Goal: Task Accomplishment & Management: Manage account settings

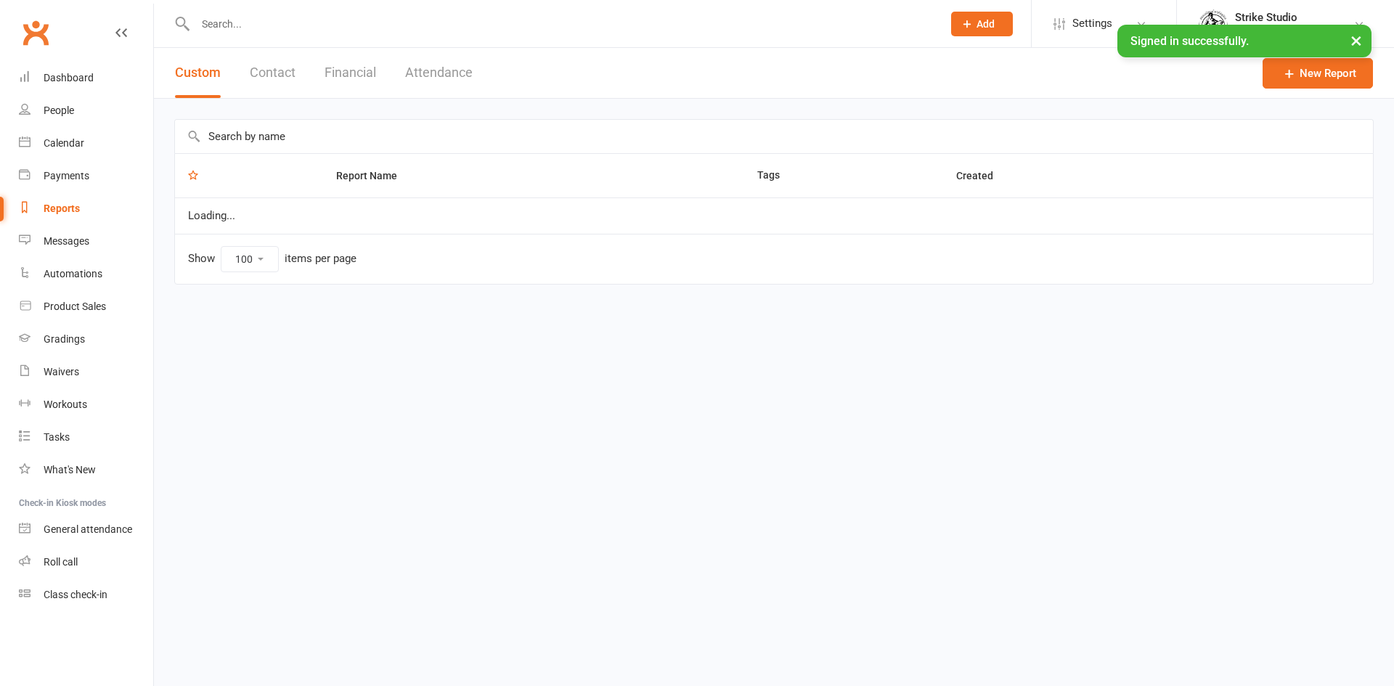
select select "100"
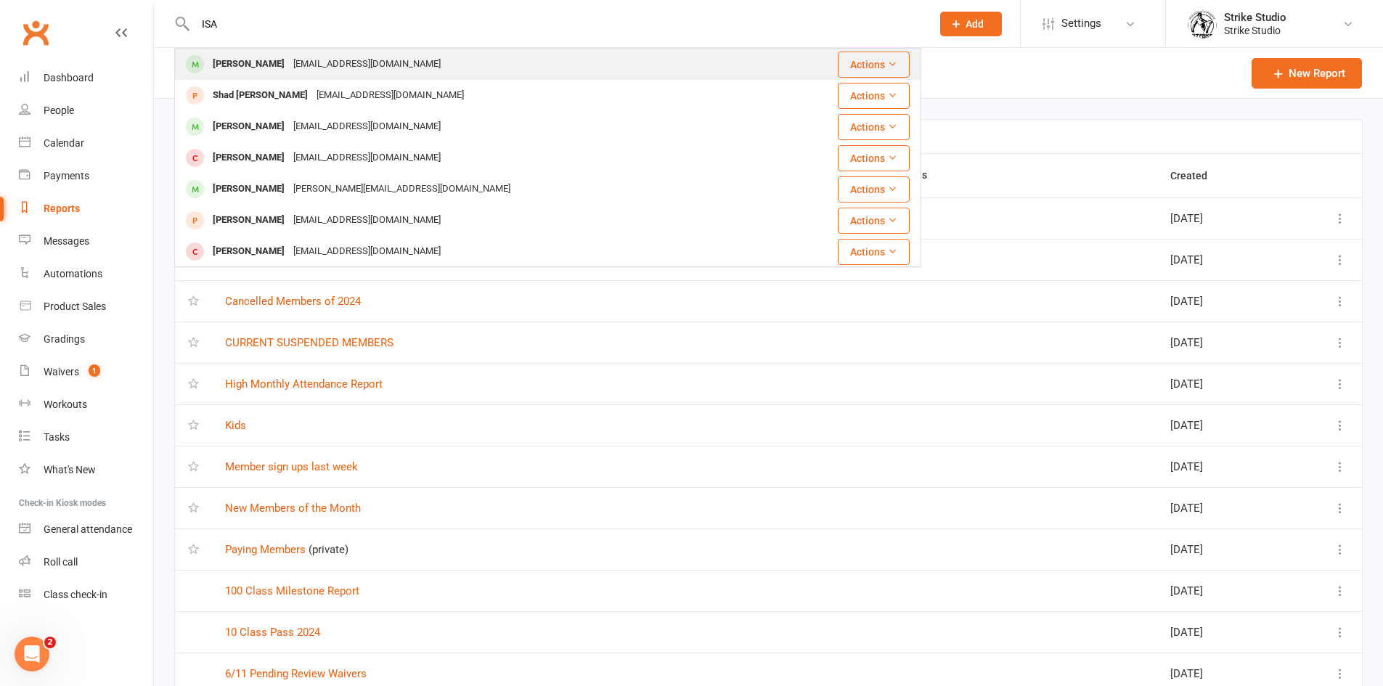
type input "ISA"
click at [323, 57] on div "[EMAIL_ADDRESS][DOMAIN_NAME]" at bounding box center [367, 64] width 156 height 21
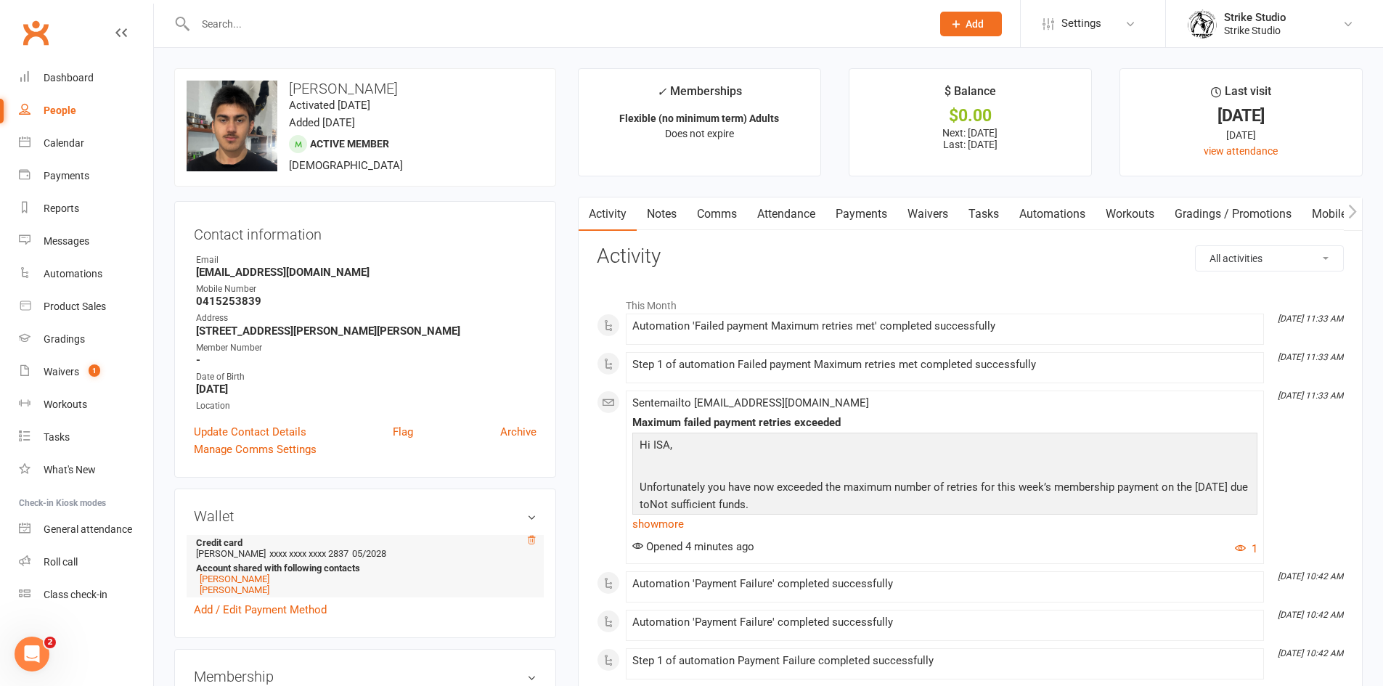
click at [529, 539] on icon at bounding box center [531, 540] width 7 height 8
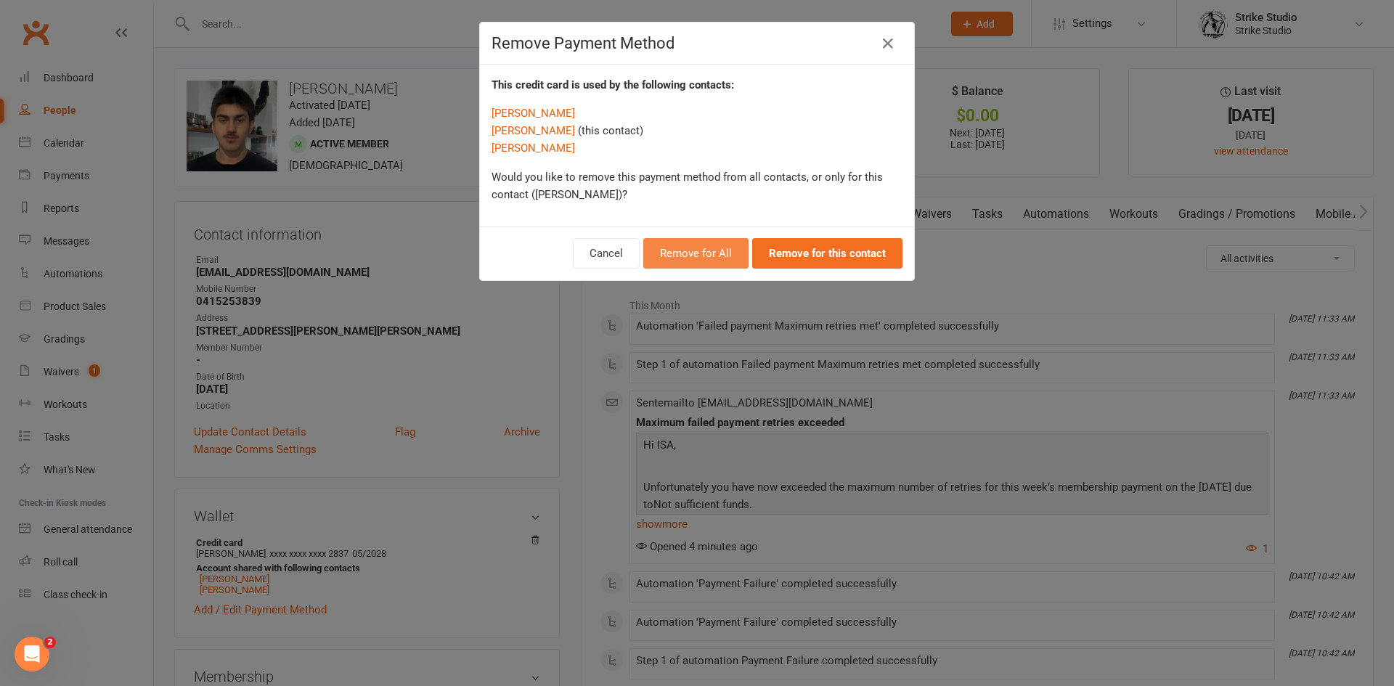
click at [708, 245] on button "Remove for All" at bounding box center [695, 253] width 105 height 30
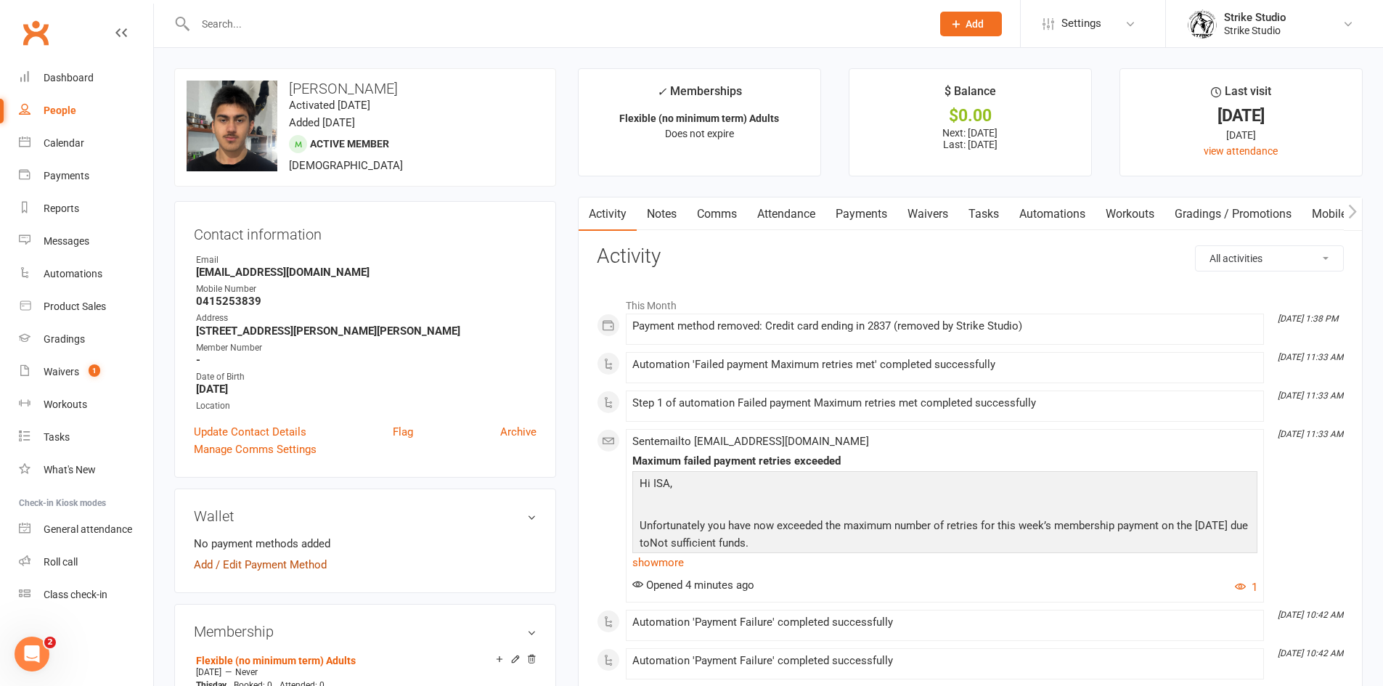
click at [266, 564] on link "Add / Edit Payment Method" at bounding box center [260, 564] width 133 height 17
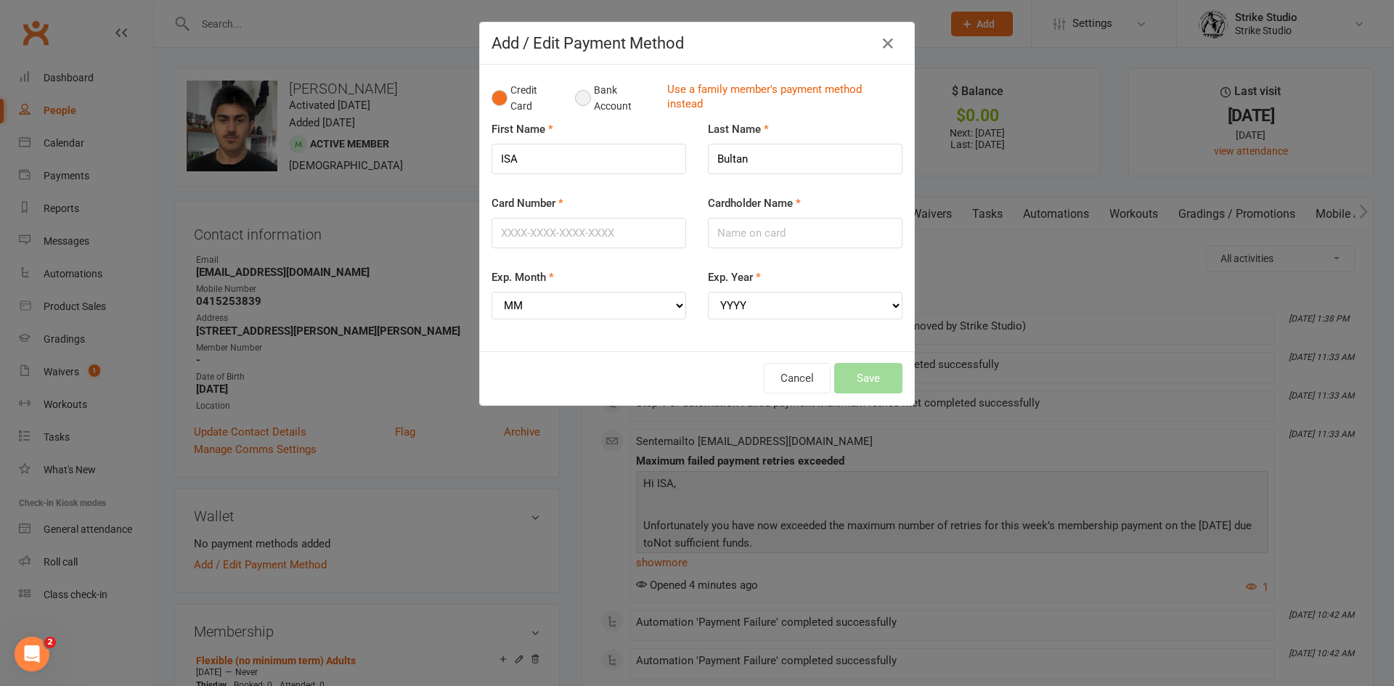
click at [587, 94] on button "Bank Account" at bounding box center [615, 98] width 81 height 44
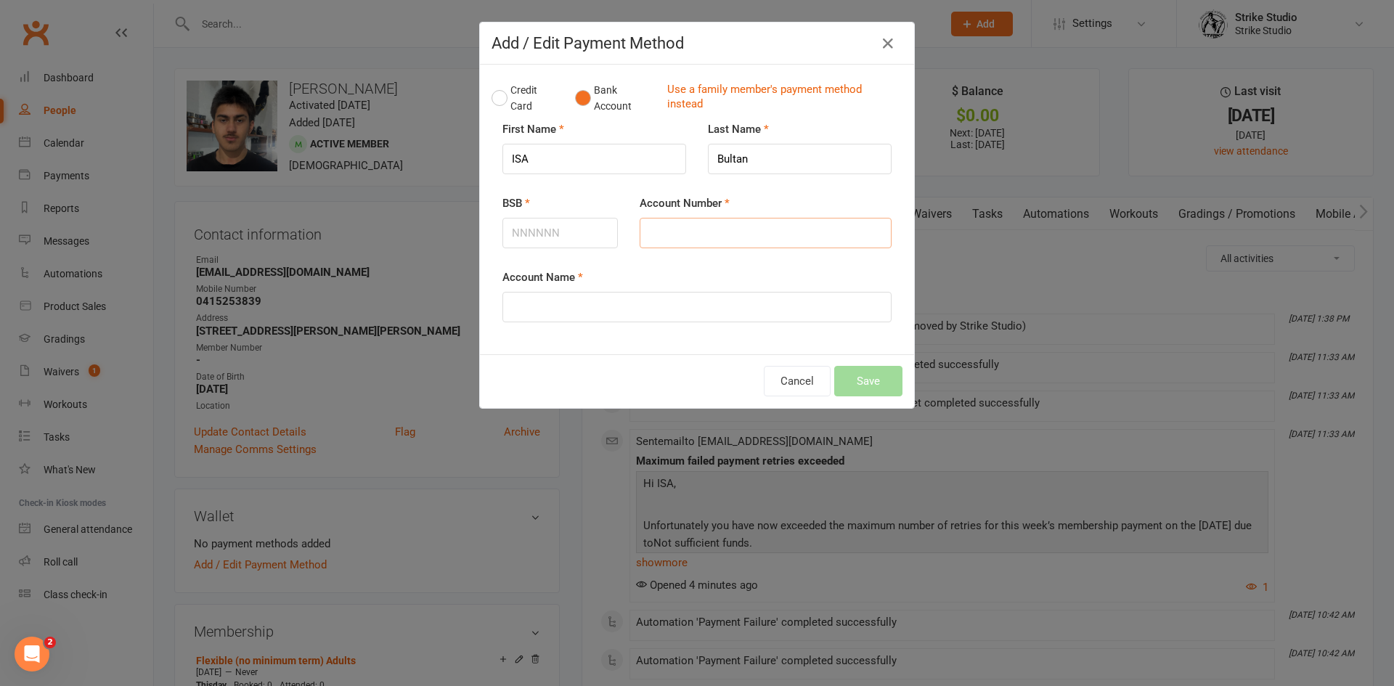
click at [666, 231] on input "Account Number" at bounding box center [766, 233] width 252 height 30
paste input "10265650"
type input "10265650"
drag, startPoint x: 548, startPoint y: 238, endPoint x: 605, endPoint y: 276, distance: 68.7
click at [550, 239] on input "BSB" at bounding box center [559, 233] width 115 height 30
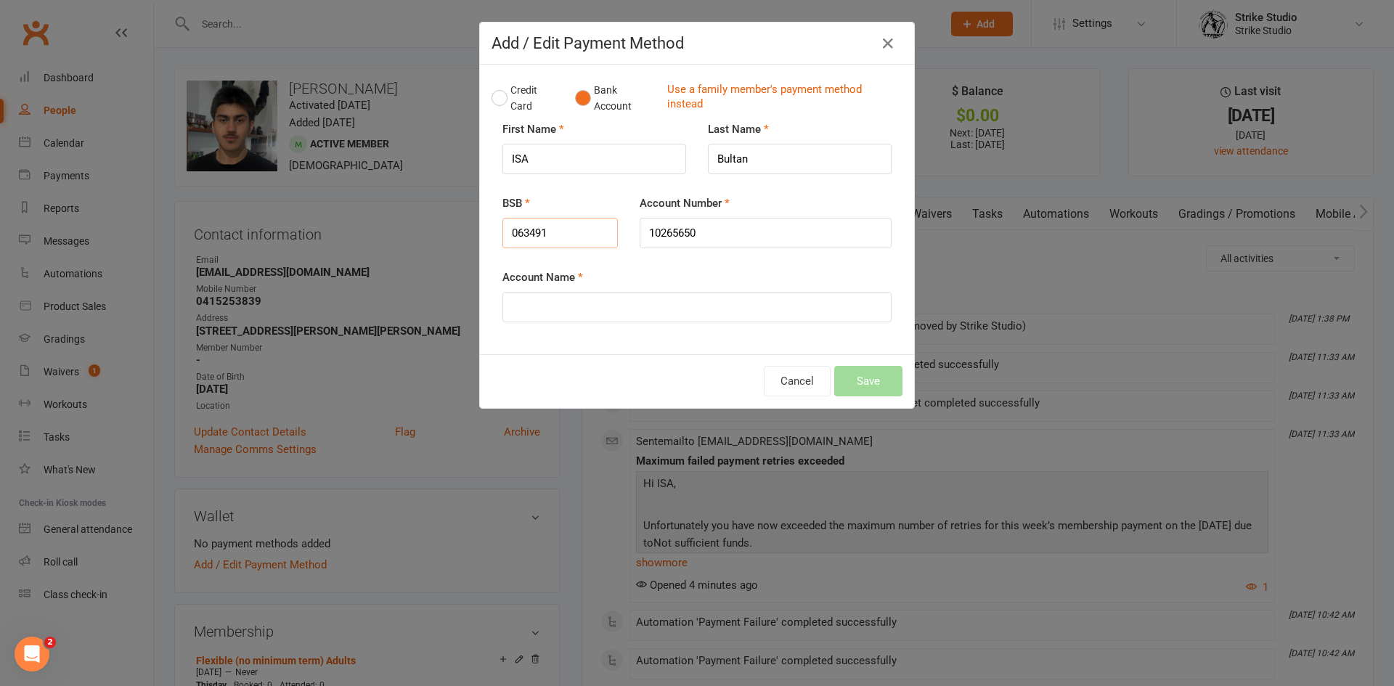
type input "063491"
click at [600, 304] on input "Account Name" at bounding box center [696, 307] width 389 height 30
type input "i"
type input "[PERSON_NAME]"
click at [868, 373] on button "Save" at bounding box center [868, 381] width 68 height 30
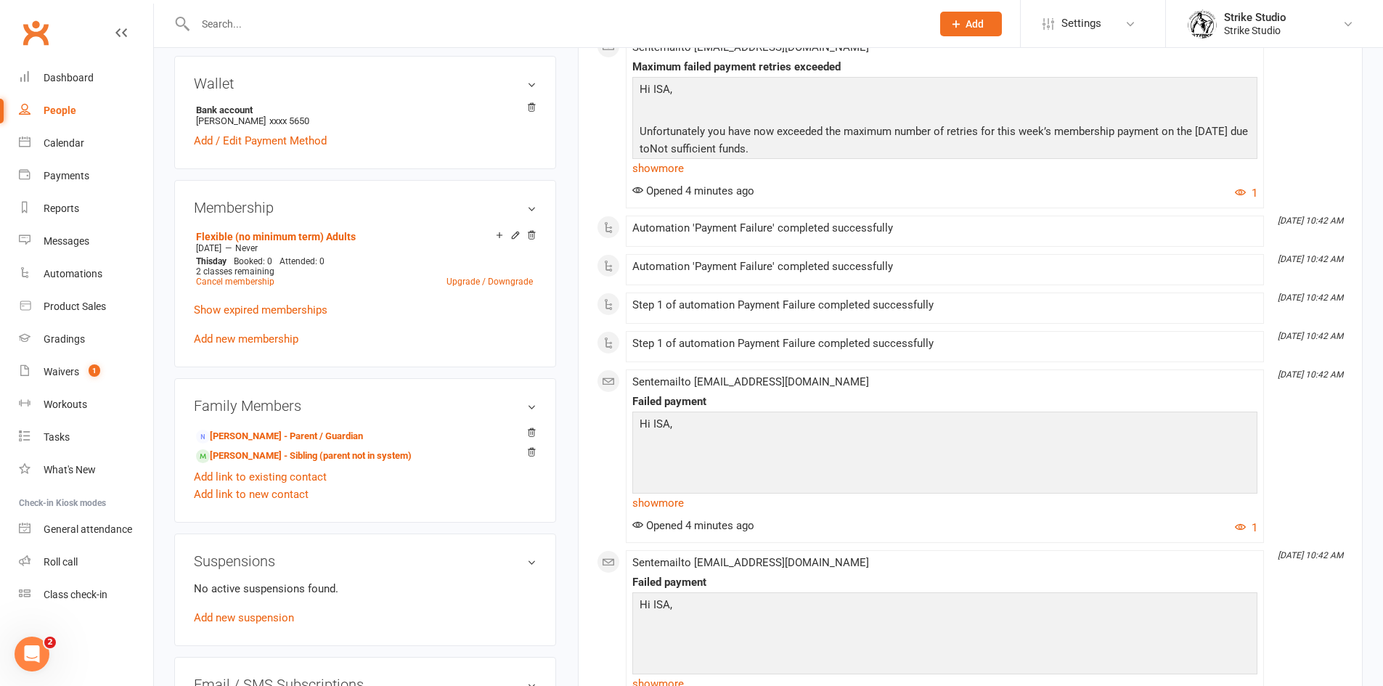
scroll to position [436, 0]
click at [309, 457] on link "[PERSON_NAME] - Sibling (parent not in system)" at bounding box center [304, 453] width 216 height 15
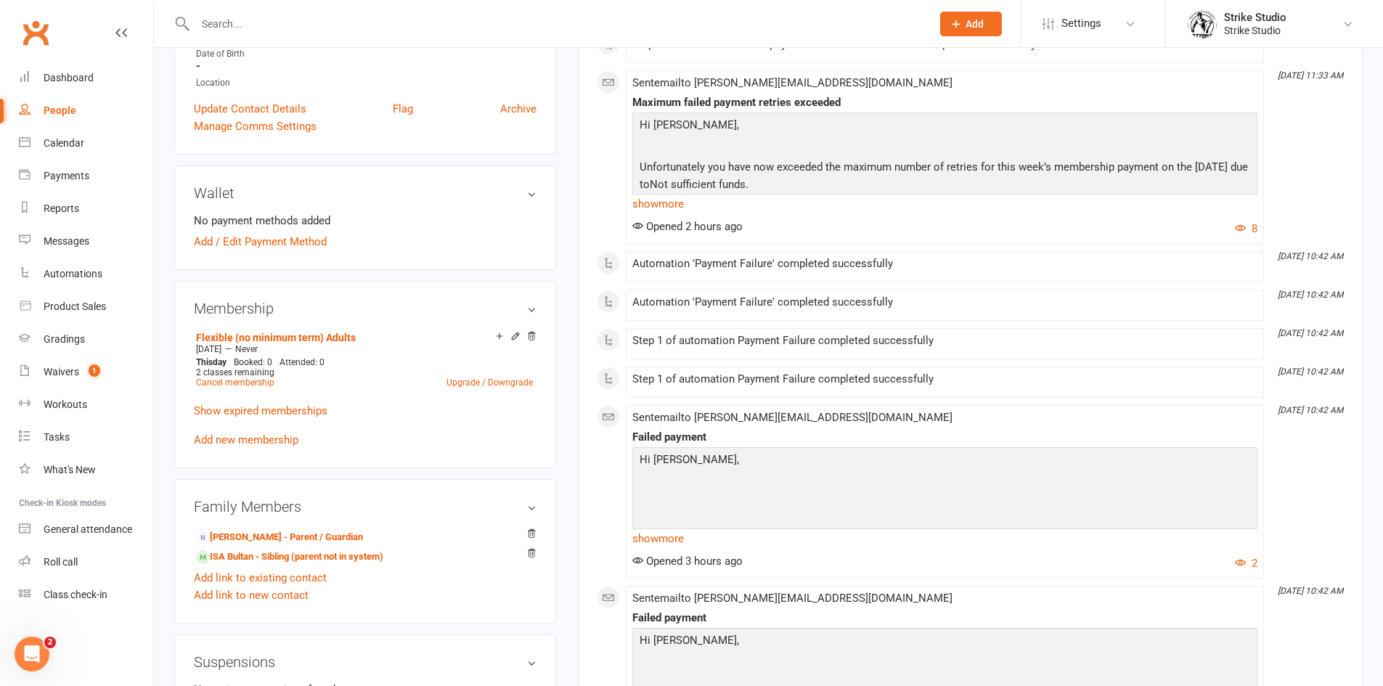
scroll to position [218, 0]
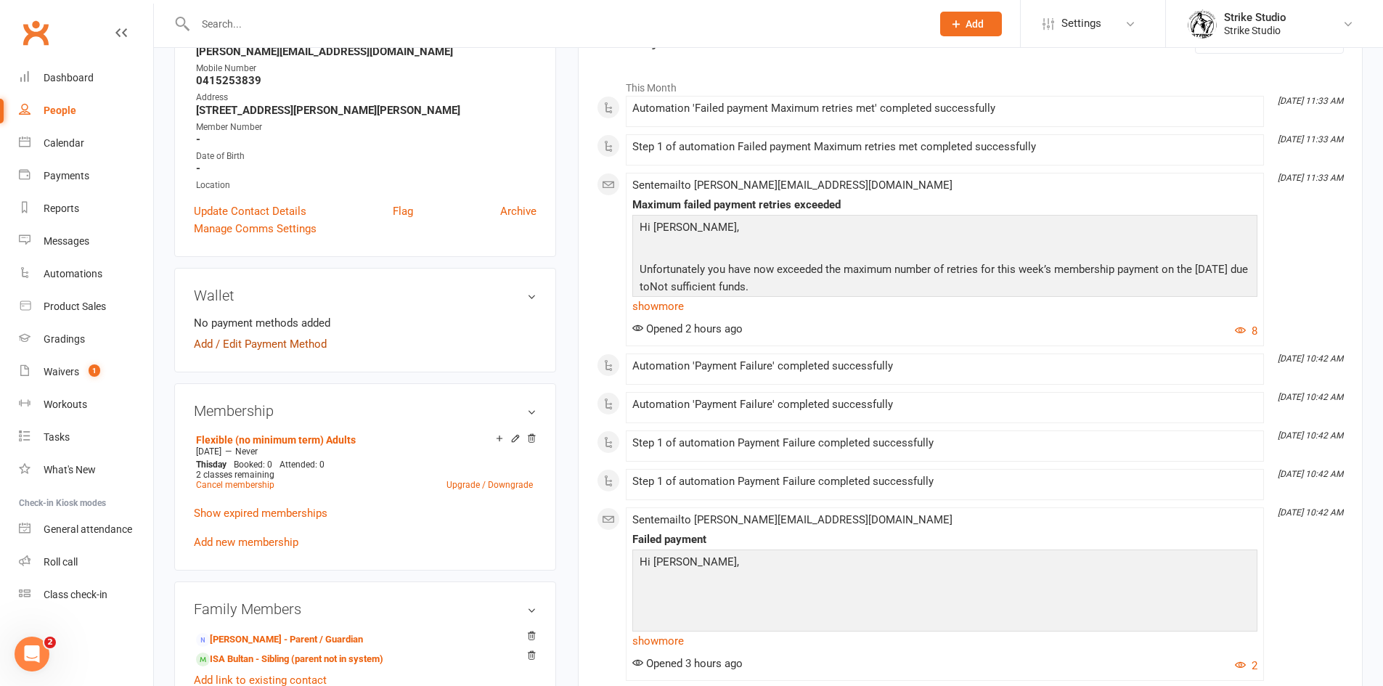
click at [295, 341] on link "Add / Edit Payment Method" at bounding box center [260, 343] width 133 height 17
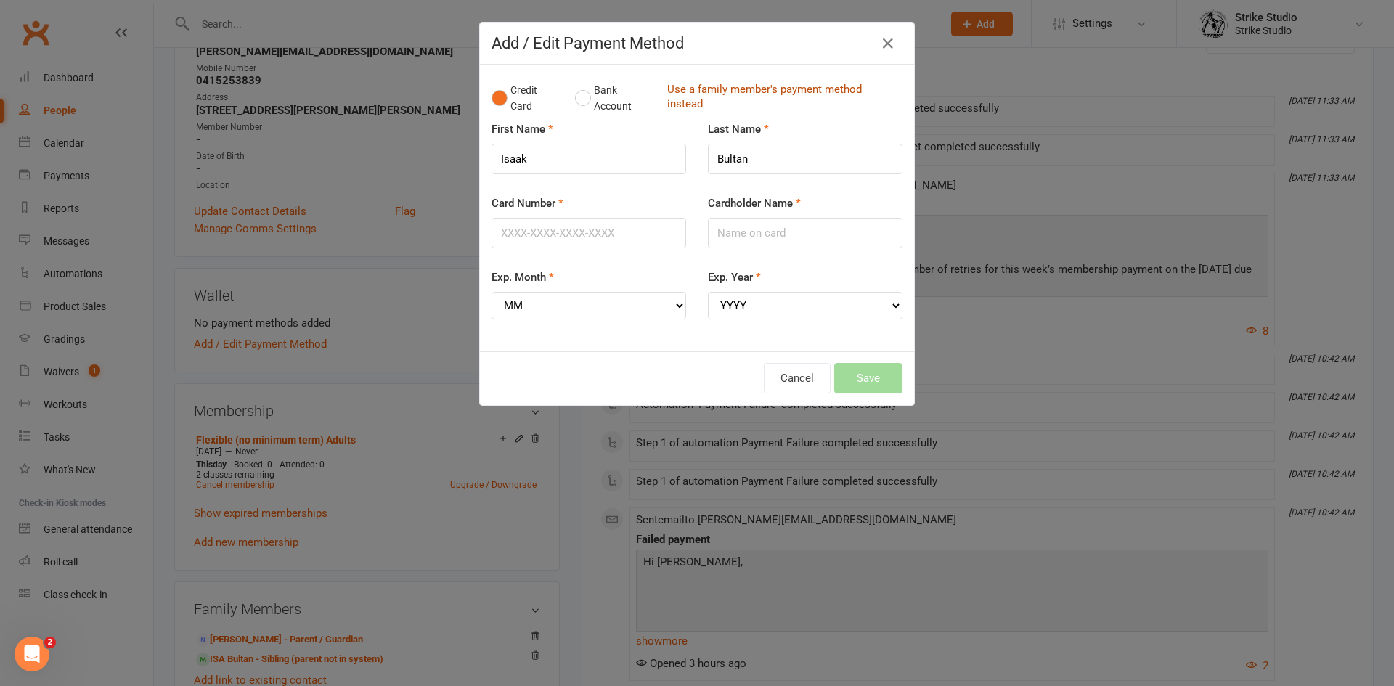
click at [672, 103] on link "Use a family member's payment method instead" at bounding box center [781, 98] width 228 height 33
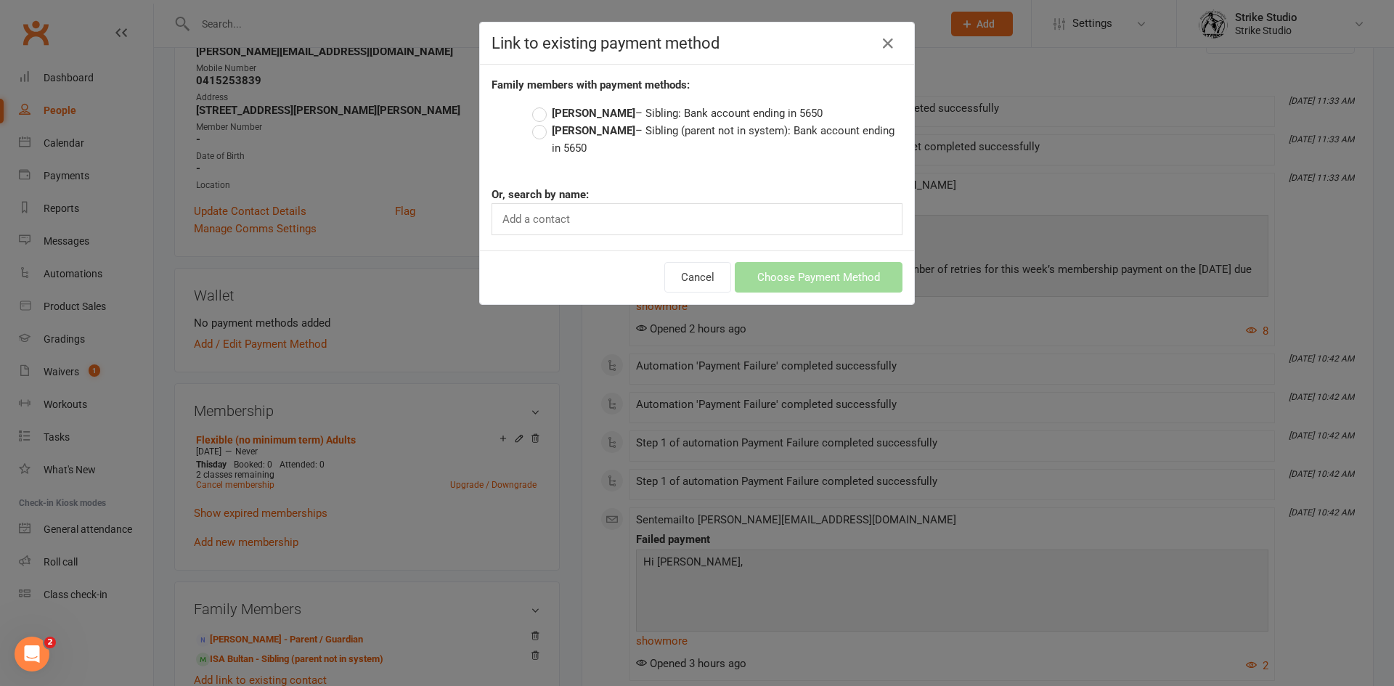
click at [552, 136] on strong "[PERSON_NAME]" at bounding box center [593, 130] width 83 height 13
click at [542, 122] on input "[PERSON_NAME] – Sibling (parent not in system): Bank account ending in 5650" at bounding box center [536, 122] width 9 height 0
click at [801, 276] on button "Choose Payment Method" at bounding box center [819, 277] width 168 height 30
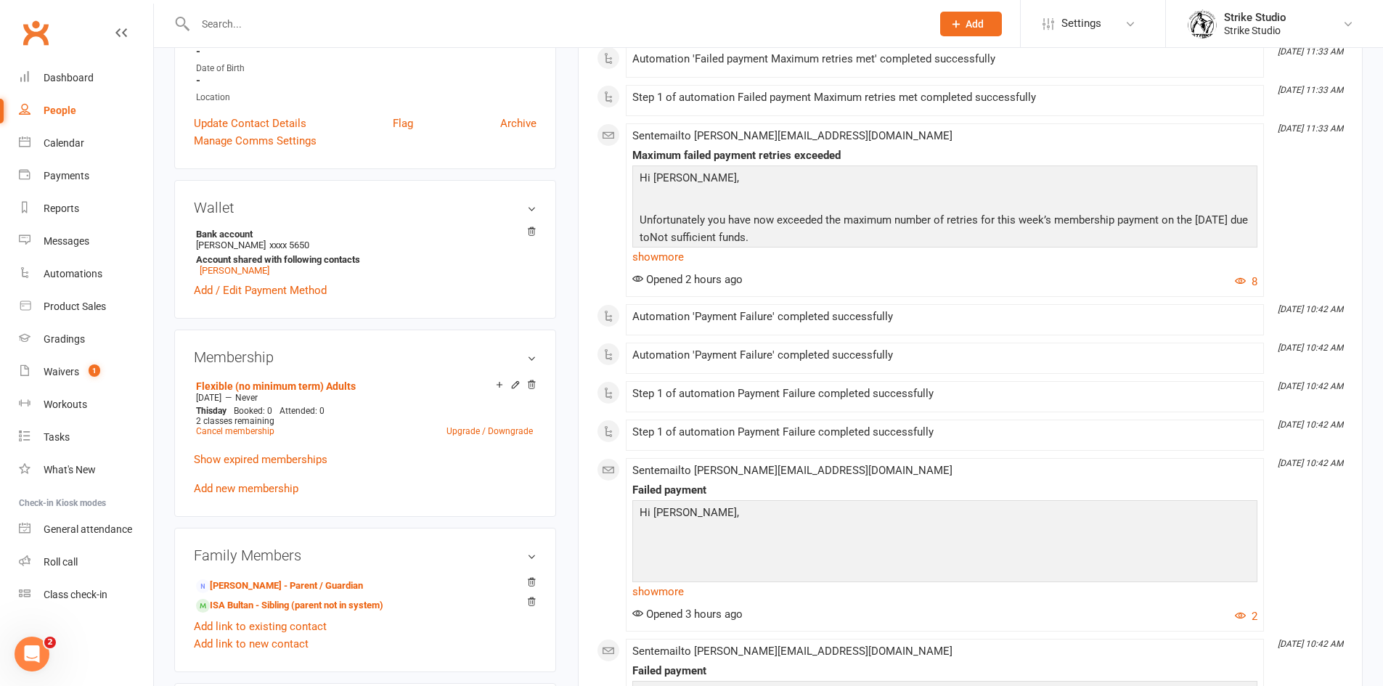
scroll to position [73, 0]
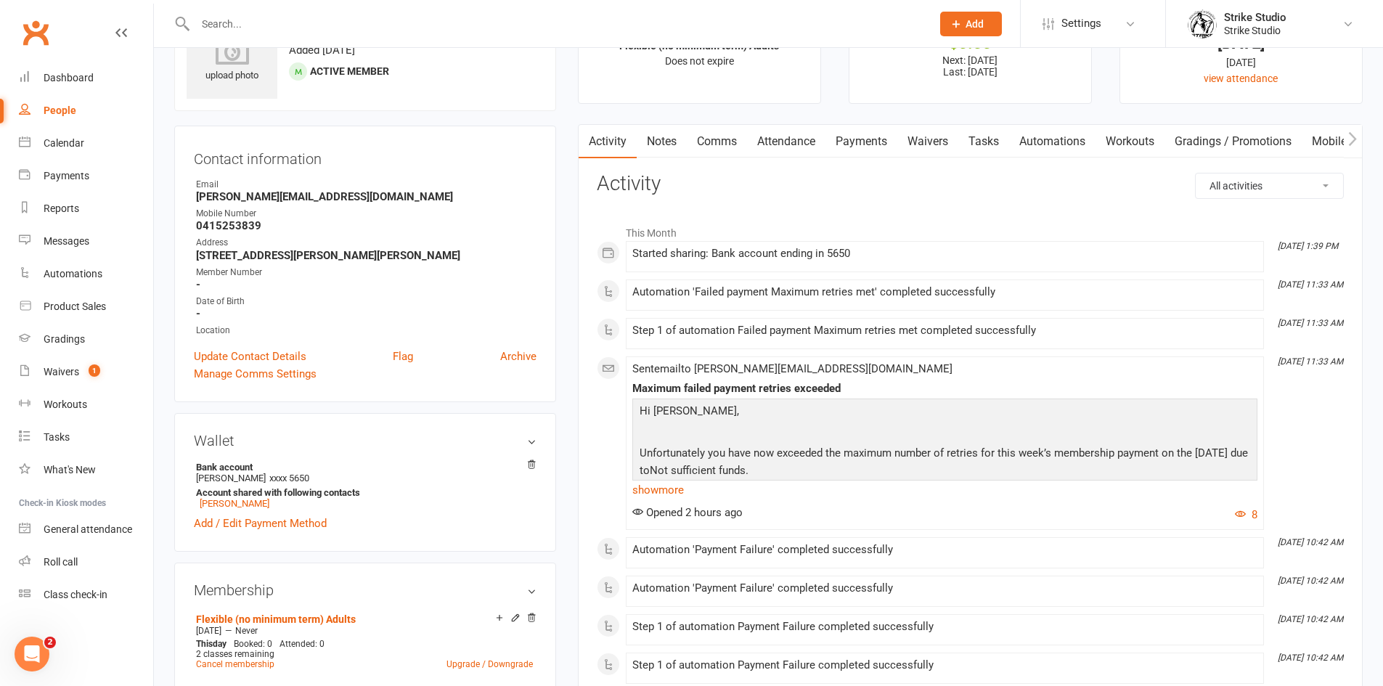
click at [867, 148] on link "Payments" at bounding box center [861, 141] width 72 height 33
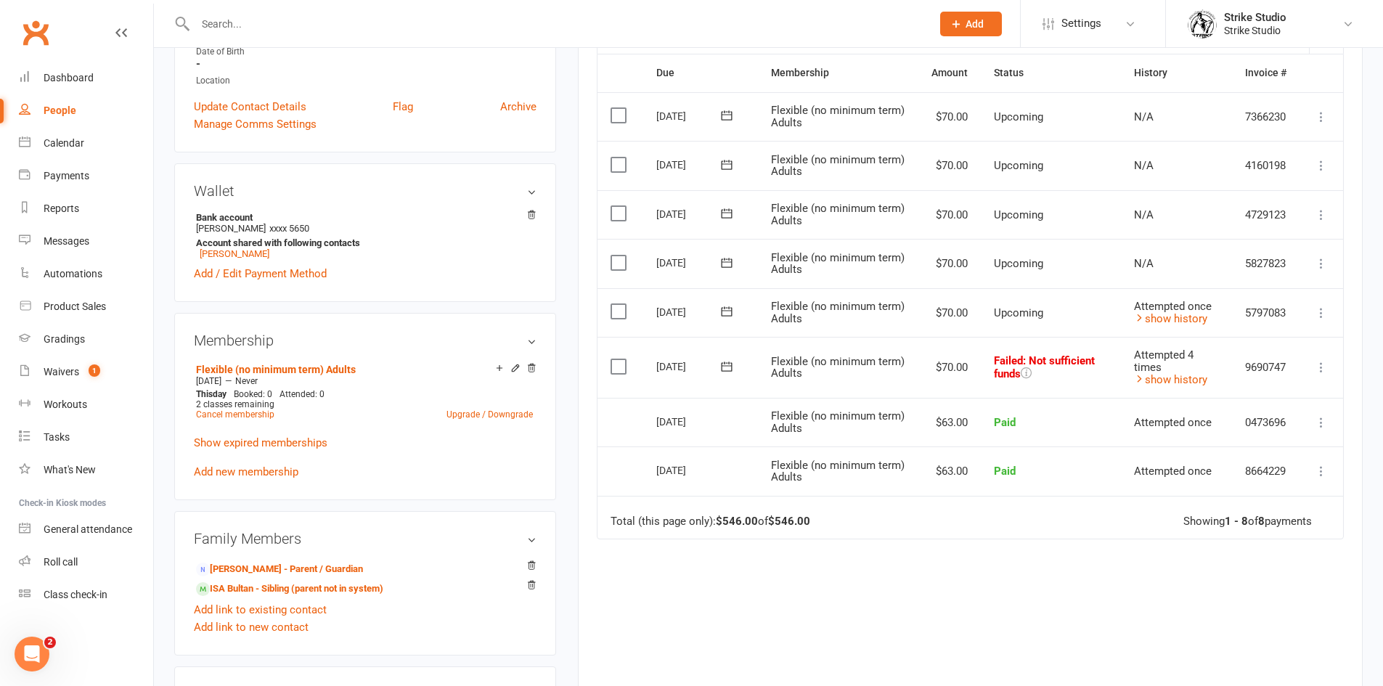
scroll to position [290, 0]
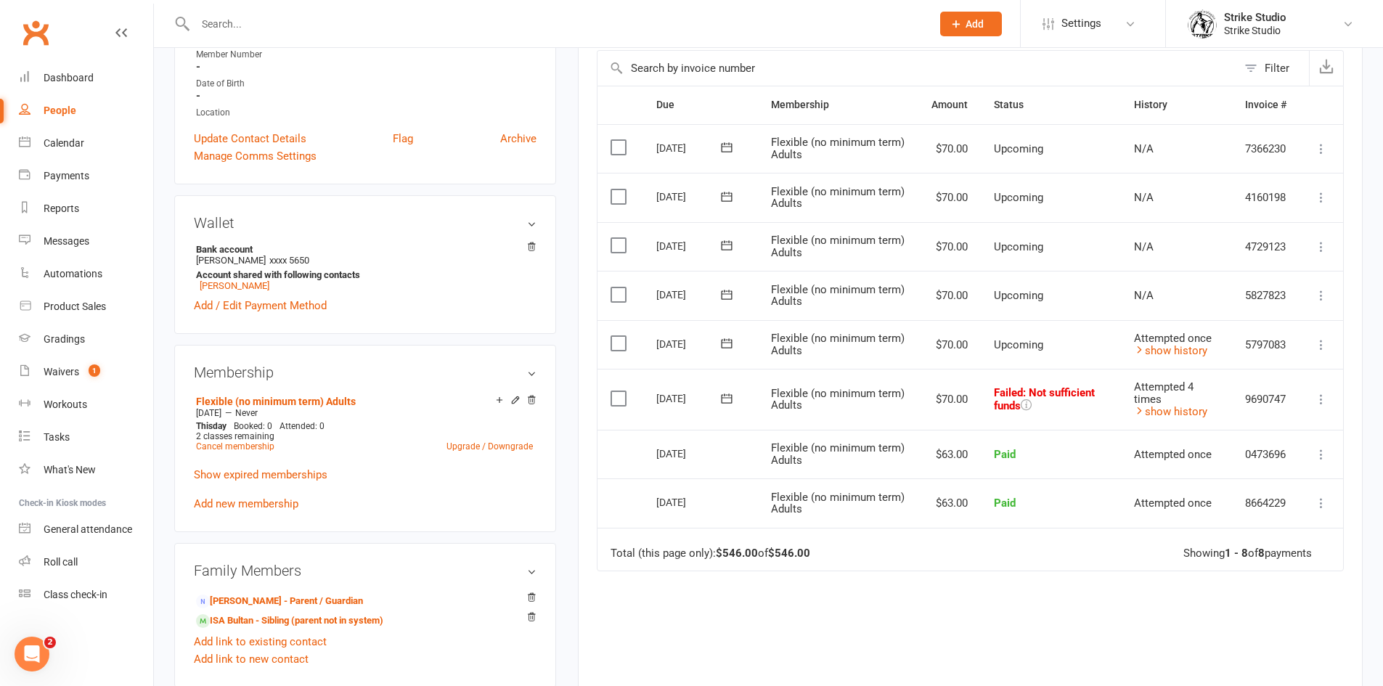
click at [730, 339] on icon at bounding box center [726, 343] width 15 height 15
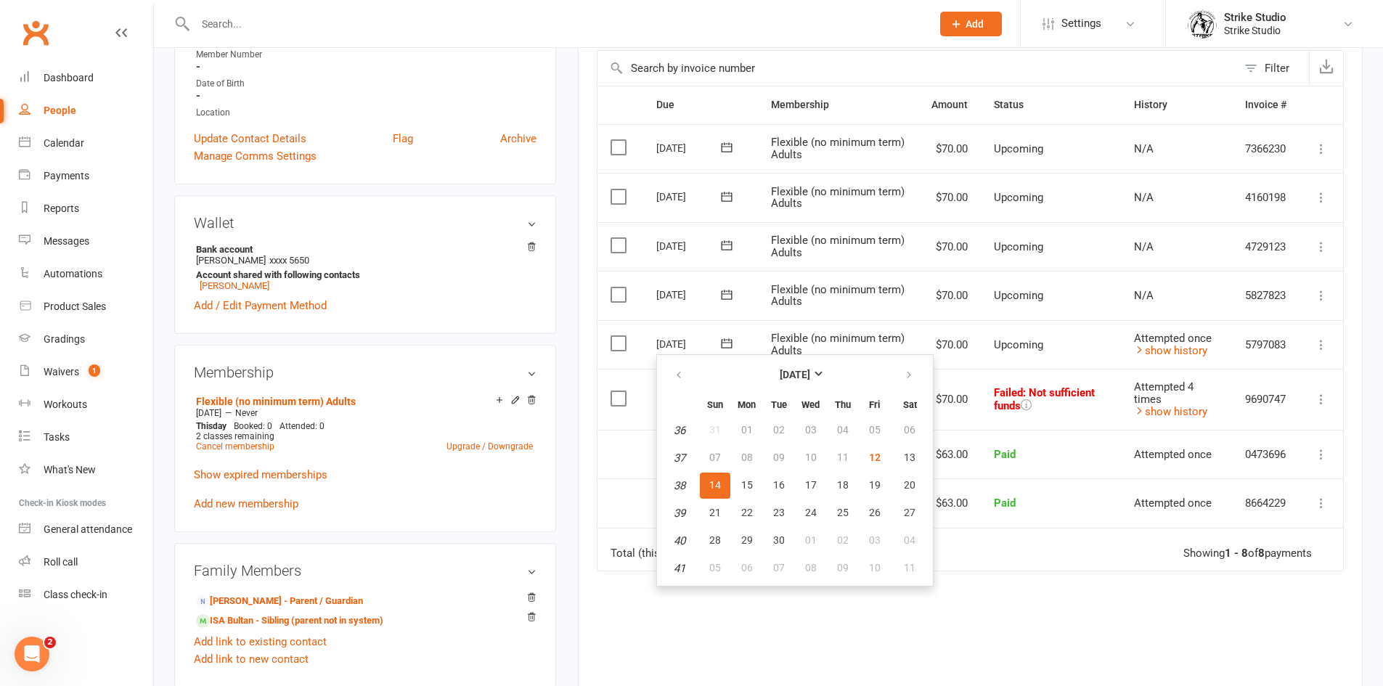
click at [1064, 458] on td "Paid" at bounding box center [1051, 454] width 140 height 49
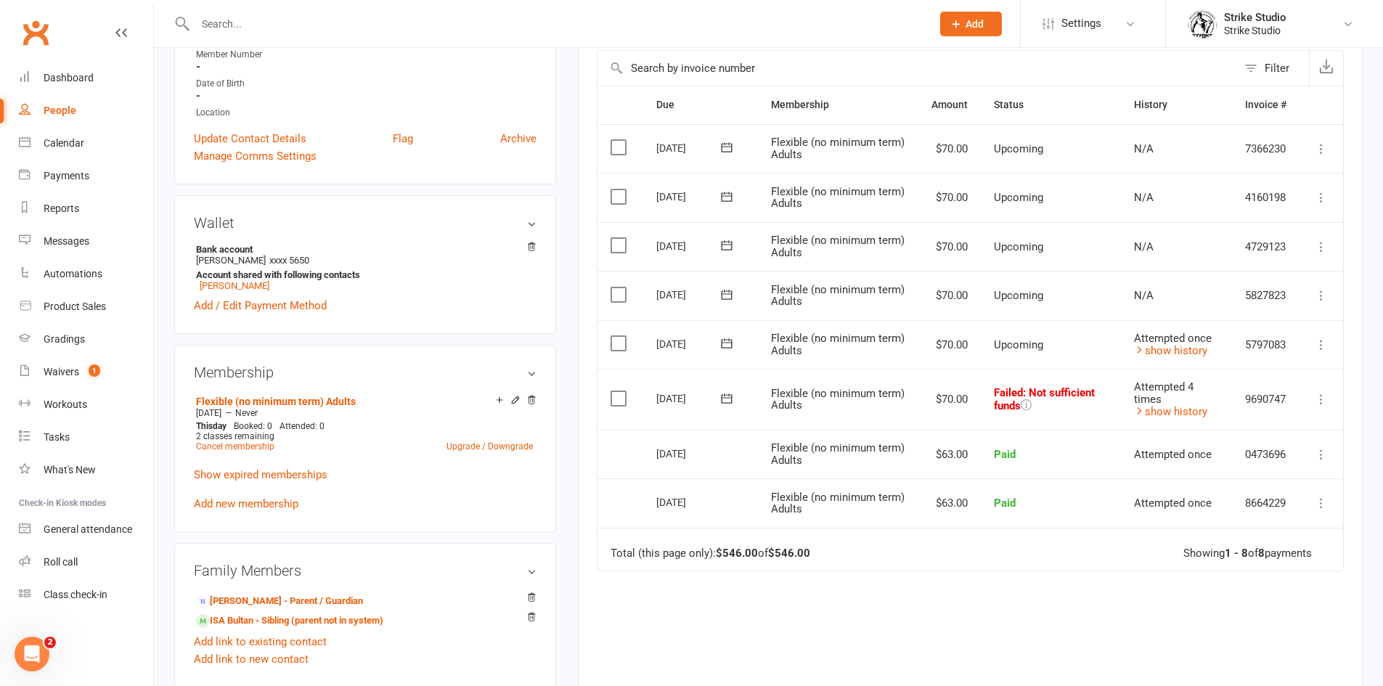
click at [613, 403] on label at bounding box center [621, 398] width 20 height 15
click at [613, 391] on input "checkbox" at bounding box center [615, 391] width 9 height 0
click at [1302, 649] on button "Change status" at bounding box center [1305, 652] width 115 height 30
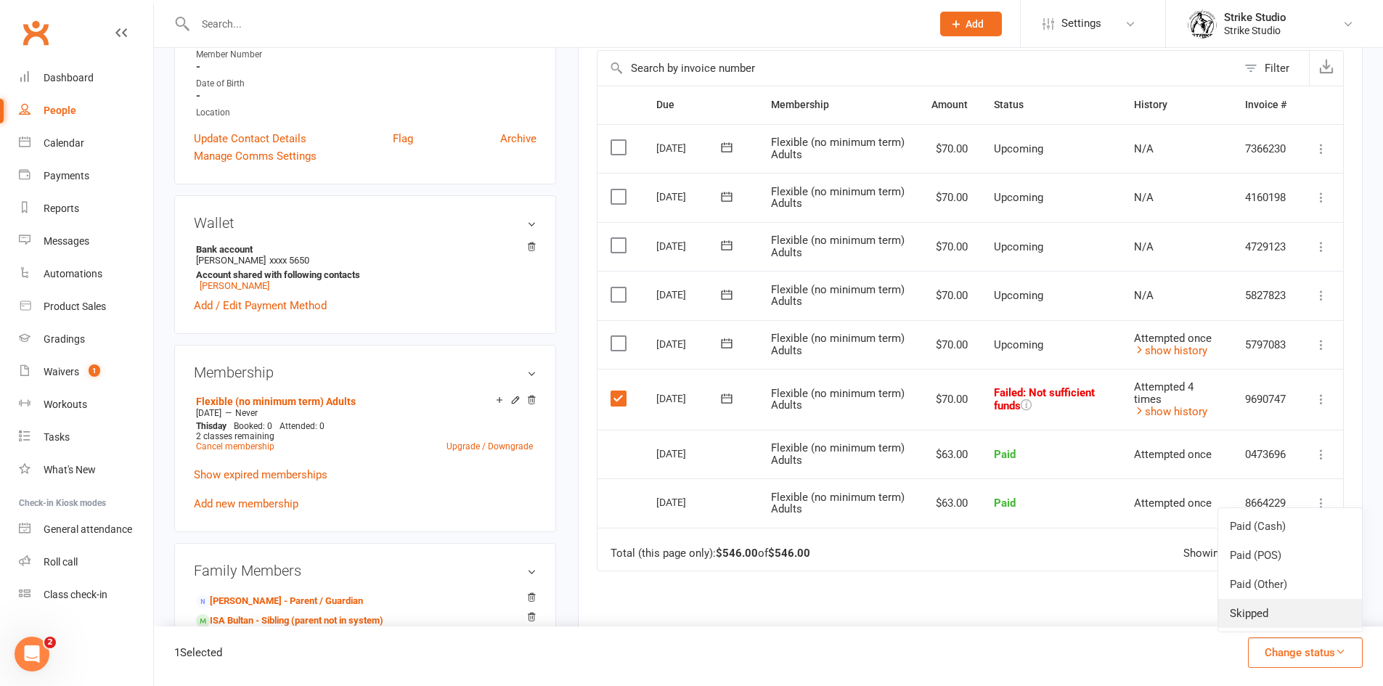
click at [1302, 620] on link "Skipped" at bounding box center [1290, 613] width 144 height 29
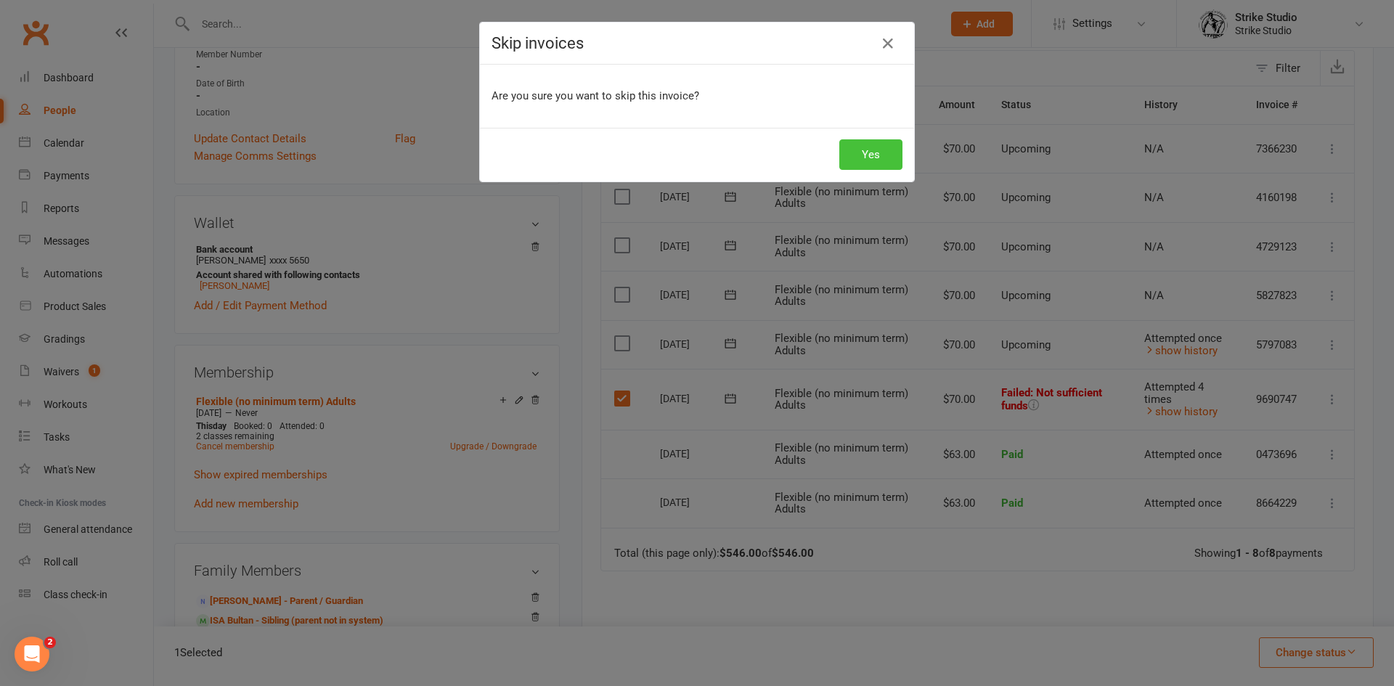
click at [848, 164] on button "Yes" at bounding box center [870, 154] width 63 height 30
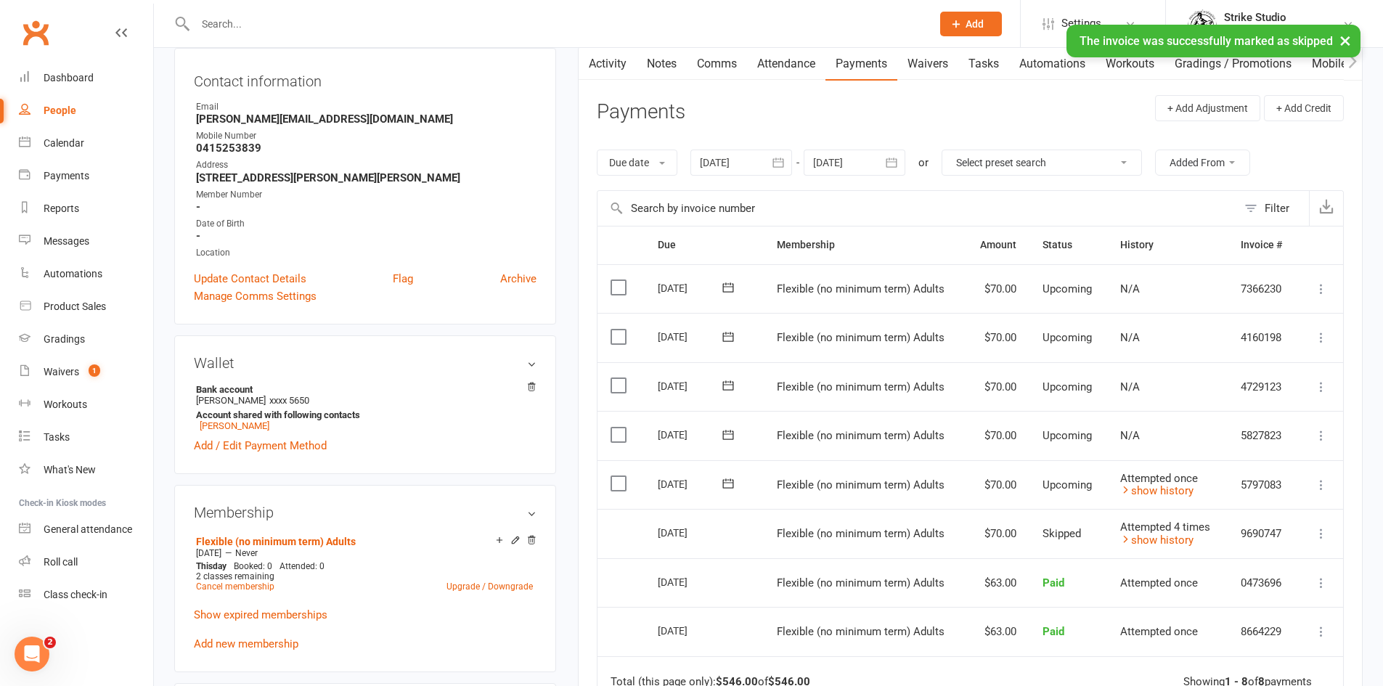
scroll to position [0, 0]
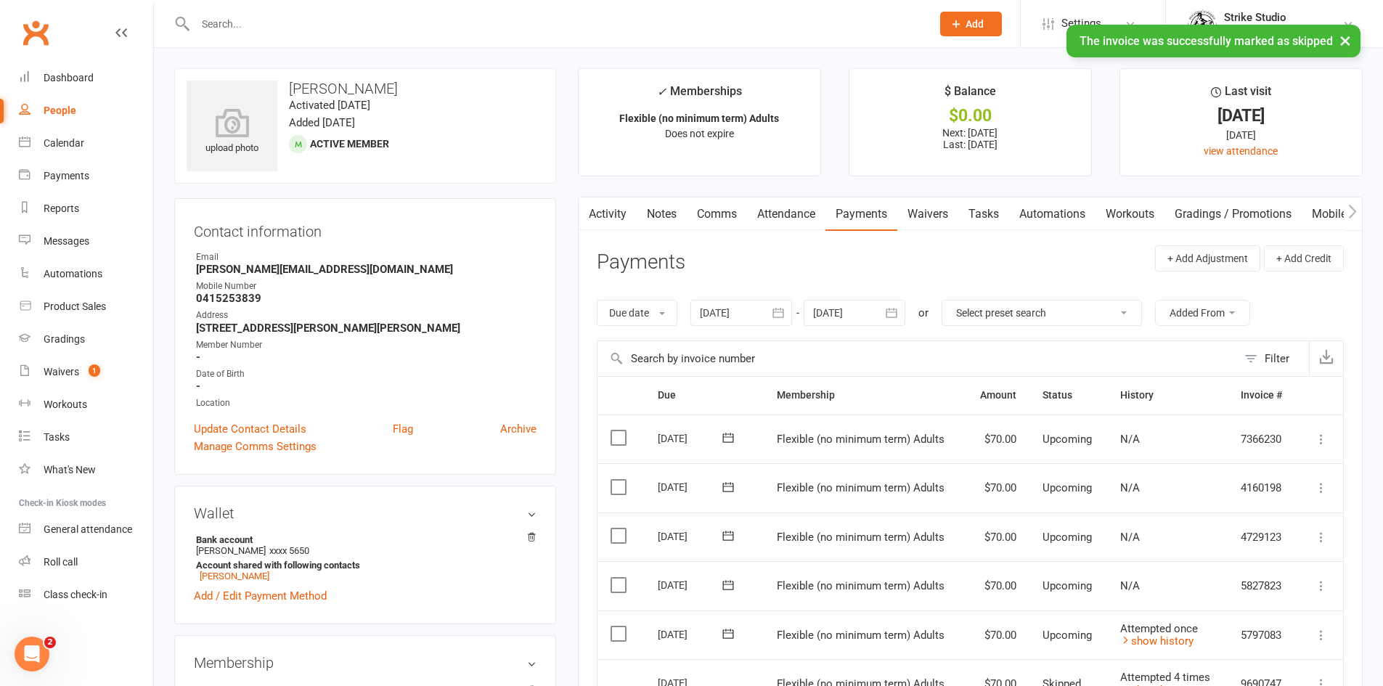
click at [668, 222] on link "Notes" at bounding box center [662, 213] width 50 height 33
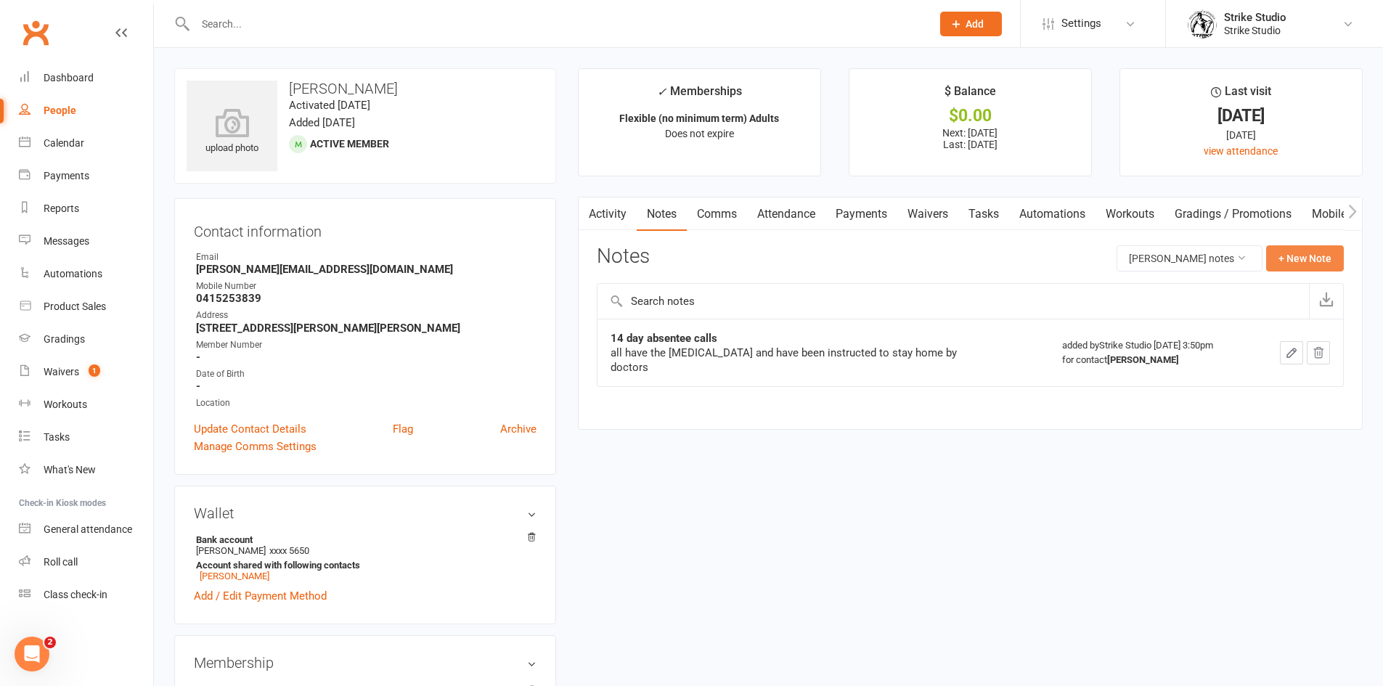
click at [1316, 250] on button "+ New Note" at bounding box center [1305, 258] width 78 height 26
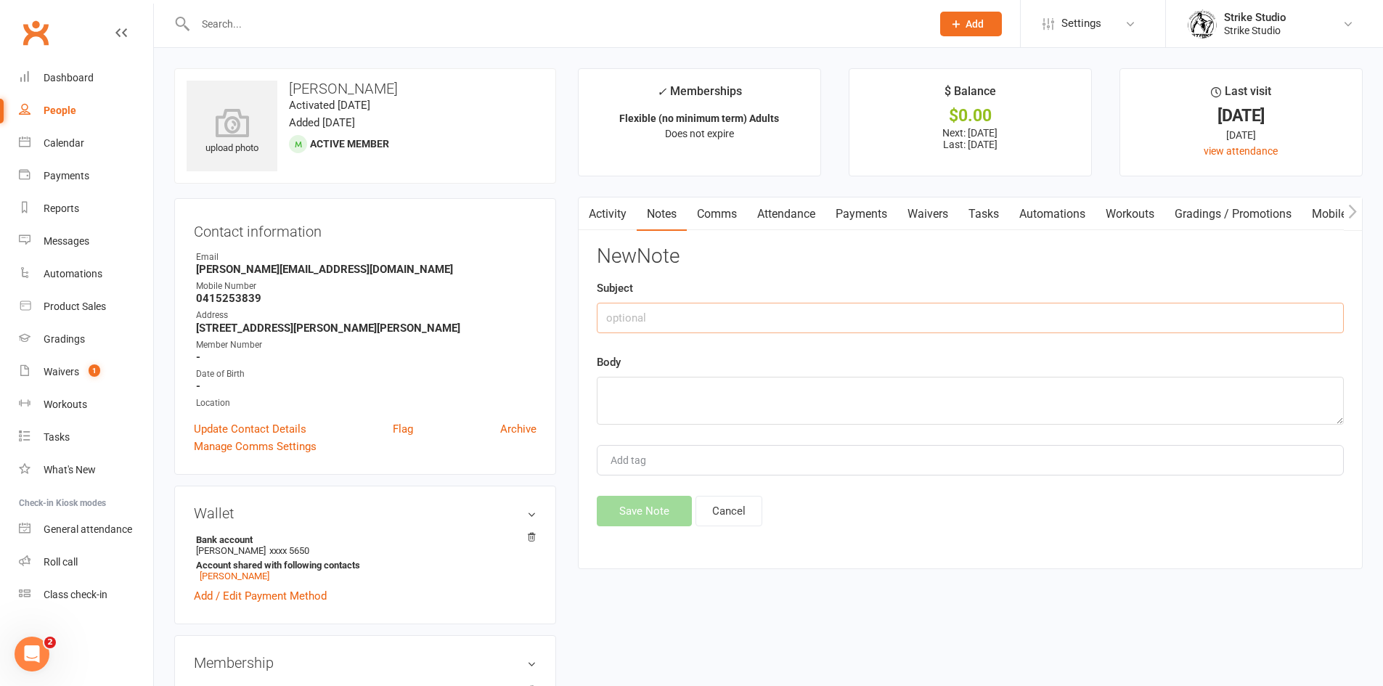
drag, startPoint x: 773, startPoint y: 319, endPoint x: 791, endPoint y: 339, distance: 27.3
click at [775, 319] on input "text" at bounding box center [970, 318] width 747 height 30
type input "[DATE] payment skipped"
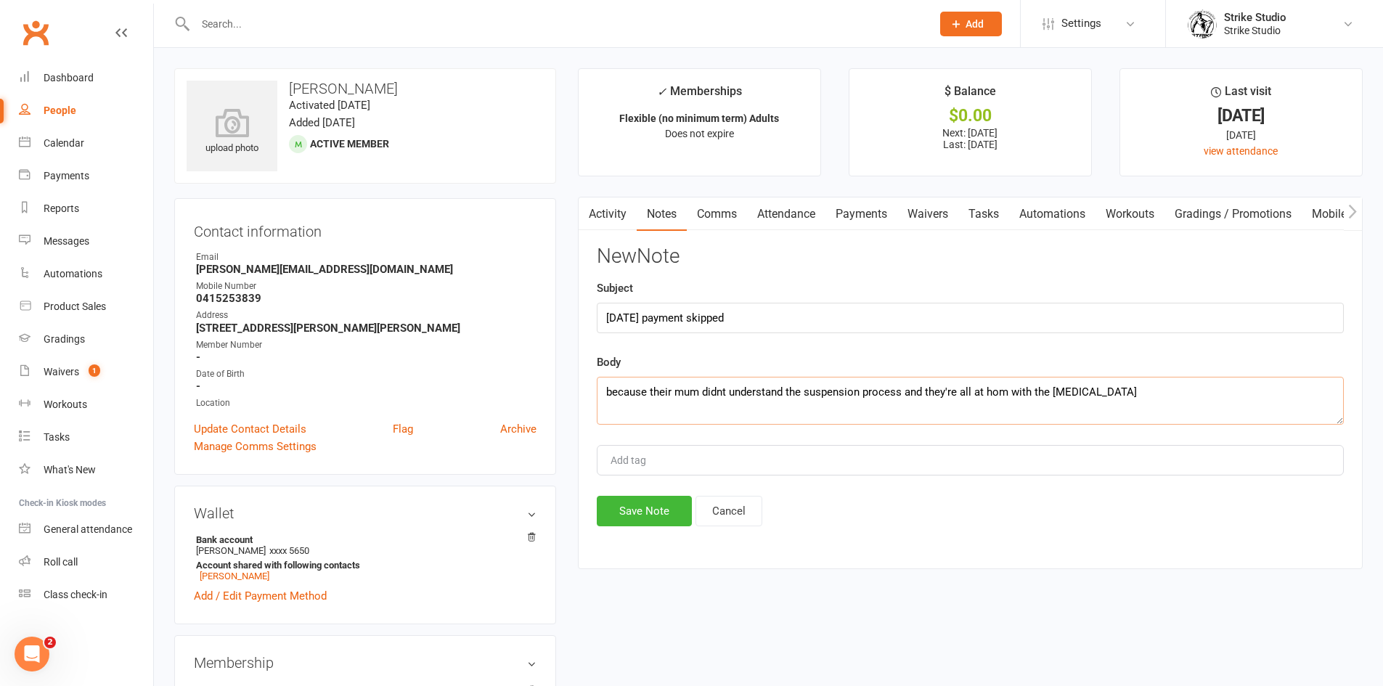
click at [1008, 397] on textarea "because their mum didnt understand the suspension process and they're all at ho…" at bounding box center [970, 401] width 747 height 48
click at [1089, 393] on textarea "because their mum didnt understand the suspension process and they're all at ho…" at bounding box center [970, 401] width 747 height 48
drag, startPoint x: 1287, startPoint y: 393, endPoint x: 585, endPoint y: 367, distance: 702.5
click at [585, 367] on div "Activity Notes Comms Attendance Payments Waivers Tasks Automations Workouts Gra…" at bounding box center [970, 383] width 785 height 372
type textarea "because their mum didnt understand the suspension process and they're all at ho…"
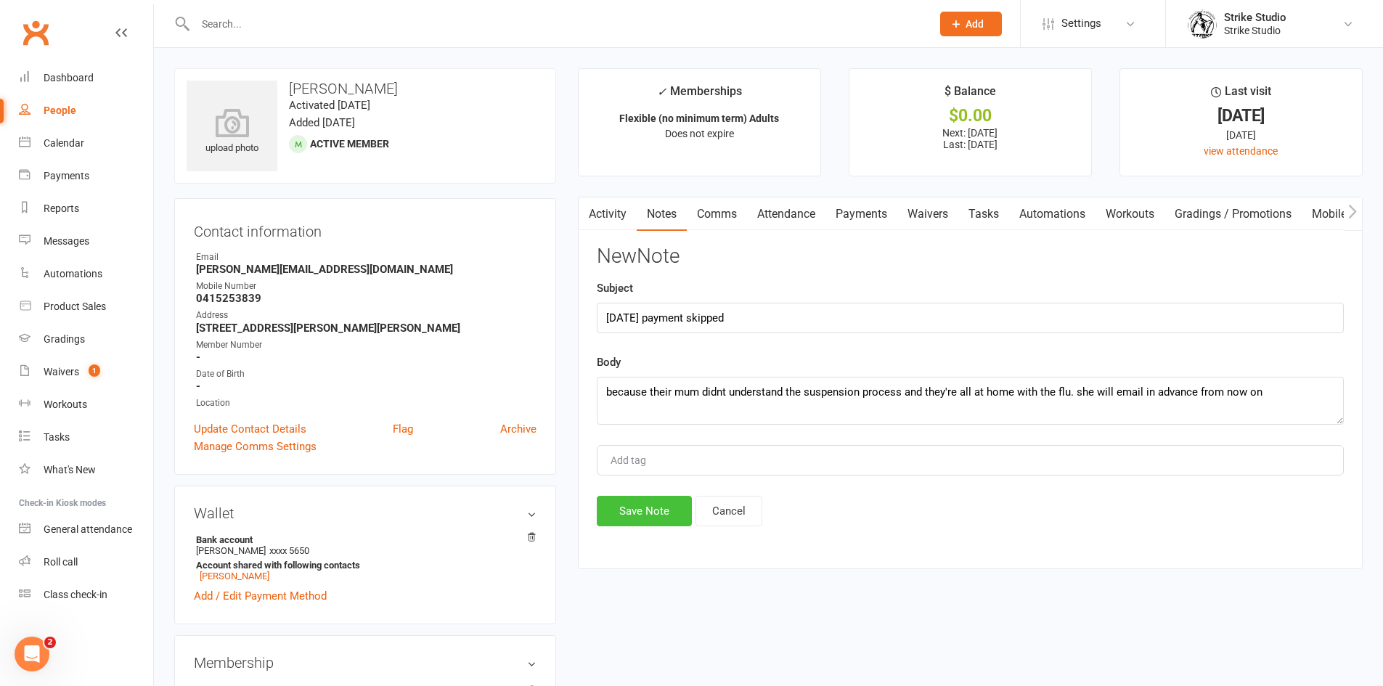
click at [653, 513] on button "Save Note" at bounding box center [644, 511] width 95 height 30
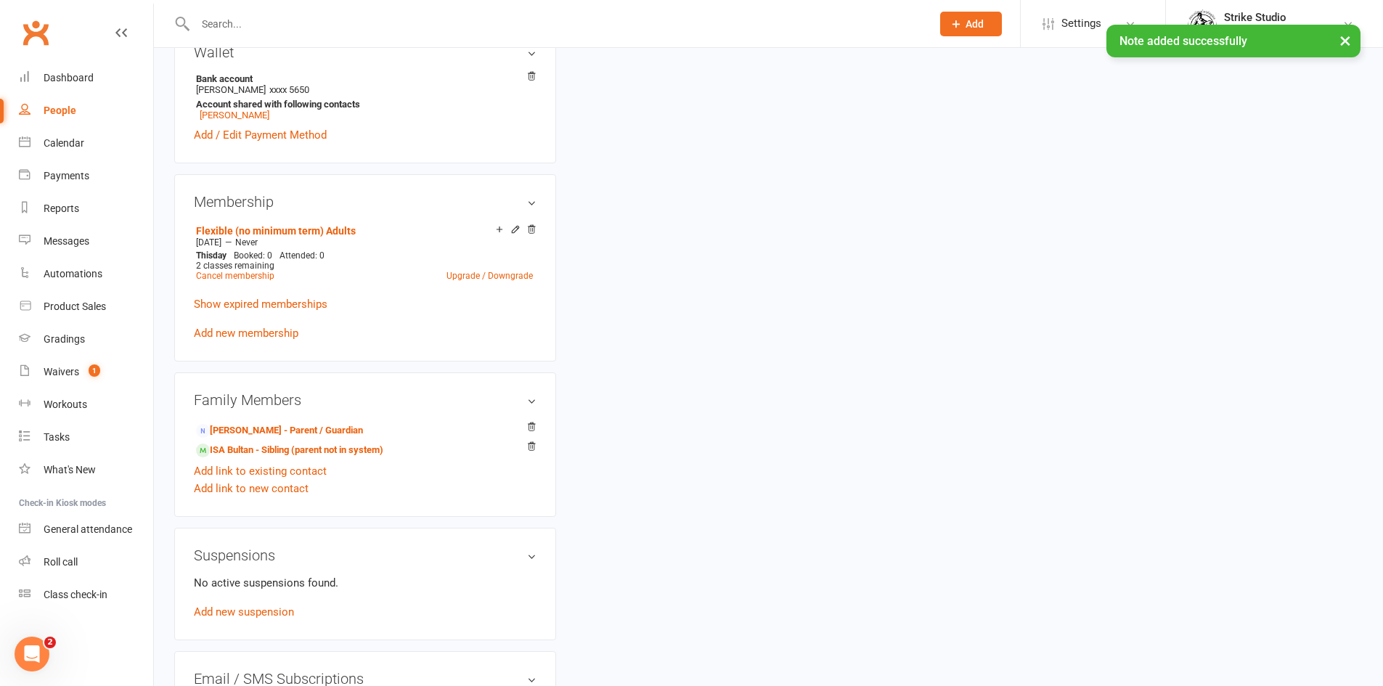
scroll to position [508, 0]
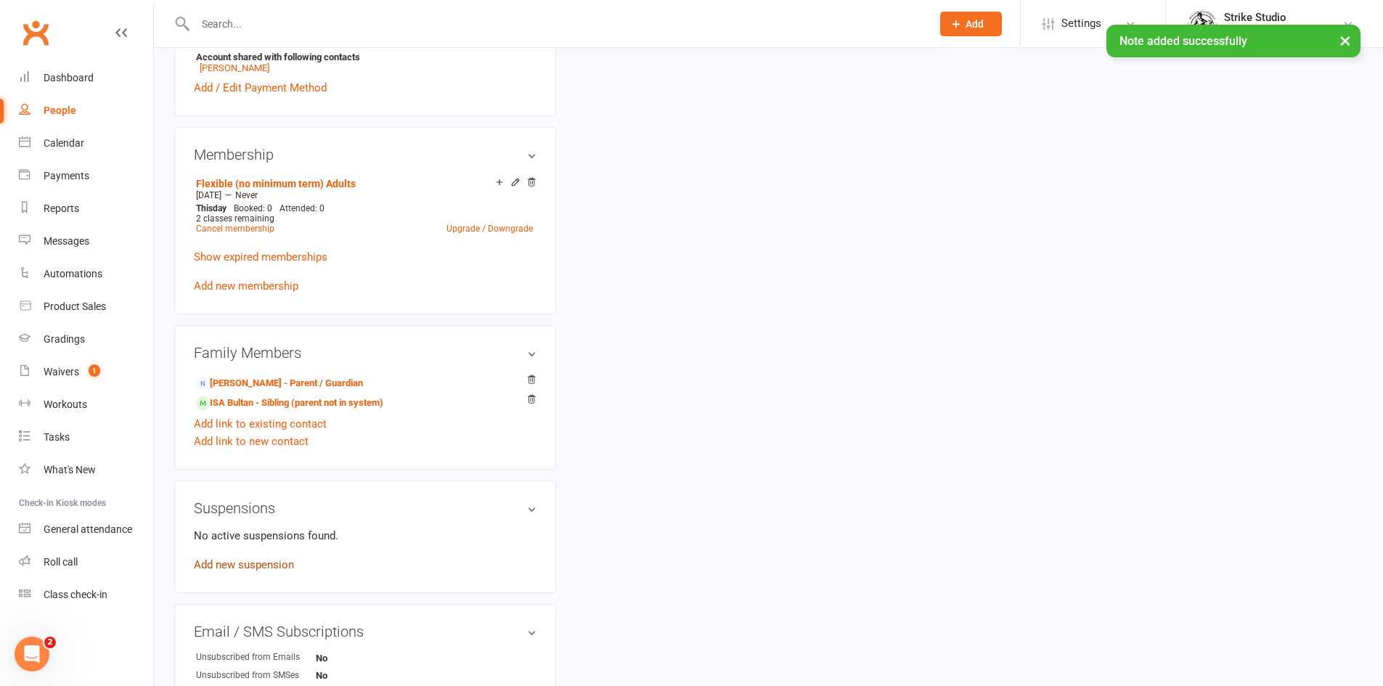
click at [261, 562] on link "Add new suspension" at bounding box center [244, 564] width 100 height 13
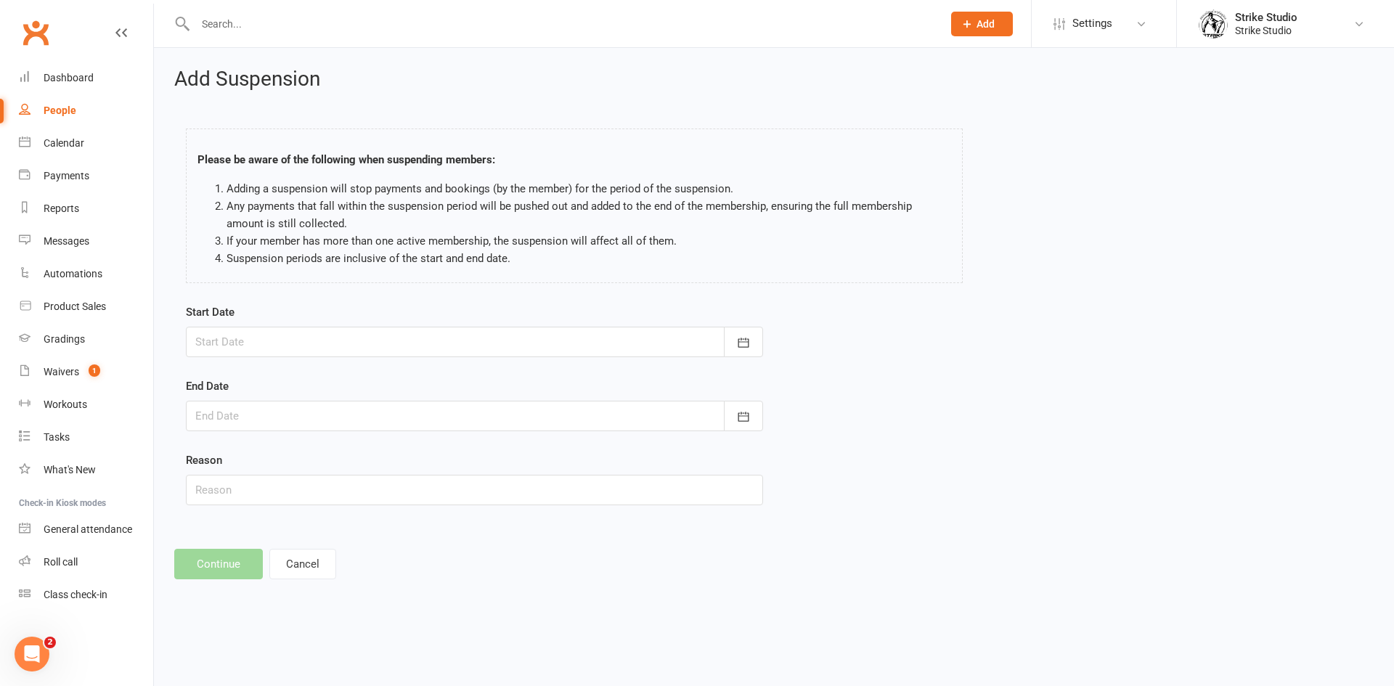
click at [401, 335] on div at bounding box center [474, 342] width 577 height 30
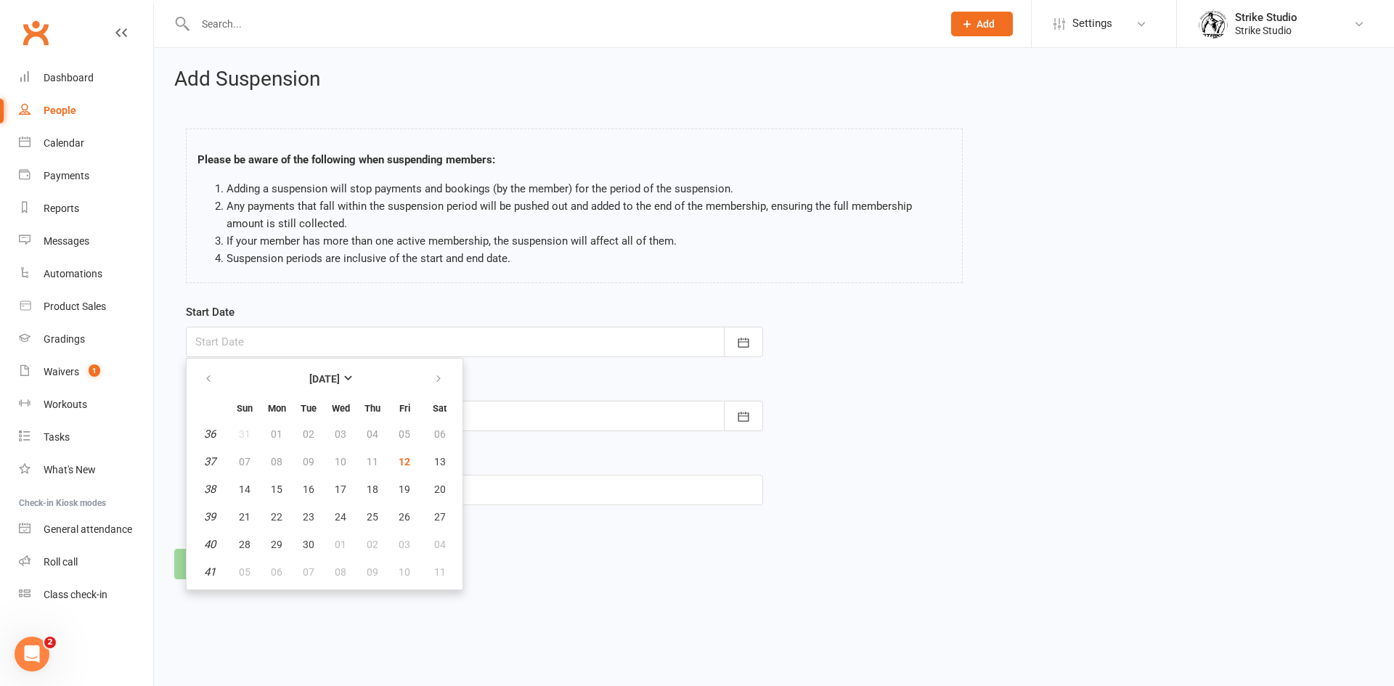
click at [494, 465] on div "Reason" at bounding box center [474, 479] width 577 height 54
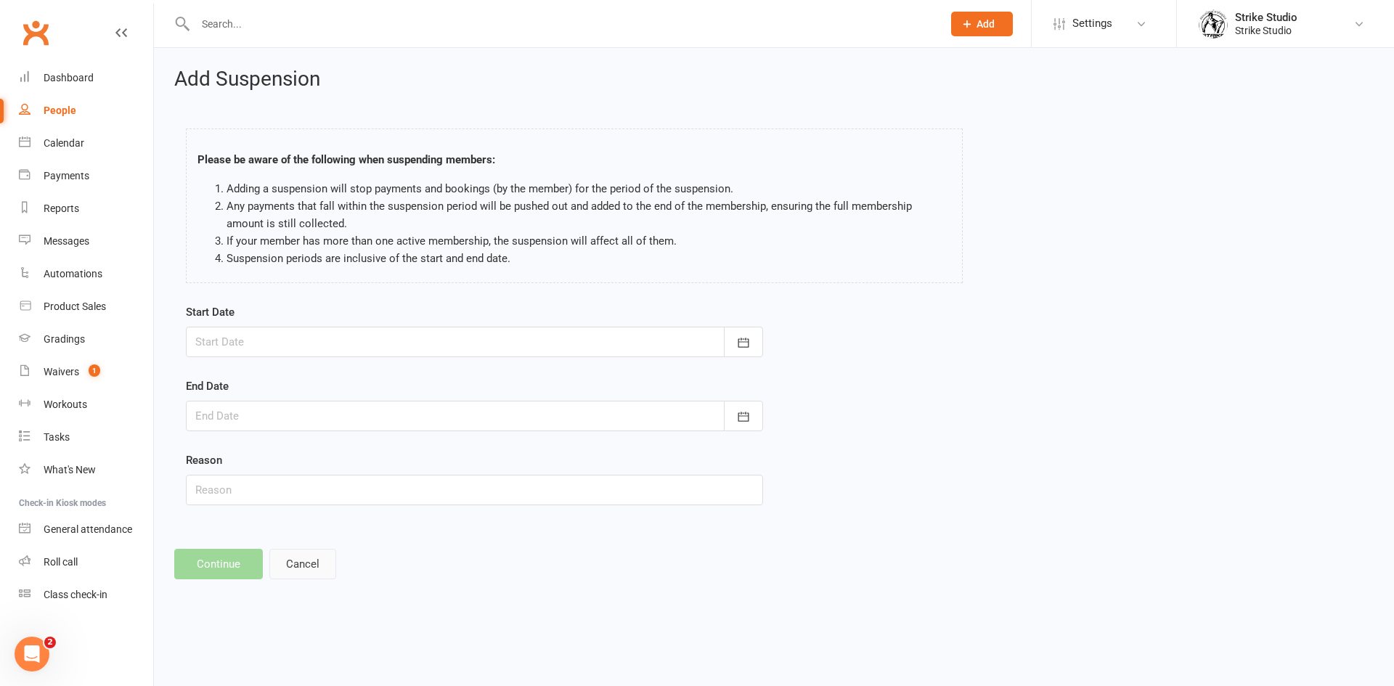
click at [286, 563] on button "Cancel" at bounding box center [302, 564] width 67 height 30
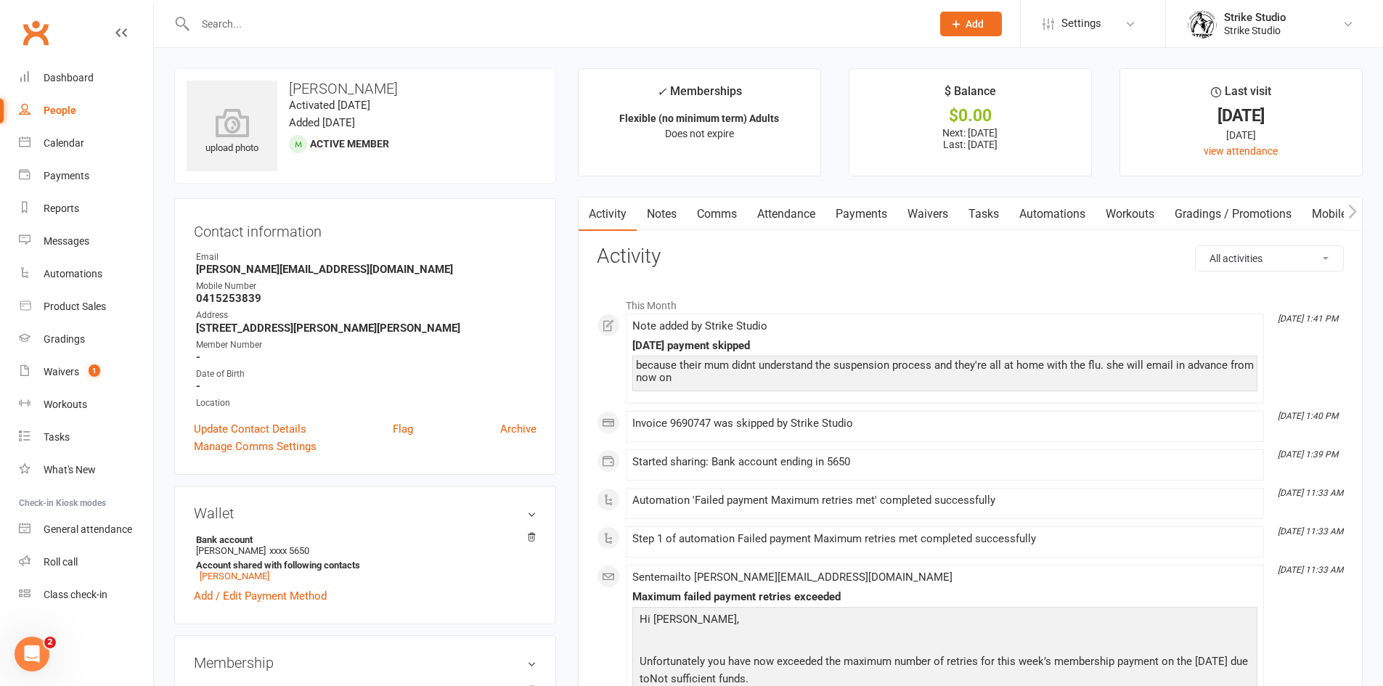
click at [856, 212] on link "Payments" at bounding box center [861, 213] width 72 height 33
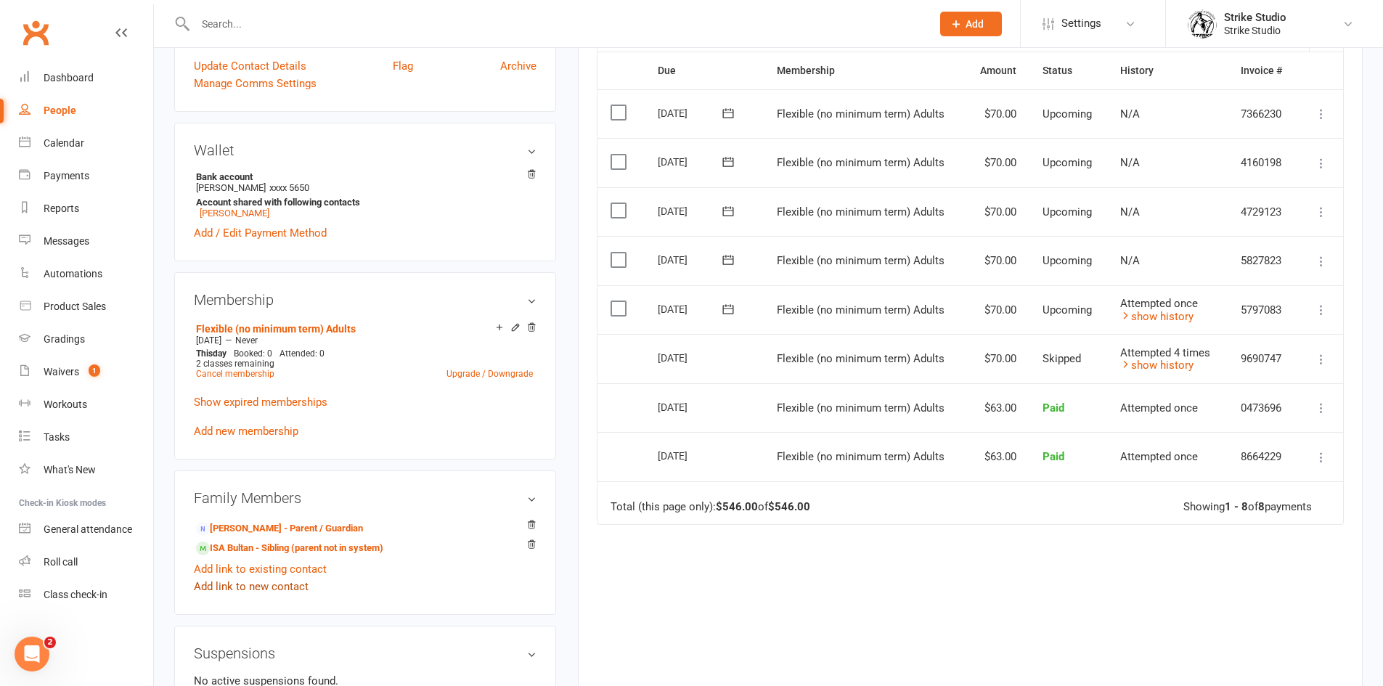
scroll to position [581, 0]
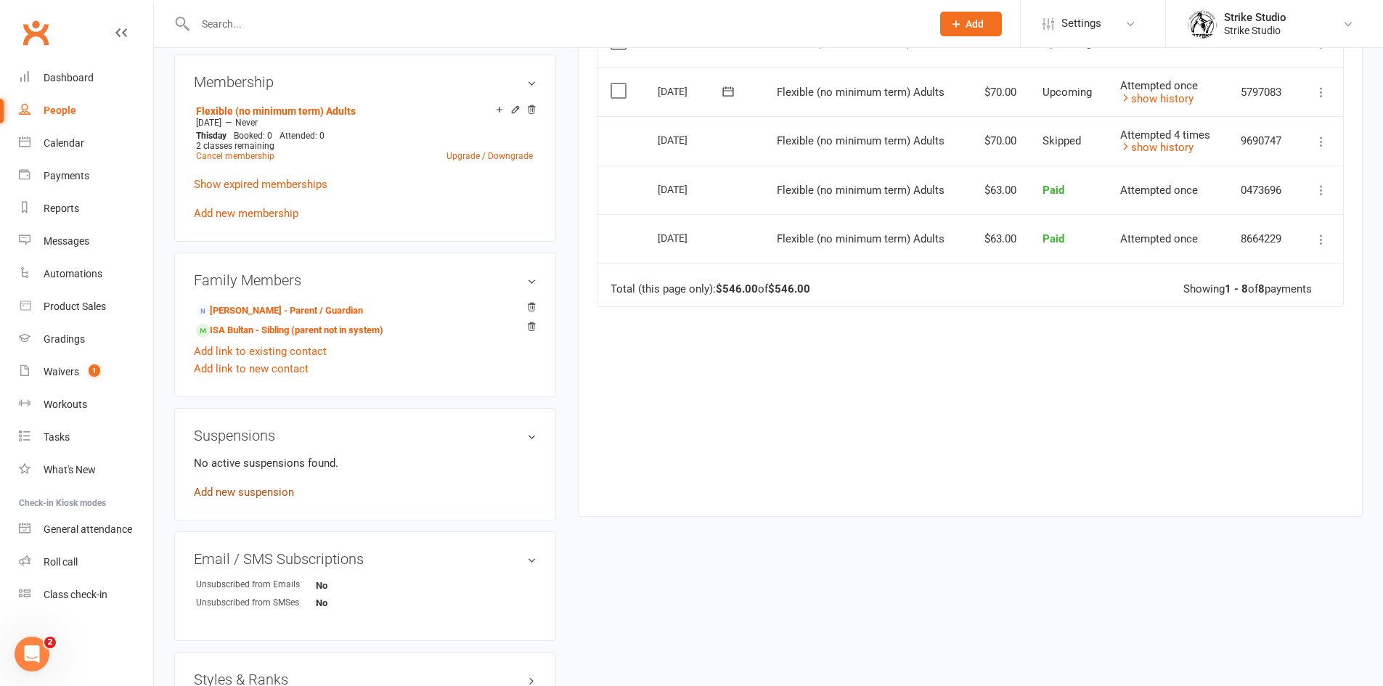
click at [272, 486] on link "Add new suspension" at bounding box center [244, 492] width 100 height 13
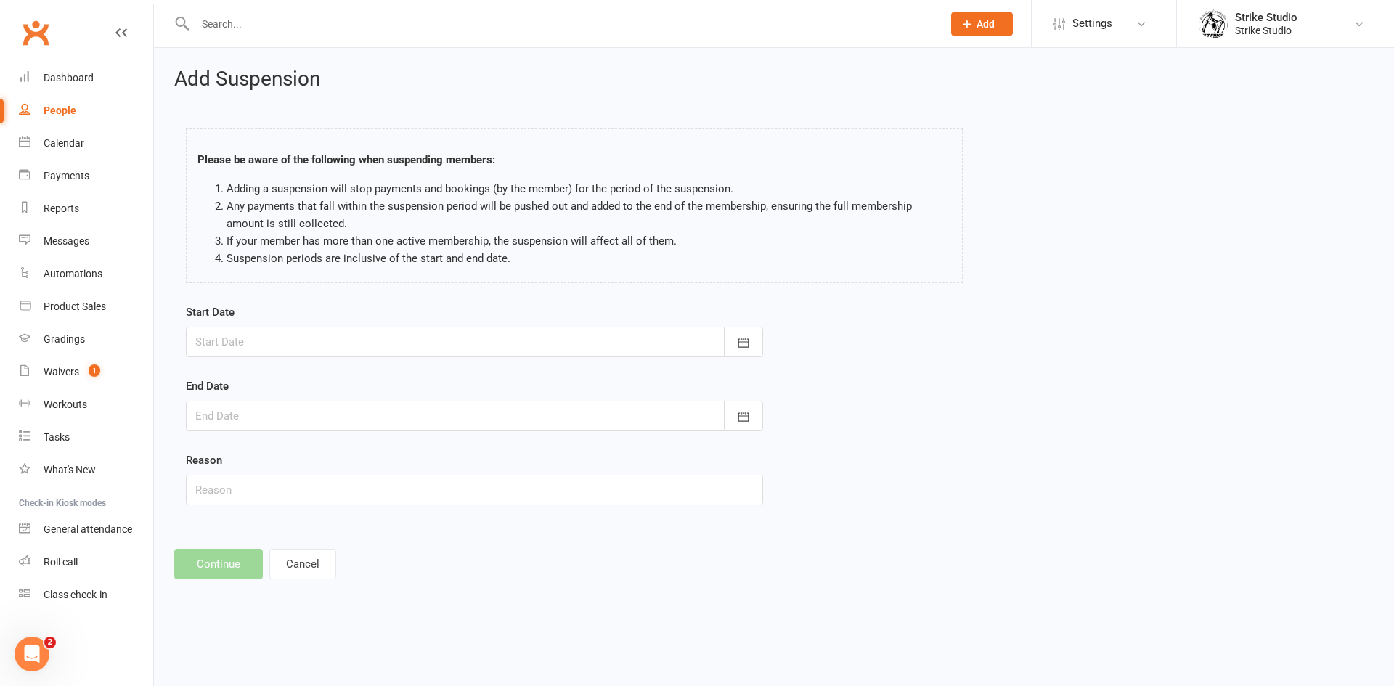
click at [411, 342] on div at bounding box center [474, 342] width 577 height 30
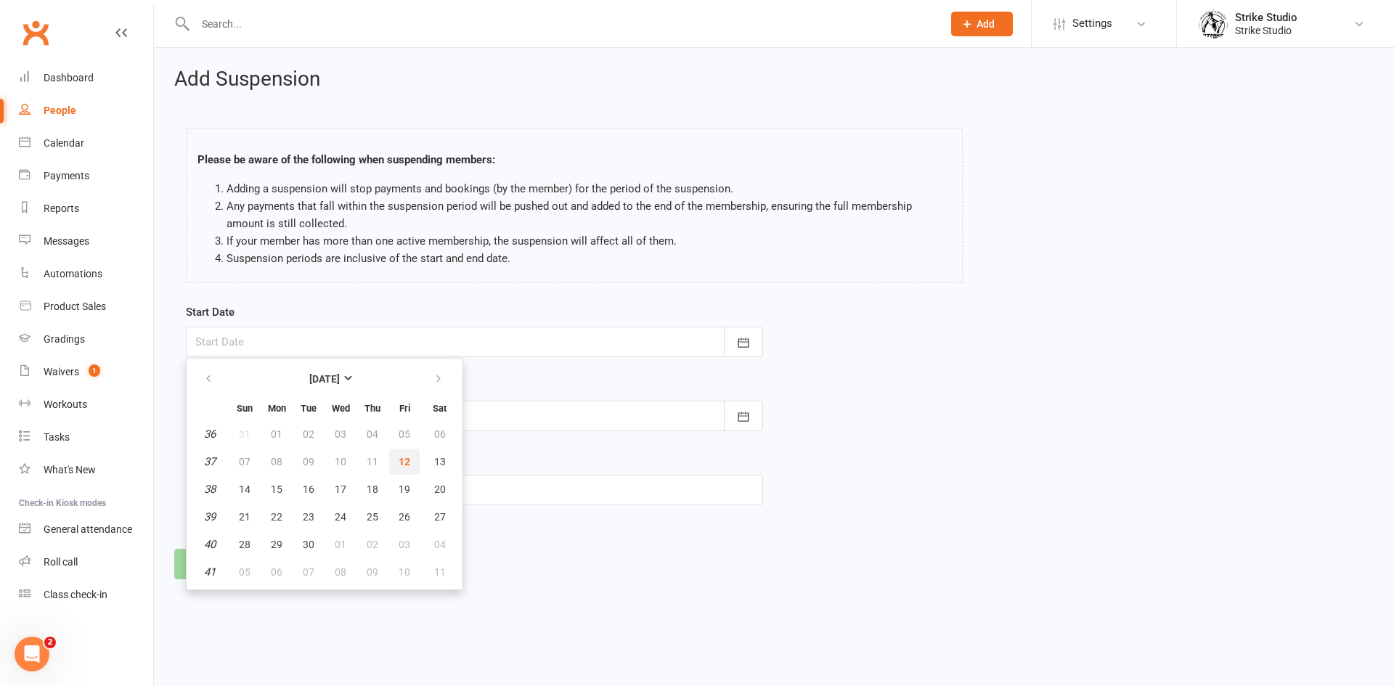
click at [400, 460] on span "12" at bounding box center [405, 462] width 12 height 12
type input "[DATE]"
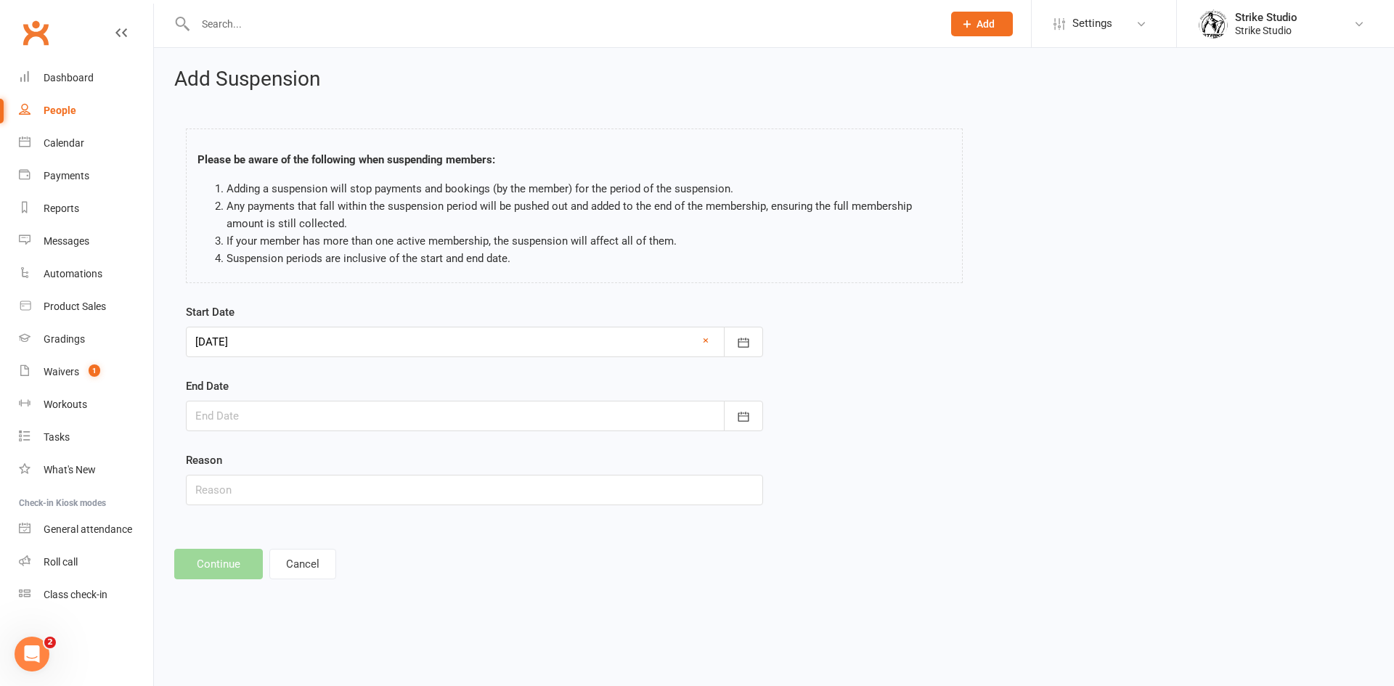
click at [348, 423] on div at bounding box center [474, 416] width 577 height 30
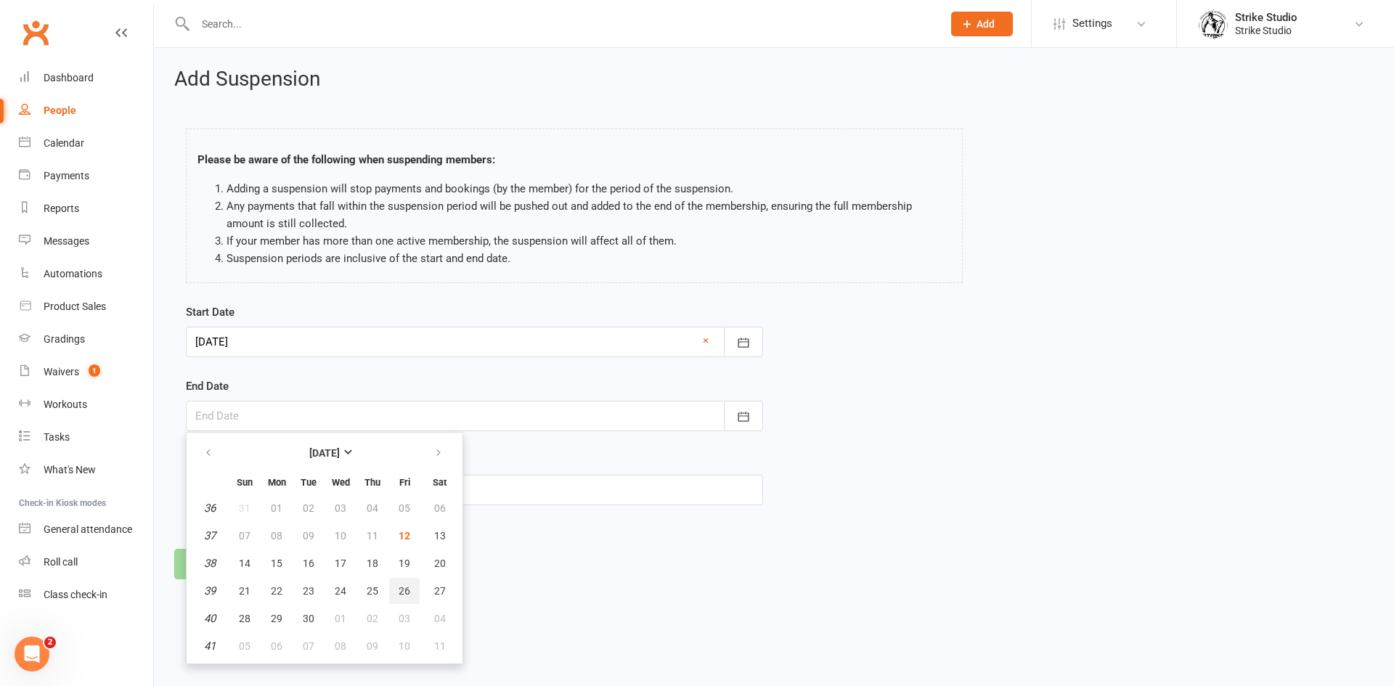
click at [405, 585] on span "26" at bounding box center [405, 591] width 12 height 12
type input "[DATE]"
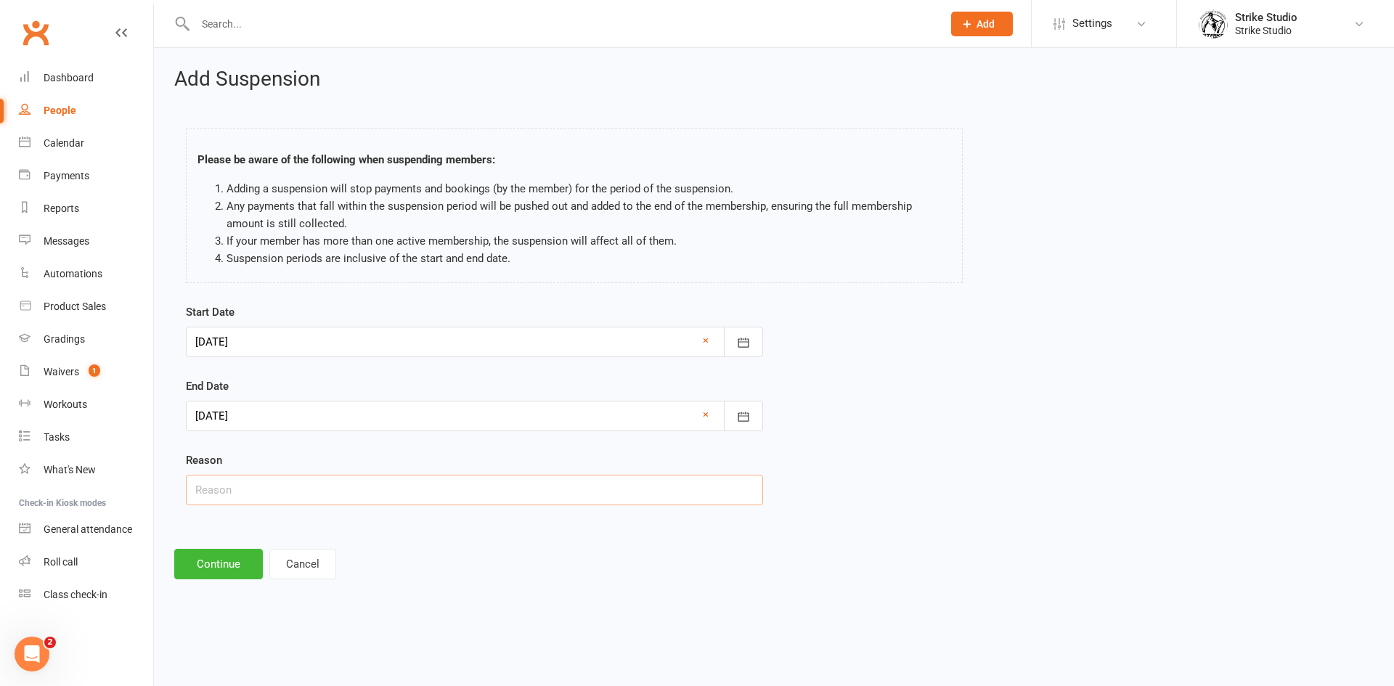
click at [320, 482] on input "text" at bounding box center [474, 490] width 577 height 30
type input "has the [MEDICAL_DATA]"
click at [234, 555] on button "Continue" at bounding box center [218, 564] width 89 height 30
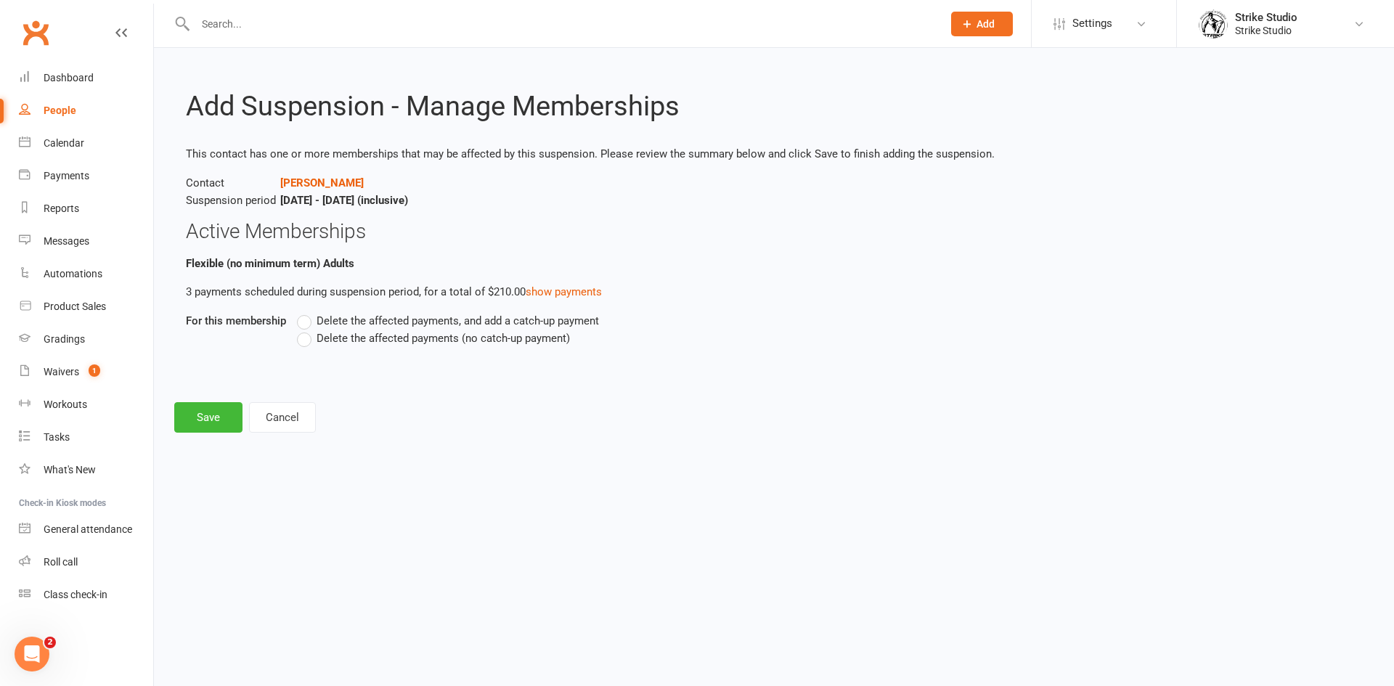
click at [309, 343] on label "Delete the affected payments (no catch-up payment)" at bounding box center [433, 338] width 273 height 17
click at [306, 330] on input "Delete the affected payments (no catch-up payment)" at bounding box center [301, 330] width 9 height 0
click at [200, 424] on button "Save" at bounding box center [208, 417] width 68 height 30
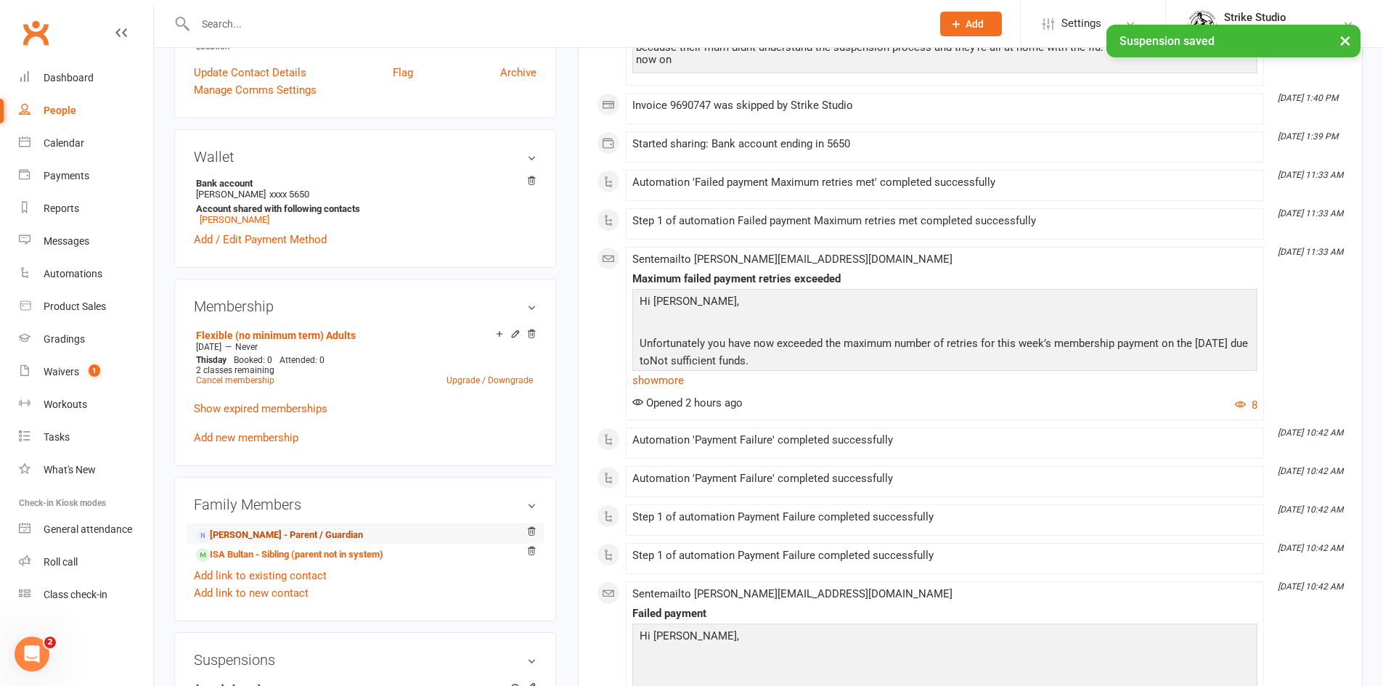
scroll to position [363, 0]
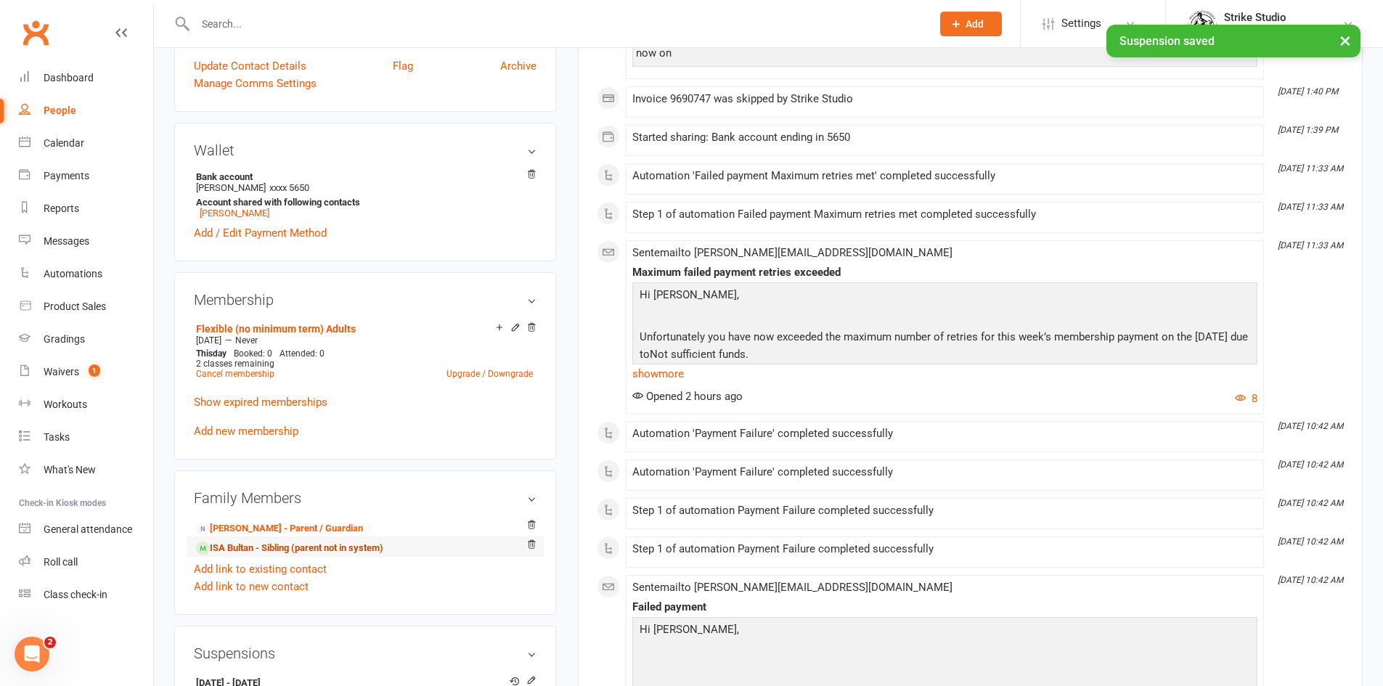
click at [269, 547] on link "ISA Bultan - Sibling (parent not in system)" at bounding box center [289, 548] width 187 height 15
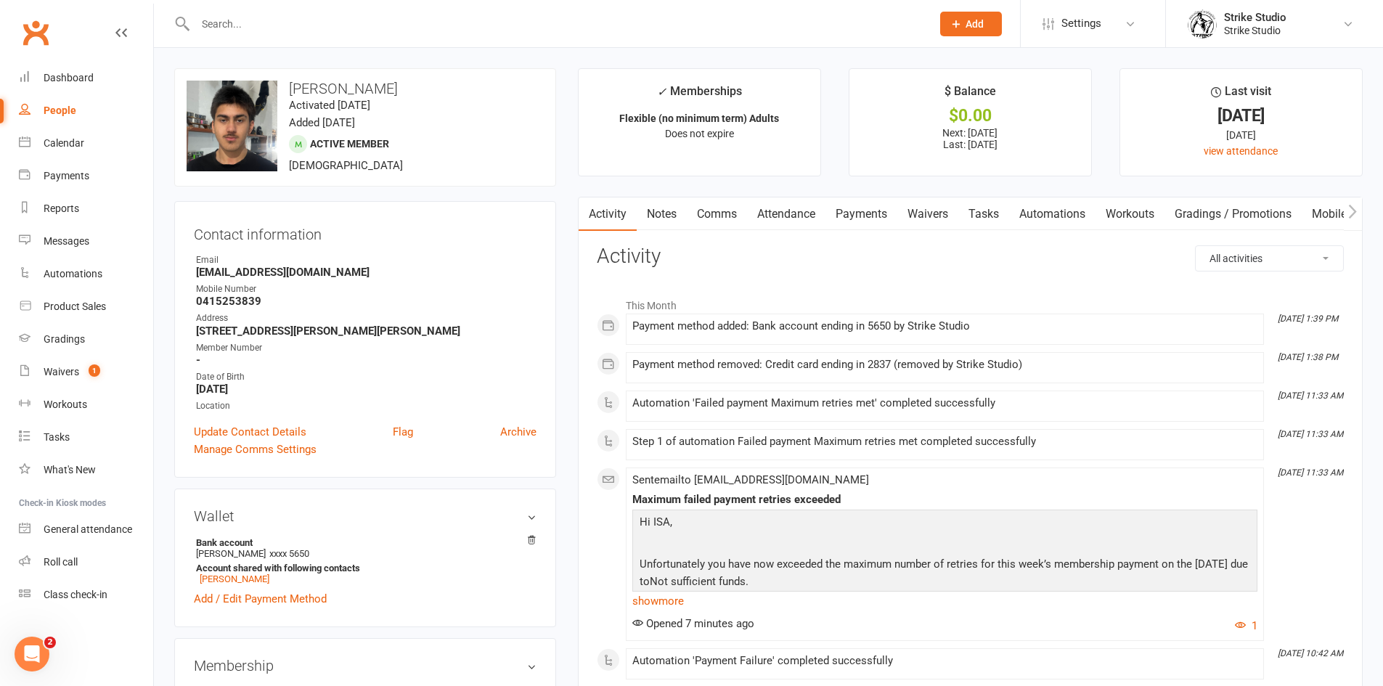
click at [870, 216] on link "Payments" at bounding box center [861, 213] width 72 height 33
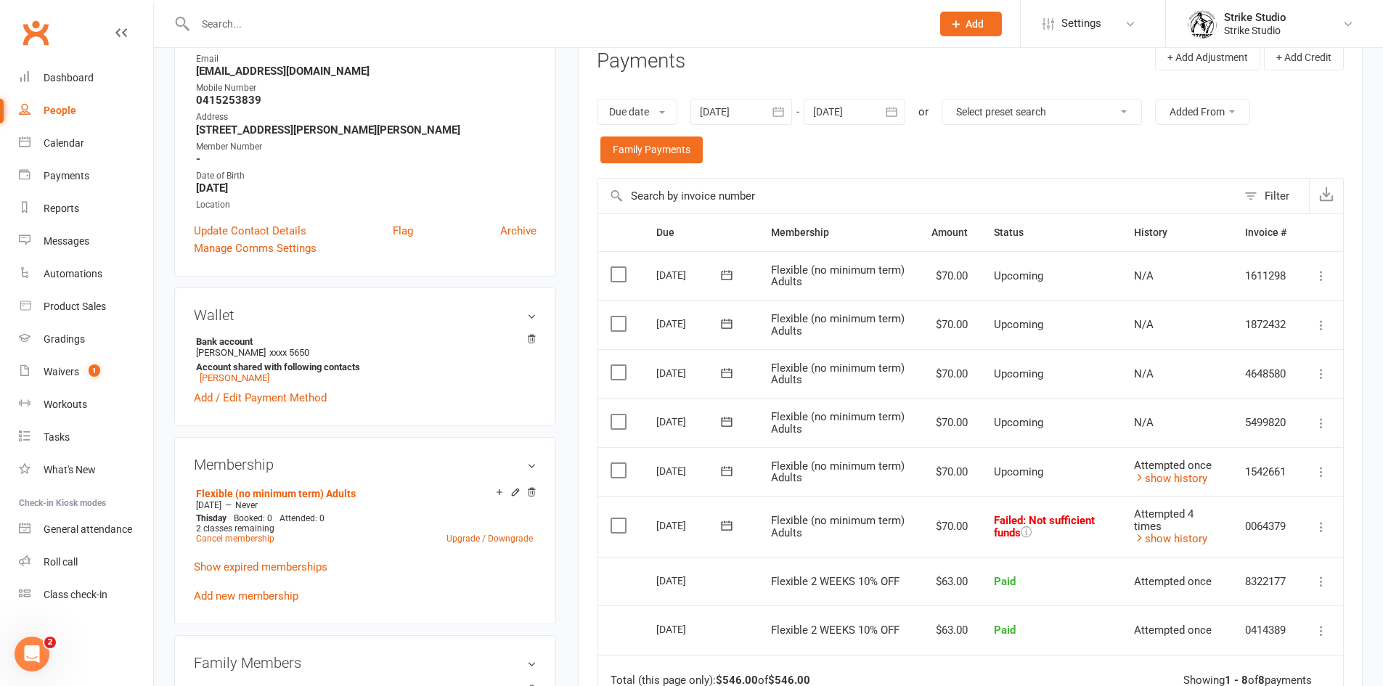
scroll to position [218, 0]
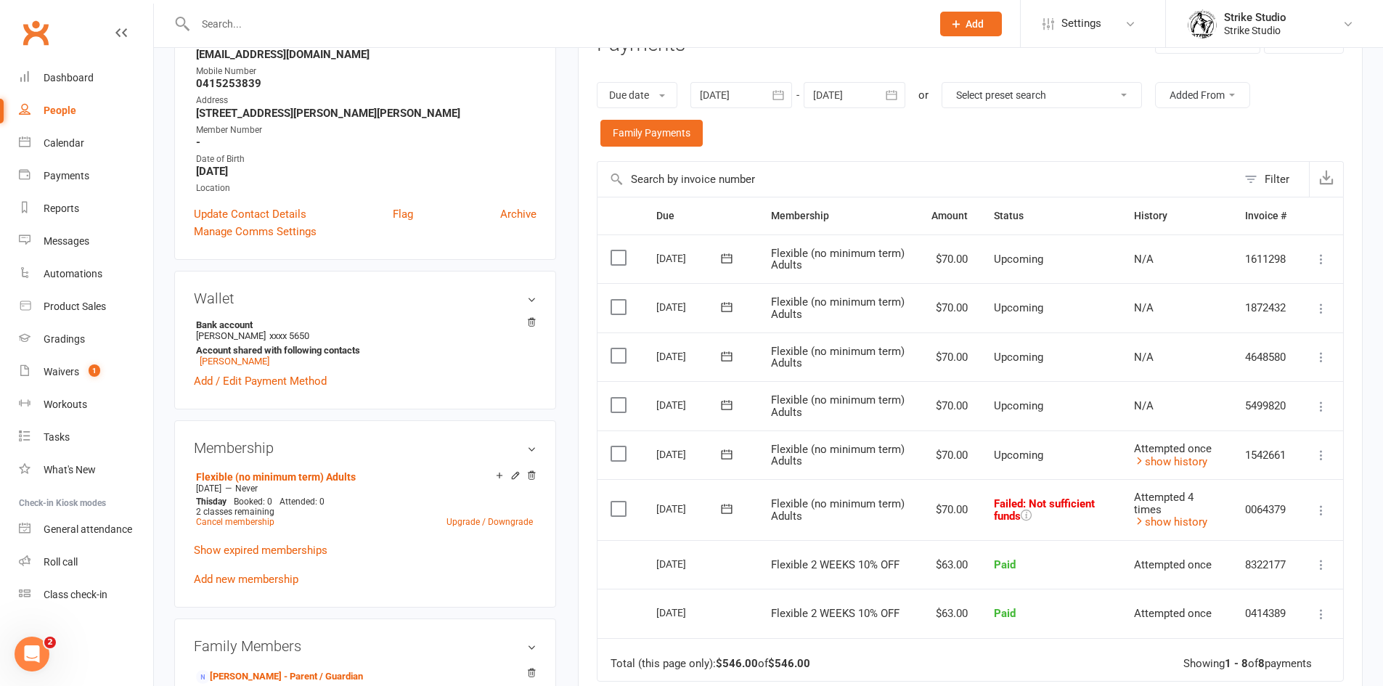
click at [621, 513] on label at bounding box center [621, 509] width 20 height 15
click at [620, 502] on input "checkbox" at bounding box center [615, 502] width 9 height 0
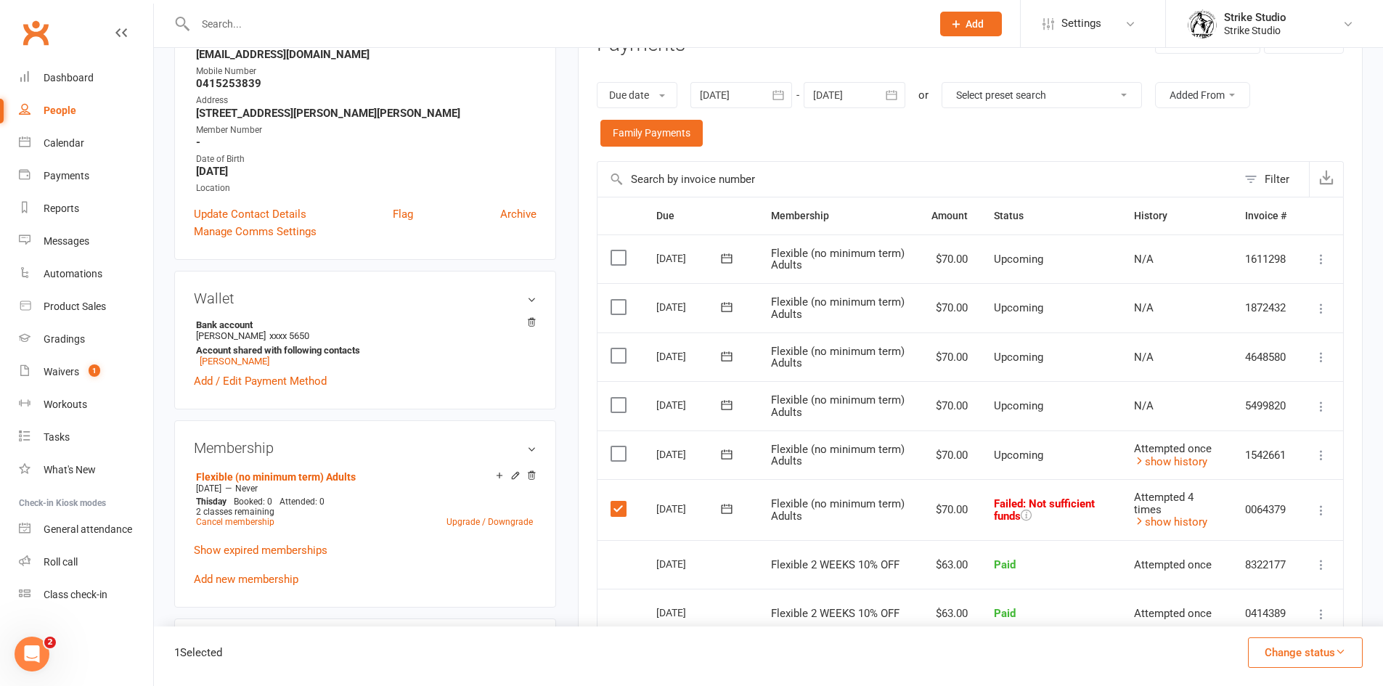
click at [1264, 659] on button "Change status" at bounding box center [1305, 652] width 115 height 30
click at [1278, 613] on link "Skipped" at bounding box center [1290, 613] width 144 height 29
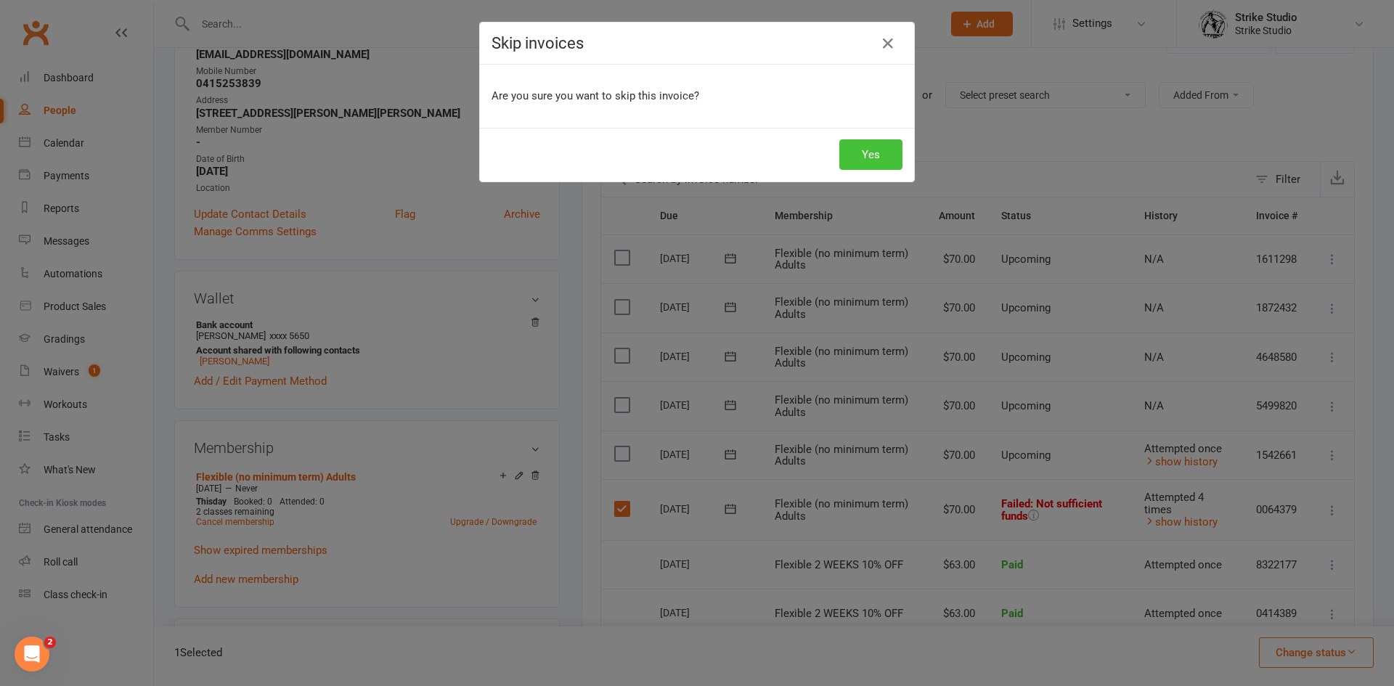
click at [874, 158] on button "Yes" at bounding box center [870, 154] width 63 height 30
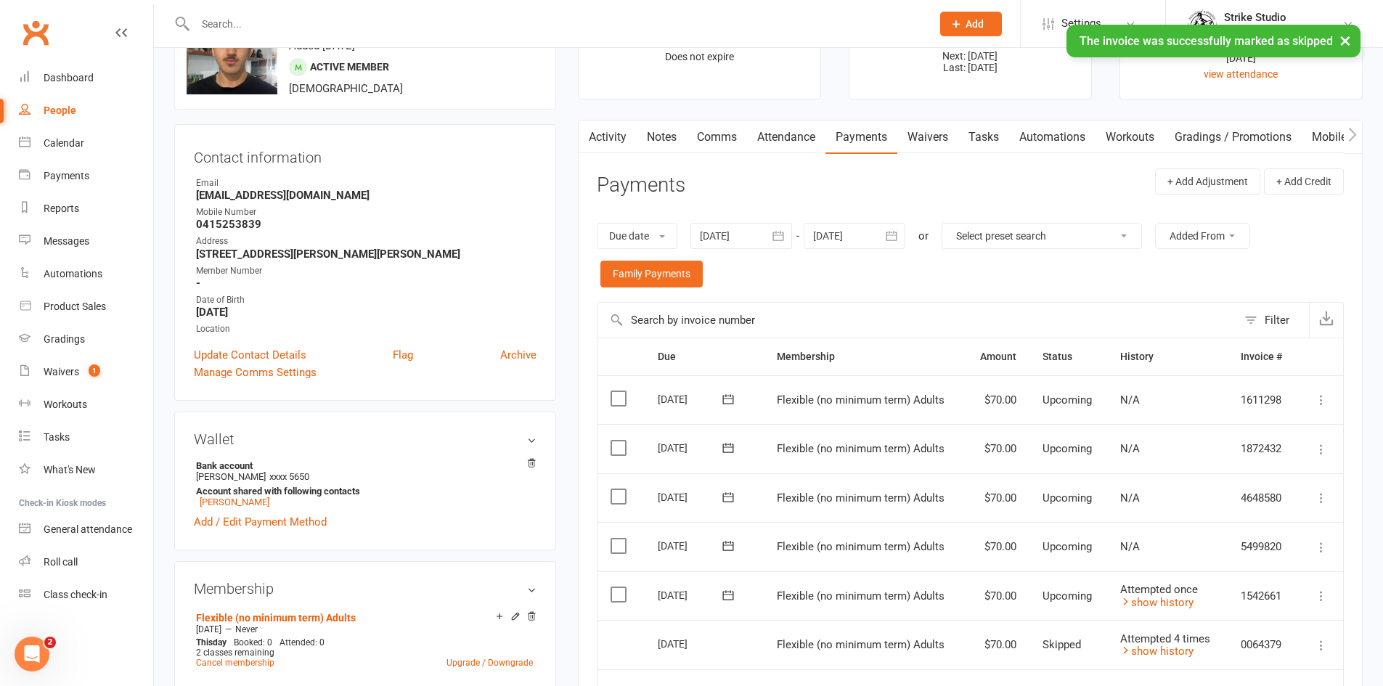
scroll to position [0, 0]
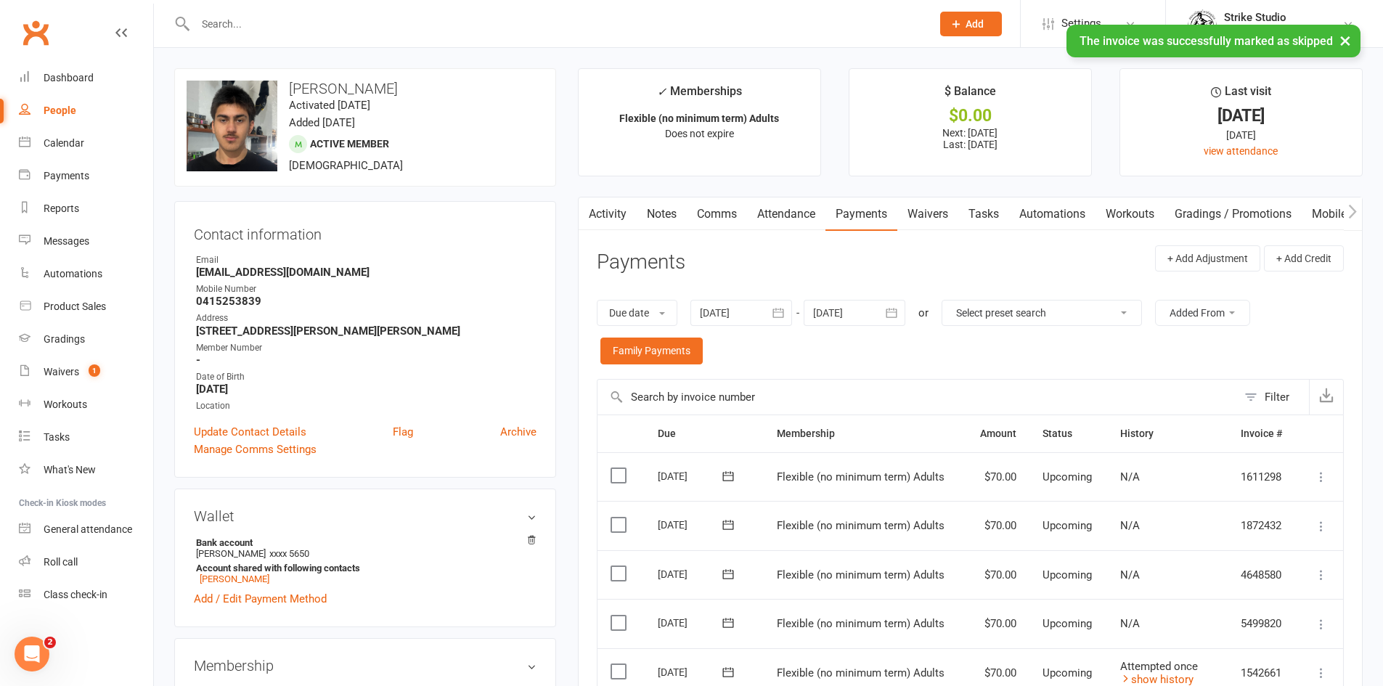
click at [671, 221] on link "Notes" at bounding box center [662, 213] width 50 height 33
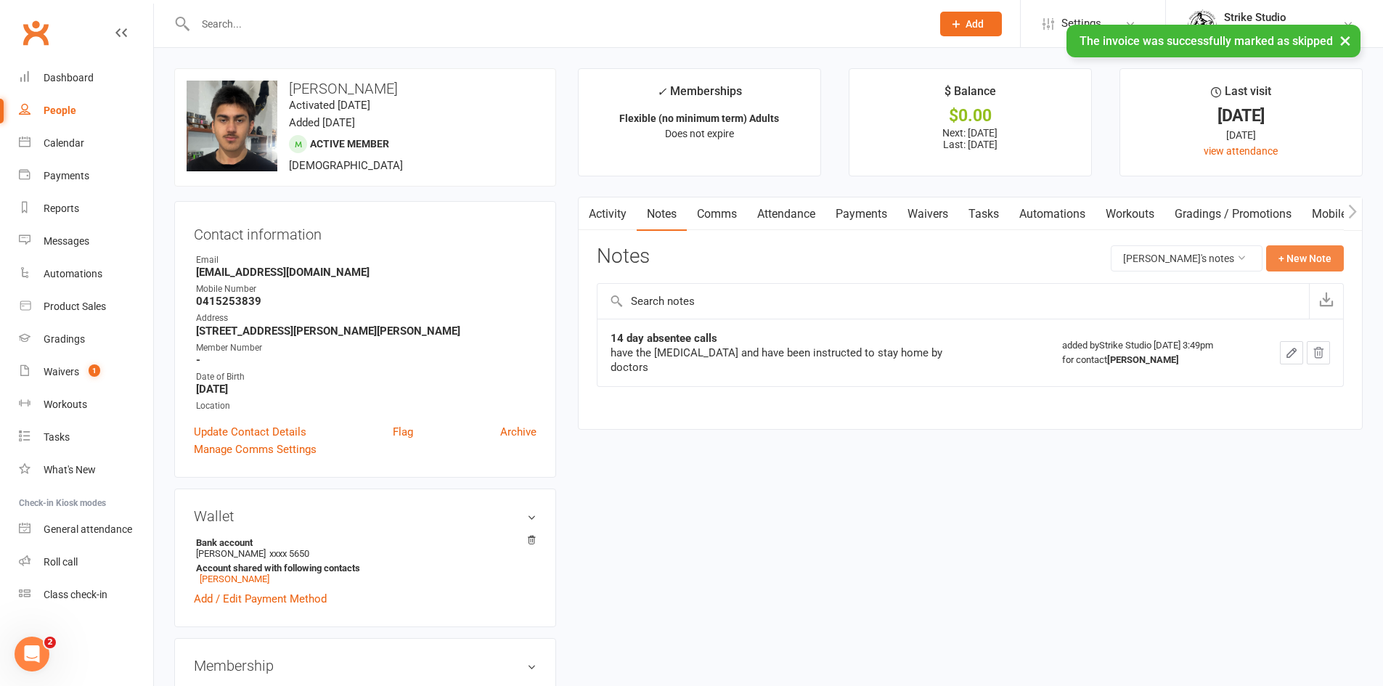
click at [1299, 259] on button "+ New Note" at bounding box center [1305, 258] width 78 height 26
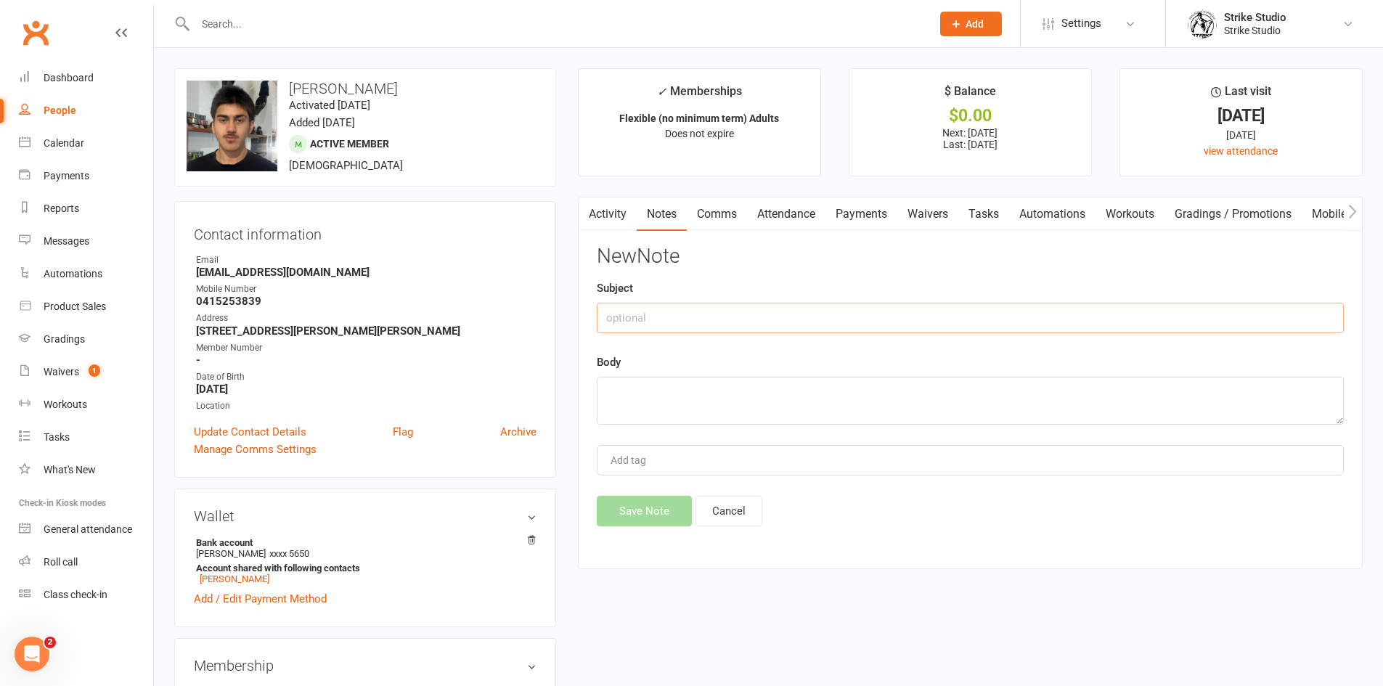
drag, startPoint x: 627, startPoint y: 316, endPoint x: 635, endPoint y: 314, distance: 9.0
click at [628, 317] on input "text" at bounding box center [970, 318] width 747 height 30
click at [662, 319] on input "11th septe,ber payment skipped" at bounding box center [970, 318] width 747 height 30
type input "[DATE] payment skipped"
click at [629, 385] on textarea at bounding box center [970, 401] width 747 height 48
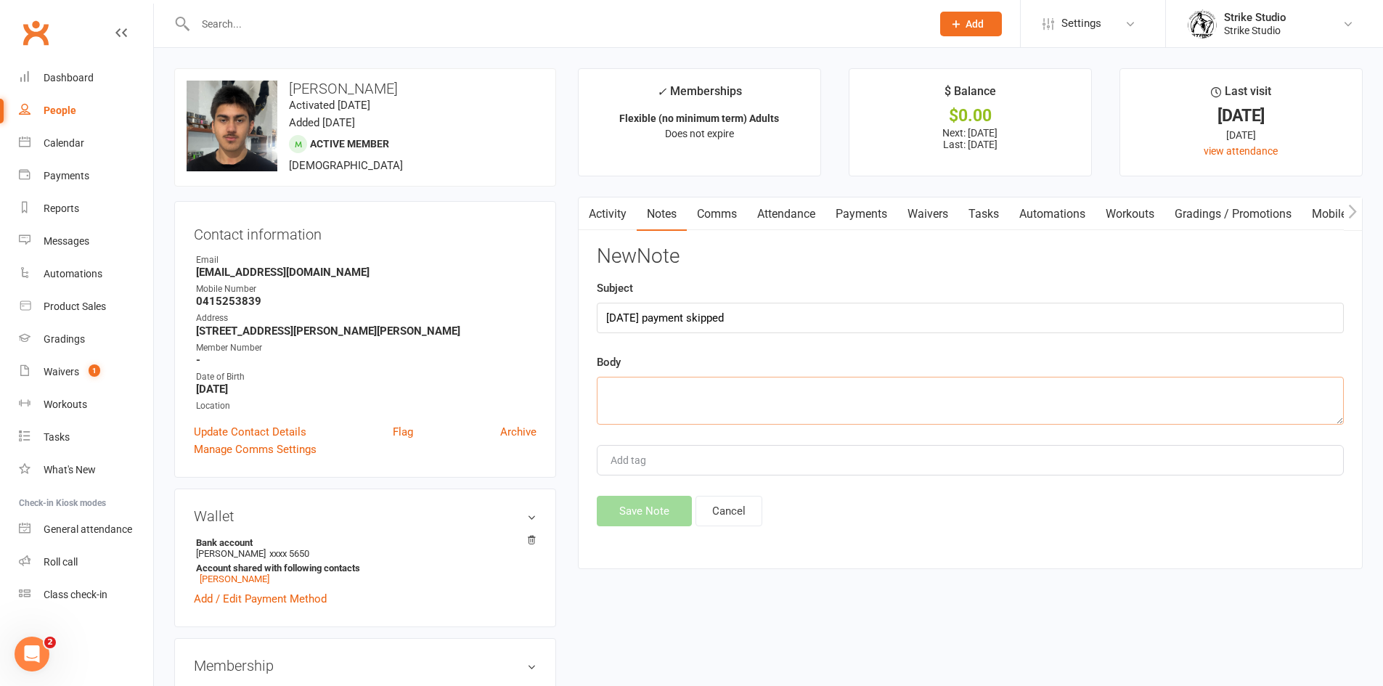
paste textarea "because their mum didnt understand the suspension process and they're all at ho…"
type textarea "because their mum didnt understand the suspension process and they're all at ho…"
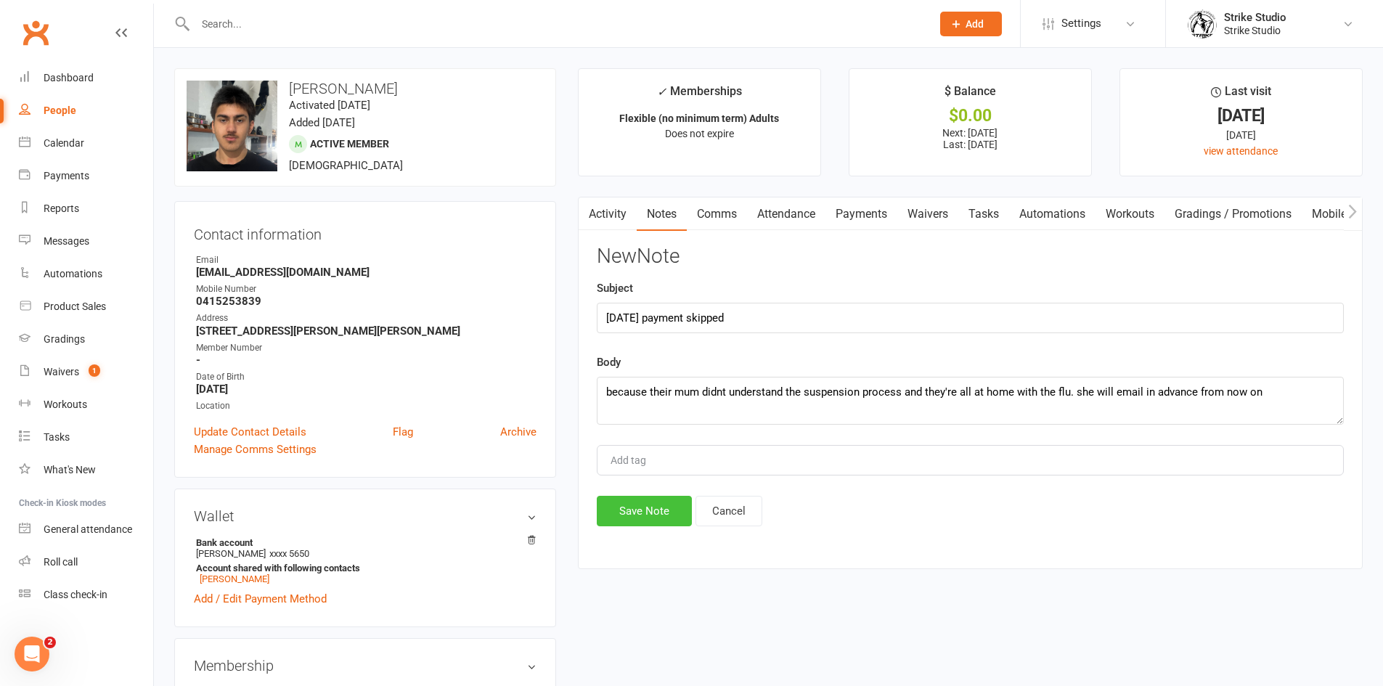
click at [640, 507] on button "Save Note" at bounding box center [644, 511] width 95 height 30
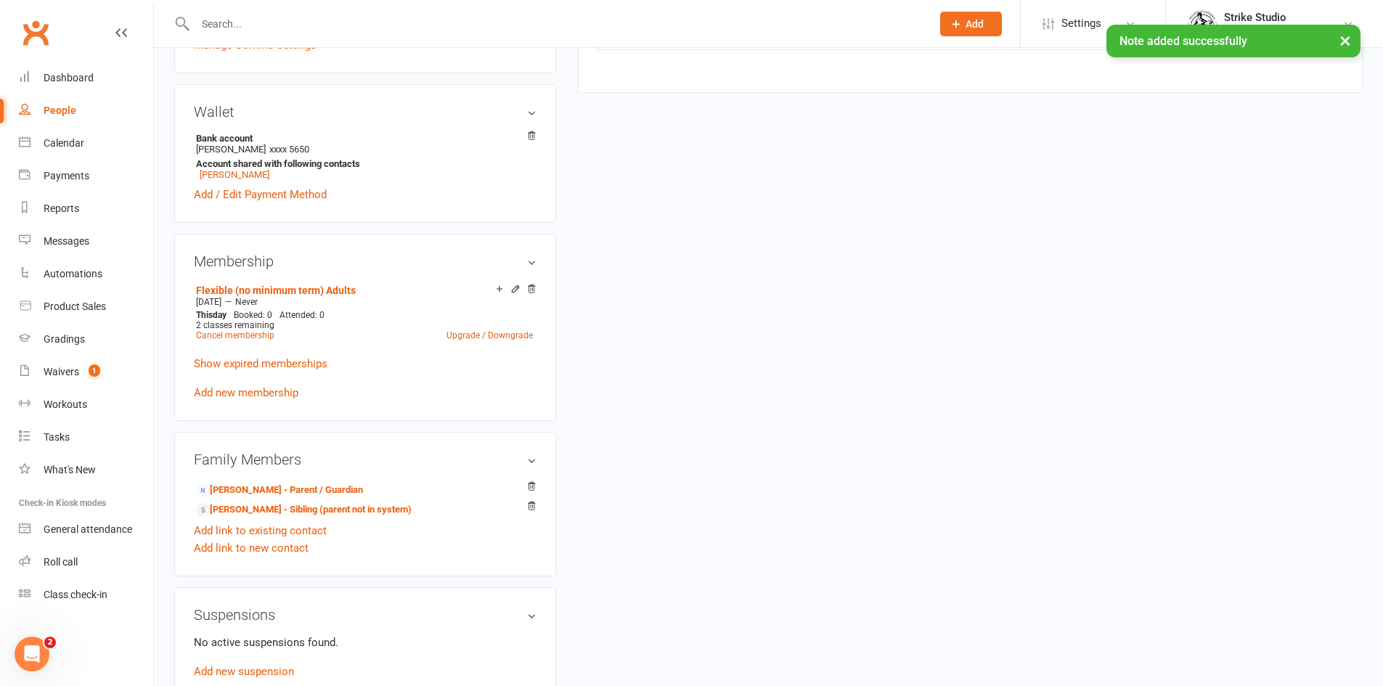
scroll to position [508, 0]
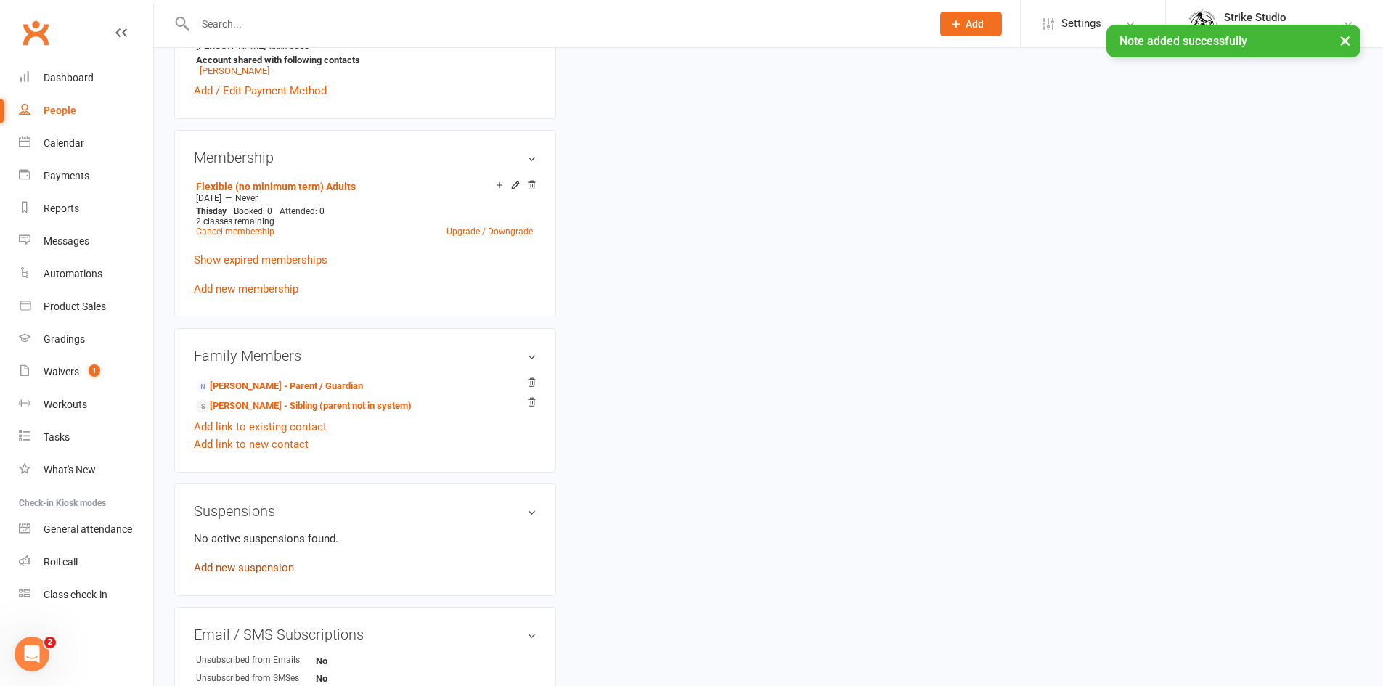
click at [240, 563] on link "Add new suspension" at bounding box center [244, 567] width 100 height 13
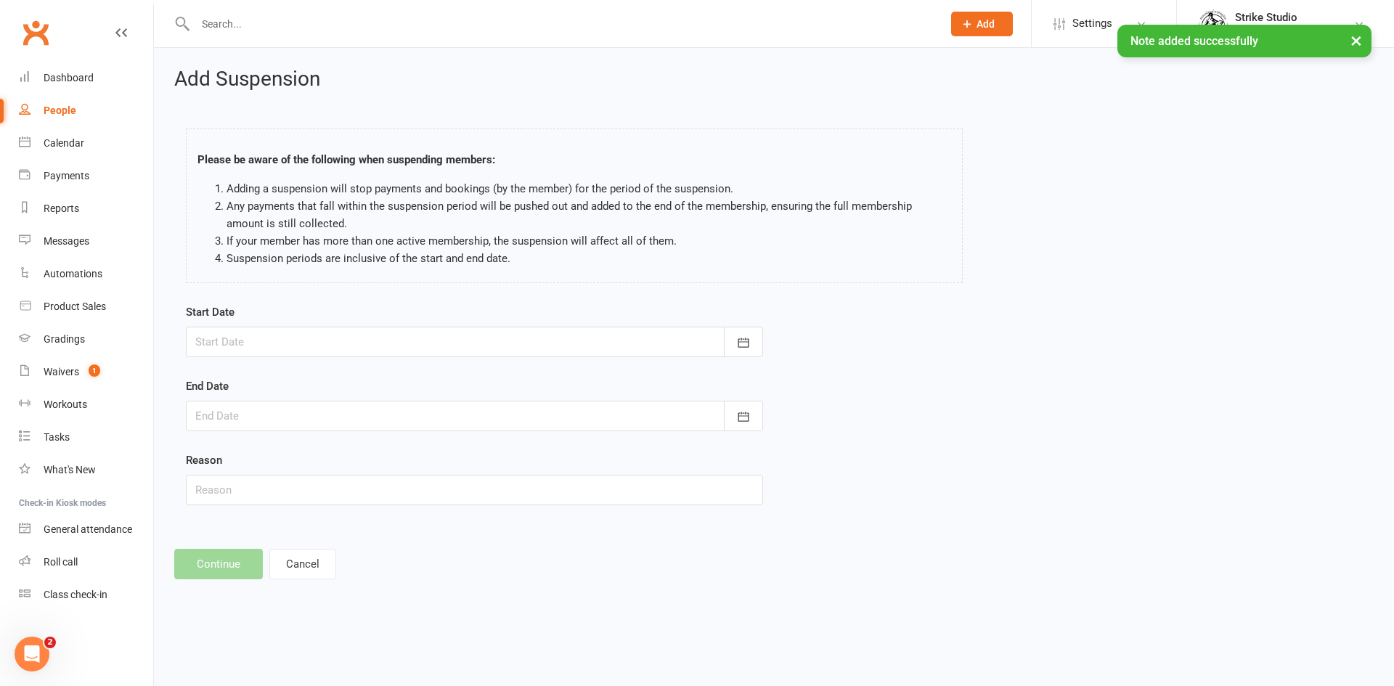
click at [331, 350] on div at bounding box center [474, 342] width 577 height 30
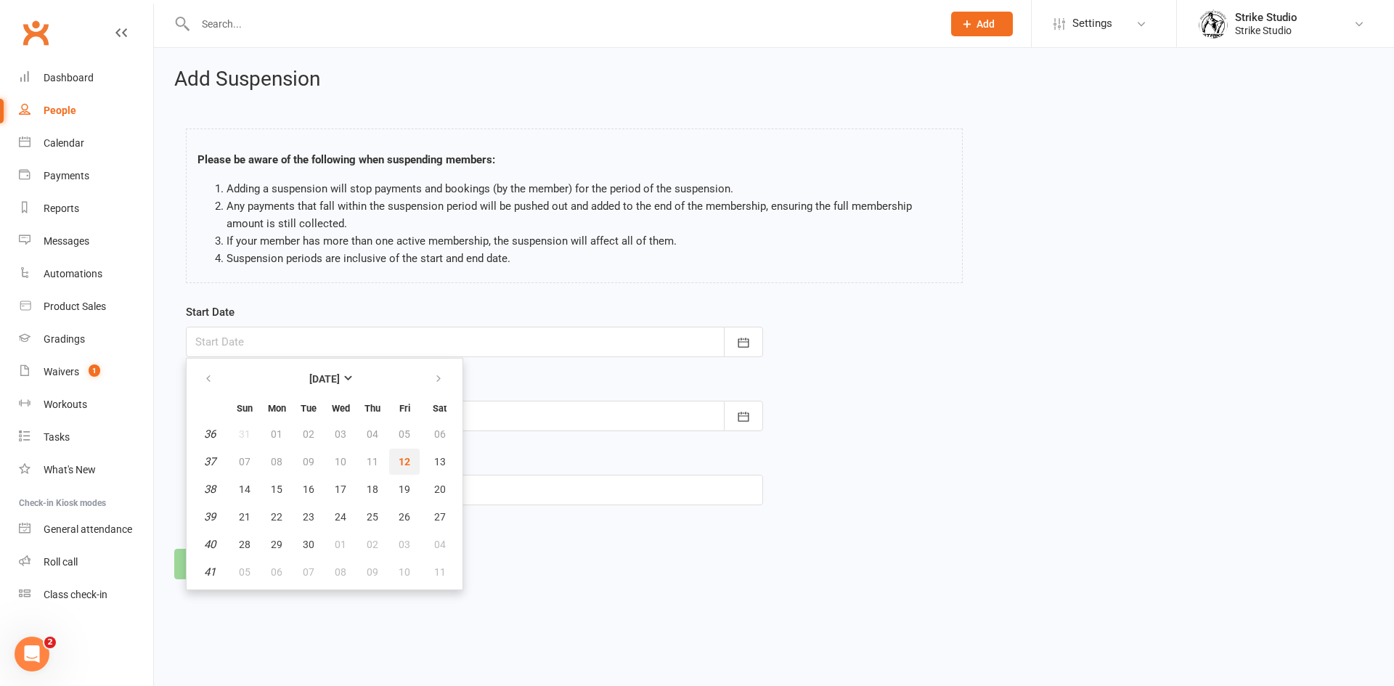
click at [395, 457] on button "12" at bounding box center [404, 462] width 30 height 26
type input "[DATE]"
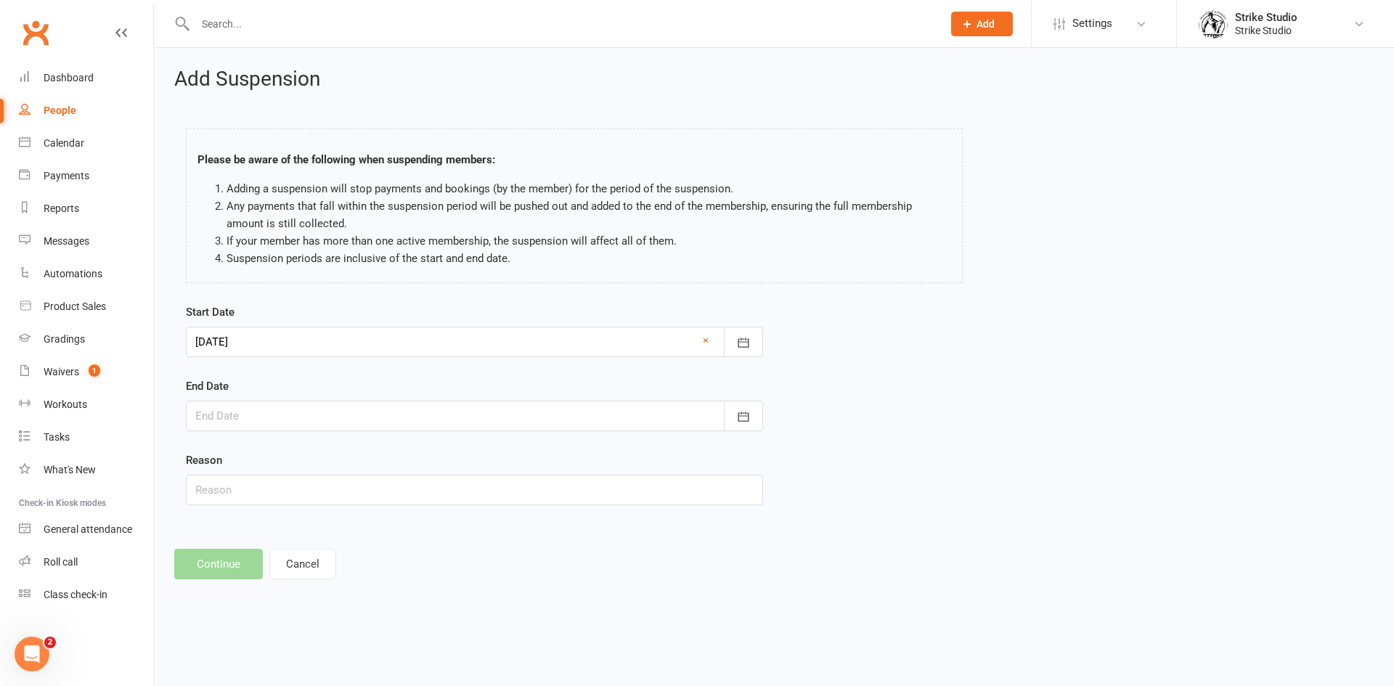
click at [395, 422] on div at bounding box center [474, 416] width 577 height 30
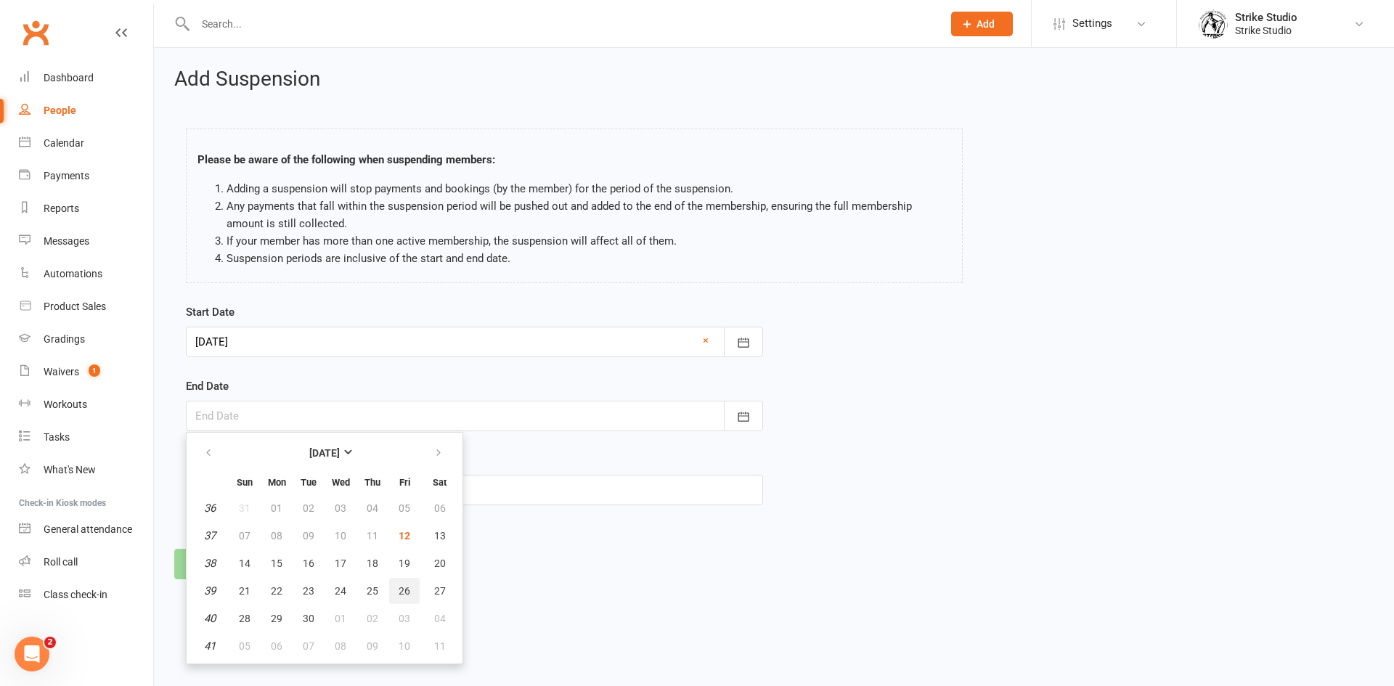
click at [405, 589] on span "26" at bounding box center [405, 591] width 12 height 12
type input "[DATE]"
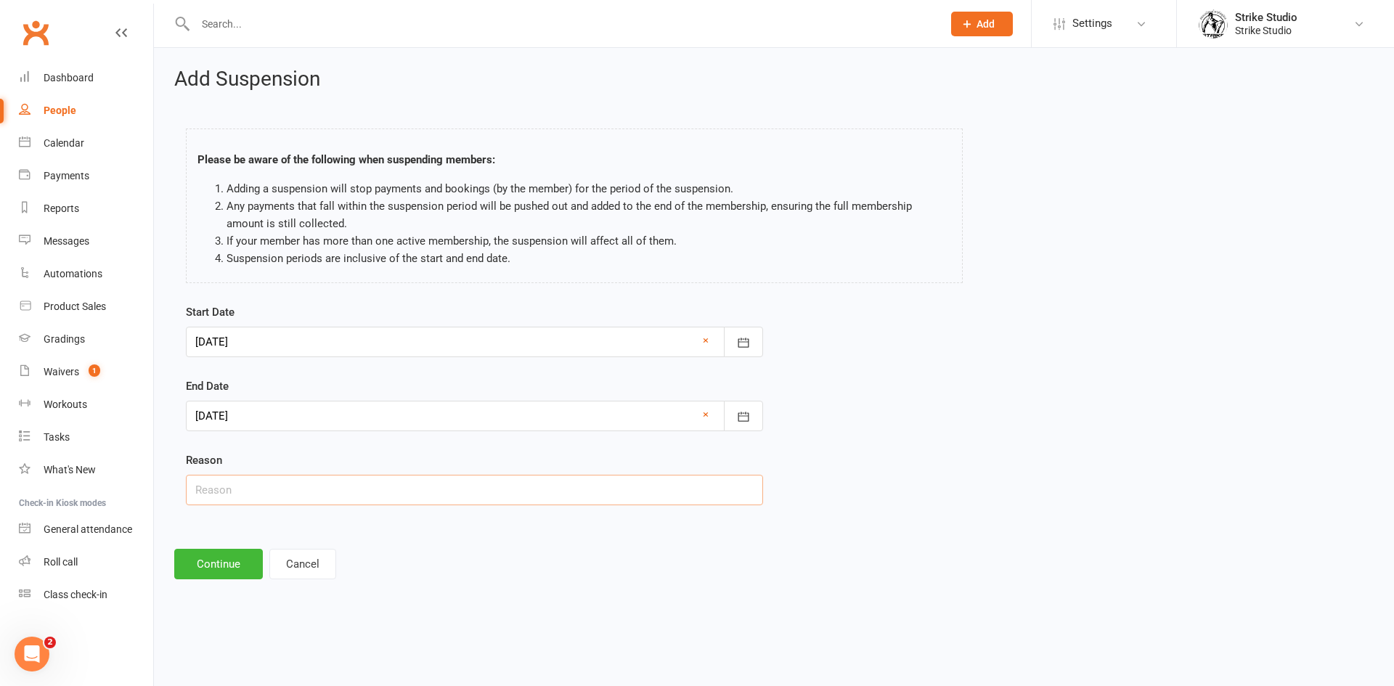
click at [331, 494] on input "text" at bounding box center [474, 490] width 577 height 30
type input "has the [MEDICAL_DATA]"
click at [237, 563] on button "Continue" at bounding box center [218, 564] width 89 height 30
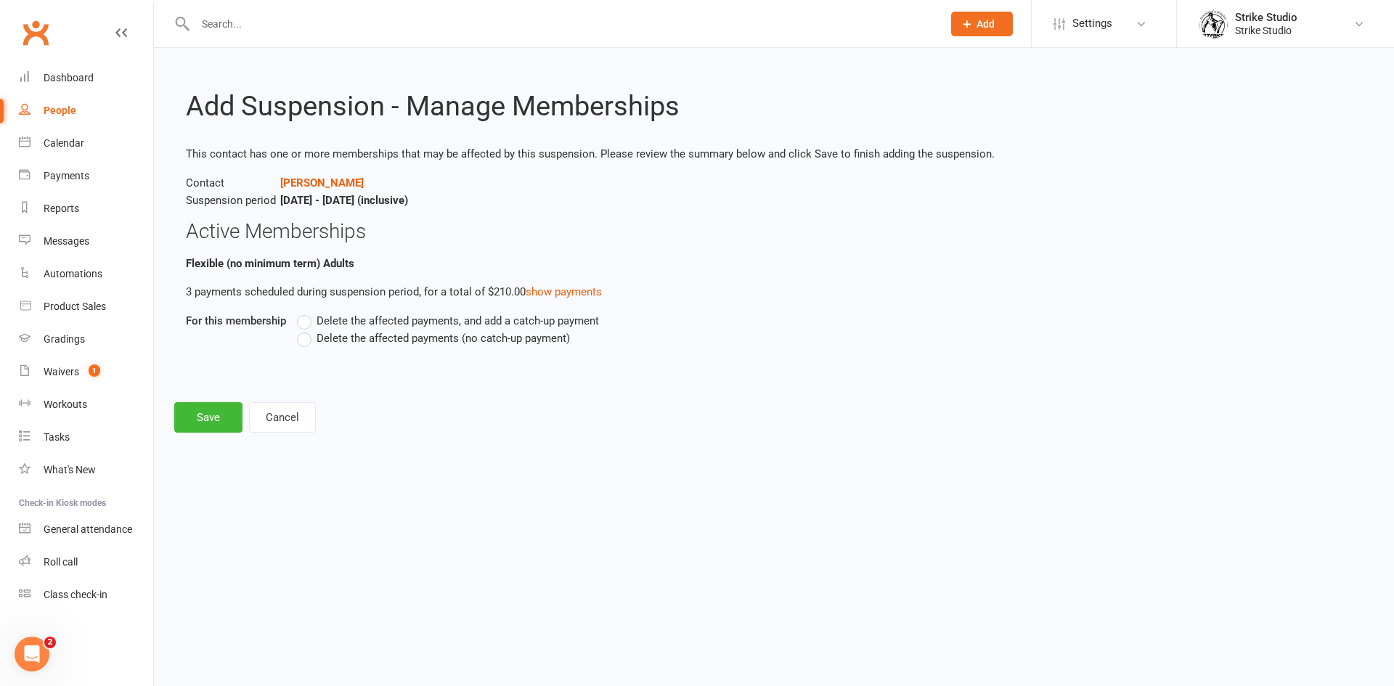
click at [324, 334] on span "Delete the affected payments (no catch-up payment)" at bounding box center [443, 337] width 253 height 15
click at [306, 330] on input "Delete the affected payments (no catch-up payment)" at bounding box center [301, 330] width 9 height 0
drag, startPoint x: 243, startPoint y: 414, endPoint x: 235, endPoint y: 416, distance: 8.3
click at [242, 415] on footer "Save Cancel" at bounding box center [773, 417] width 1199 height 30
click at [189, 423] on button "Save" at bounding box center [208, 417] width 68 height 30
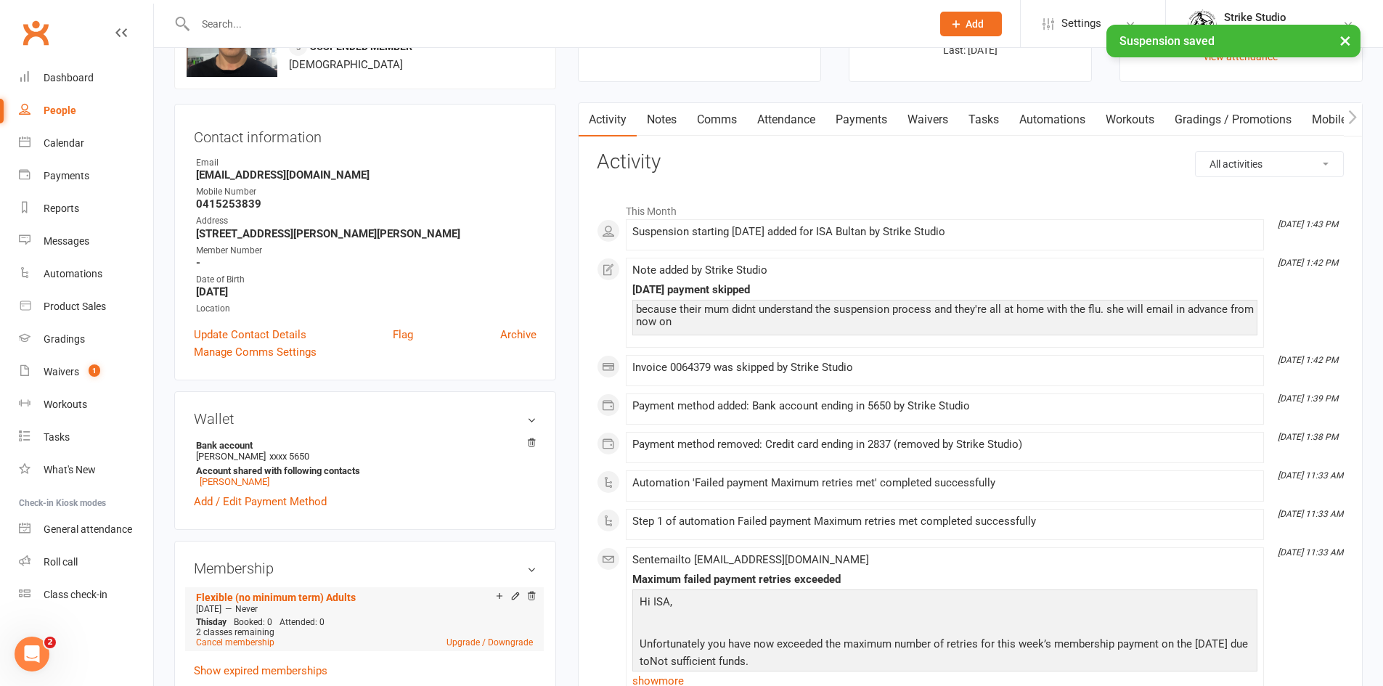
scroll to position [290, 0]
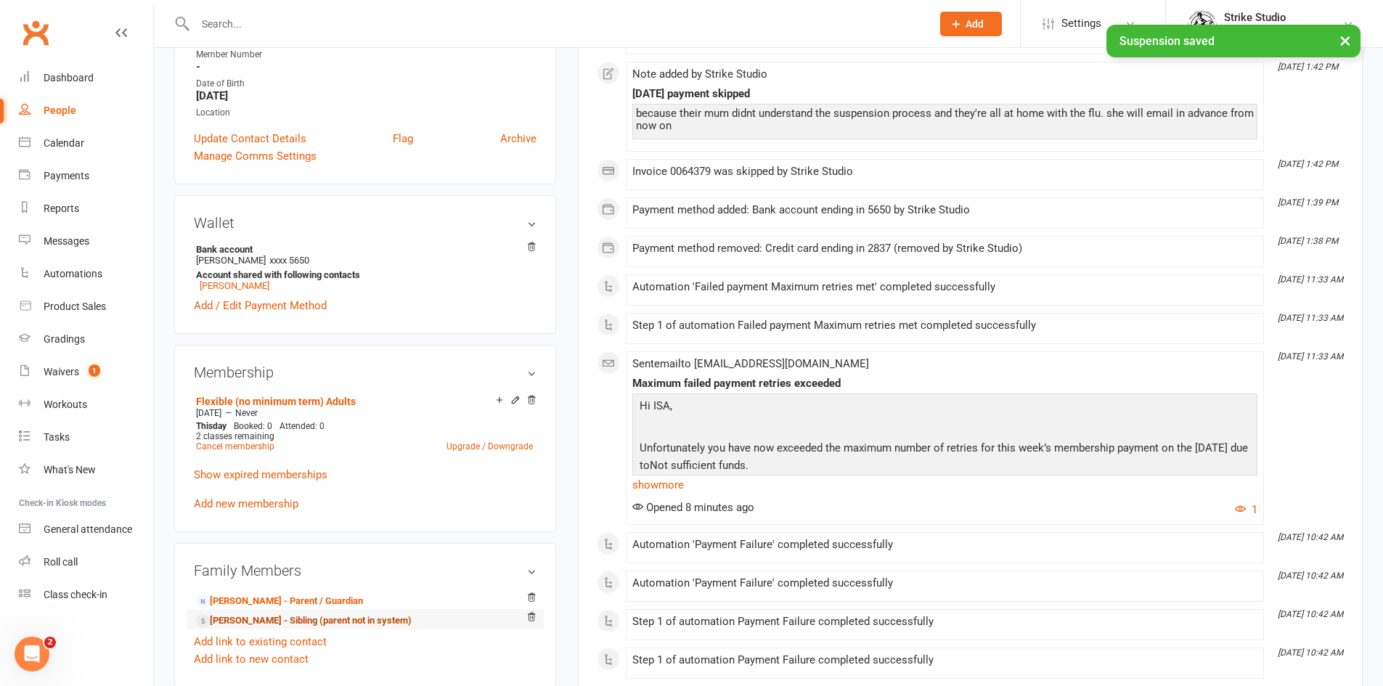
click at [287, 620] on link "[PERSON_NAME] - Sibling (parent not in system)" at bounding box center [304, 620] width 216 height 15
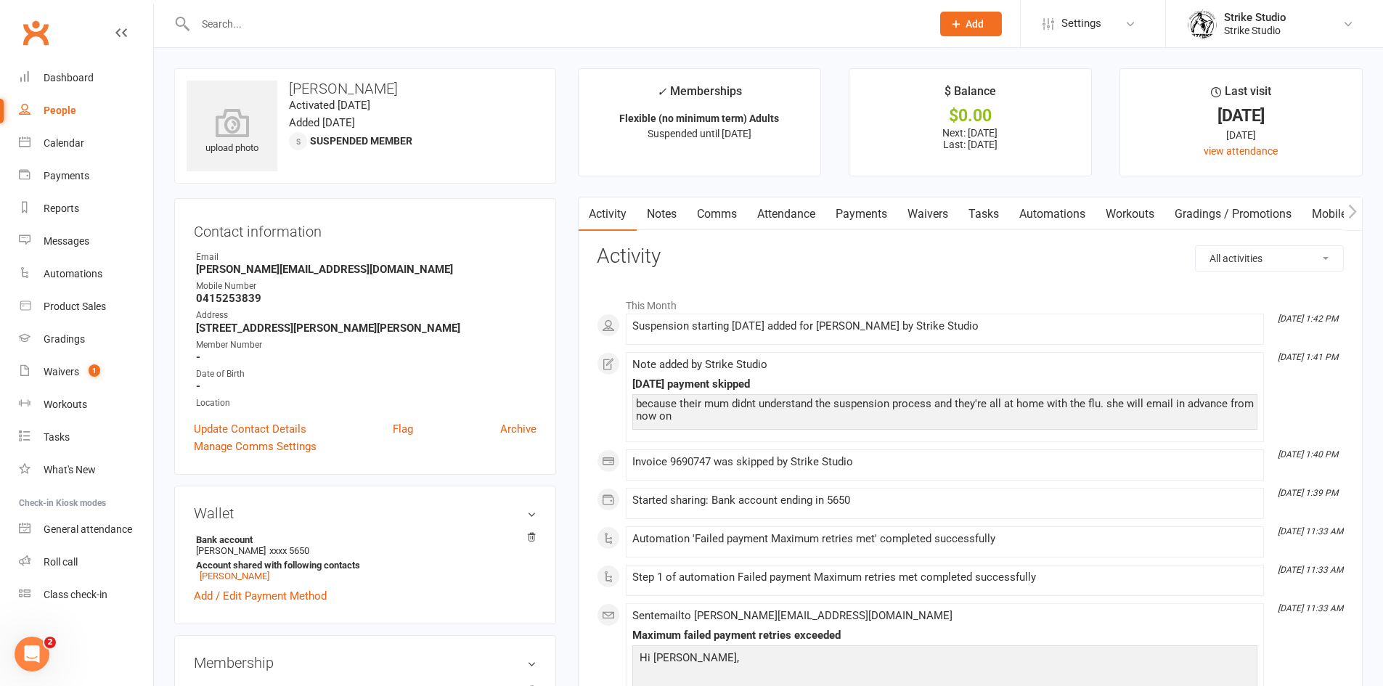
click at [1061, 215] on link "Automations" at bounding box center [1052, 213] width 86 height 33
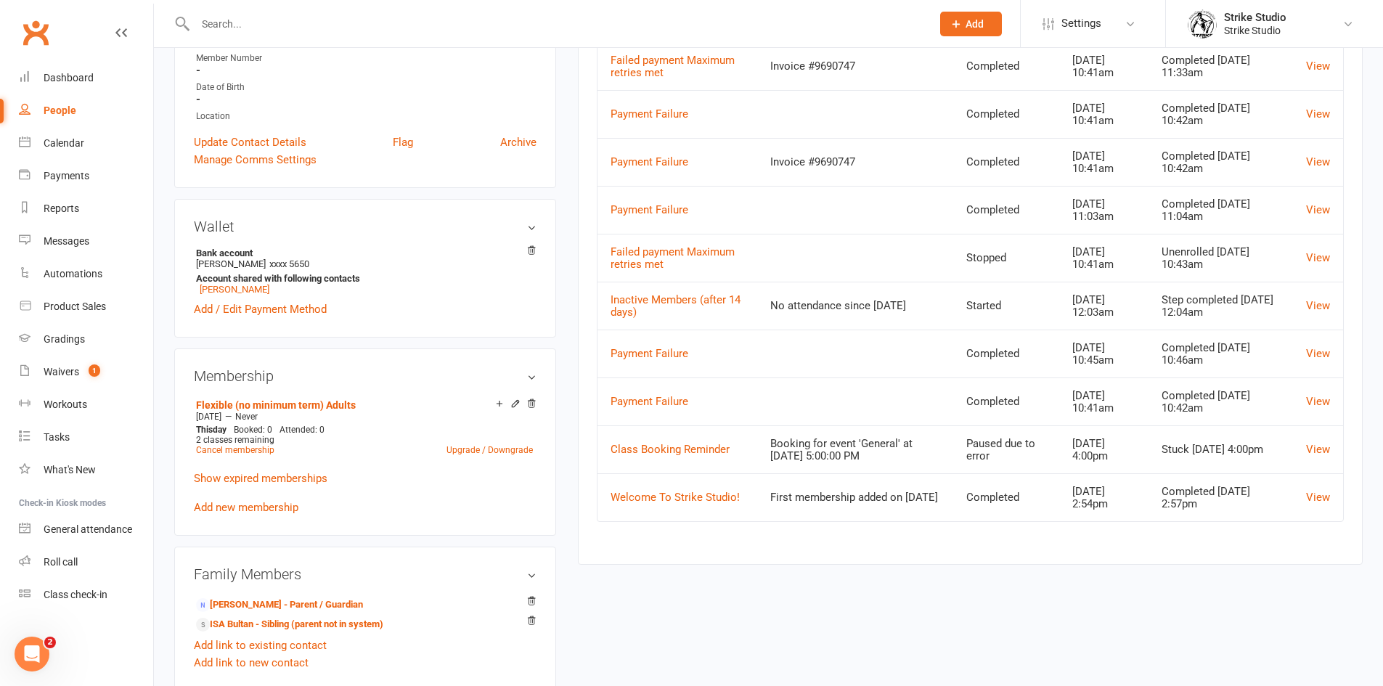
scroll to position [290, 0]
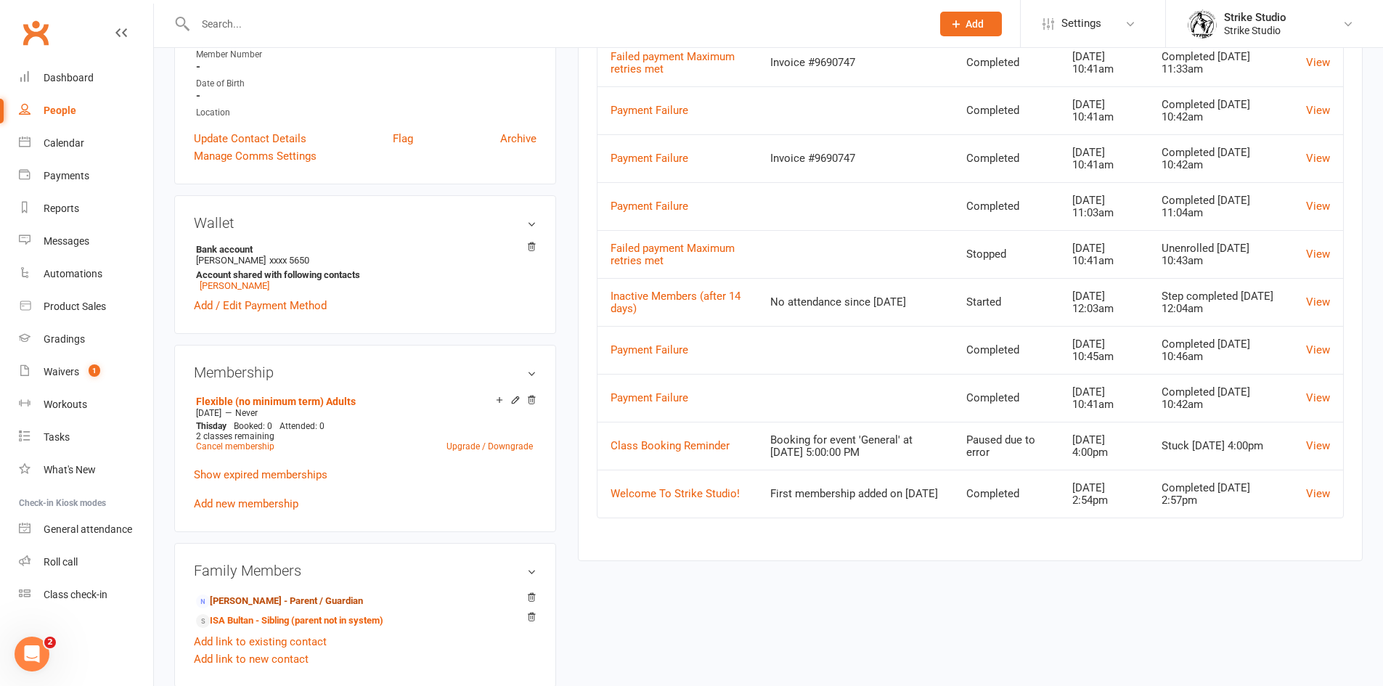
click at [282, 605] on link "[PERSON_NAME] - Parent / Guardian" at bounding box center [279, 601] width 167 height 15
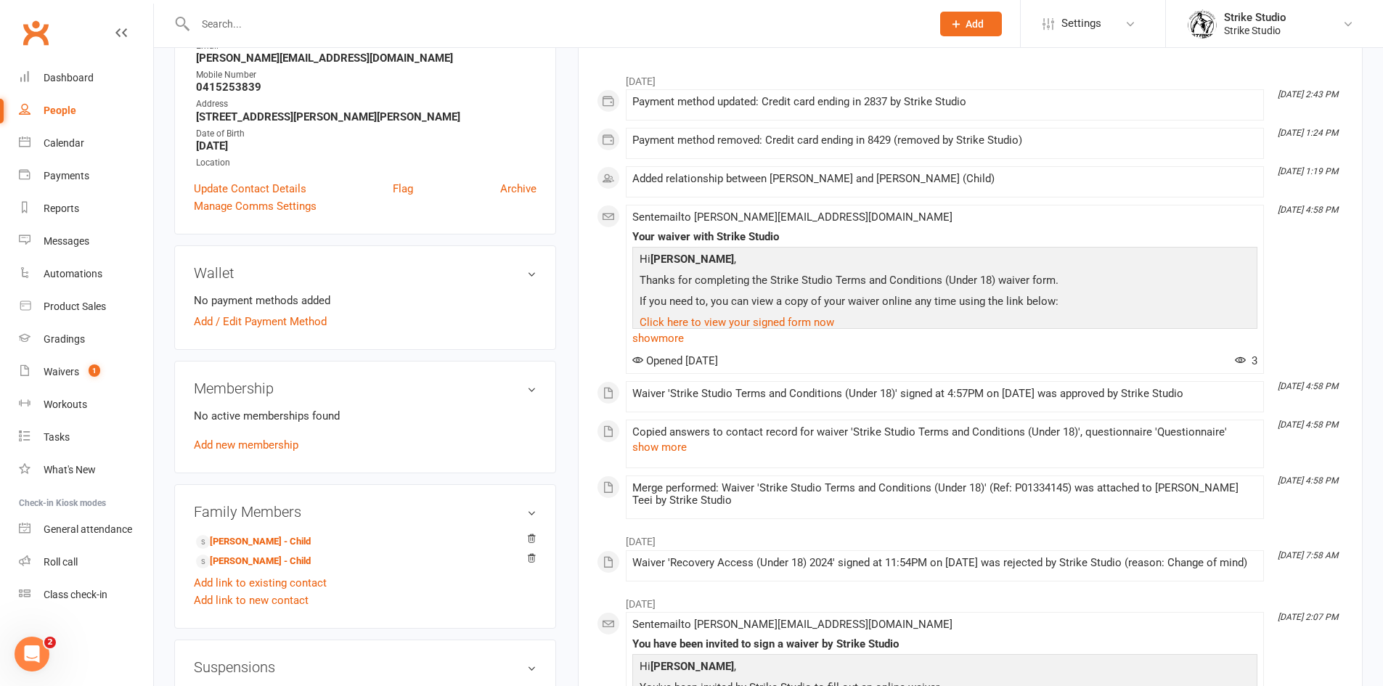
scroll to position [218, 0]
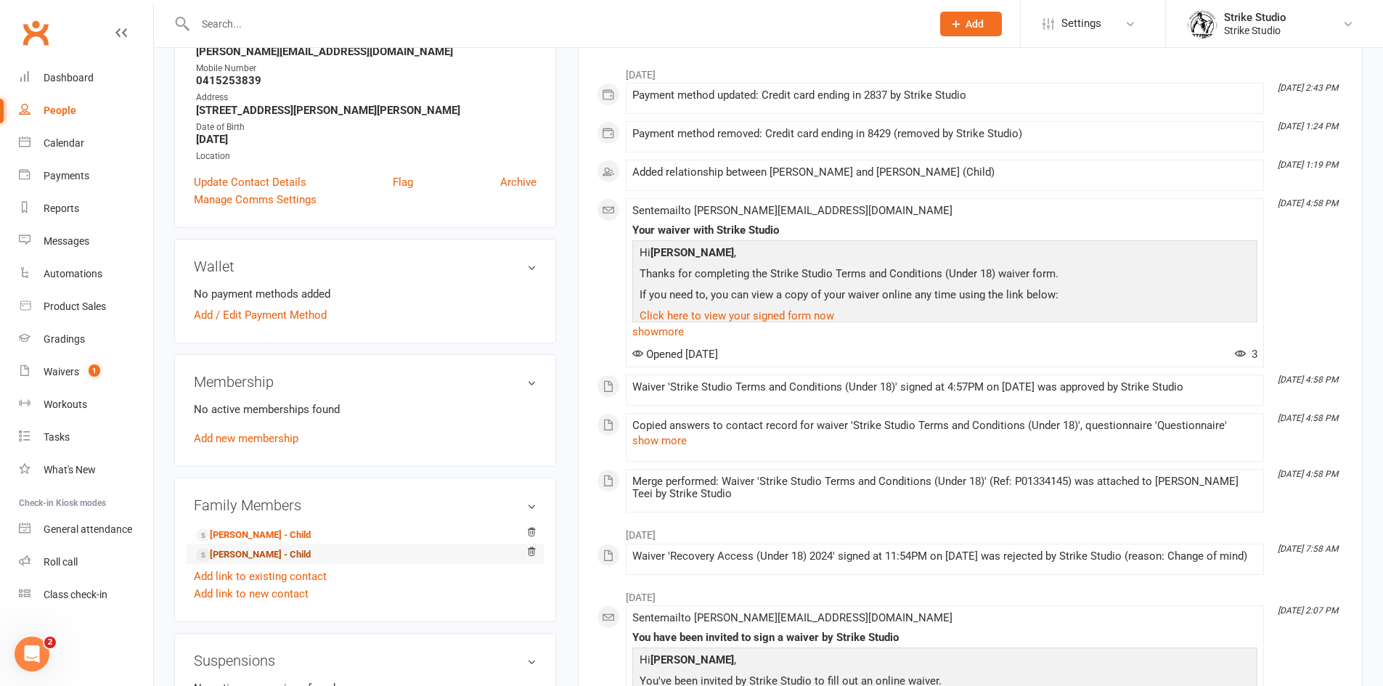
click at [286, 554] on link "[PERSON_NAME] - Child" at bounding box center [253, 554] width 115 height 15
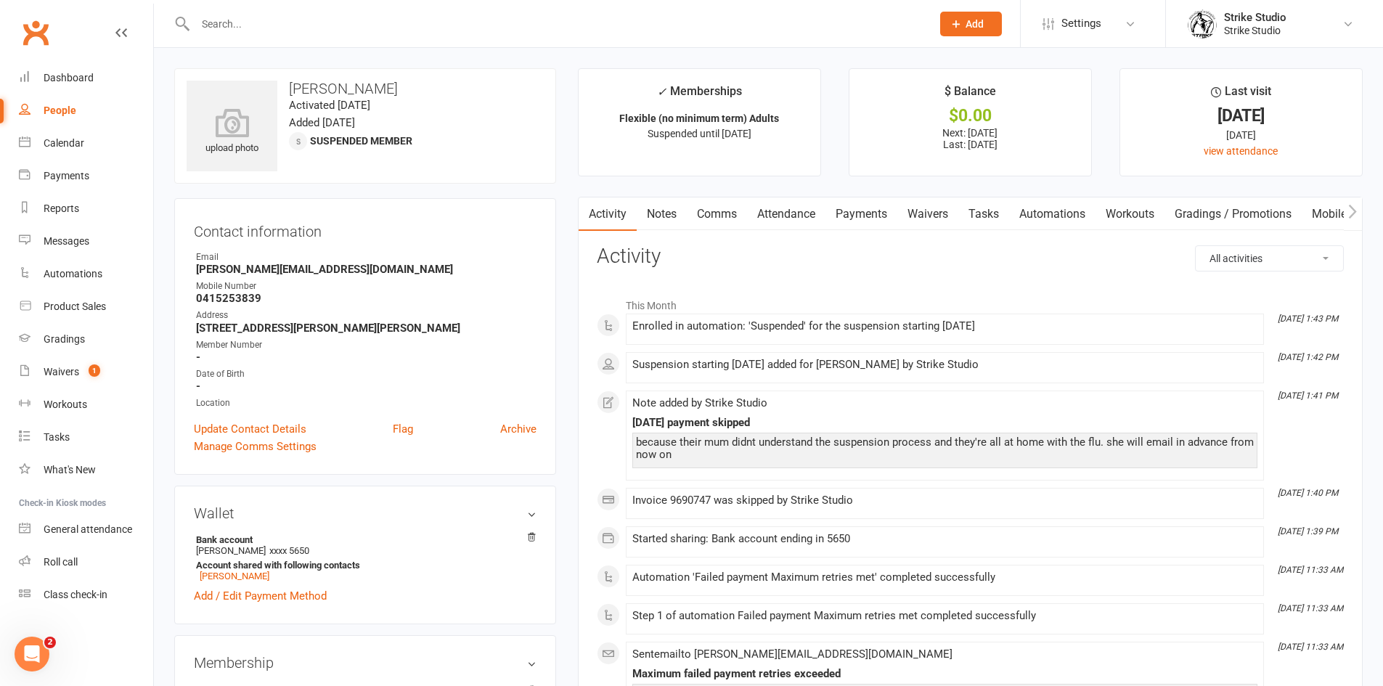
click at [1029, 214] on link "Automations" at bounding box center [1052, 213] width 86 height 33
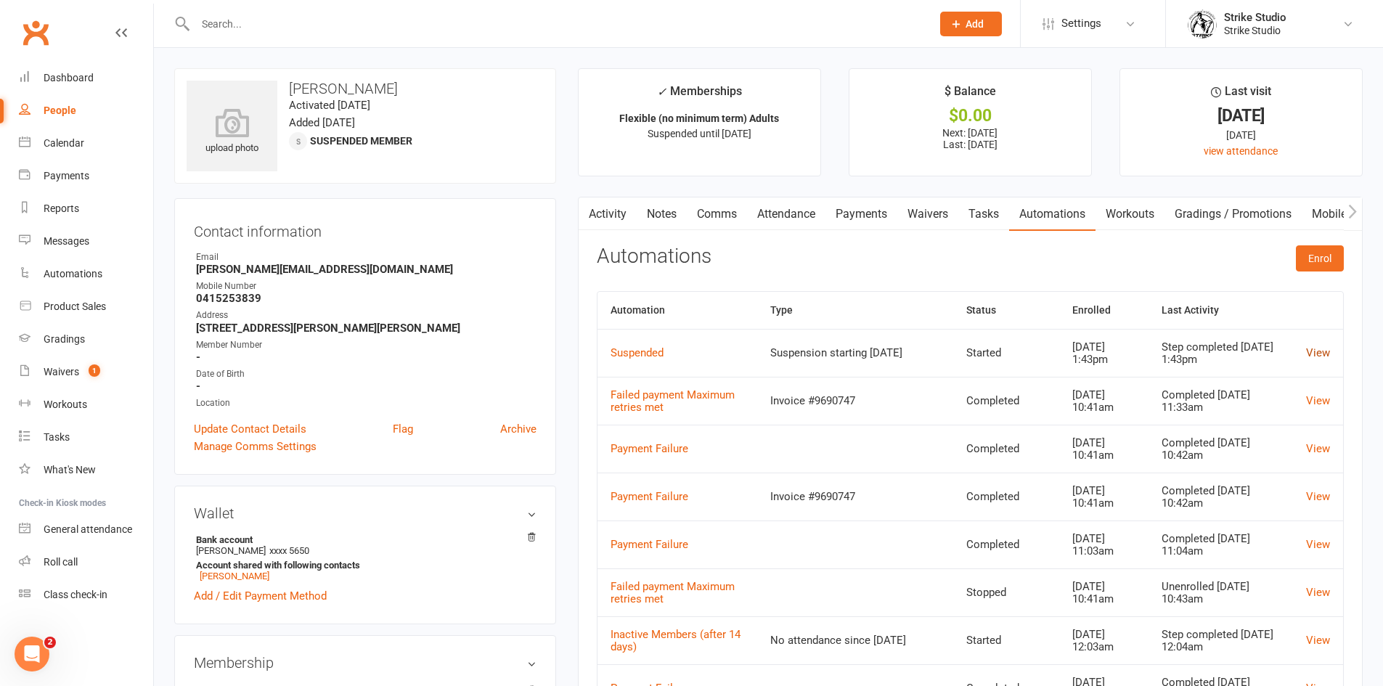
click at [1314, 351] on link "View" at bounding box center [1318, 352] width 24 height 13
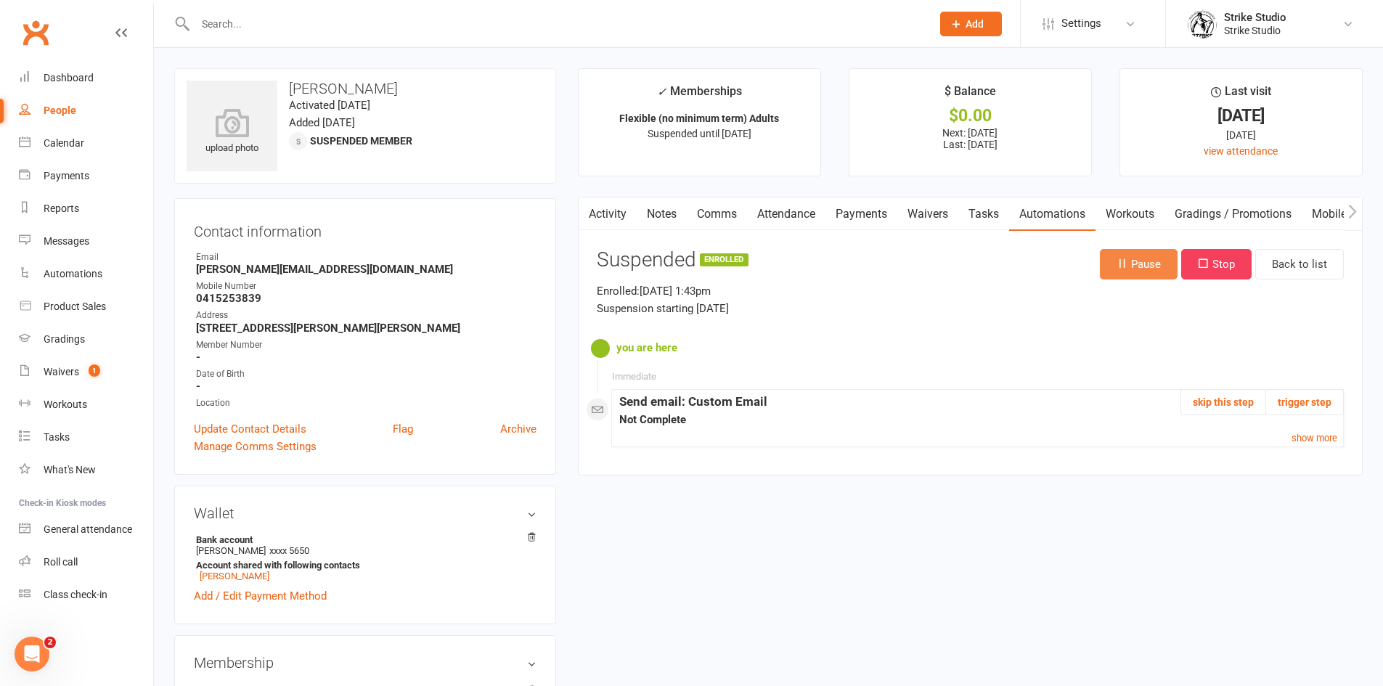
click at [1141, 273] on button "Pause" at bounding box center [1139, 264] width 78 height 30
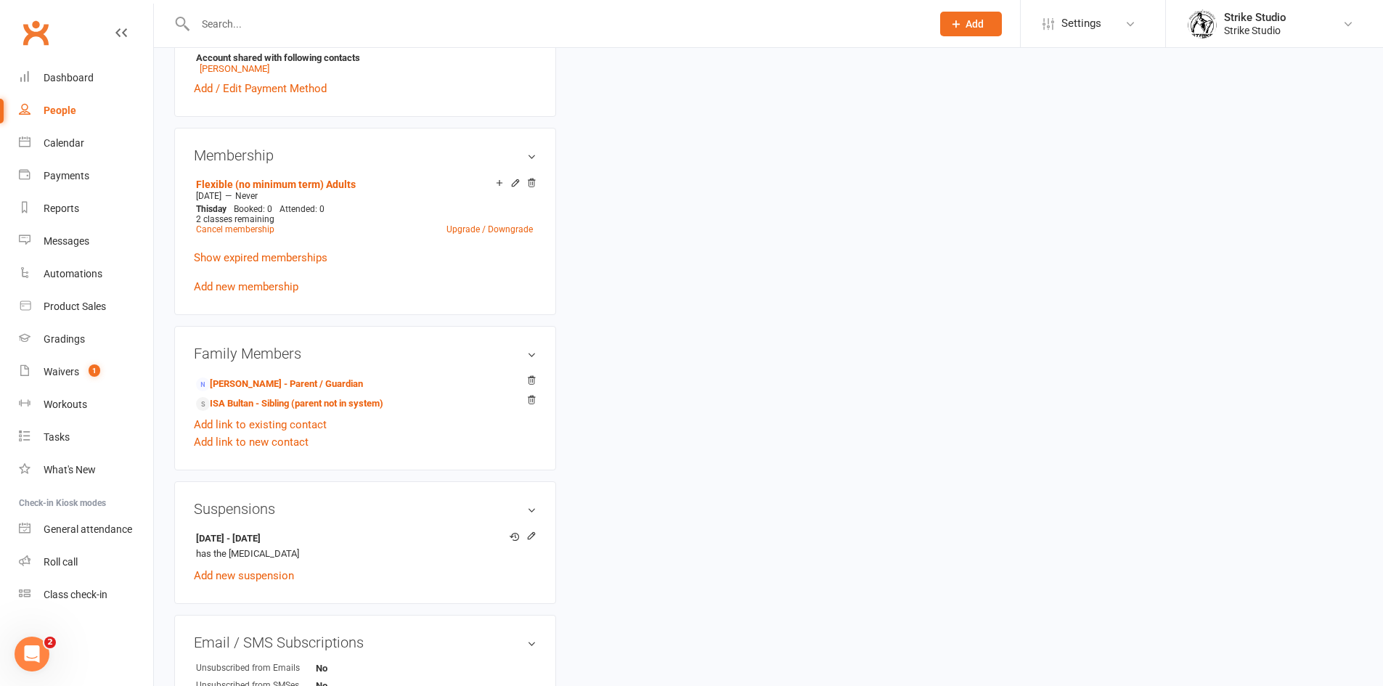
scroll to position [508, 0]
click at [271, 396] on link "ISA Bultan - Sibling (parent not in system)" at bounding box center [289, 403] width 187 height 15
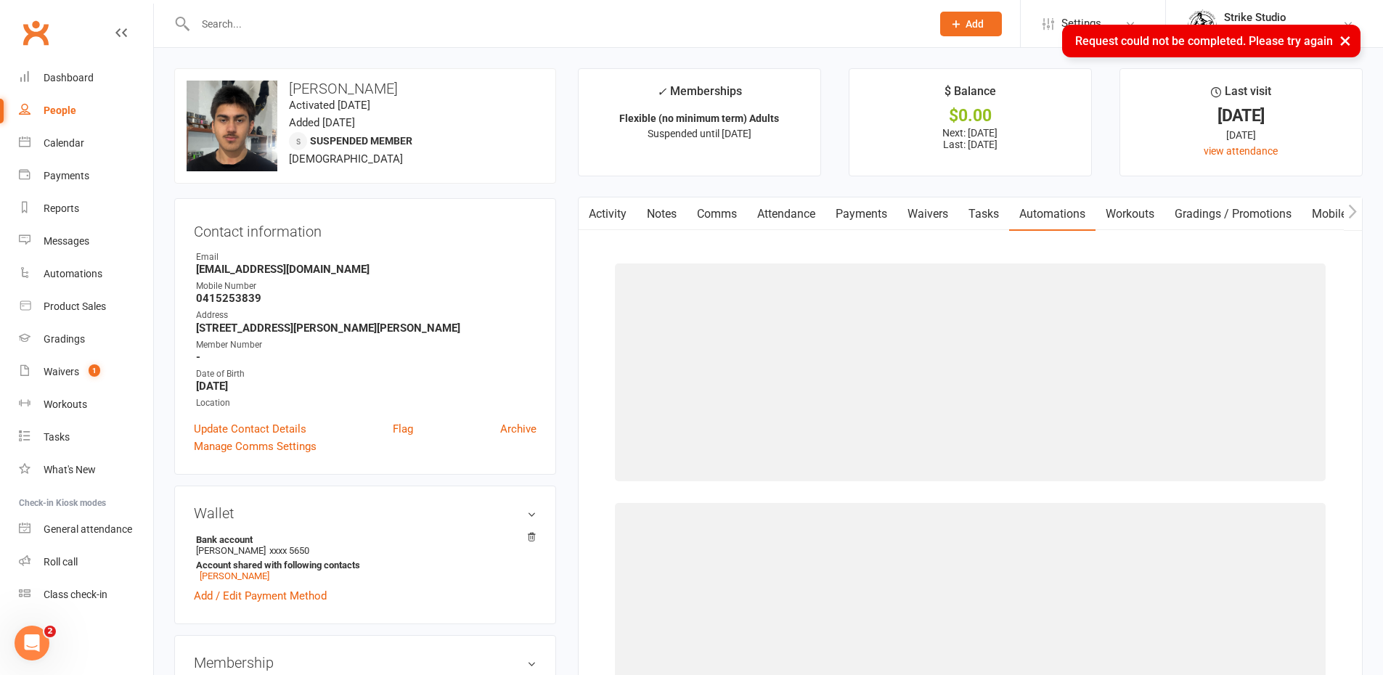
click at [619, 205] on link "Activity" at bounding box center [608, 213] width 58 height 33
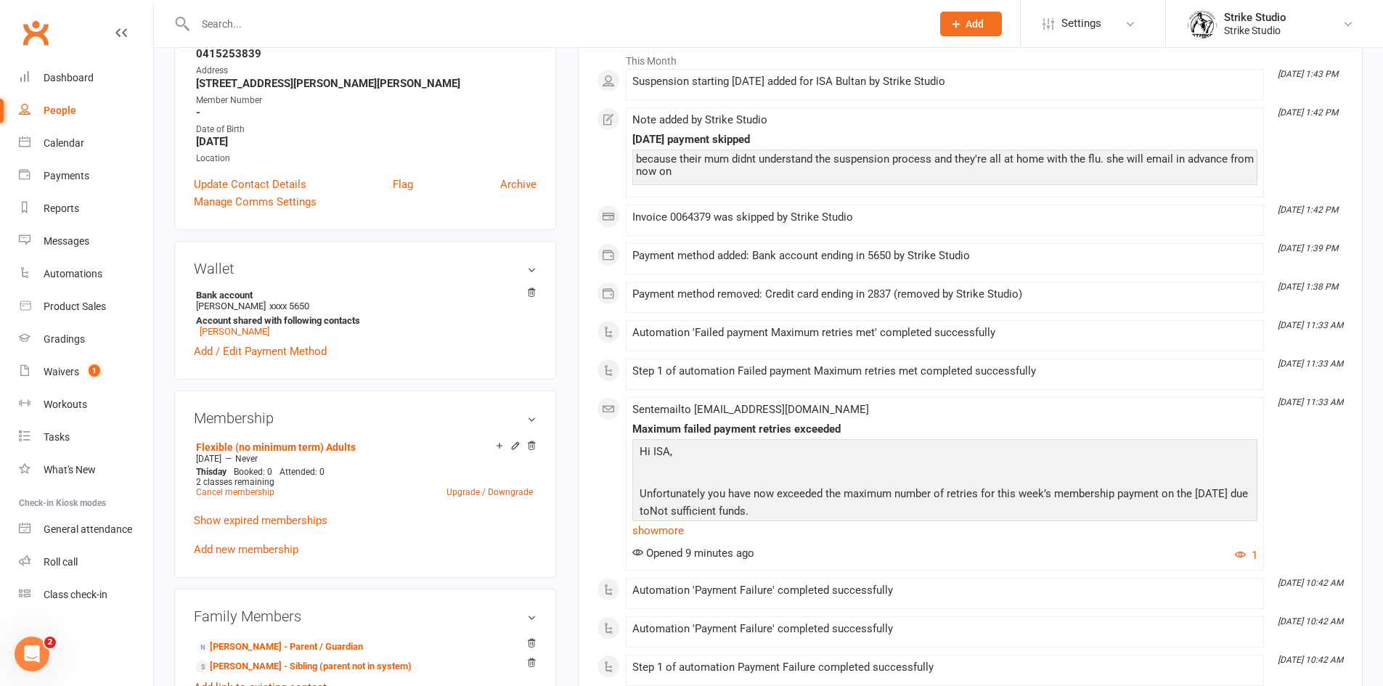
scroll to position [290, 0]
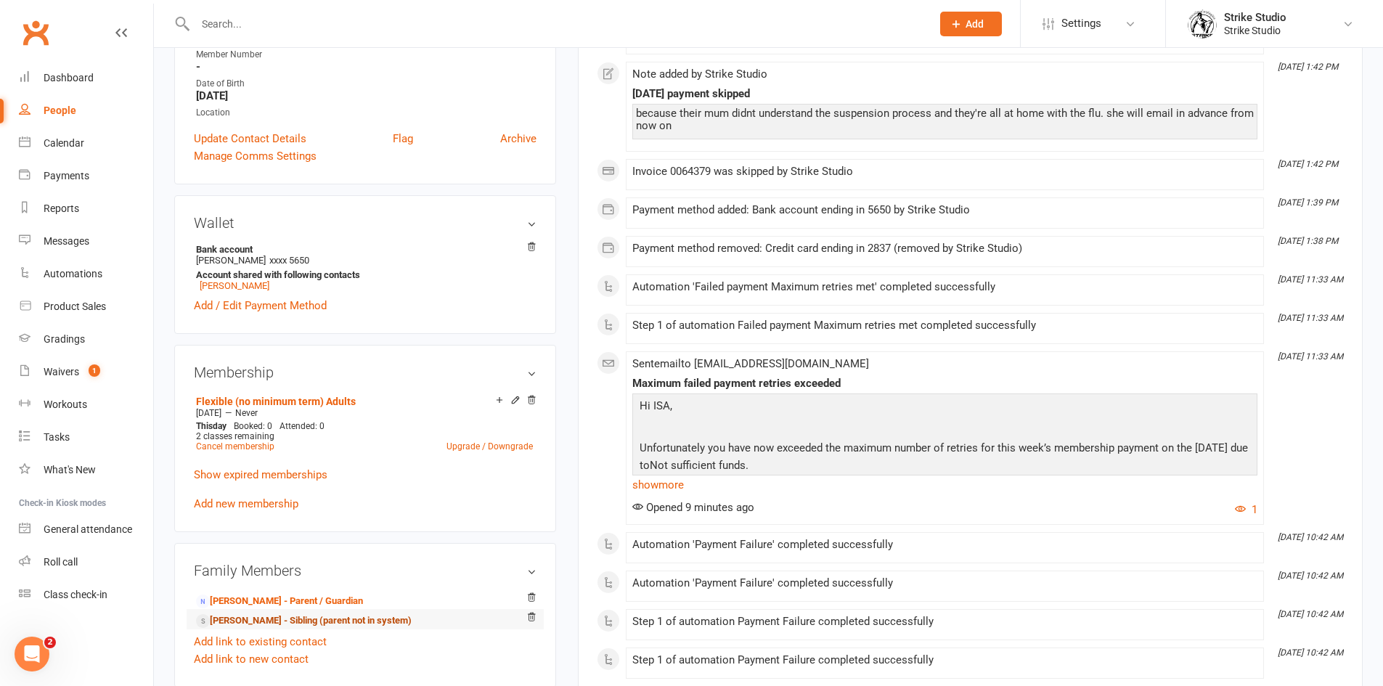
click at [297, 619] on link "[PERSON_NAME] - Sibling (parent not in system)" at bounding box center [304, 620] width 216 height 15
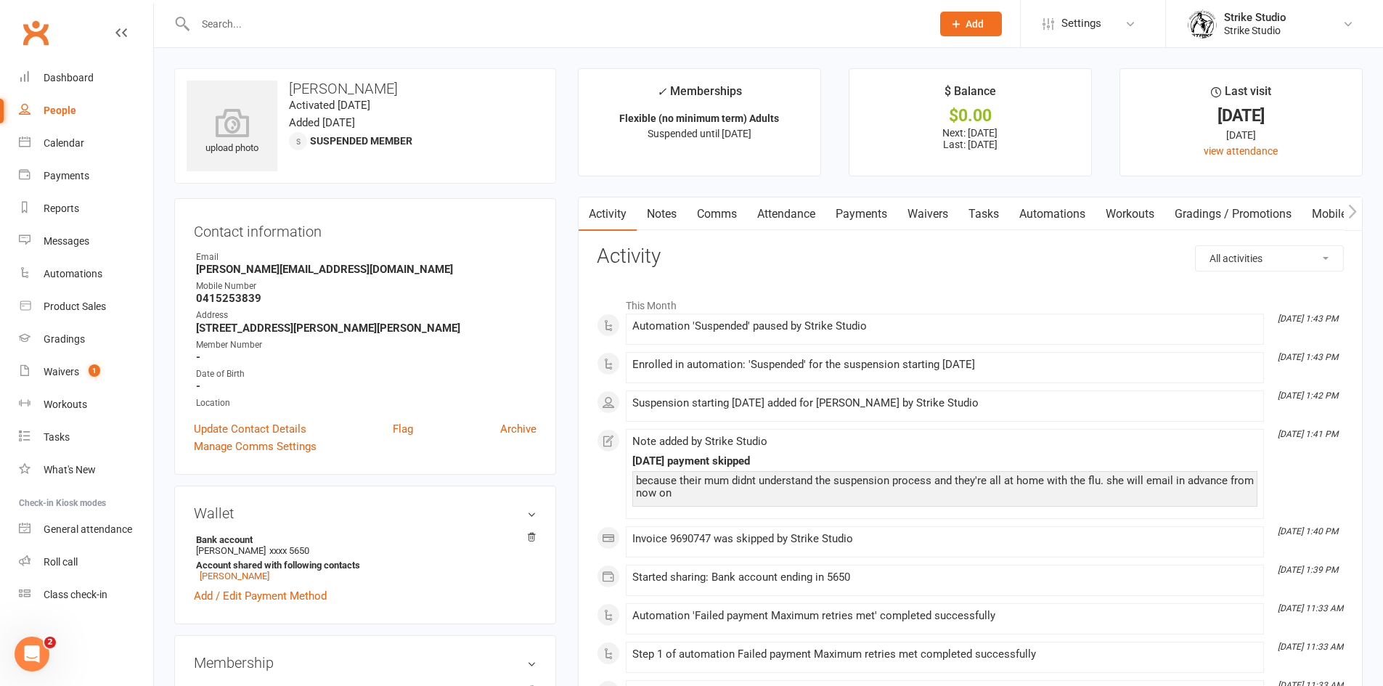
click at [1067, 220] on link "Automations" at bounding box center [1052, 213] width 86 height 33
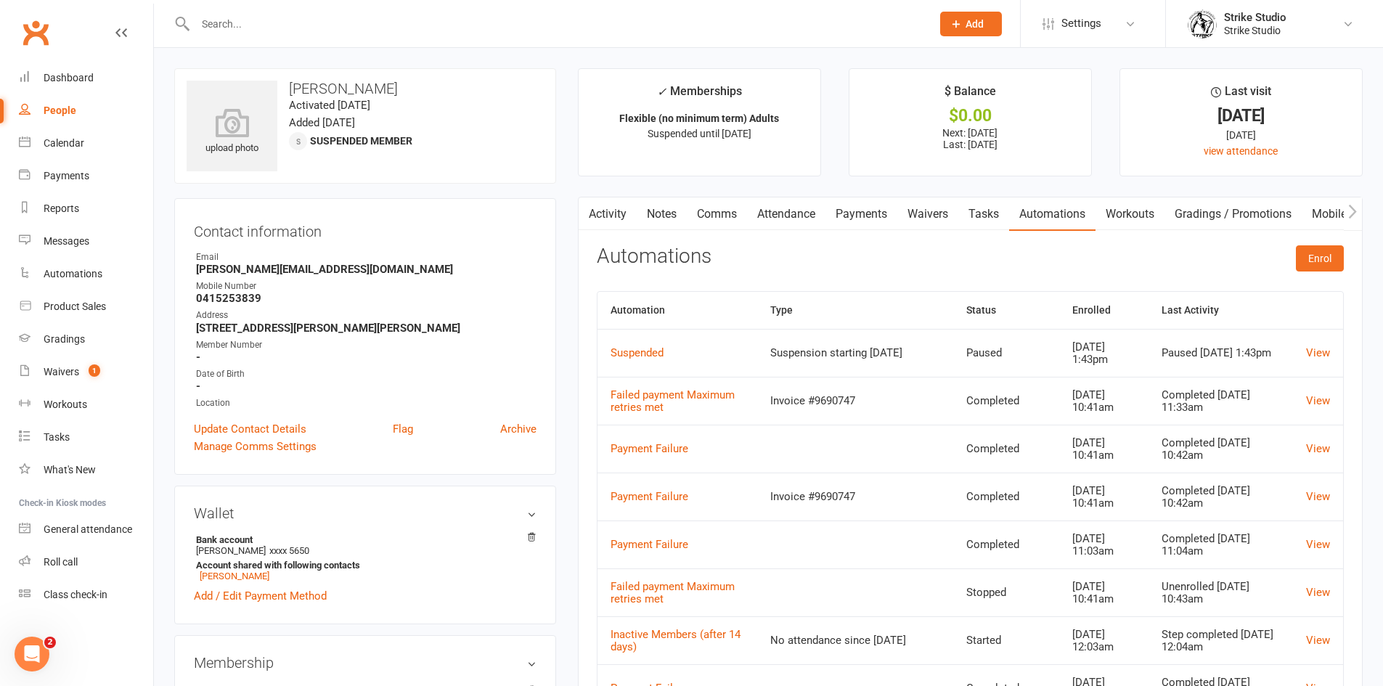
click at [607, 216] on link "Activity" at bounding box center [608, 213] width 58 height 33
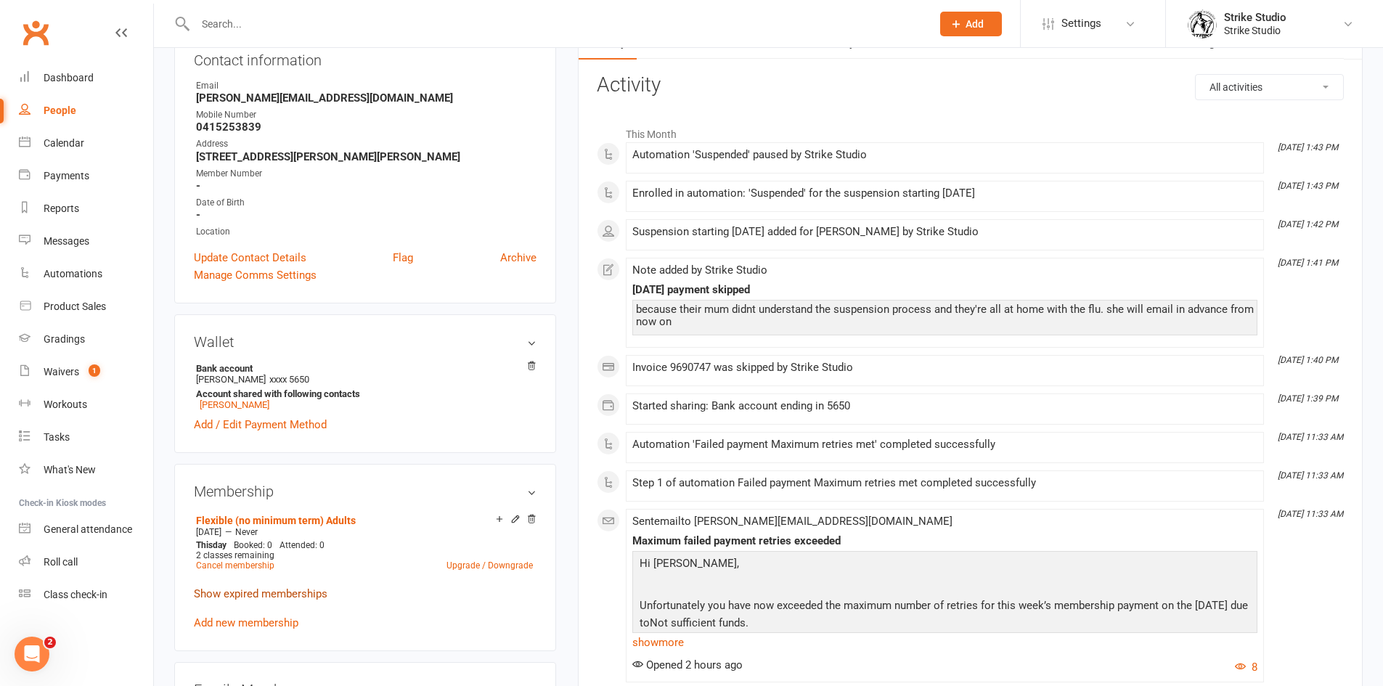
scroll to position [363, 0]
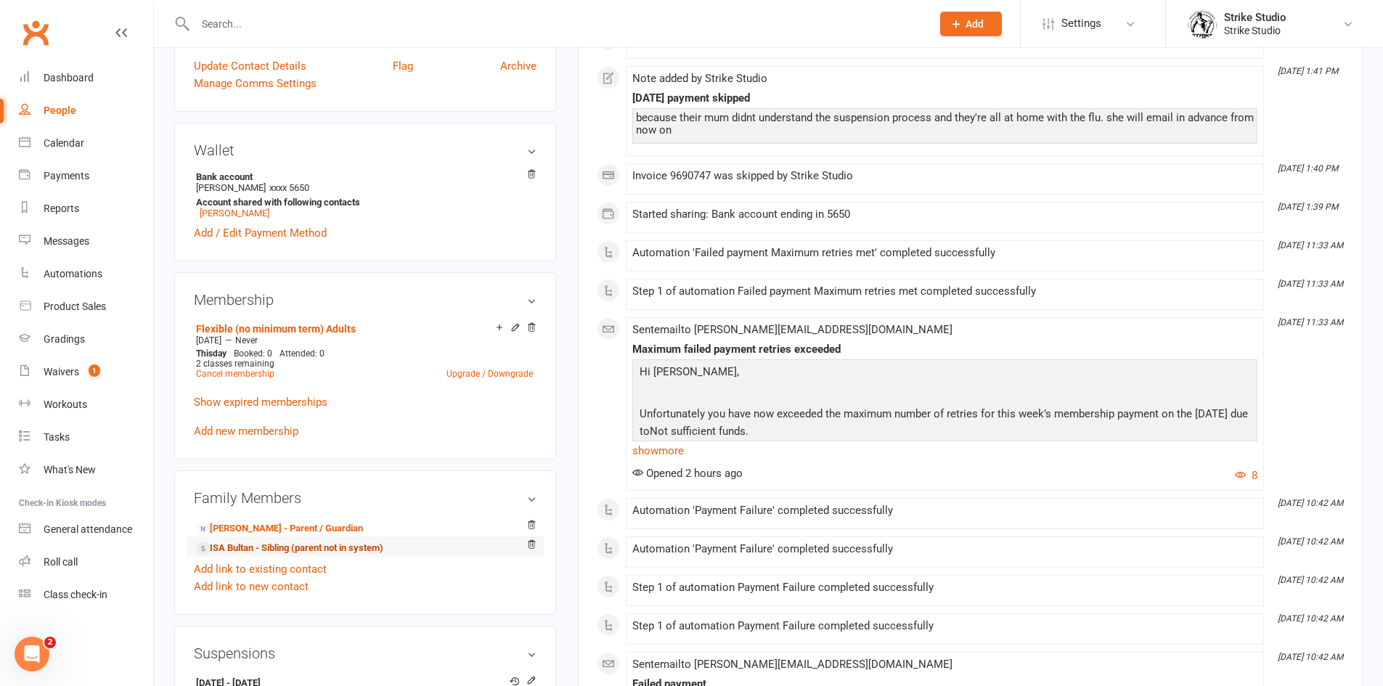
click at [267, 544] on link "ISA Bultan - Sibling (parent not in system)" at bounding box center [289, 548] width 187 height 15
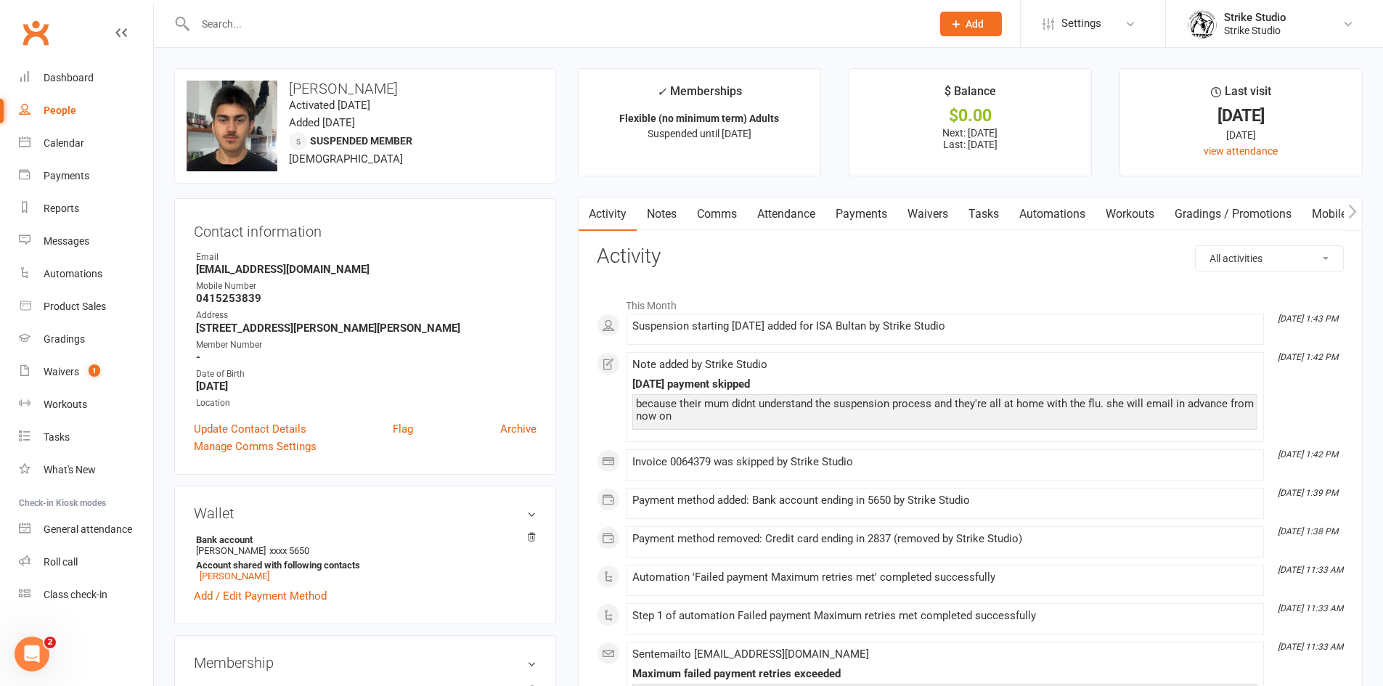
click at [930, 214] on link "Waivers" at bounding box center [927, 213] width 61 height 33
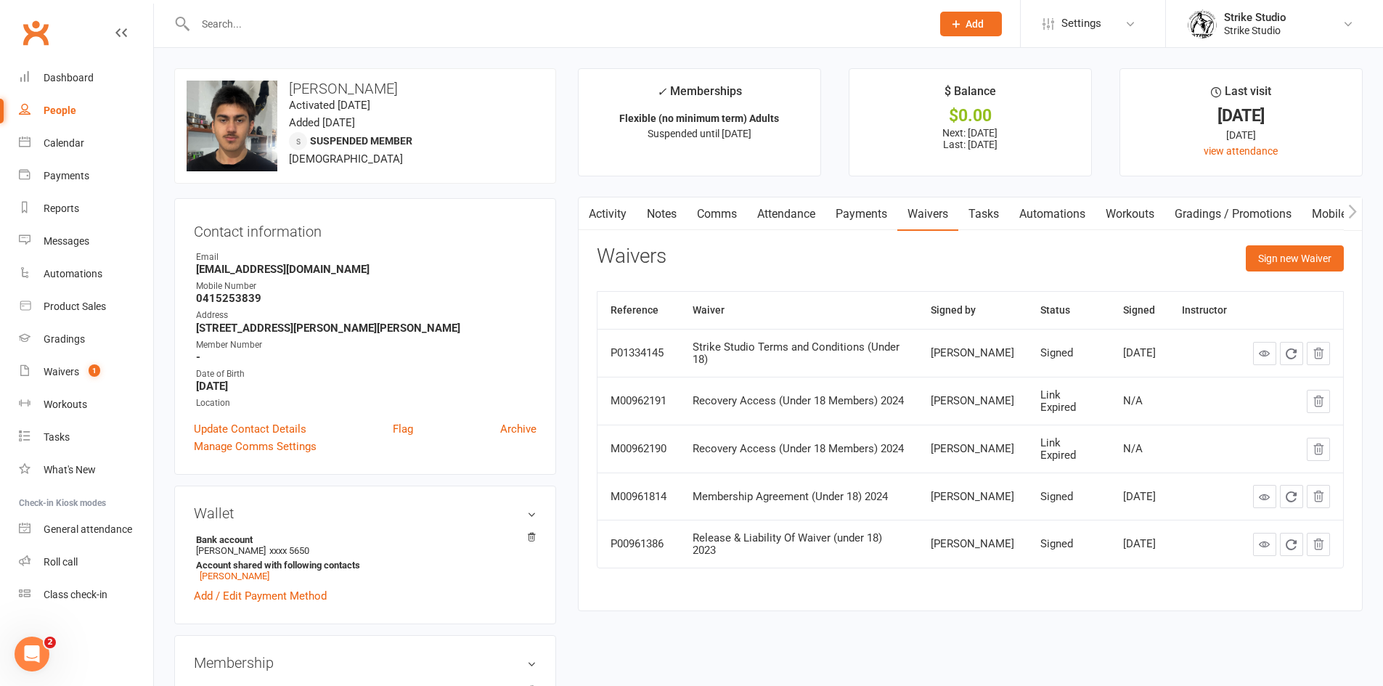
click at [1035, 215] on link "Automations" at bounding box center [1052, 213] width 86 height 33
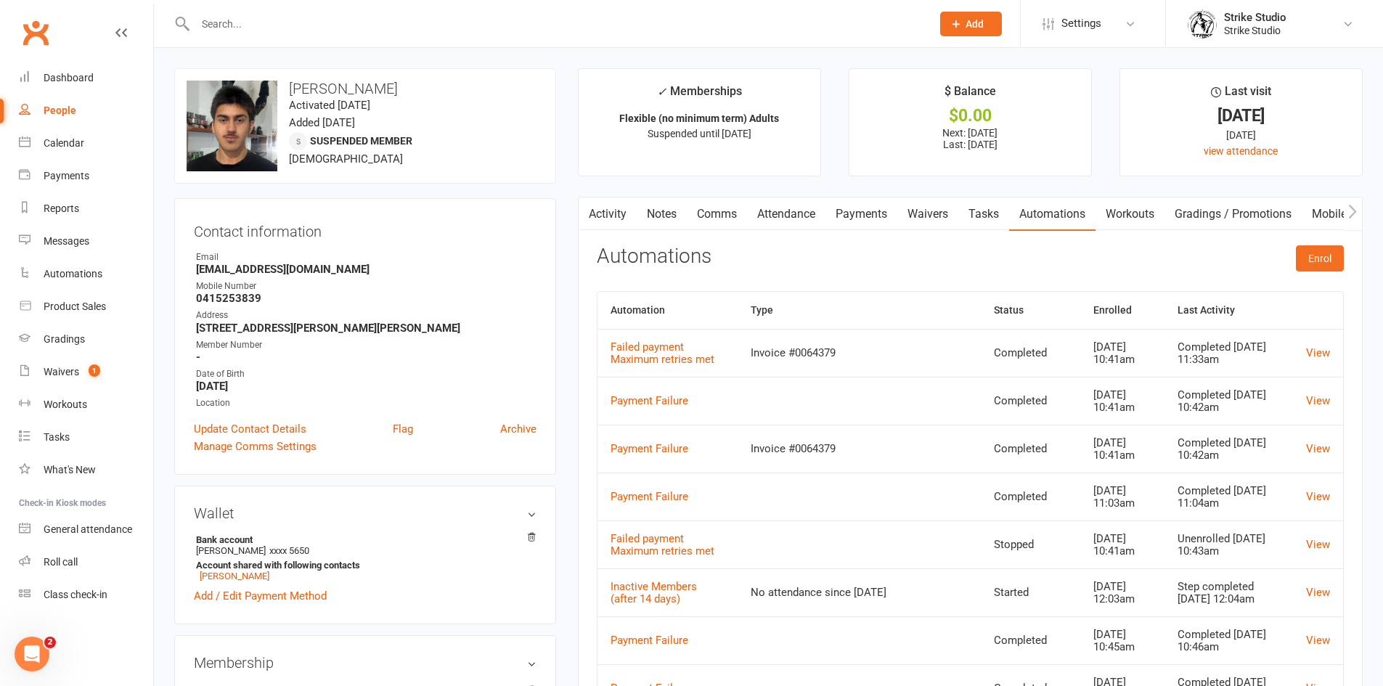
click at [613, 217] on link "Activity" at bounding box center [608, 213] width 58 height 33
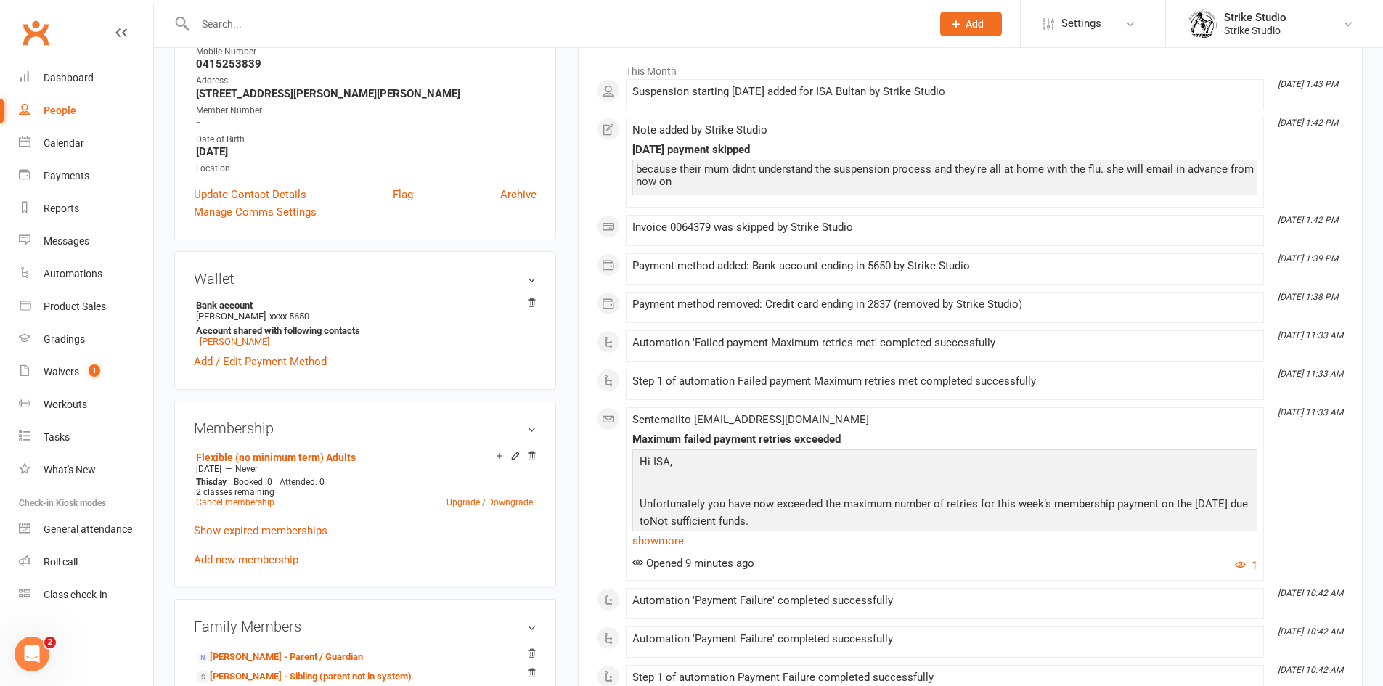
scroll to position [290, 0]
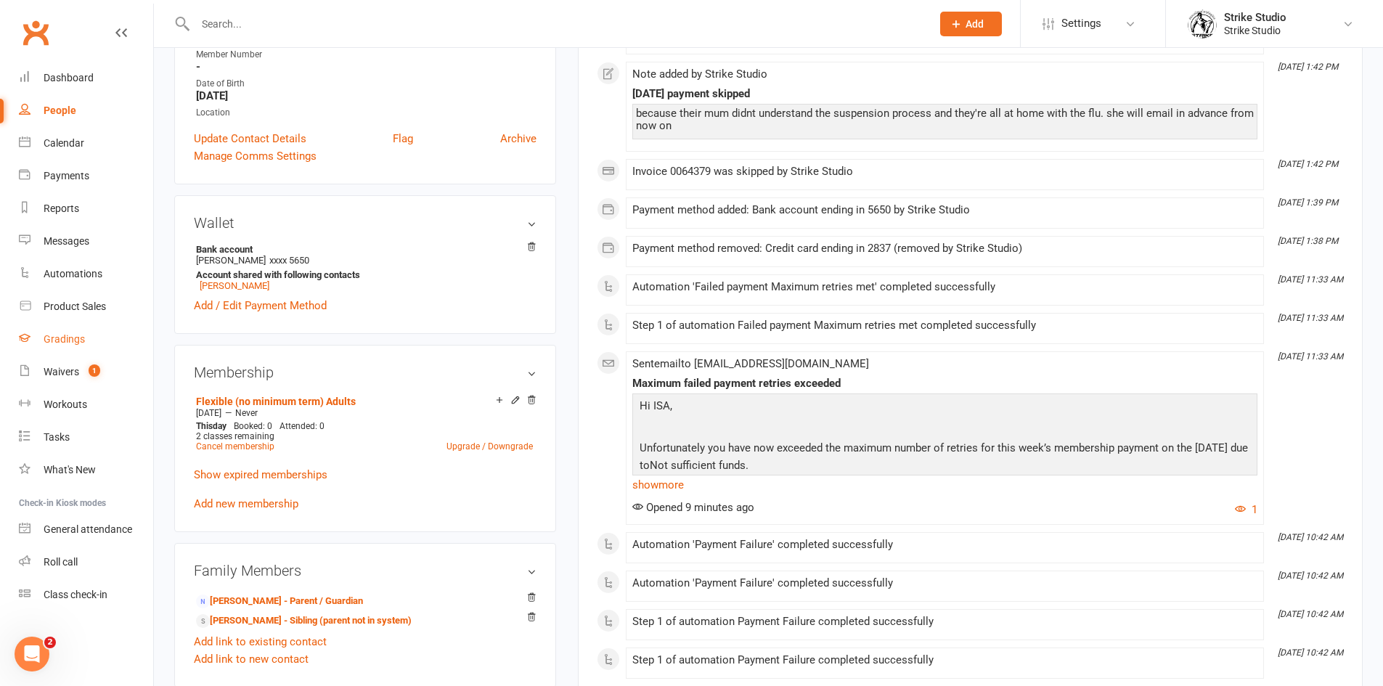
click at [65, 354] on link "Gradings" at bounding box center [86, 339] width 134 height 33
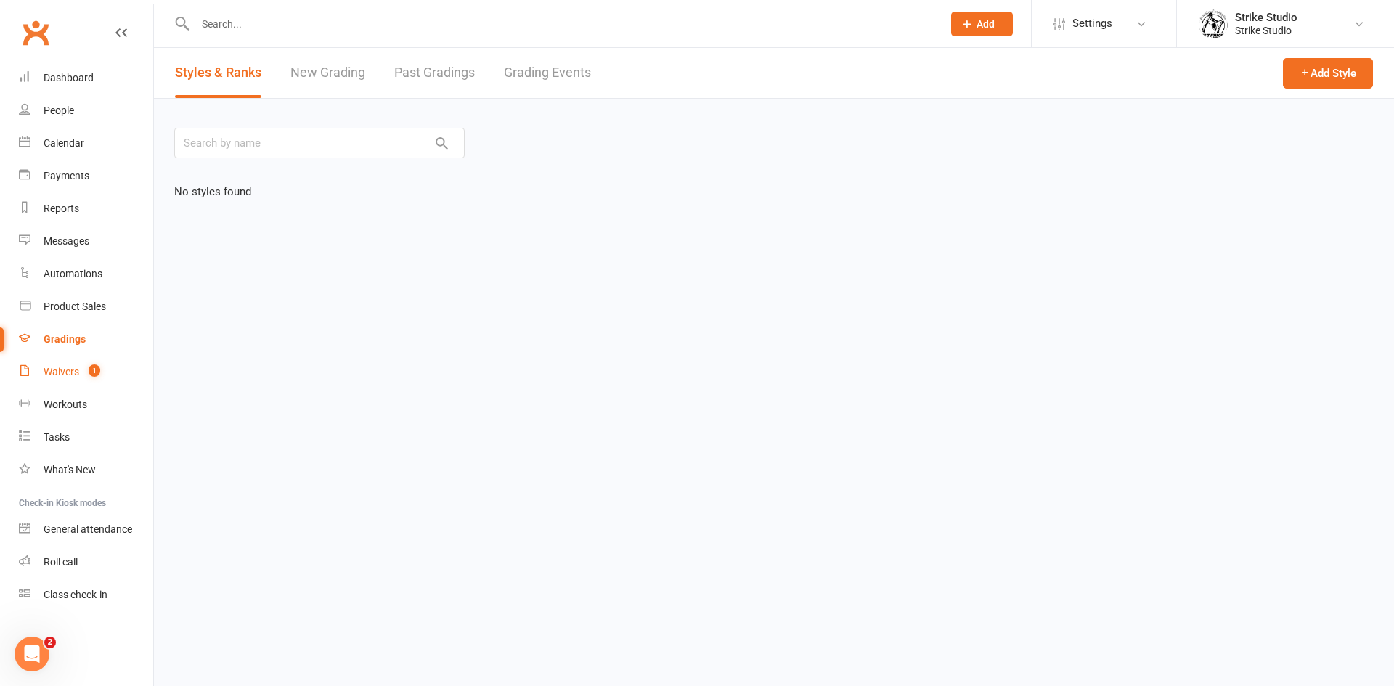
click at [73, 367] on div "Waivers" at bounding box center [62, 372] width 36 height 12
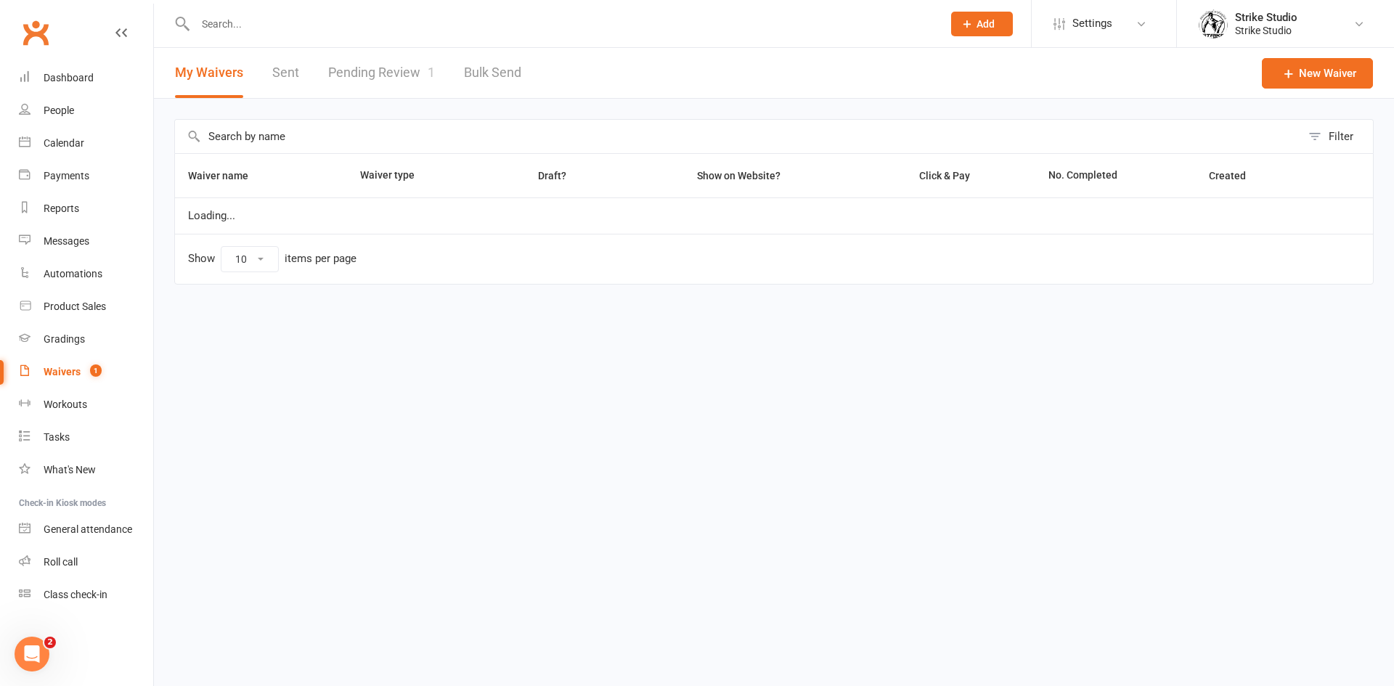
select select "100"
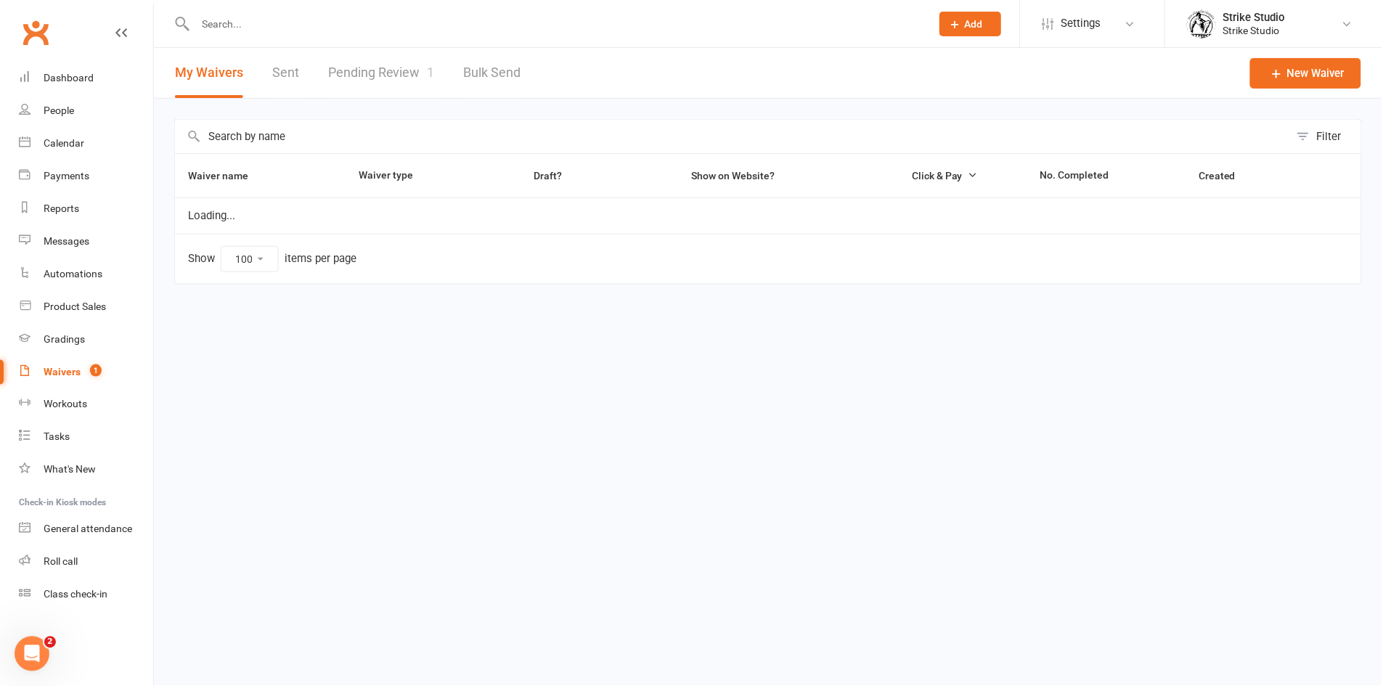
click at [387, 73] on link "Pending Review 1" at bounding box center [381, 73] width 107 height 50
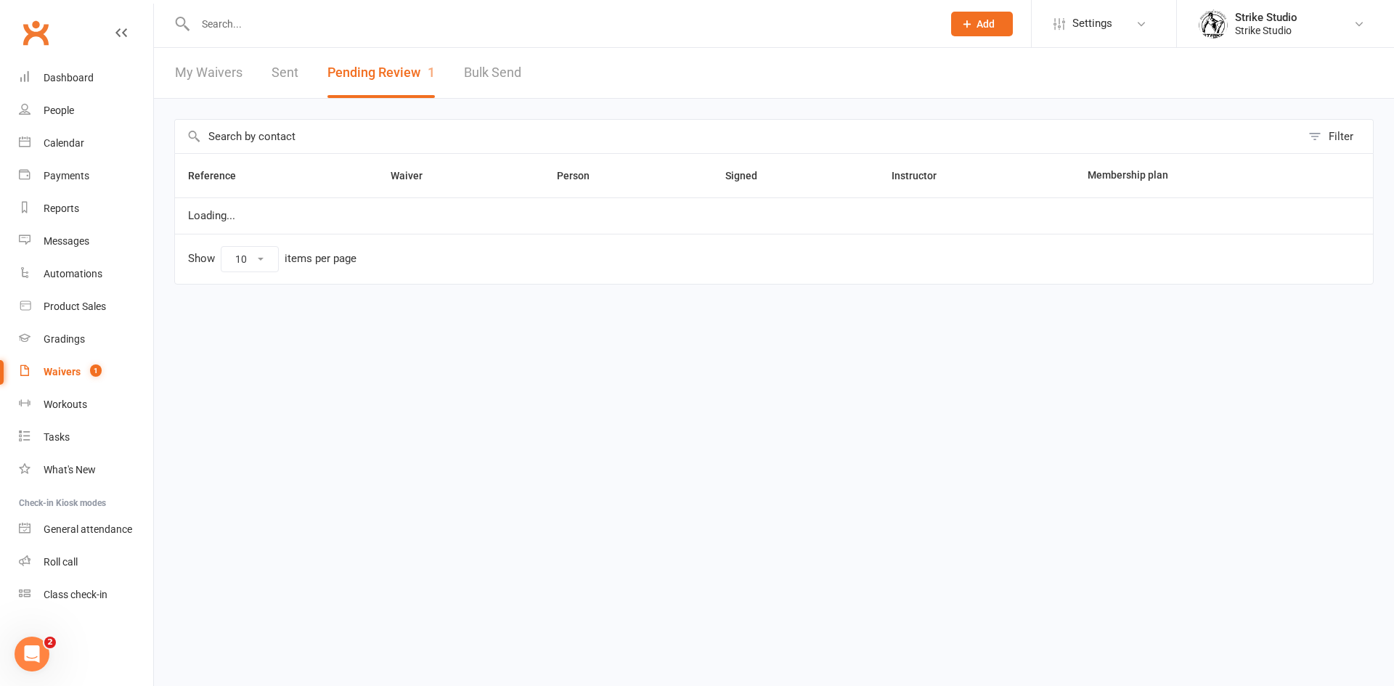
select select "100"
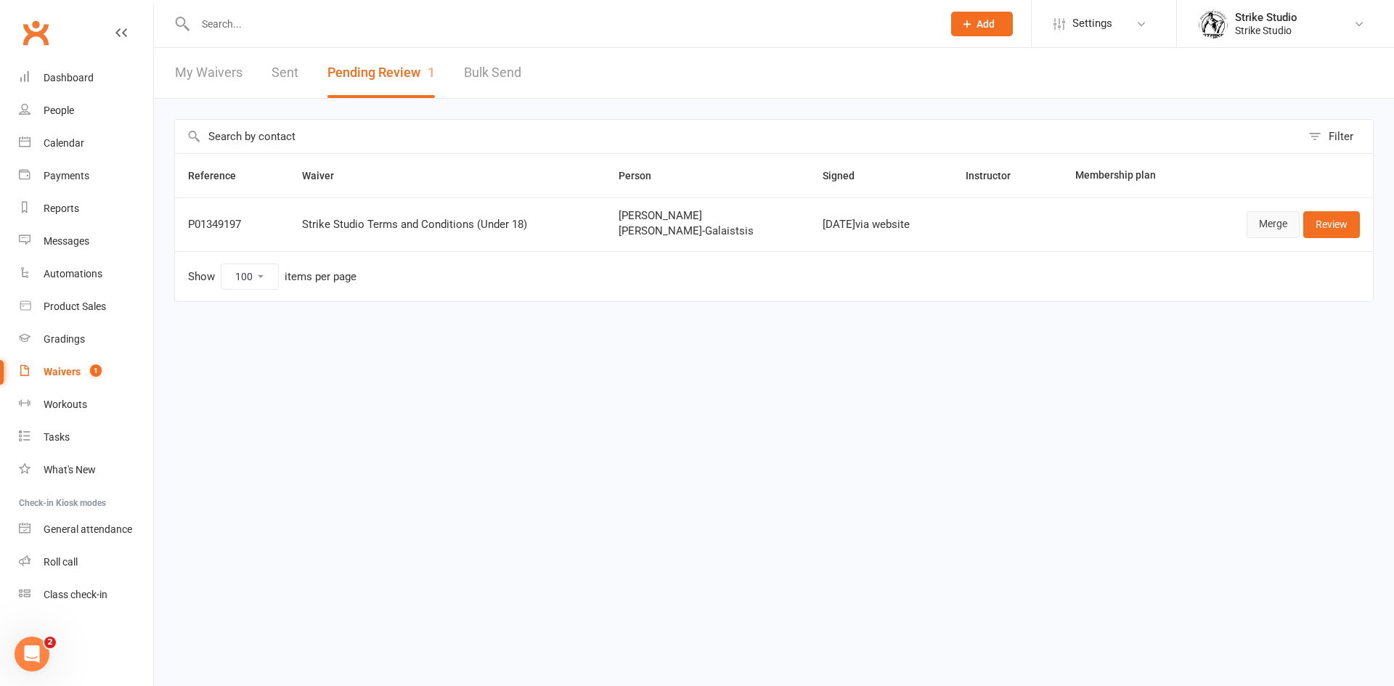
click at [1263, 221] on link "Merge" at bounding box center [1273, 224] width 53 height 26
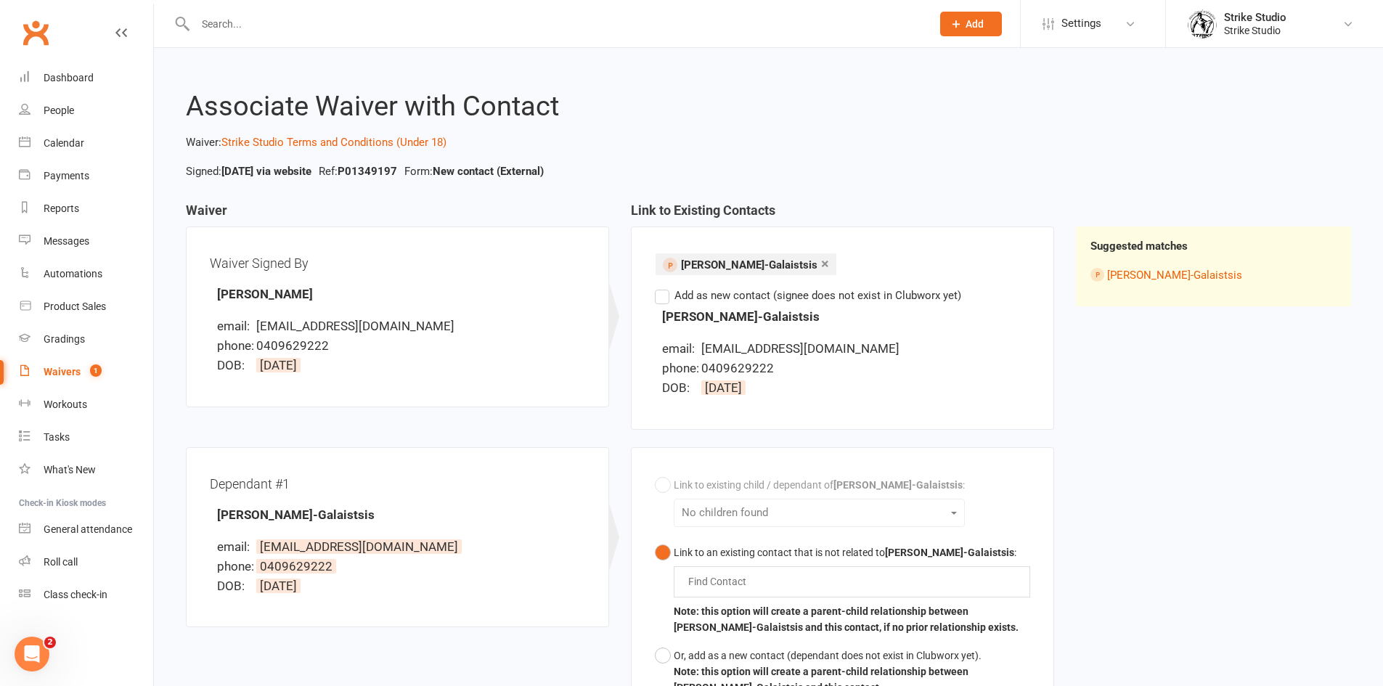
click at [659, 293] on label "Add as new contact (signee does not exist in Clubworx yet)" at bounding box center [808, 295] width 306 height 17
click at [659, 287] on input "Add as new contact (signee does not exist in Clubworx yet)" at bounding box center [659, 287] width 9 height 0
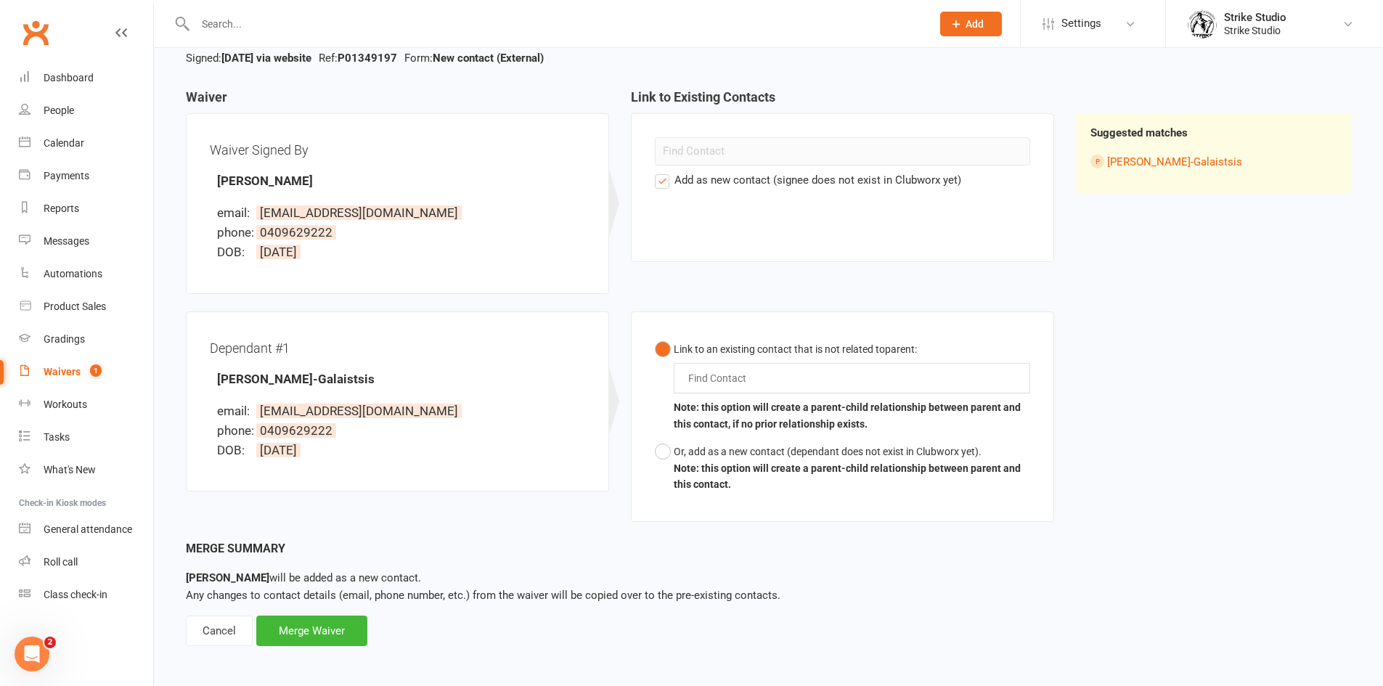
scroll to position [118, 0]
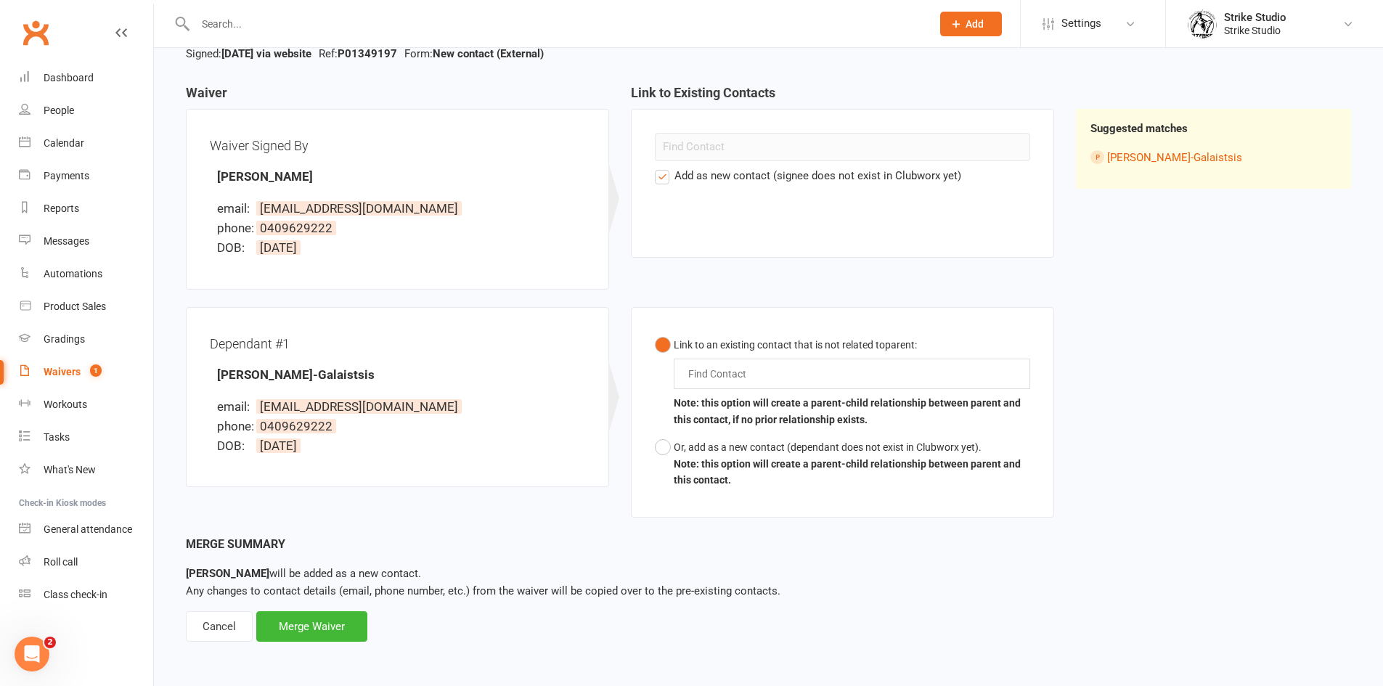
click at [734, 370] on input "text" at bounding box center [721, 373] width 68 height 17
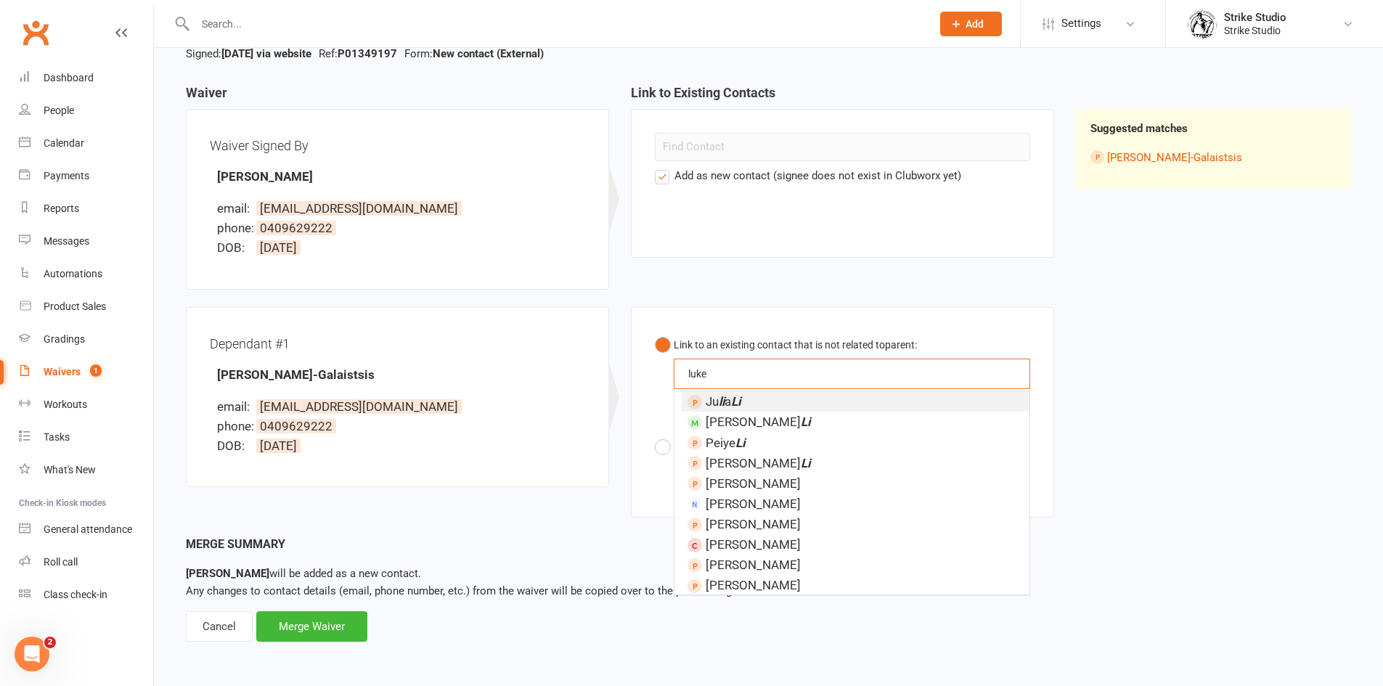
click at [655, 331] on button "Link to an existing contact that is not related to parent : [PERSON_NAME] [PERS…" at bounding box center [842, 382] width 375 height 103
type input "[PERSON_NAME]"
click at [817, 399] on span "[PERSON_NAME]-Galaistsis" at bounding box center [782, 401] width 153 height 15
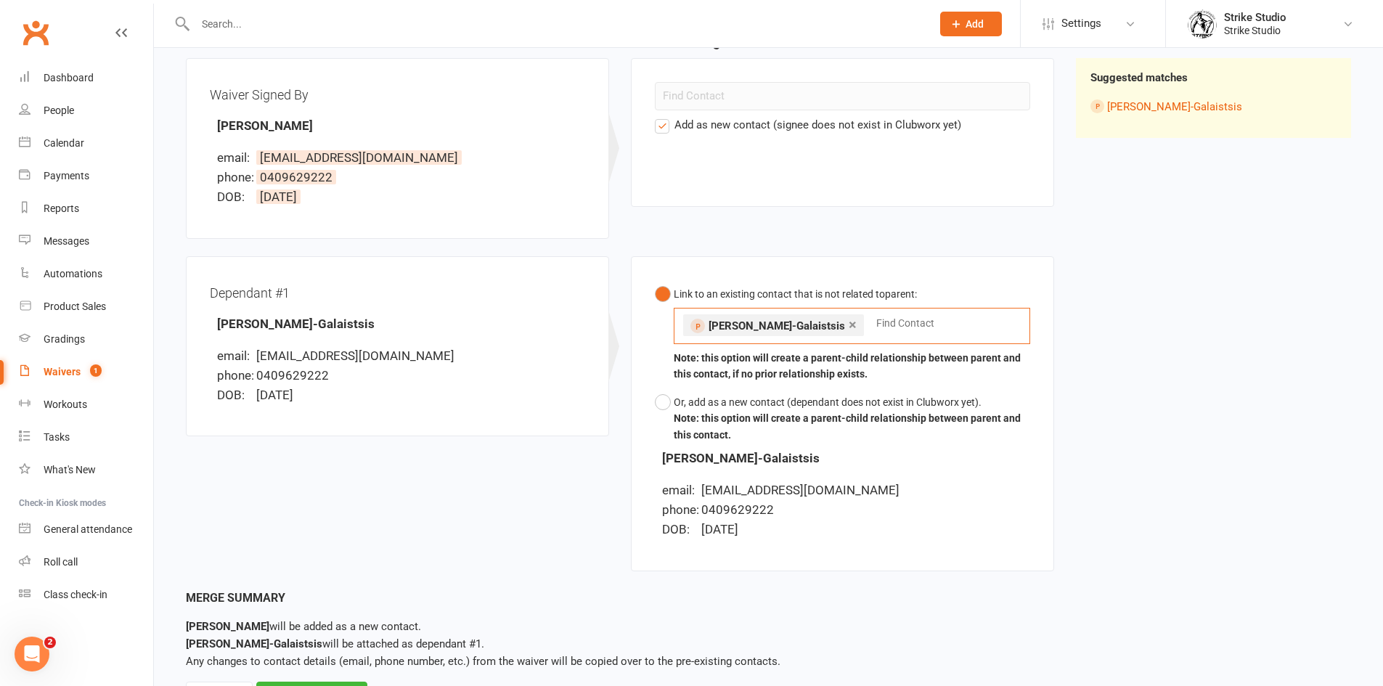
scroll to position [239, 0]
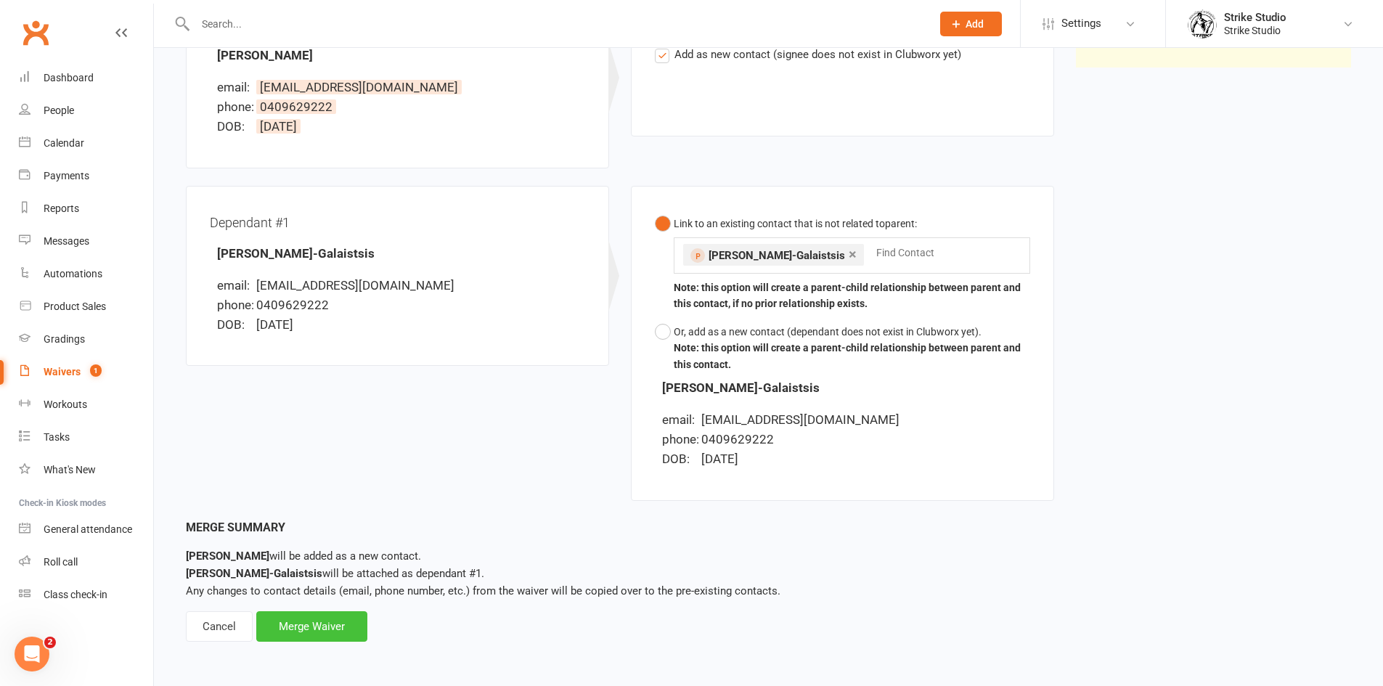
click at [292, 623] on div "Merge Waiver" at bounding box center [311, 626] width 111 height 30
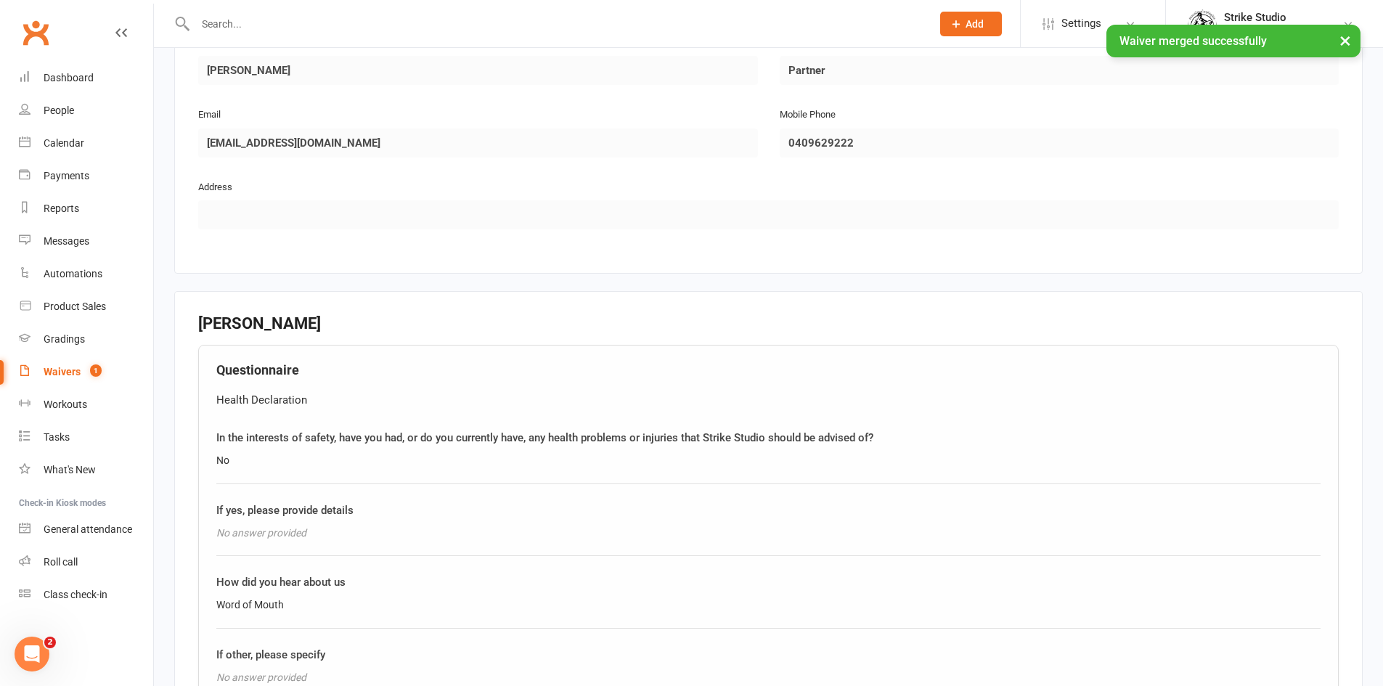
scroll to position [1665, 0]
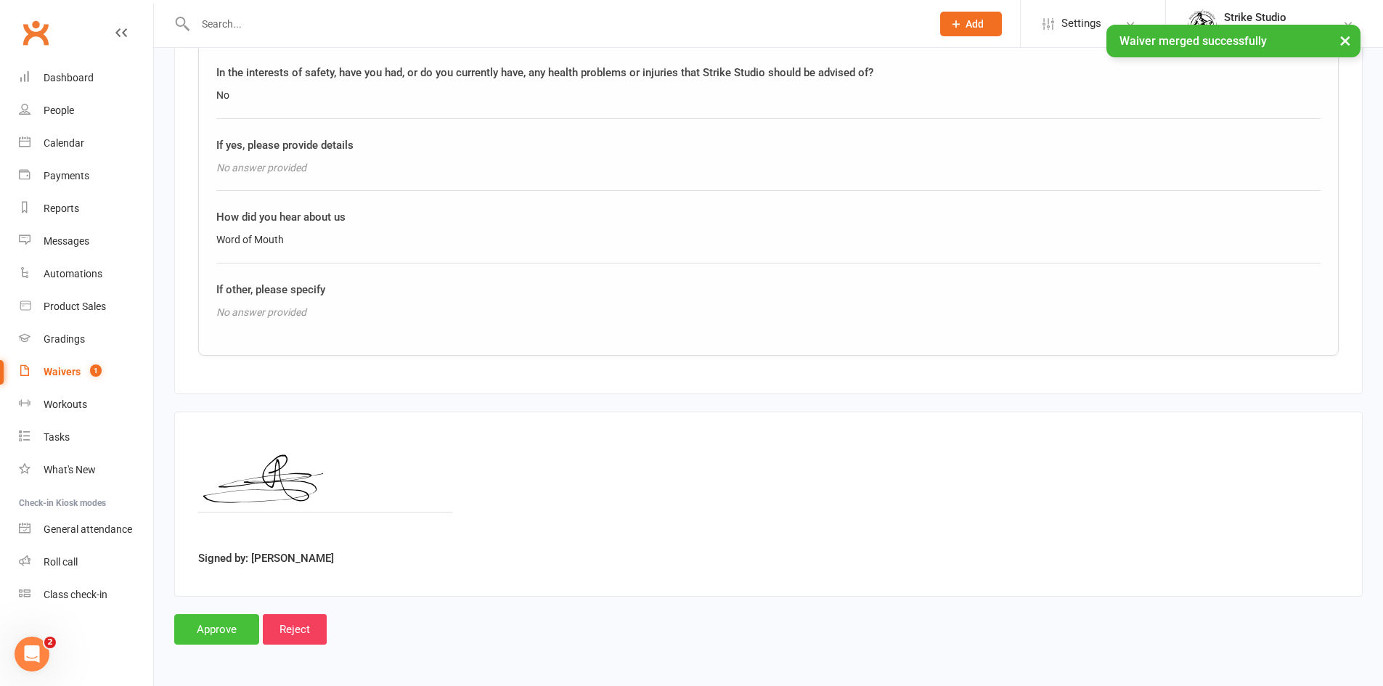
click at [233, 636] on input "Approve" at bounding box center [216, 629] width 85 height 30
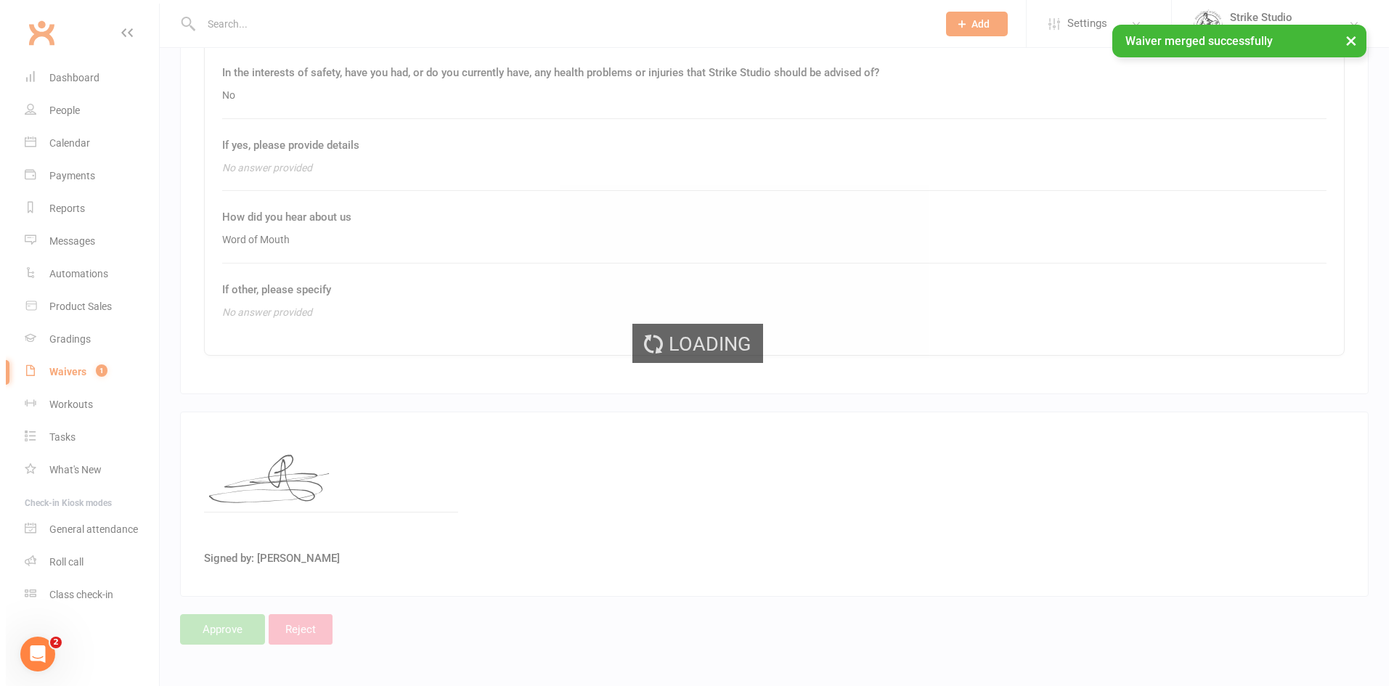
select select "100"
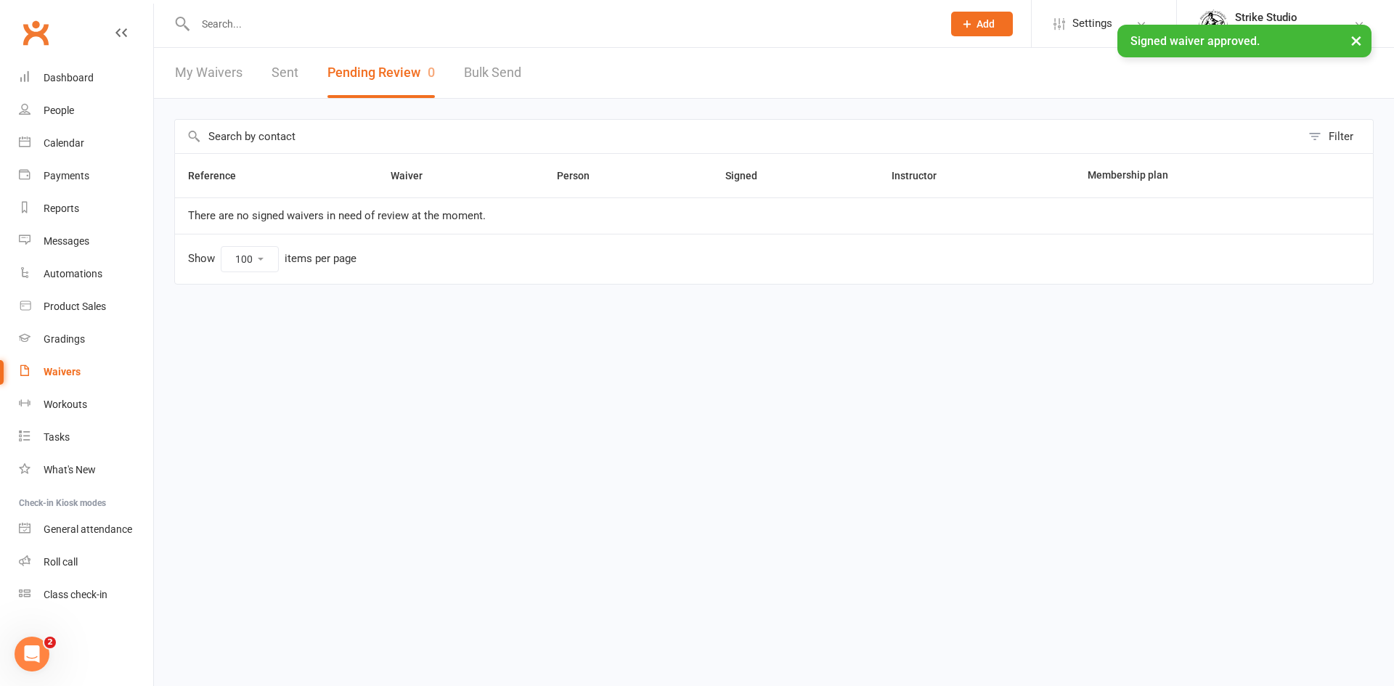
click at [383, 18] on input "text" at bounding box center [561, 24] width 741 height 20
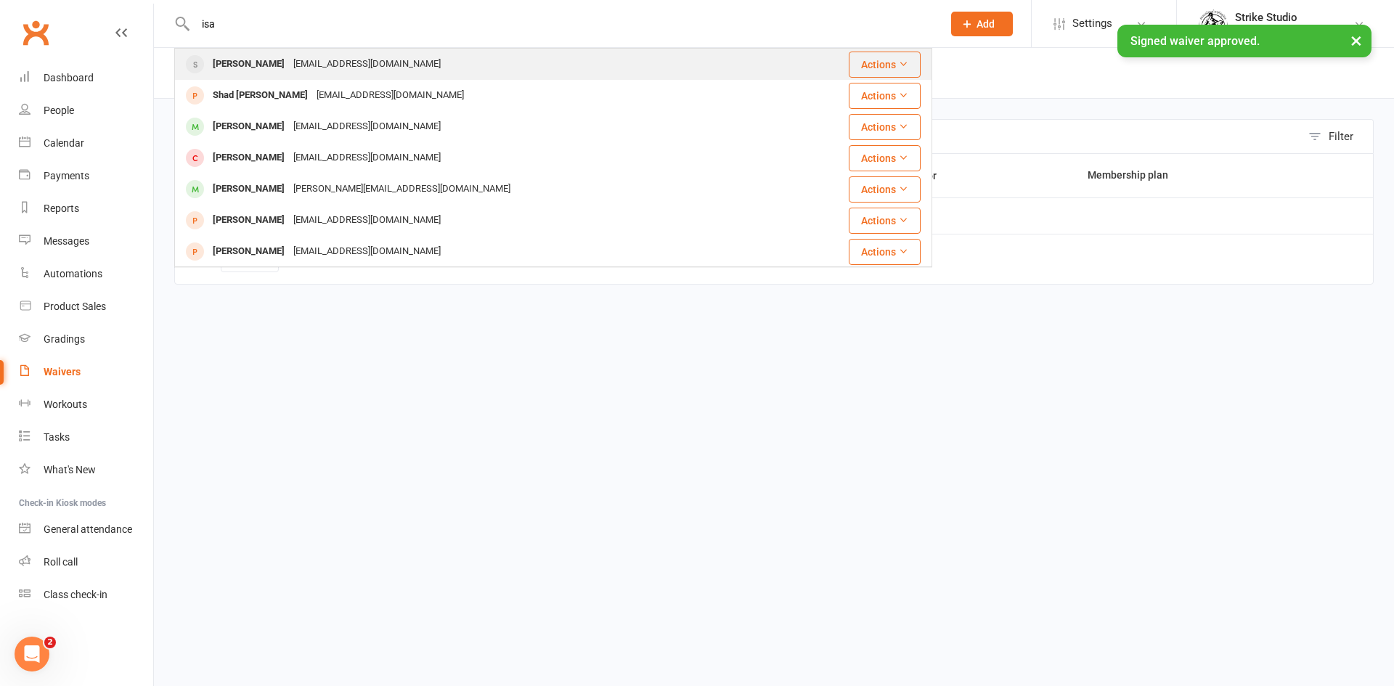
type input "isa"
click at [333, 71] on div "[EMAIL_ADDRESS][DOMAIN_NAME]" at bounding box center [367, 64] width 156 height 21
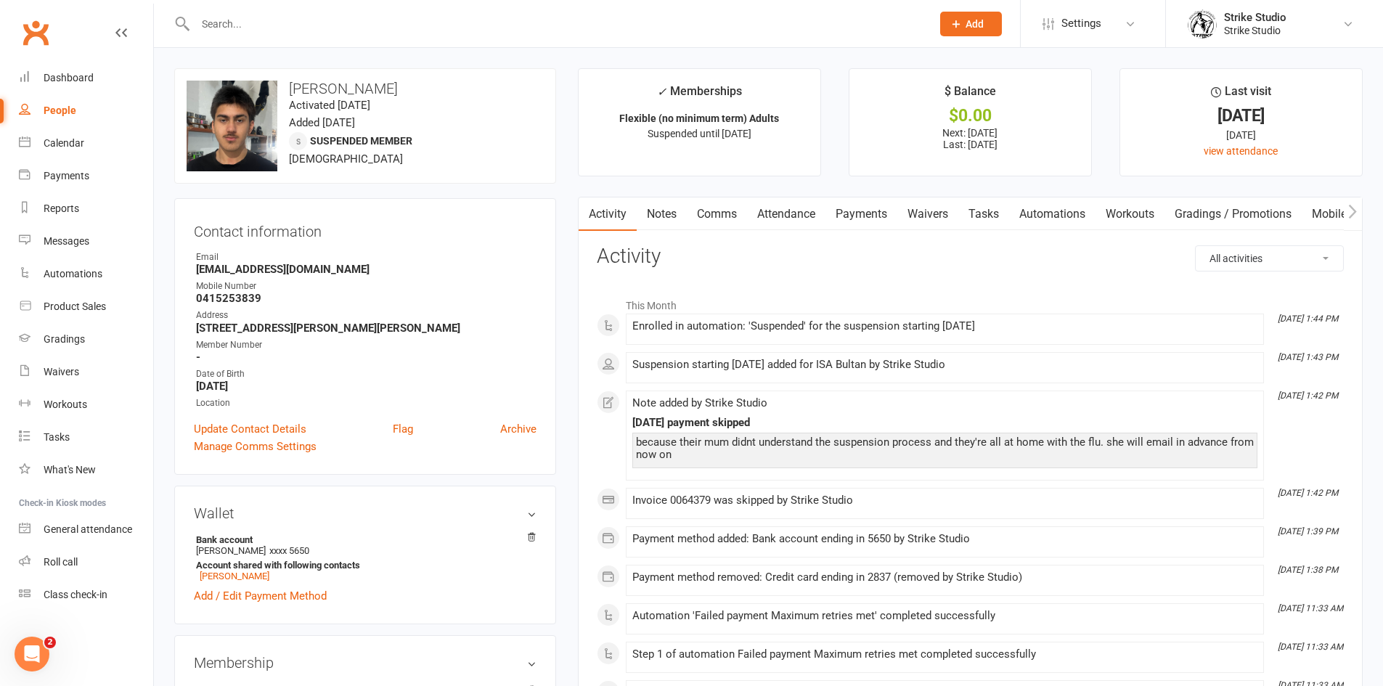
click at [1037, 212] on link "Automations" at bounding box center [1052, 213] width 86 height 33
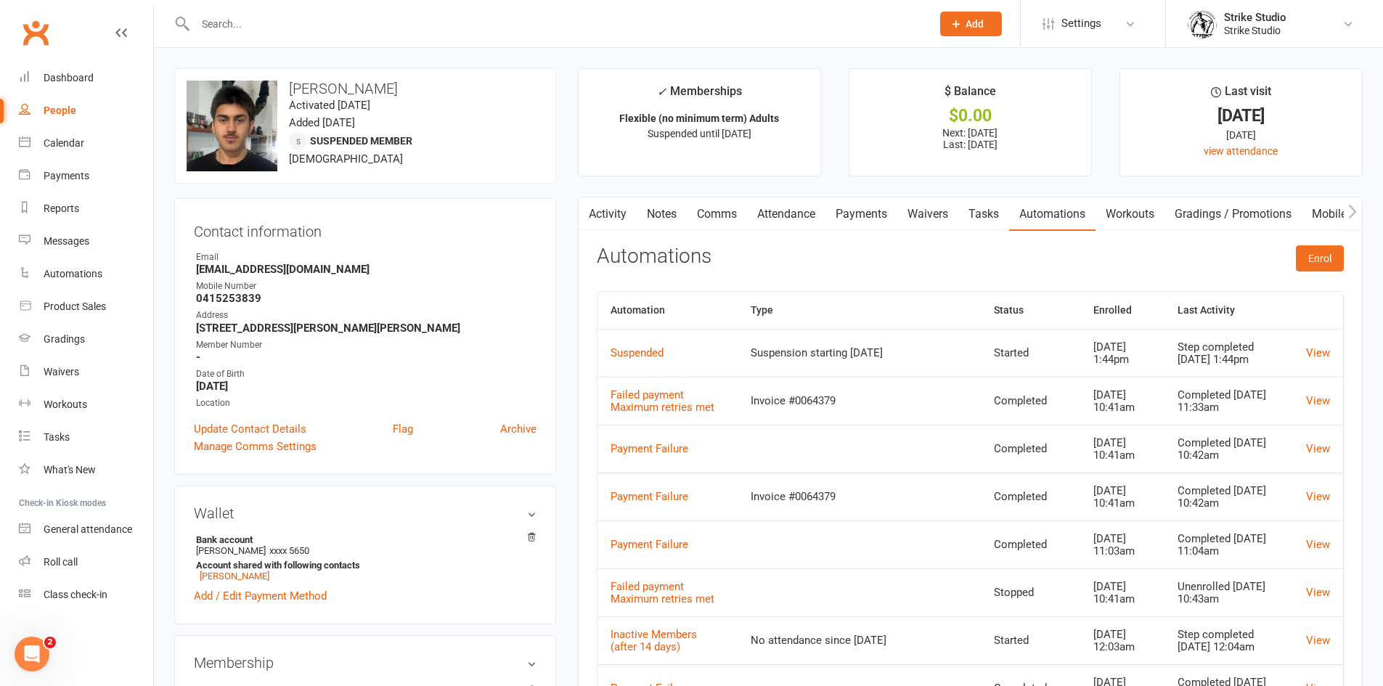
click at [1300, 355] on td "View" at bounding box center [1318, 353] width 50 height 48
click at [1320, 356] on link "View" at bounding box center [1318, 352] width 24 height 13
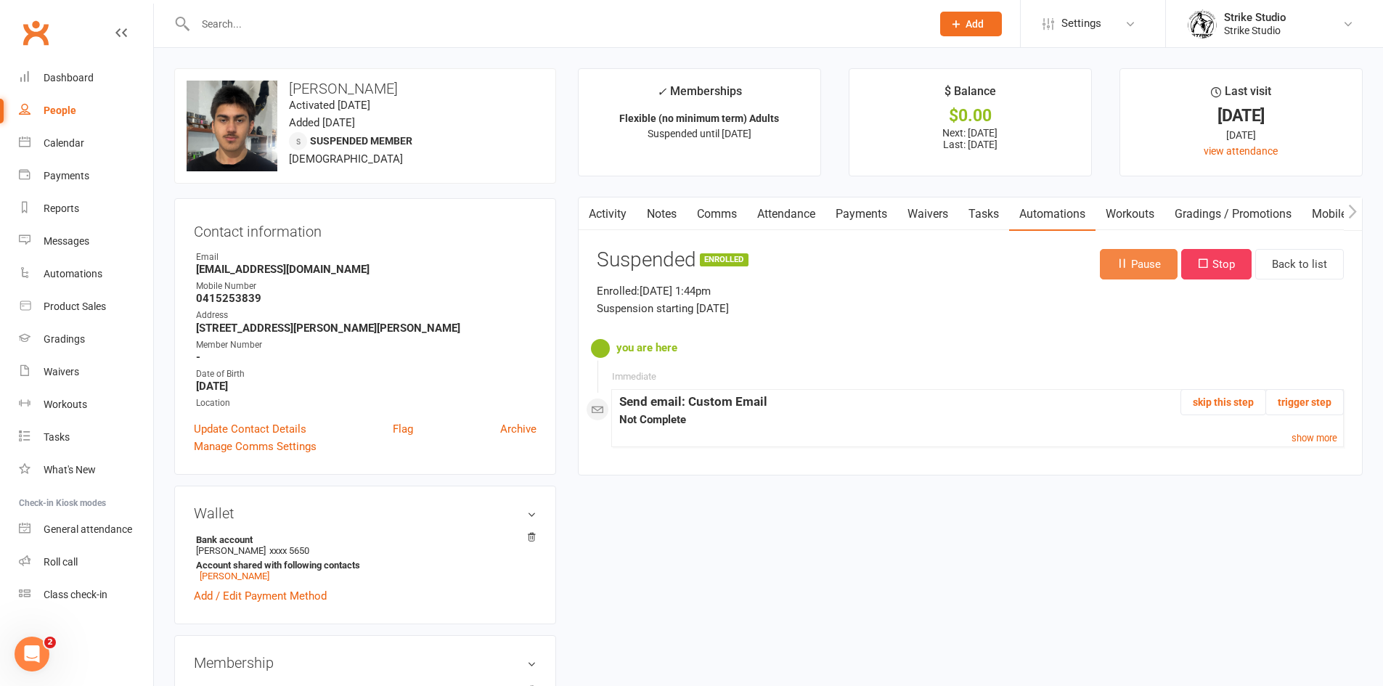
click at [1149, 268] on button "Pause" at bounding box center [1139, 264] width 78 height 30
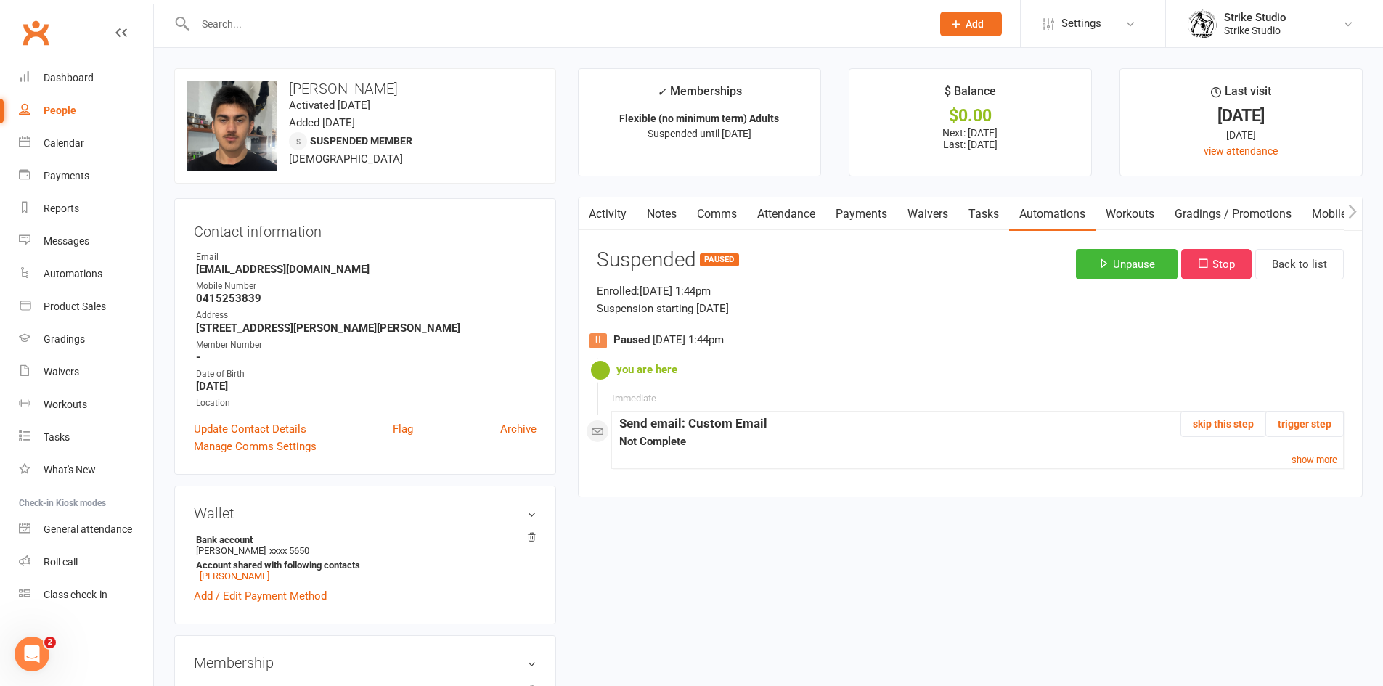
click at [617, 219] on link "Activity" at bounding box center [608, 213] width 58 height 33
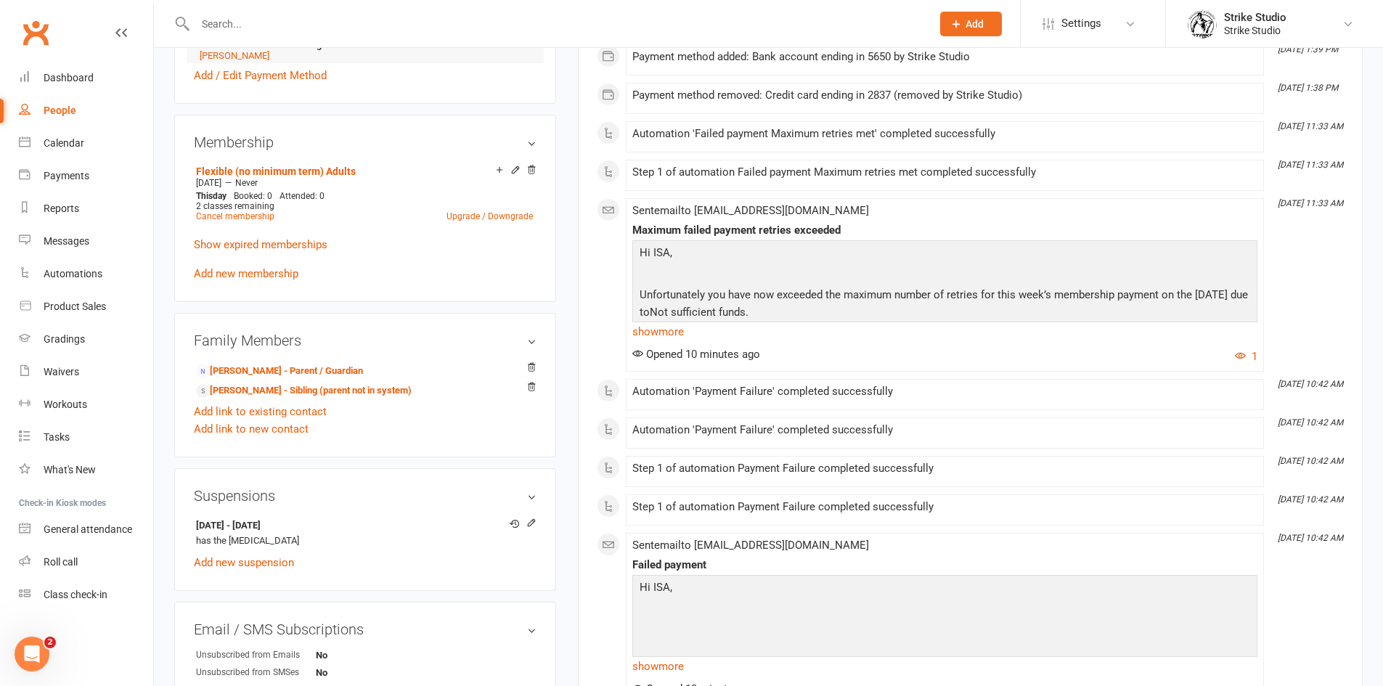
scroll to position [581, 0]
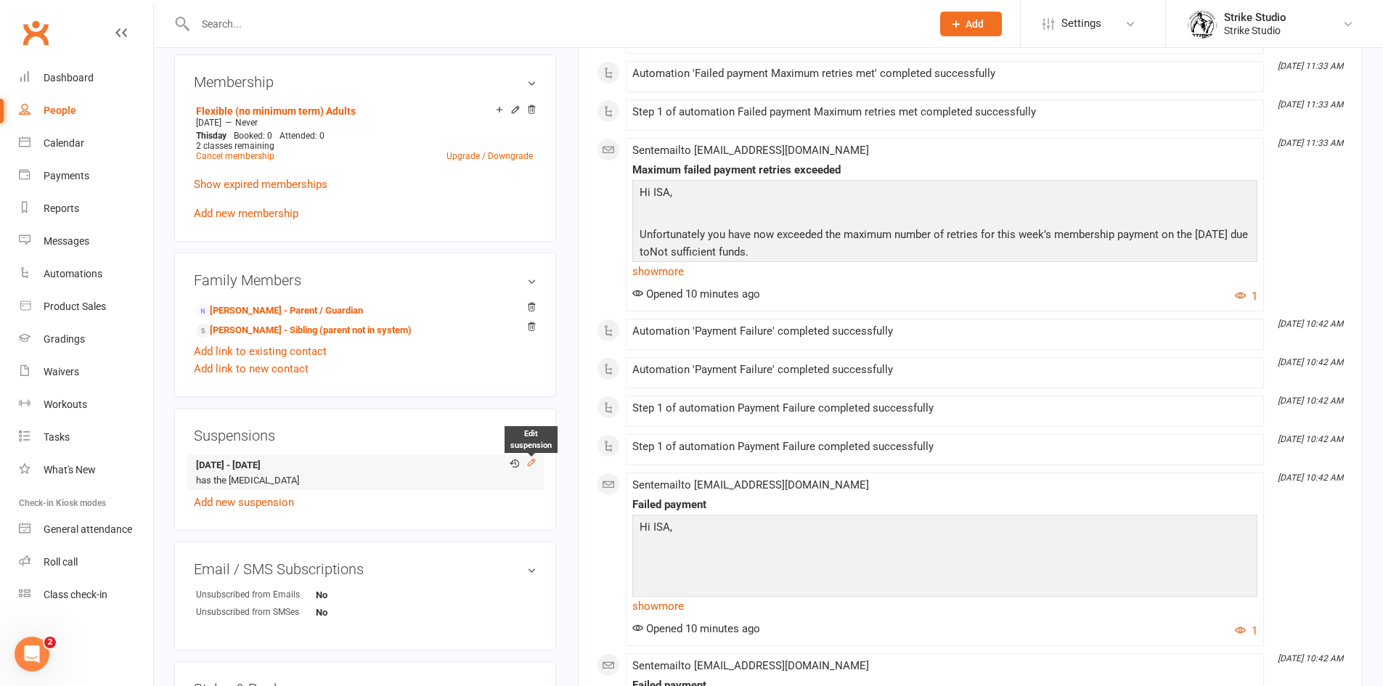
click at [533, 460] on icon at bounding box center [531, 463] width 7 height 7
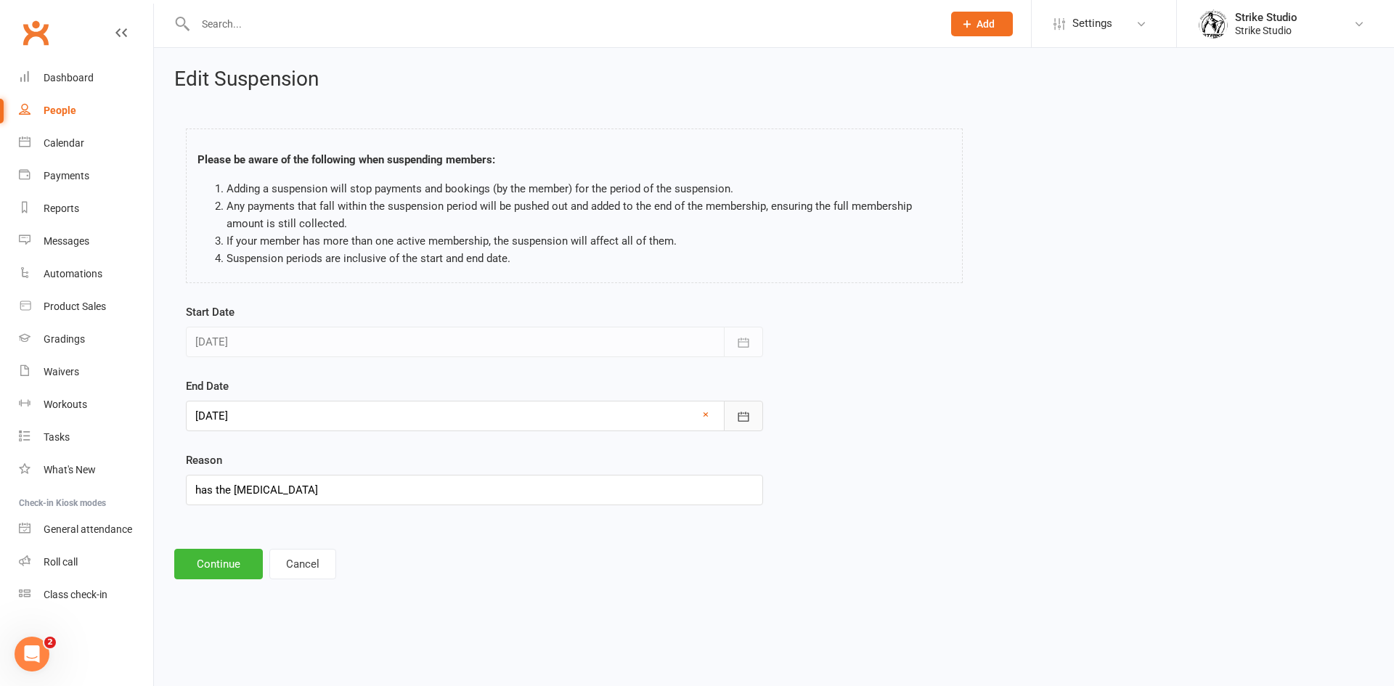
click at [754, 406] on button "button" at bounding box center [743, 416] width 39 height 30
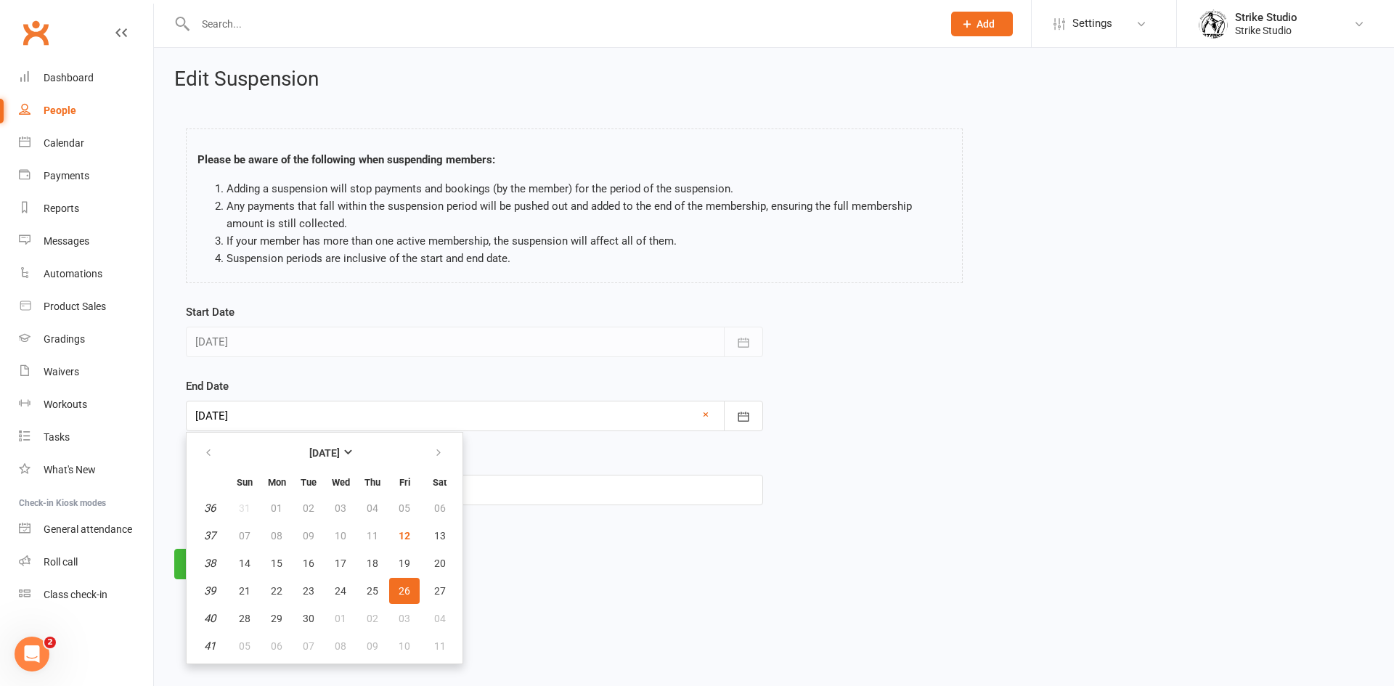
click at [693, 583] on div "Edit Suspension Please be aware of the following when suspending members: Addin…" at bounding box center [774, 324] width 1240 height 552
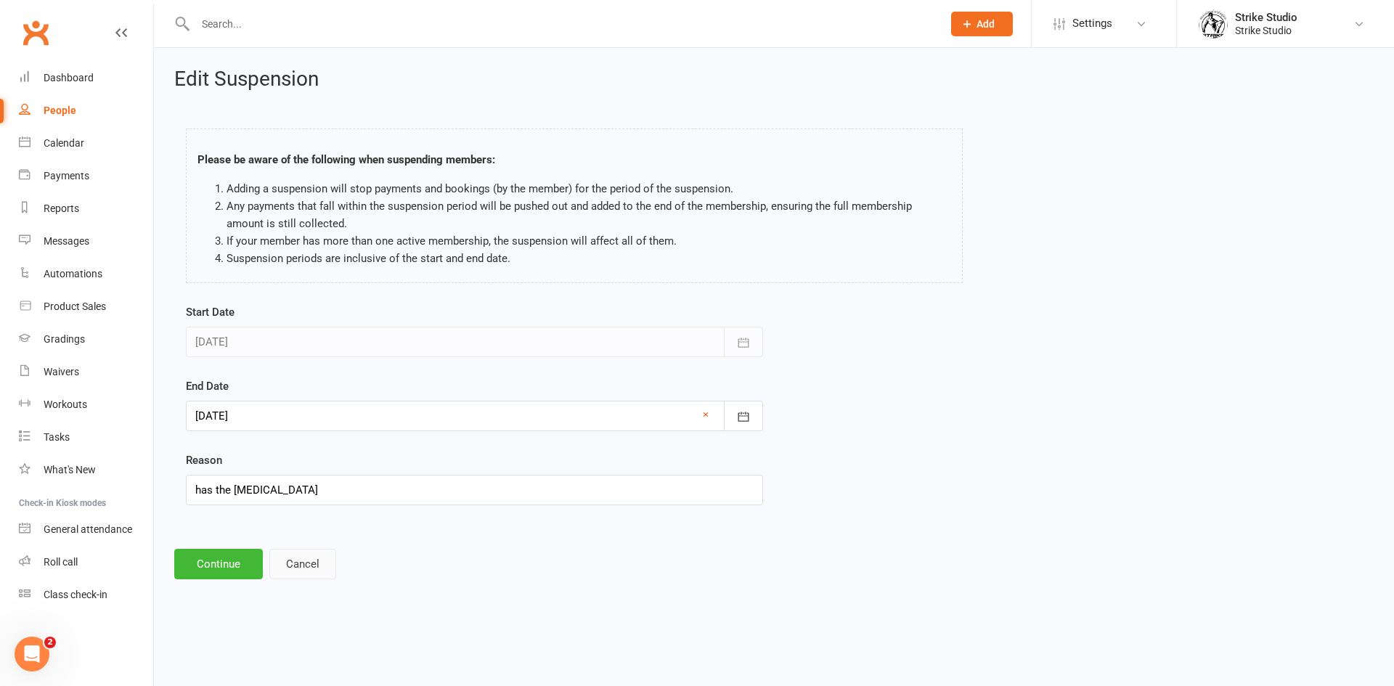
click at [304, 552] on button "Cancel" at bounding box center [302, 564] width 67 height 30
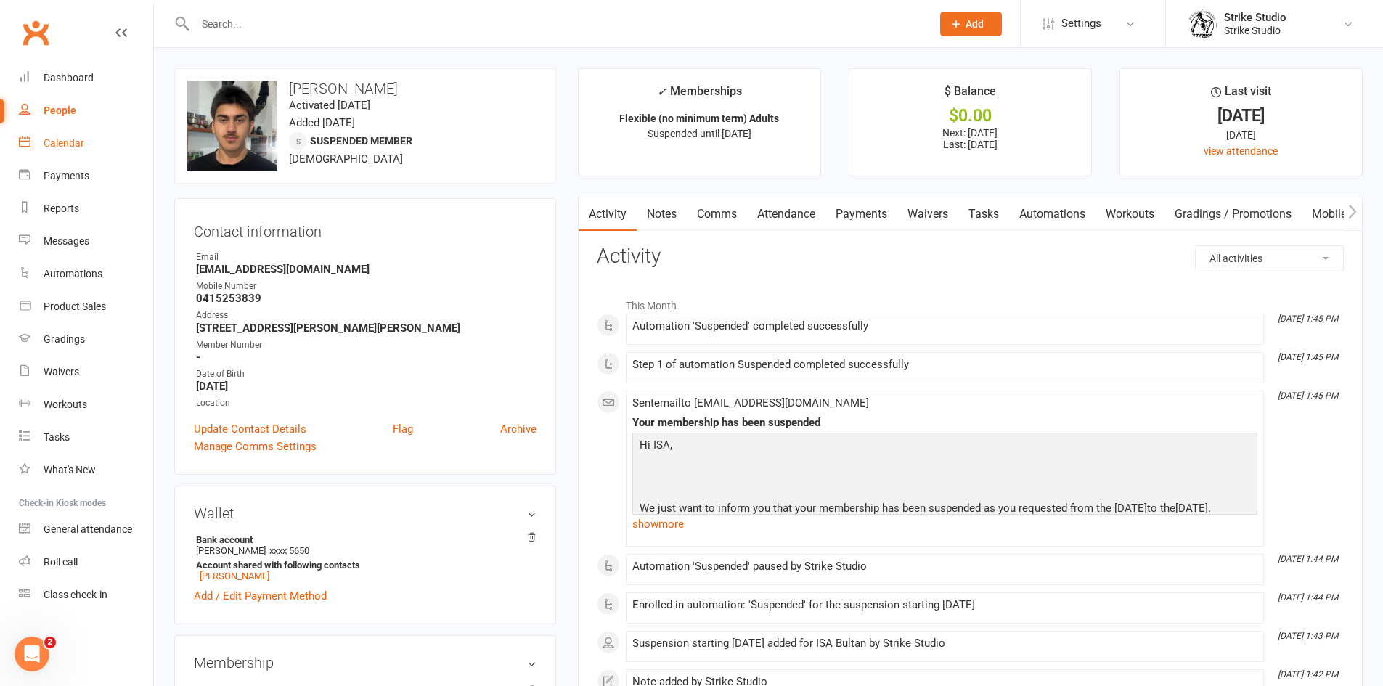
click at [65, 144] on div "Calendar" at bounding box center [64, 143] width 41 height 12
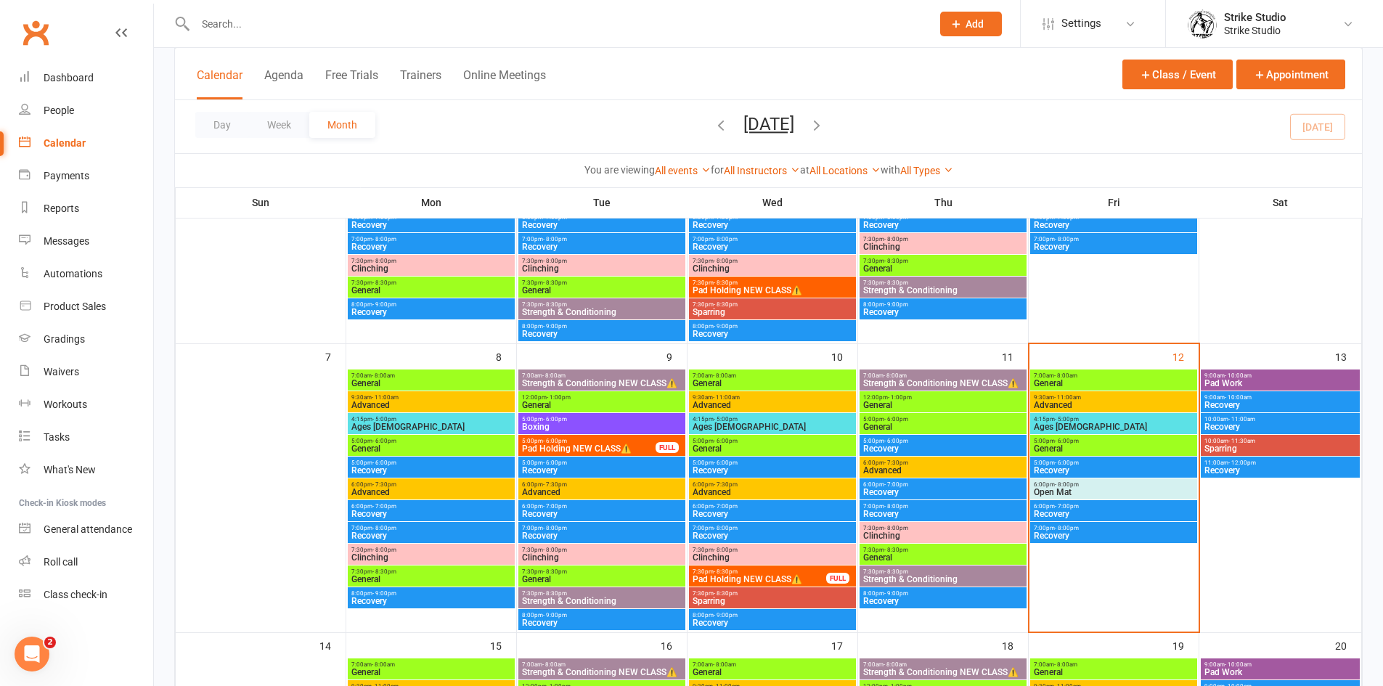
scroll to position [290, 0]
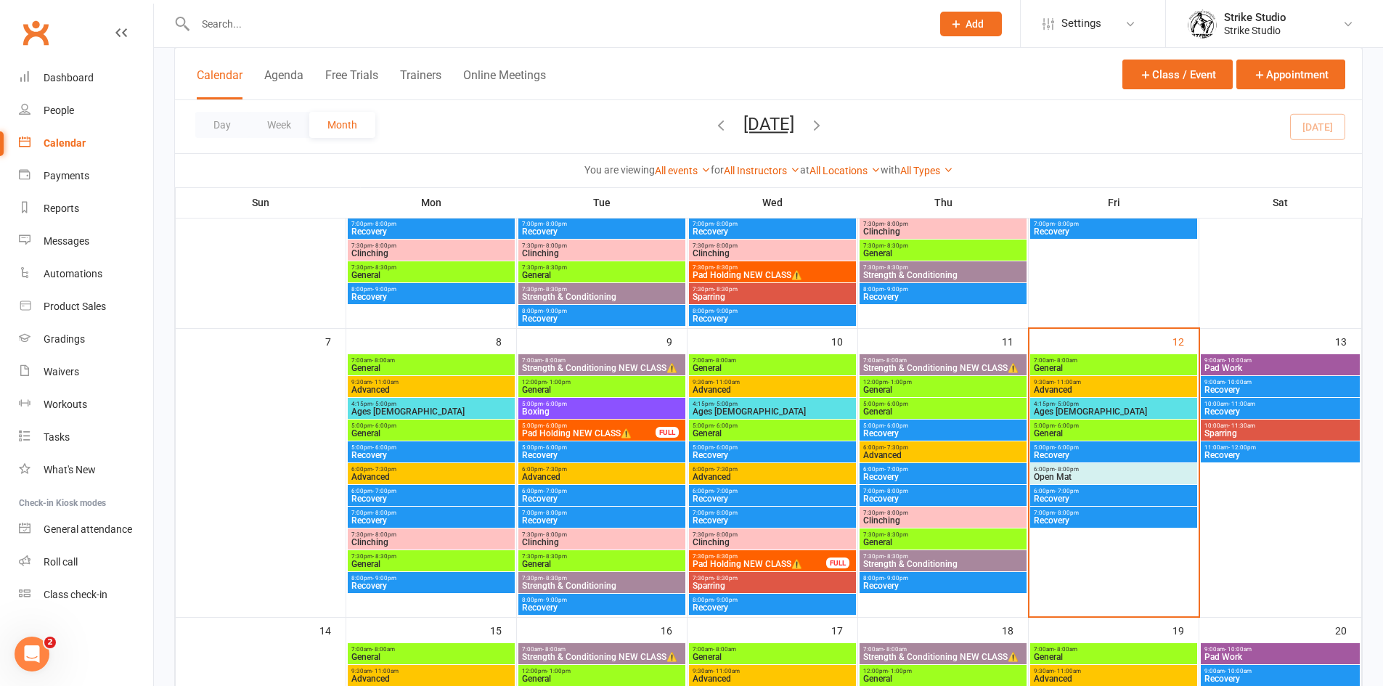
click at [1111, 367] on span "General" at bounding box center [1113, 368] width 161 height 9
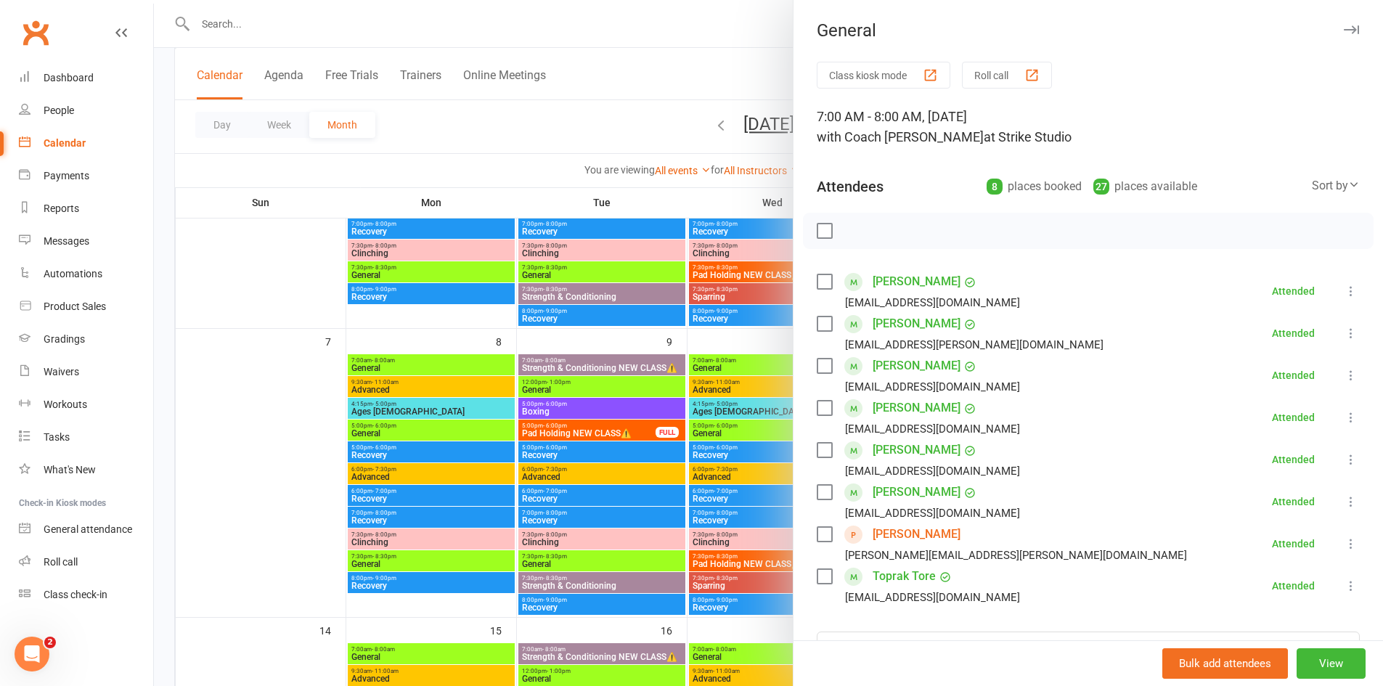
click at [904, 535] on link "[PERSON_NAME]" at bounding box center [917, 534] width 88 height 23
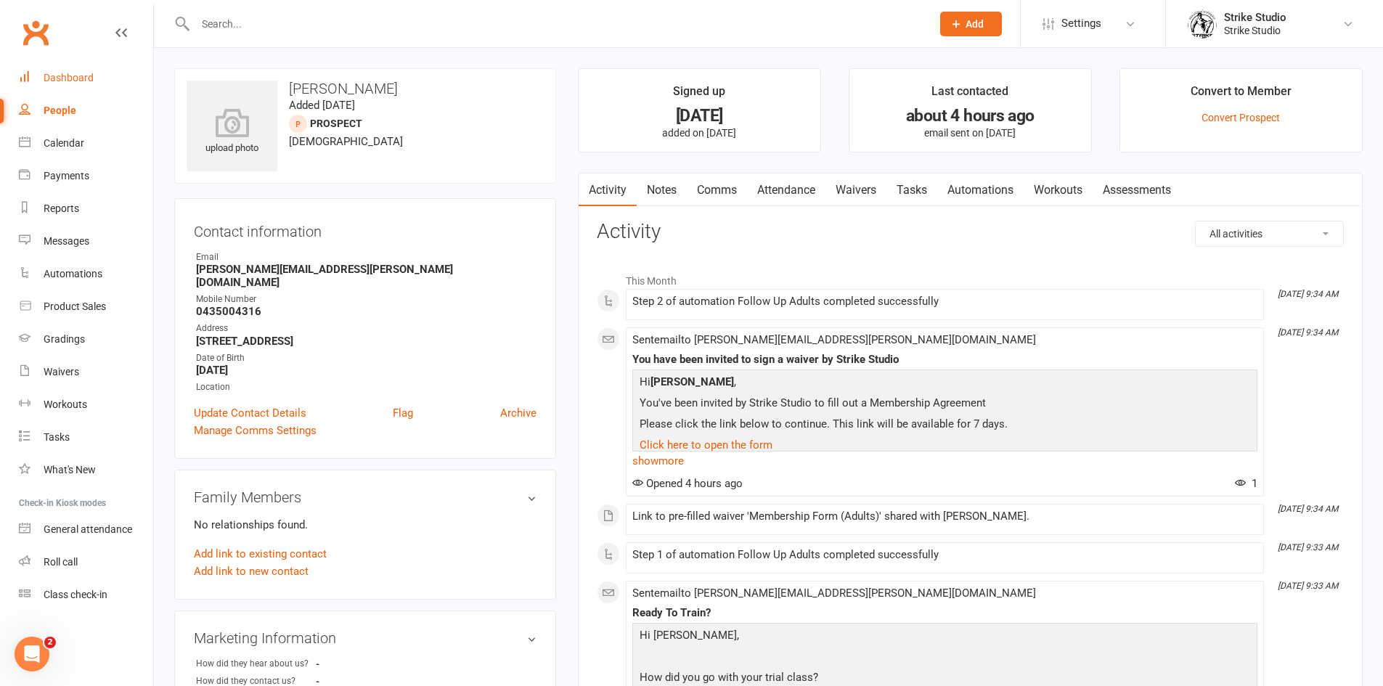
click at [87, 64] on link "Dashboard" at bounding box center [86, 78] width 134 height 33
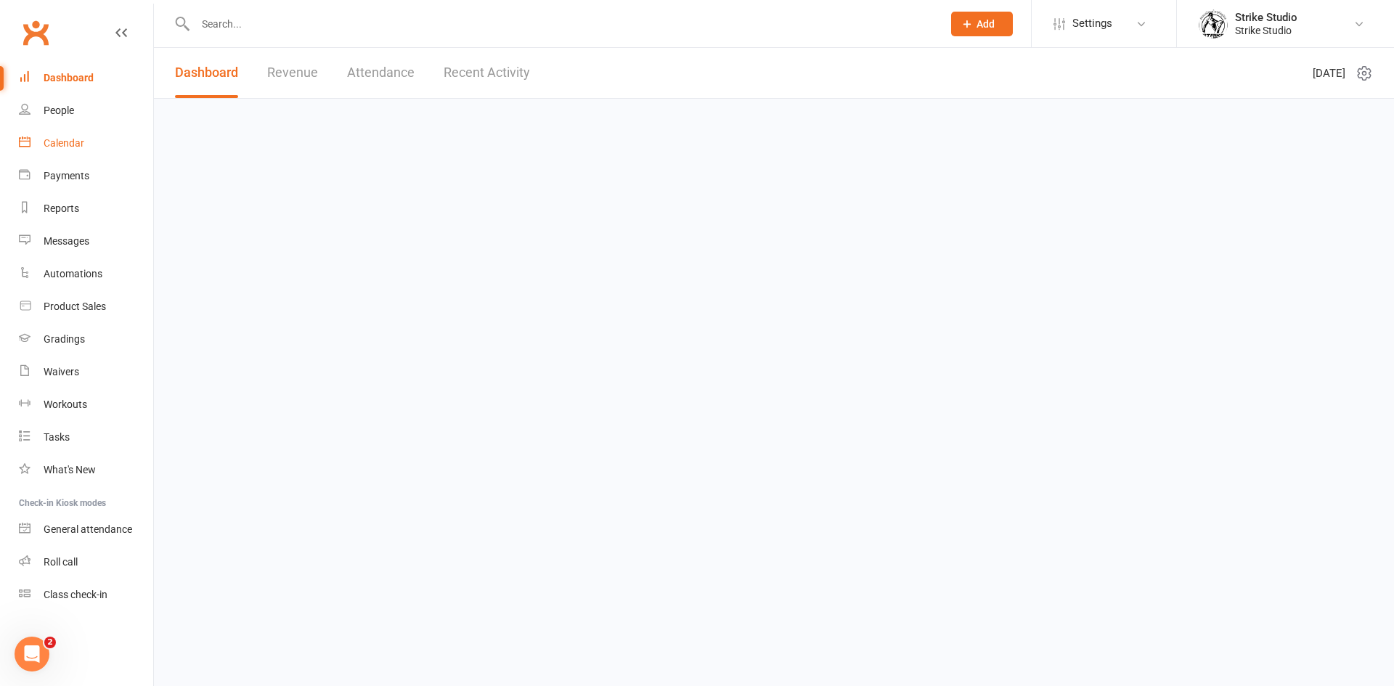
click at [82, 141] on div "Calendar" at bounding box center [64, 143] width 41 height 12
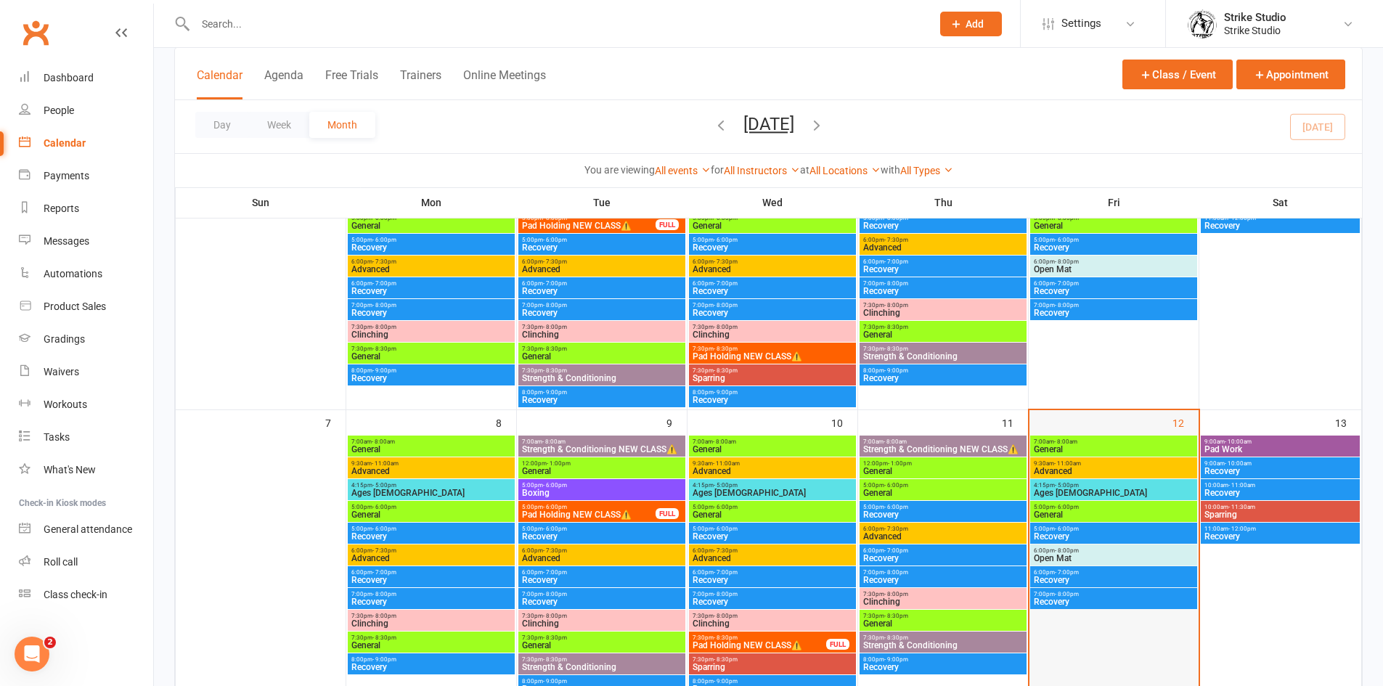
scroll to position [218, 0]
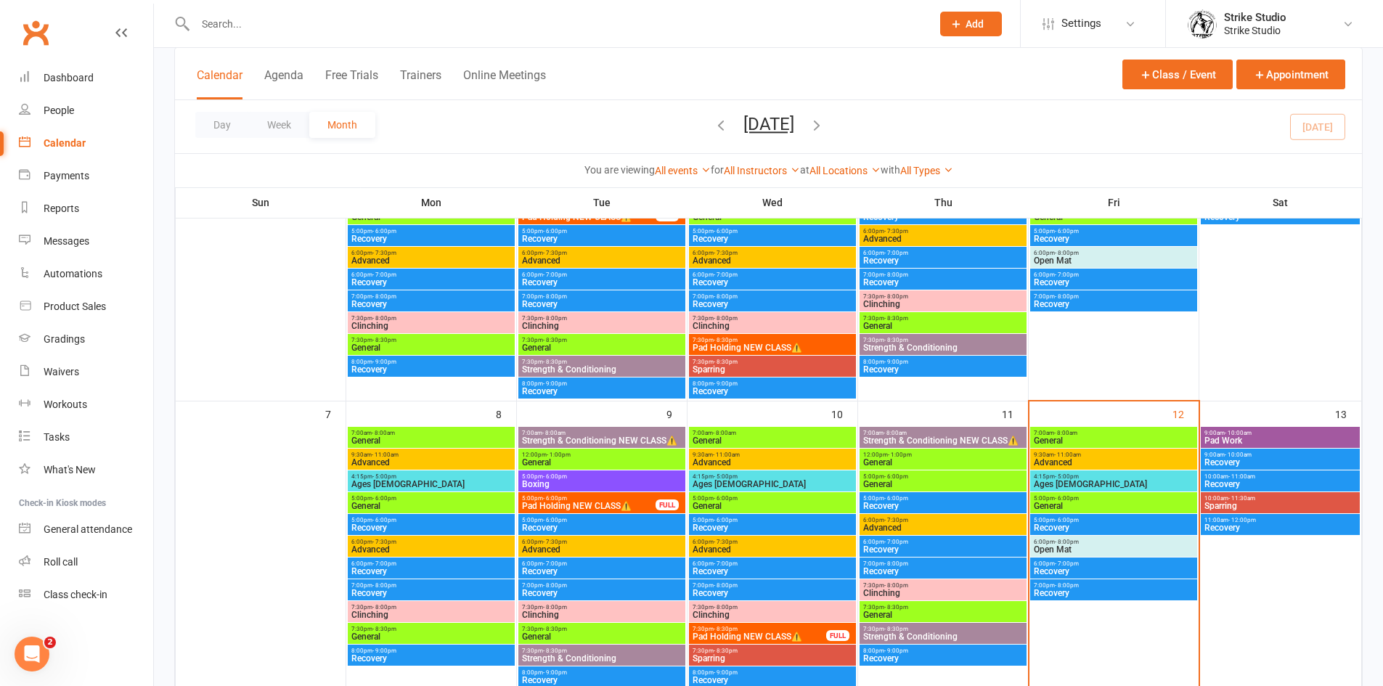
click at [1082, 462] on span "Advanced" at bounding box center [1113, 462] width 161 height 9
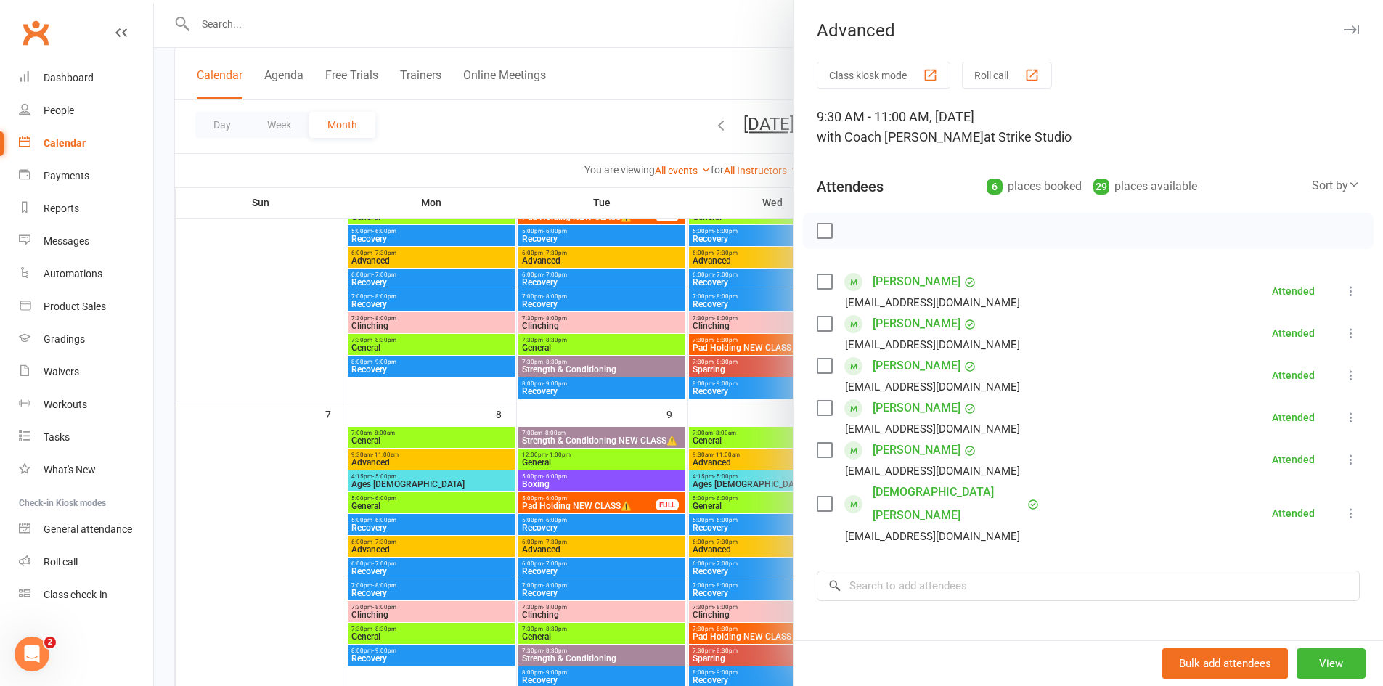
click at [743, 444] on div at bounding box center [768, 343] width 1229 height 686
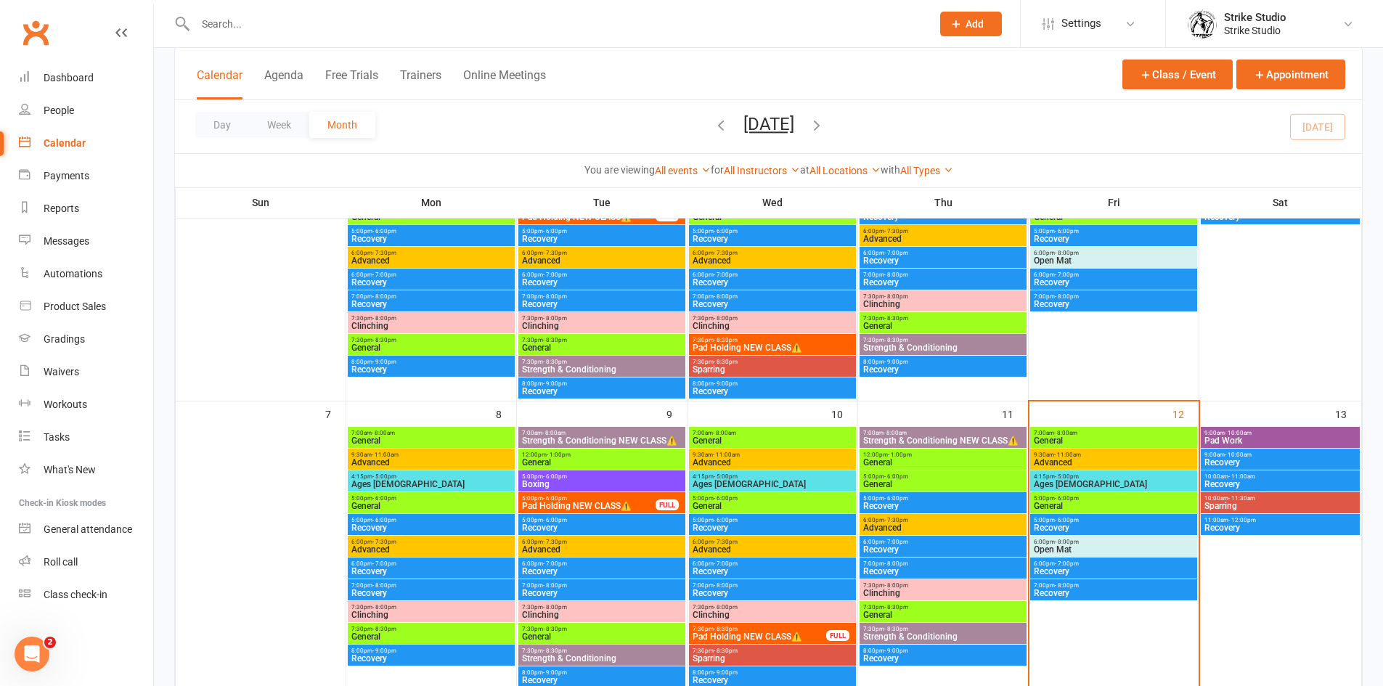
click at [1082, 485] on span "Ages [DEMOGRAPHIC_DATA]" at bounding box center [1113, 484] width 161 height 9
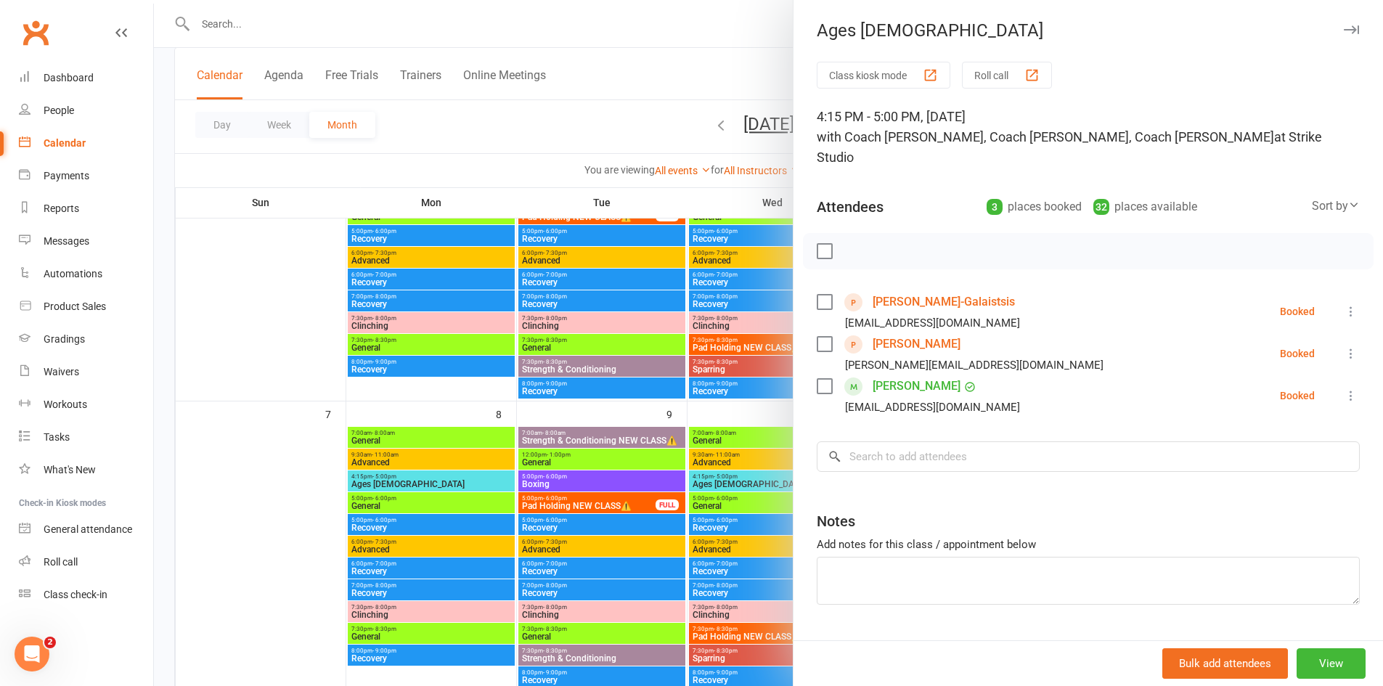
click at [770, 412] on div at bounding box center [768, 343] width 1229 height 686
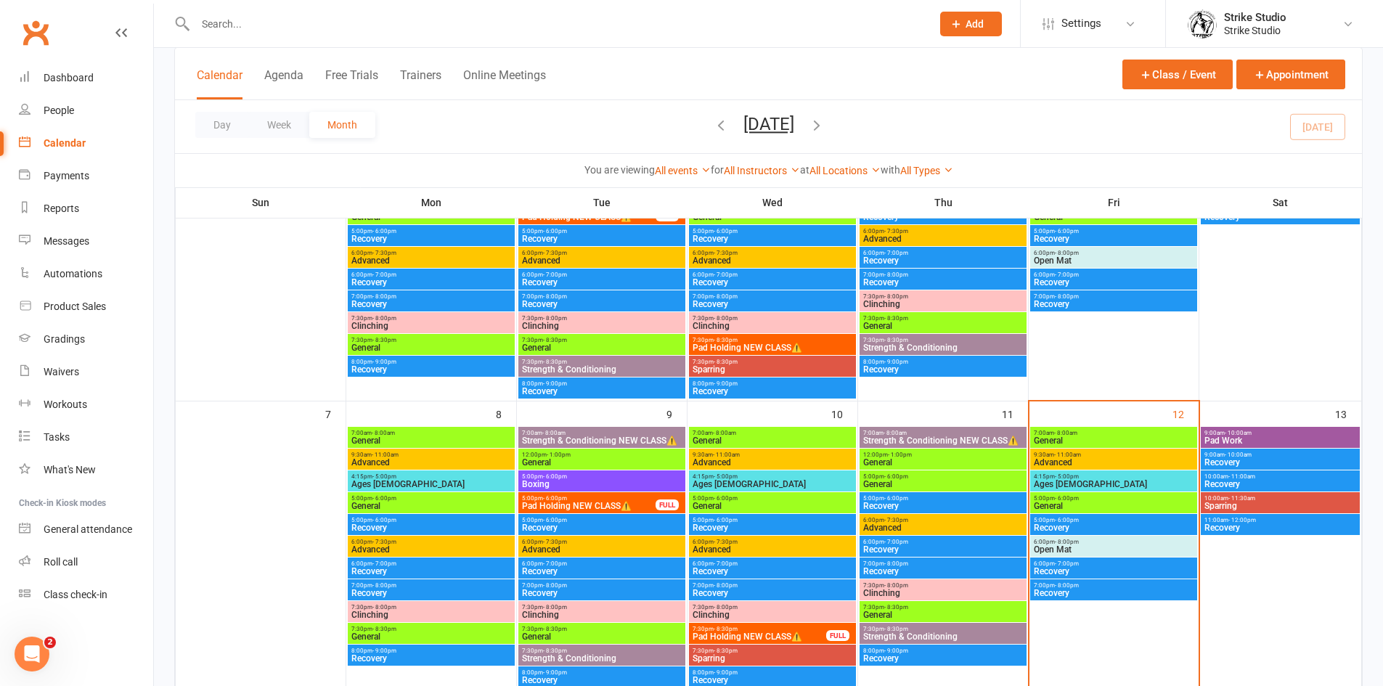
click at [1062, 507] on span "General" at bounding box center [1113, 506] width 161 height 9
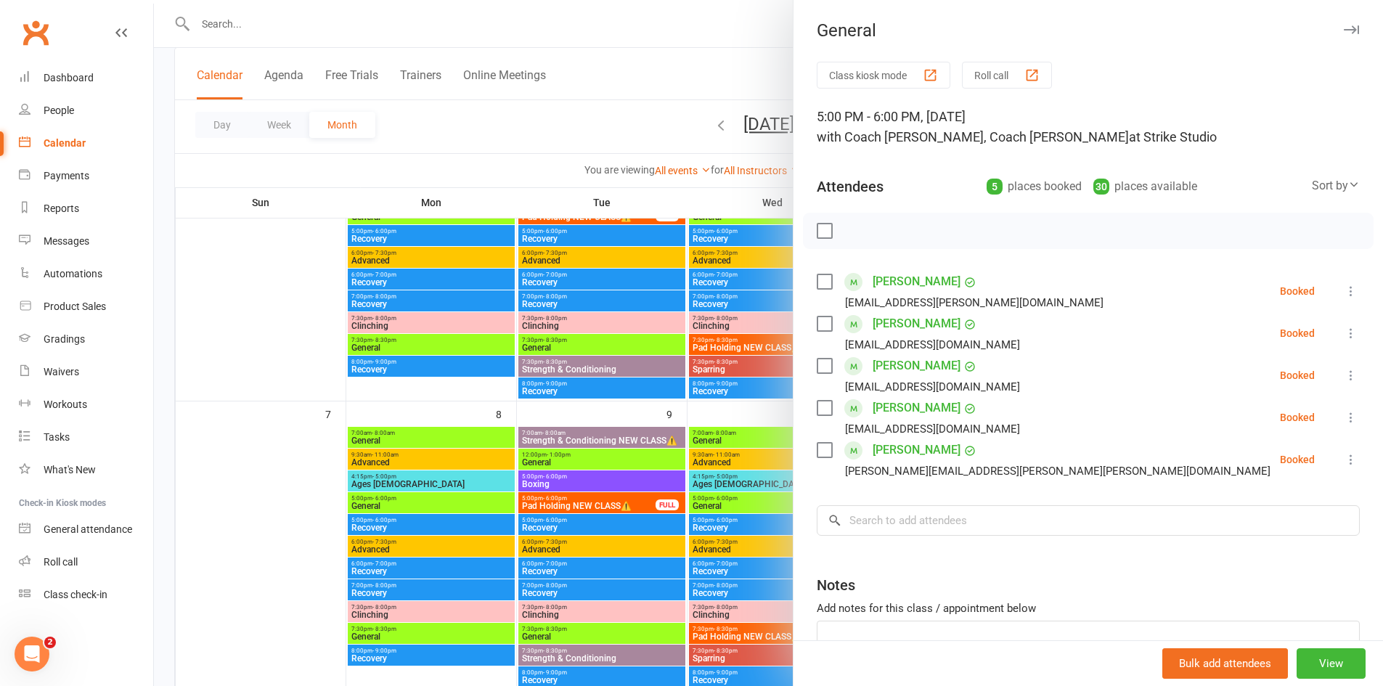
click at [748, 463] on div at bounding box center [768, 343] width 1229 height 686
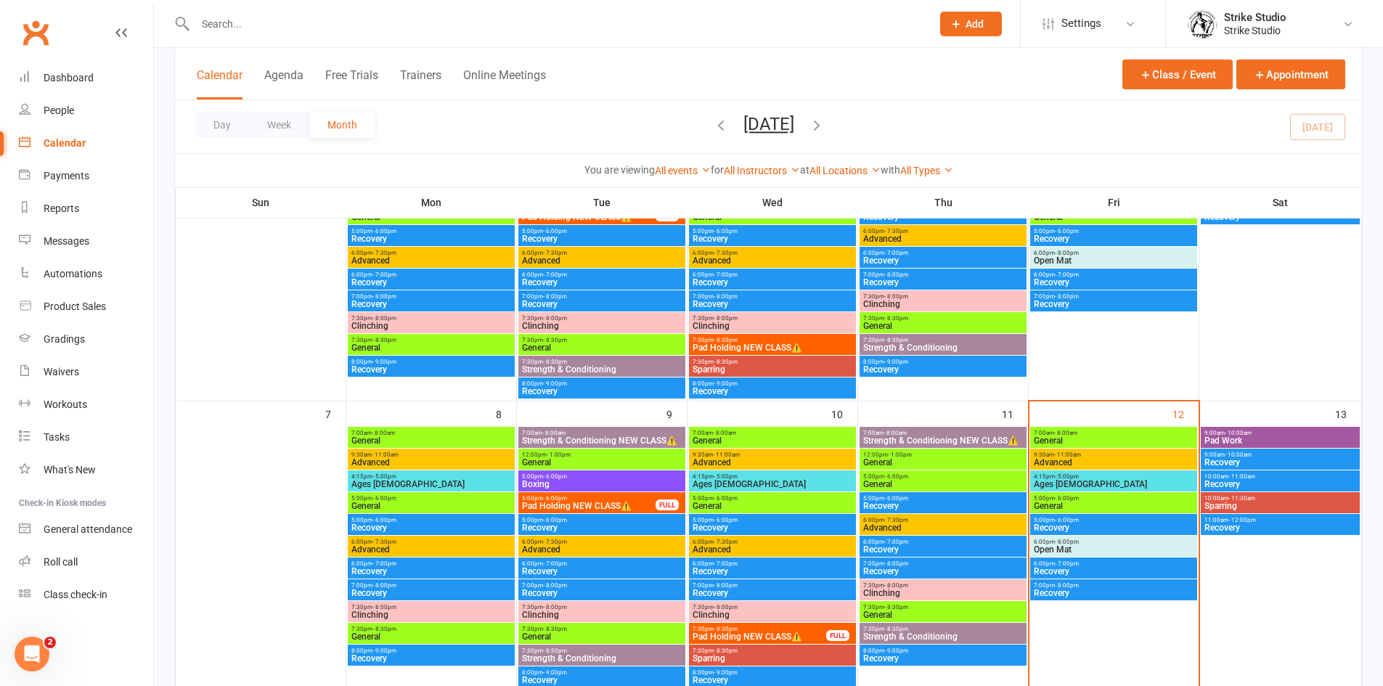
click at [1085, 547] on span "Open Mat" at bounding box center [1113, 549] width 161 height 9
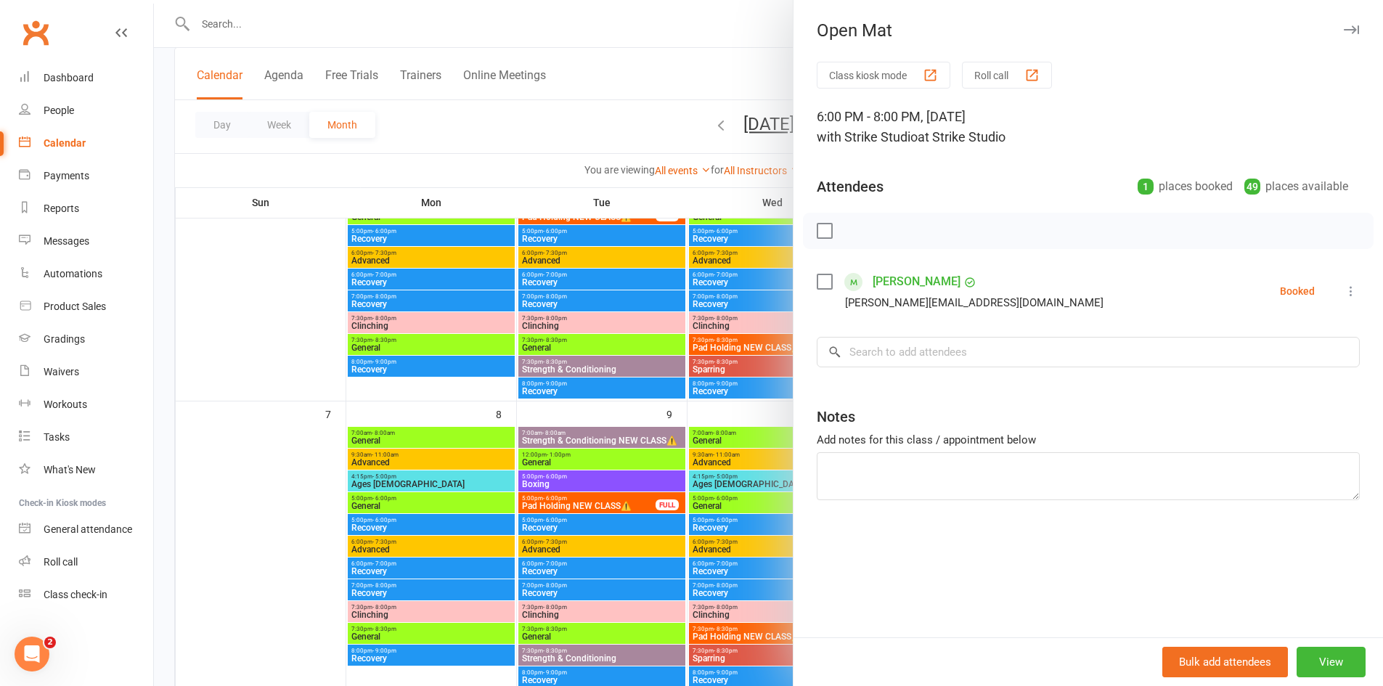
click at [775, 400] on div at bounding box center [768, 343] width 1229 height 686
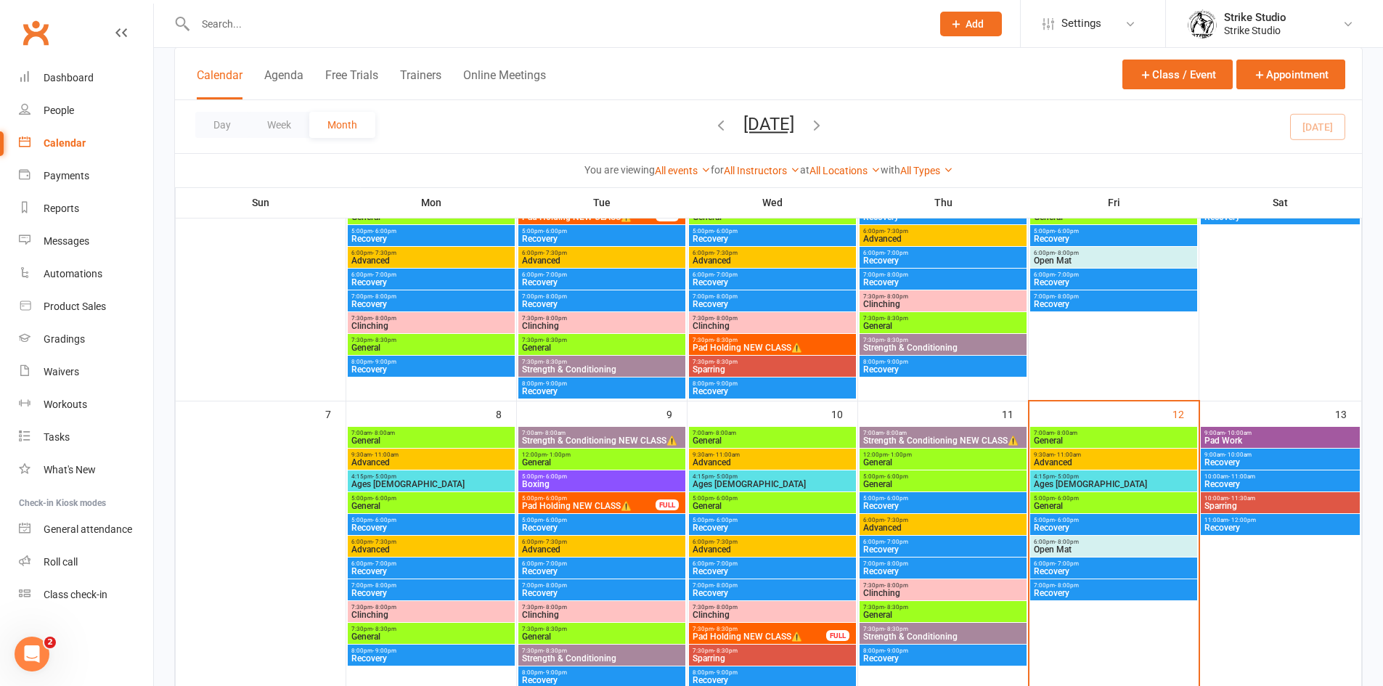
click at [1113, 506] on span "General" at bounding box center [1113, 506] width 161 height 9
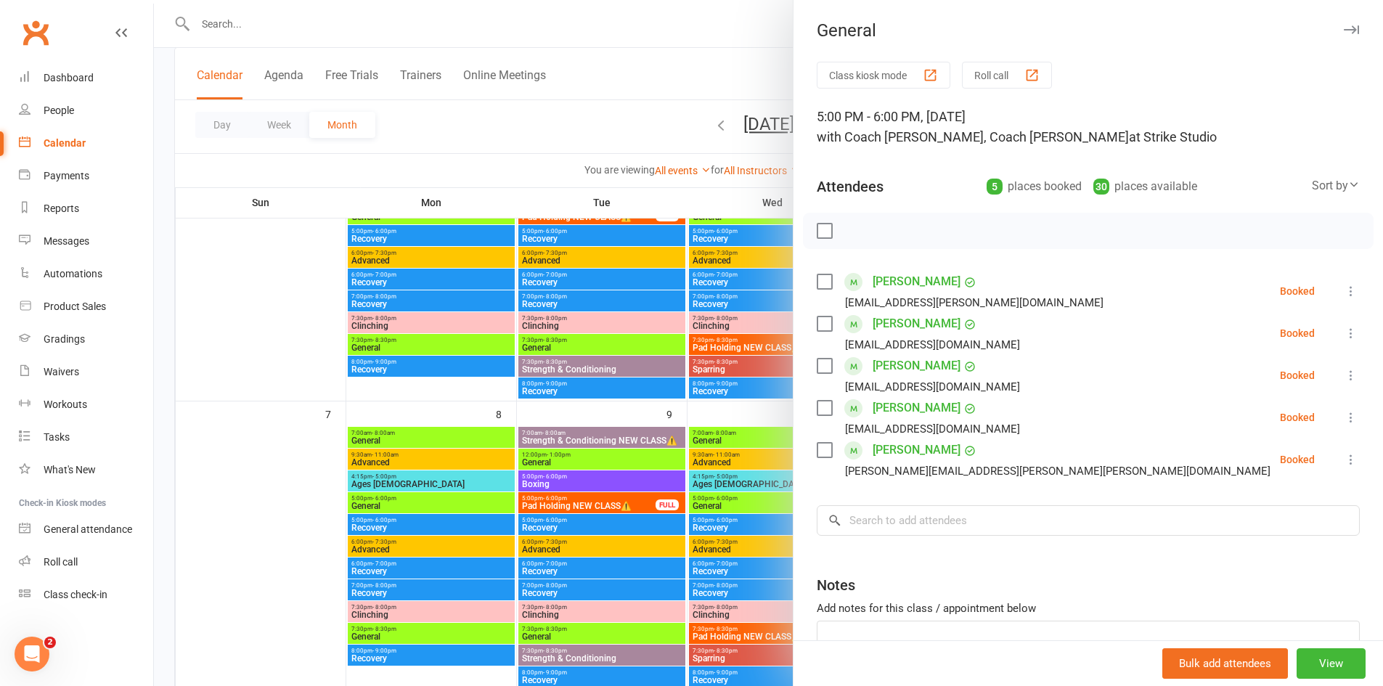
click at [794, 311] on div "Class kiosk mode Roll call 5:00 PM - 6:00 PM, [DATE] with Coach [PERSON_NAME], …" at bounding box center [1089, 402] width 590 height 680
click at [446, 143] on div at bounding box center [768, 343] width 1229 height 686
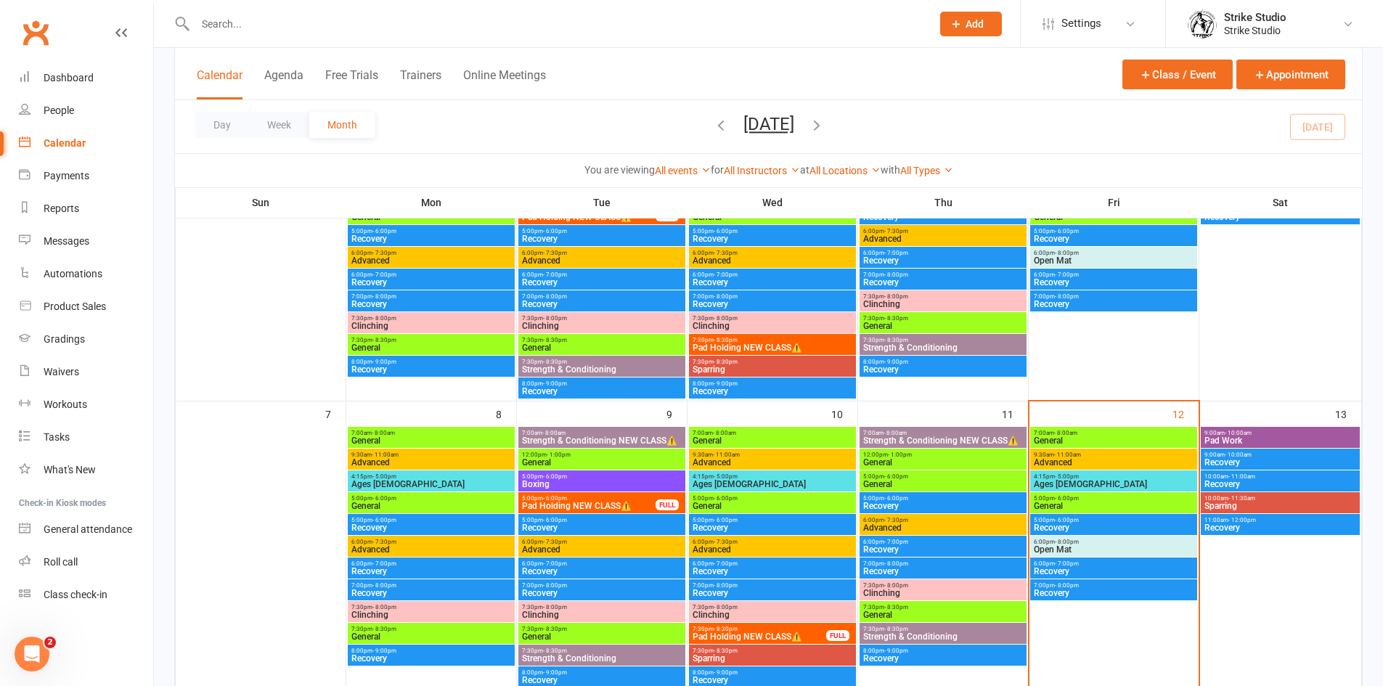
click at [446, 25] on input "text" at bounding box center [556, 24] width 730 height 20
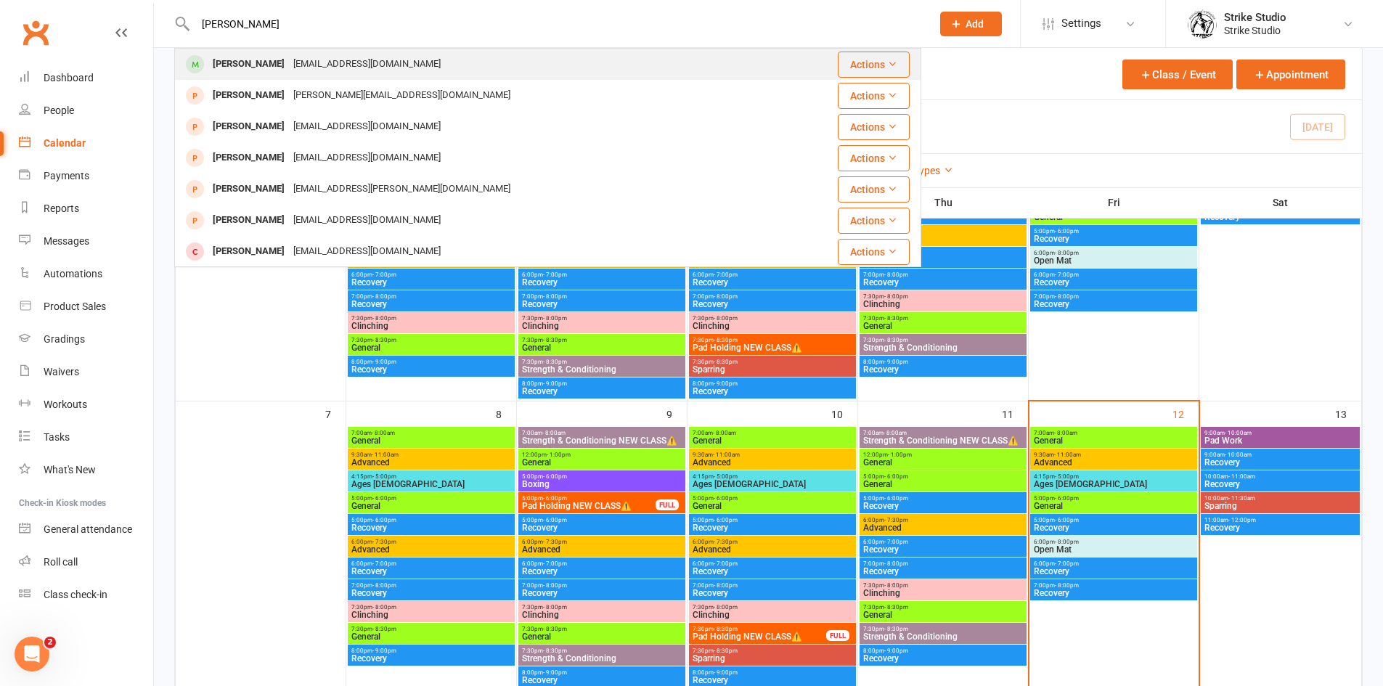
type input "[PERSON_NAME]"
click at [439, 66] on div "[PERSON_NAME] [PERSON_NAME][EMAIL_ADDRESS][DOMAIN_NAME]" at bounding box center [494, 64] width 636 height 30
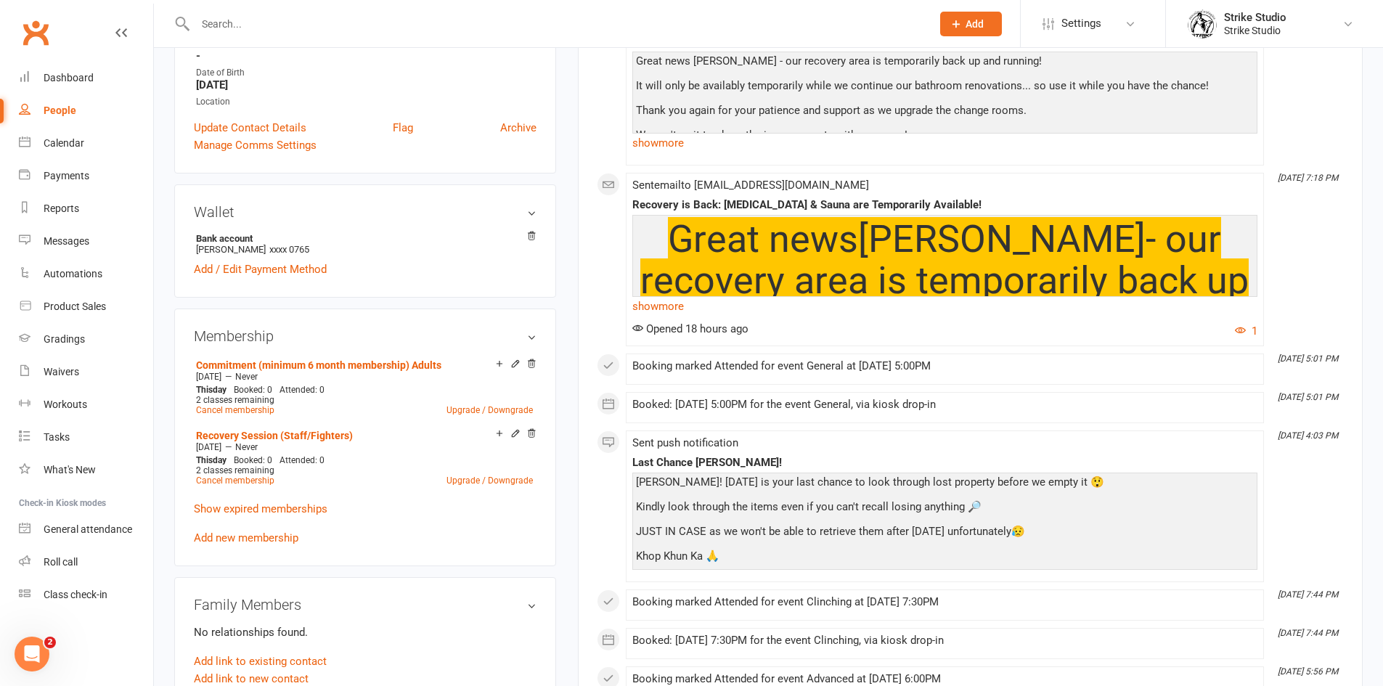
scroll to position [145, 0]
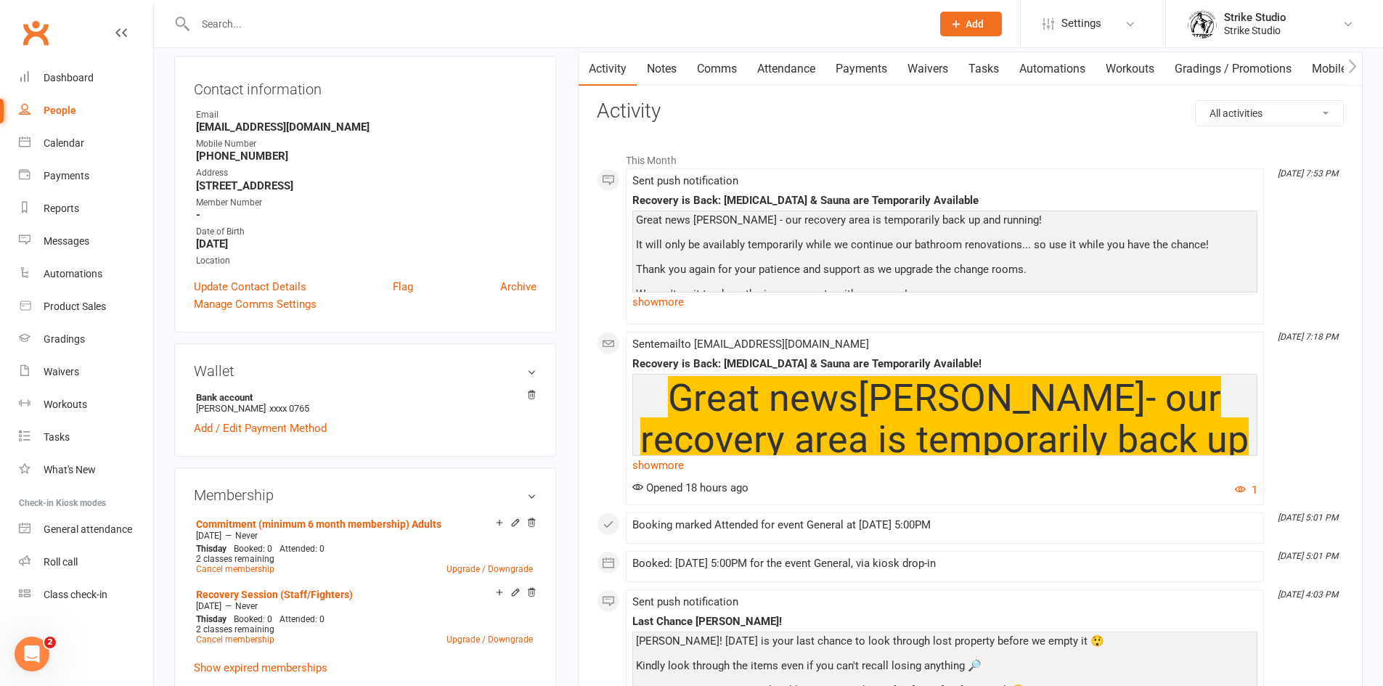
click at [869, 65] on link "Payments" at bounding box center [861, 68] width 72 height 33
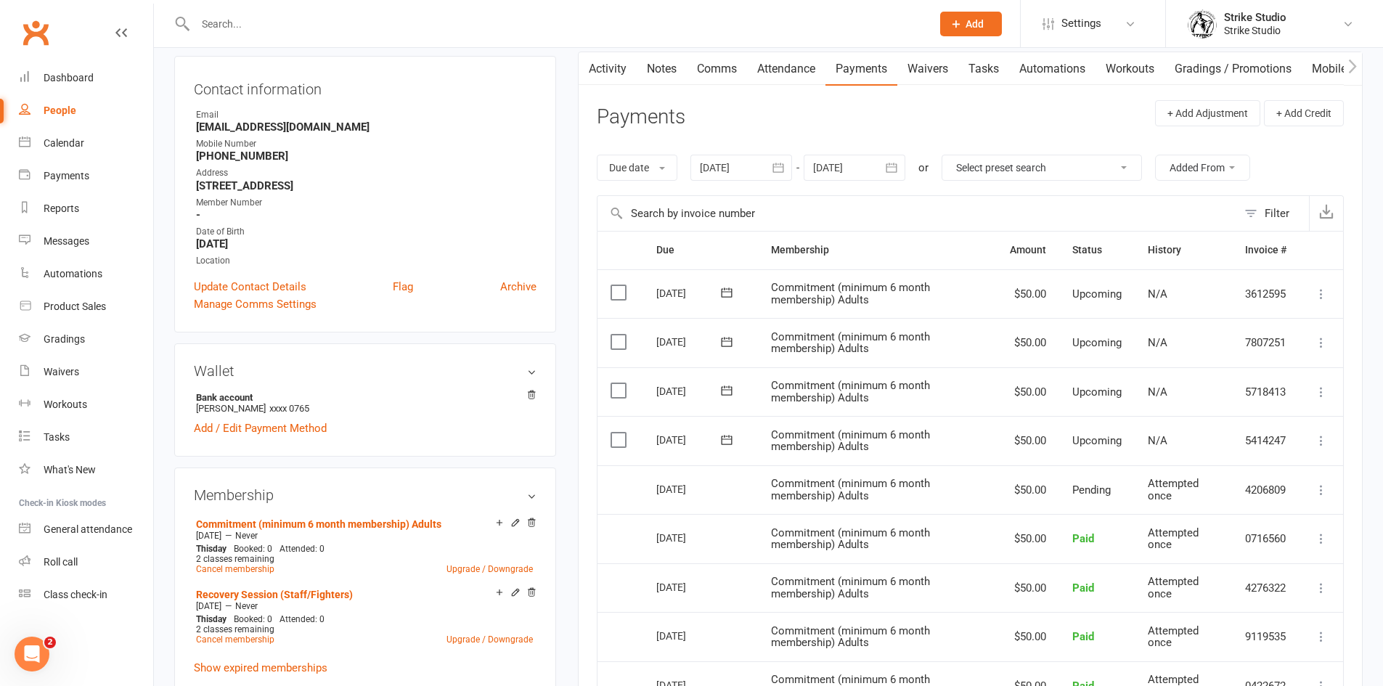
click at [619, 66] on link "Activity" at bounding box center [608, 68] width 58 height 33
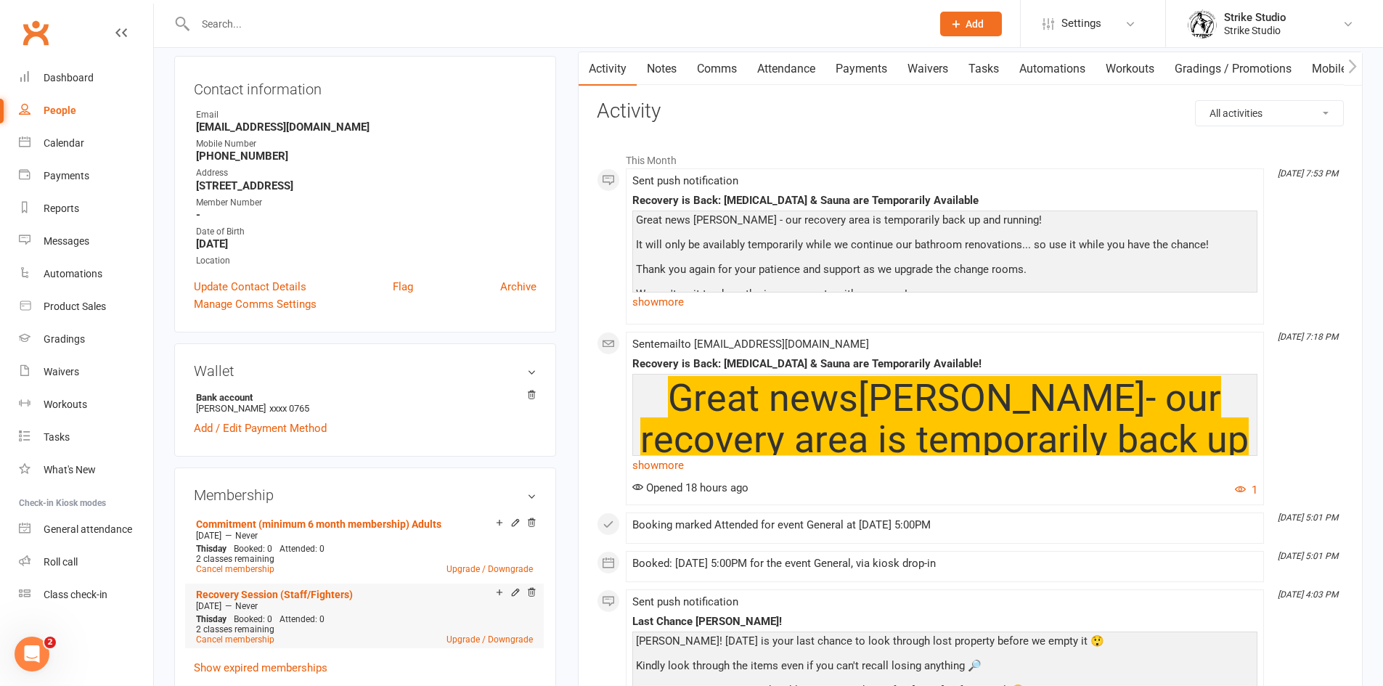
scroll to position [436, 0]
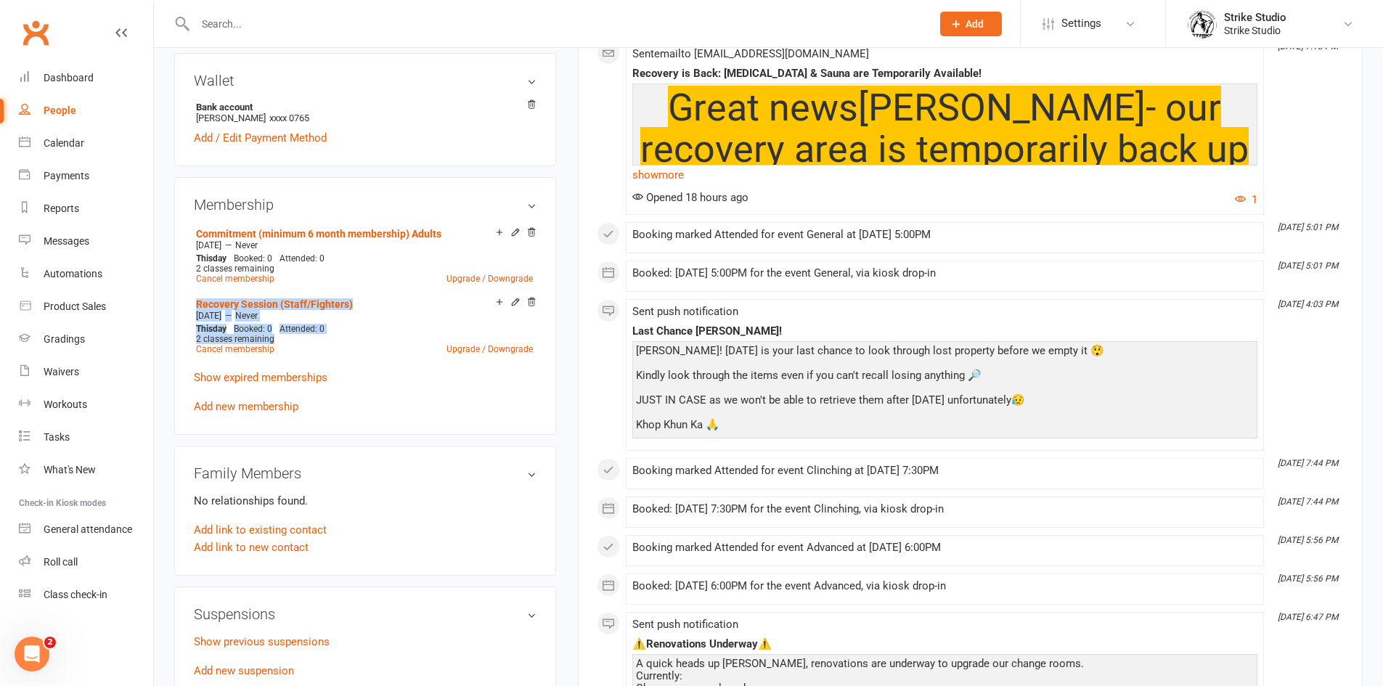
drag, startPoint x: 532, startPoint y: 303, endPoint x: 559, endPoint y: 338, distance: 44.6
click at [559, 338] on div "upload photo change photo [PERSON_NAME] Activated [DATE] Added [DATE] Active me…" at bounding box center [365, 414] width 404 height 1562
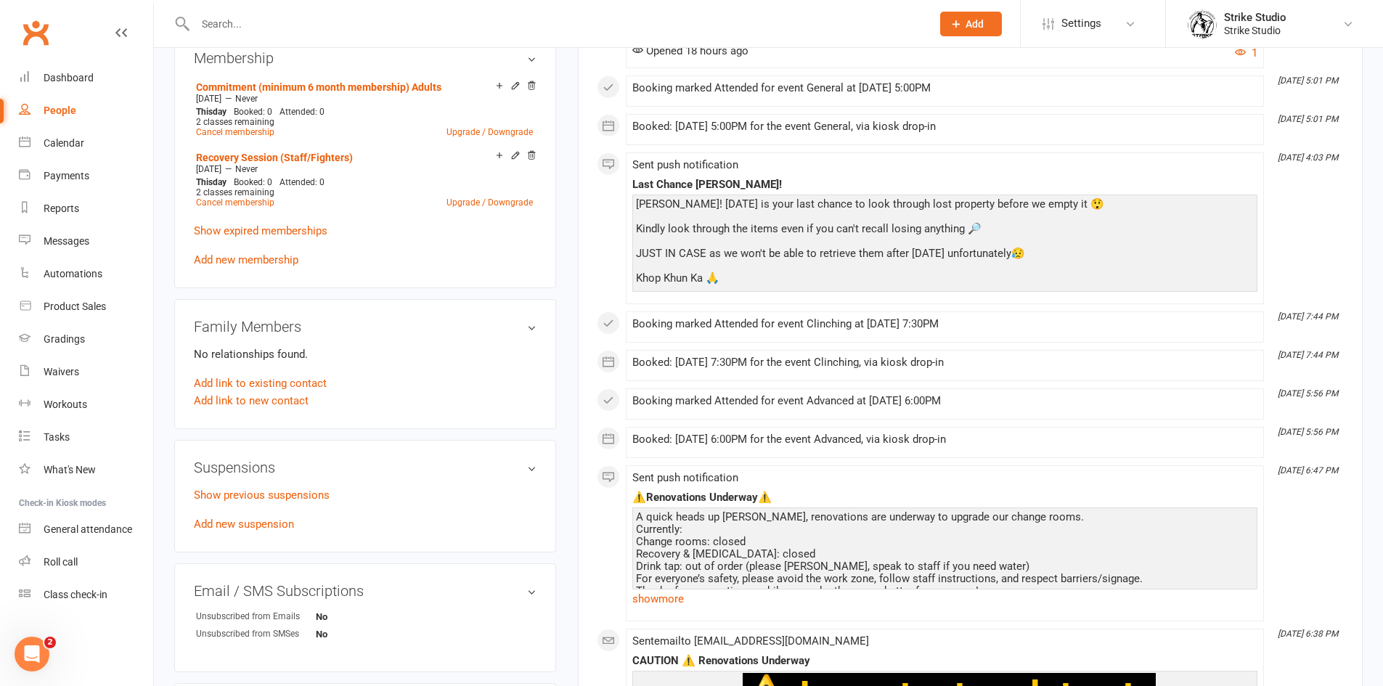
scroll to position [653, 0]
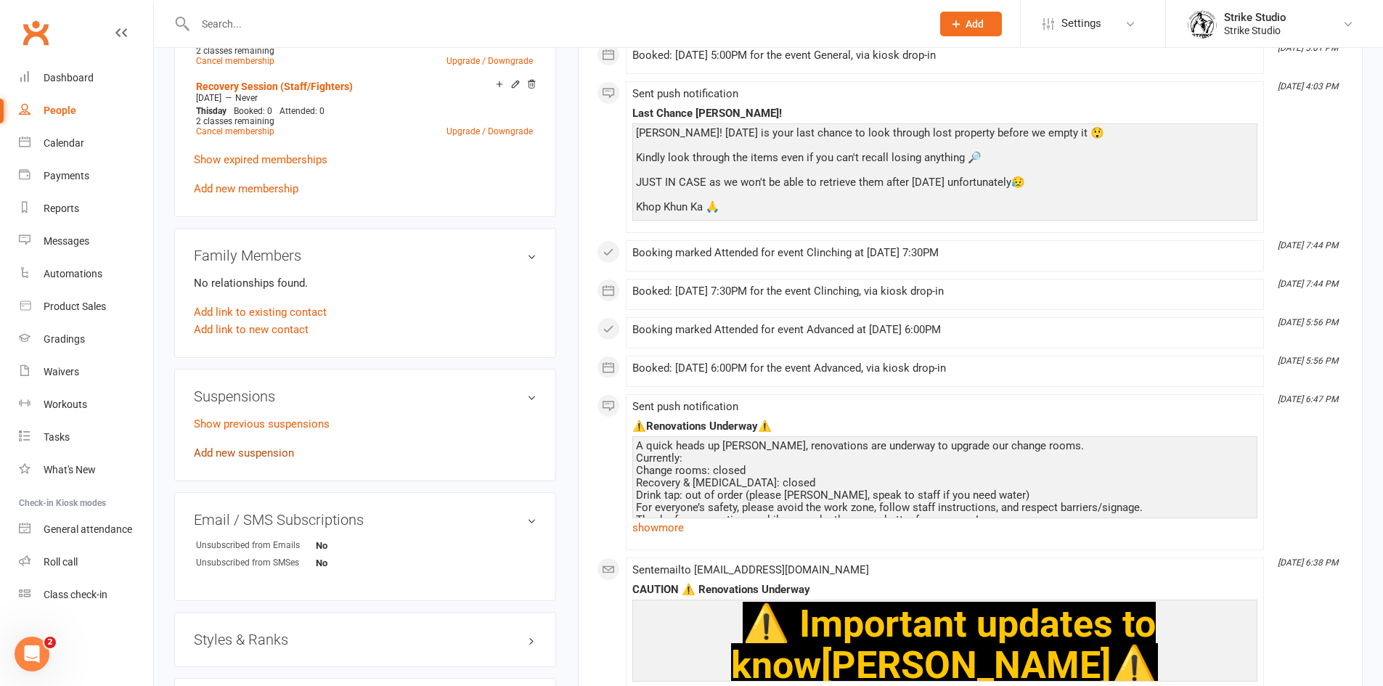
click at [261, 453] on link "Add new suspension" at bounding box center [244, 452] width 100 height 13
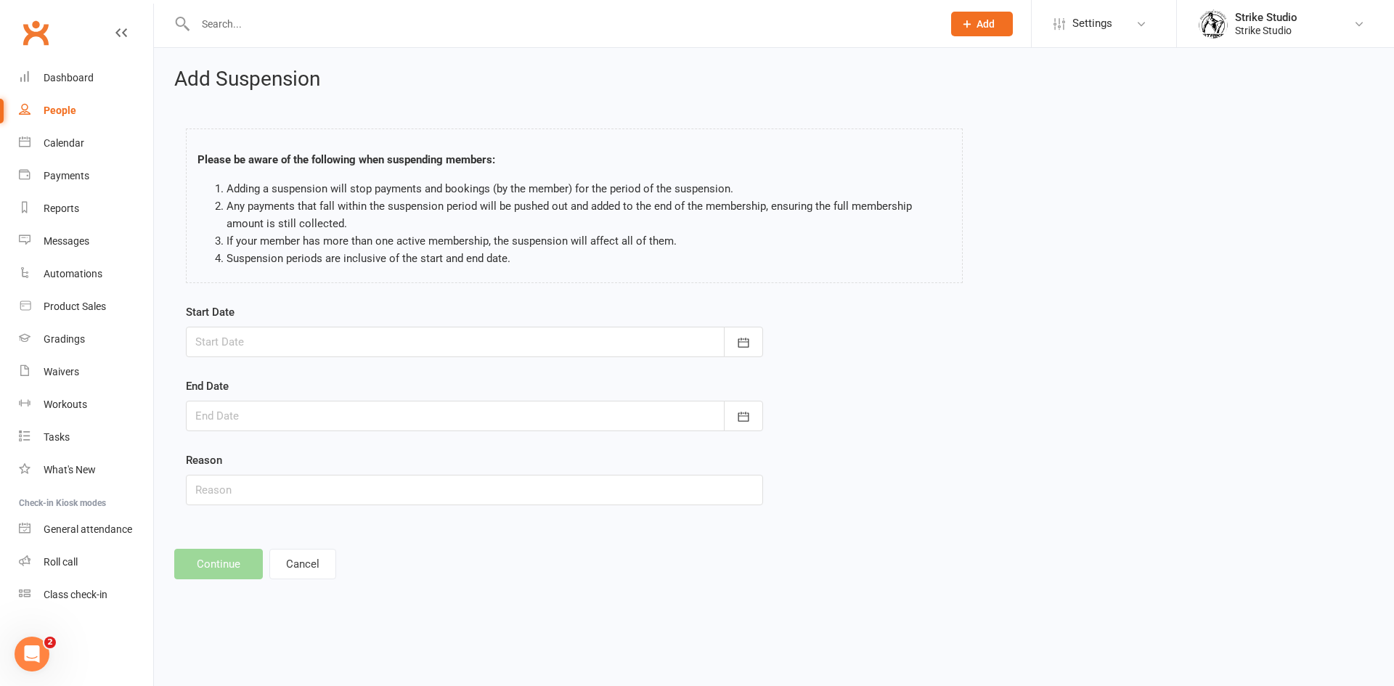
click at [372, 346] on div at bounding box center [474, 342] width 577 height 30
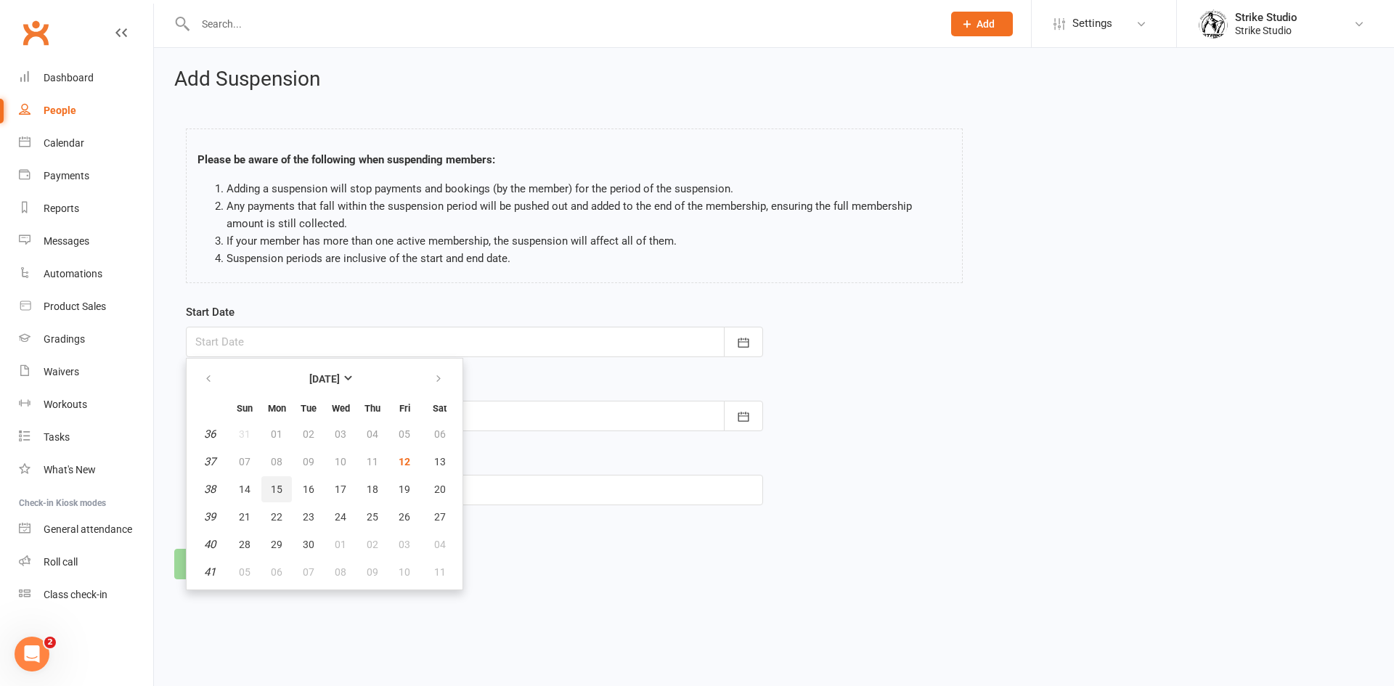
click at [280, 487] on span "15" at bounding box center [277, 490] width 12 height 12
type input "[DATE]"
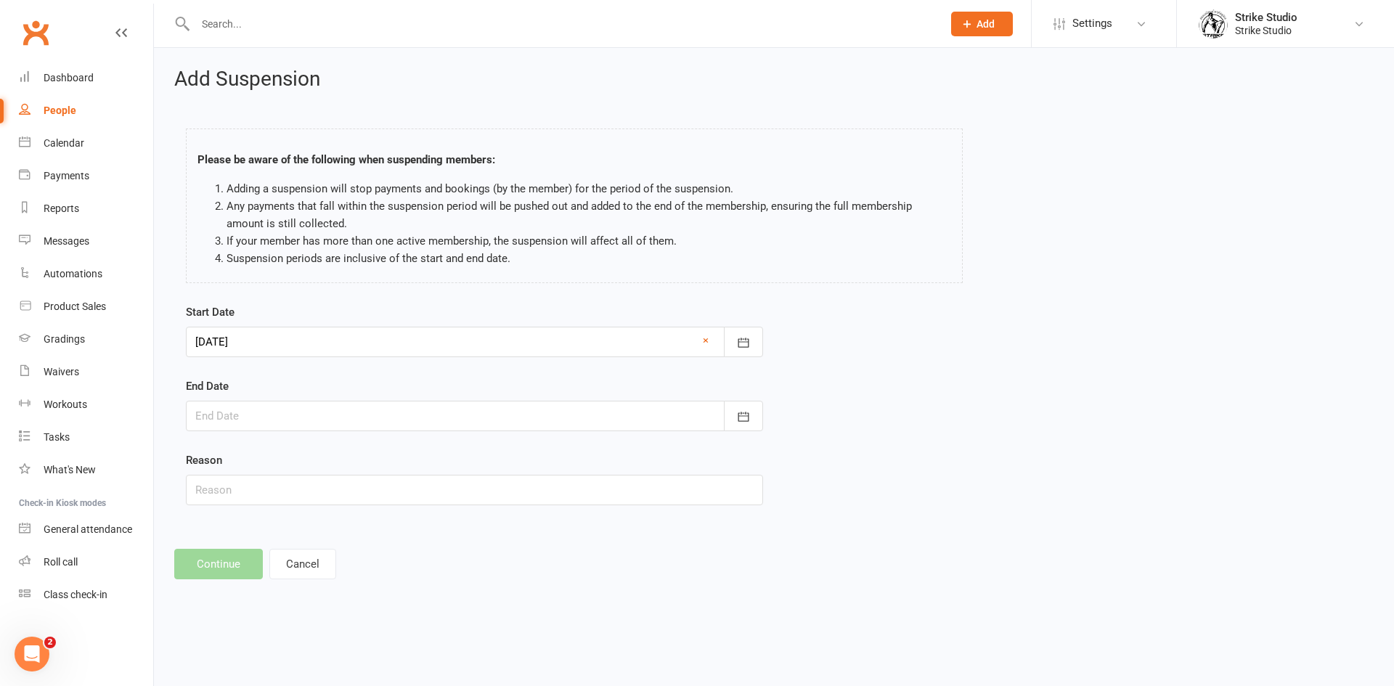
click at [282, 415] on div at bounding box center [474, 416] width 577 height 30
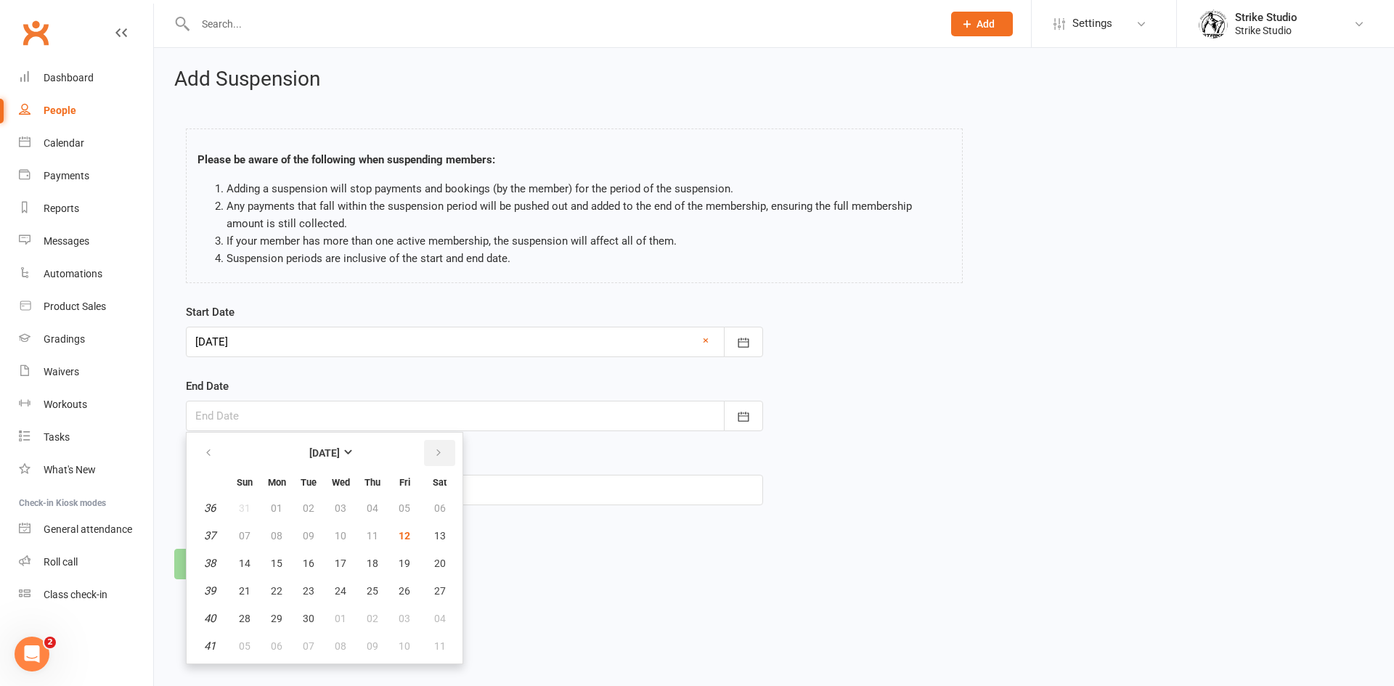
click at [441, 452] on icon "button" at bounding box center [438, 453] width 10 height 12
click at [244, 558] on span "12" at bounding box center [245, 564] width 12 height 12
type input "[DATE]"
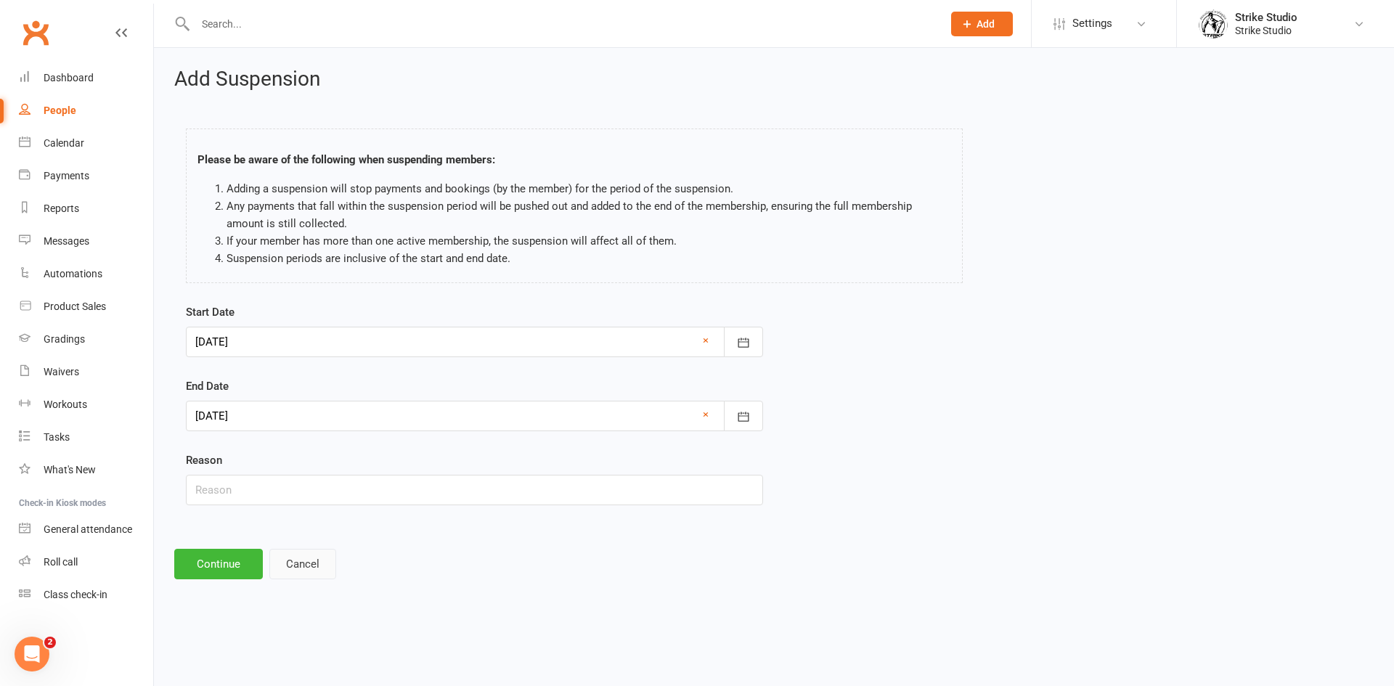
click at [293, 555] on button "Cancel" at bounding box center [302, 564] width 67 height 30
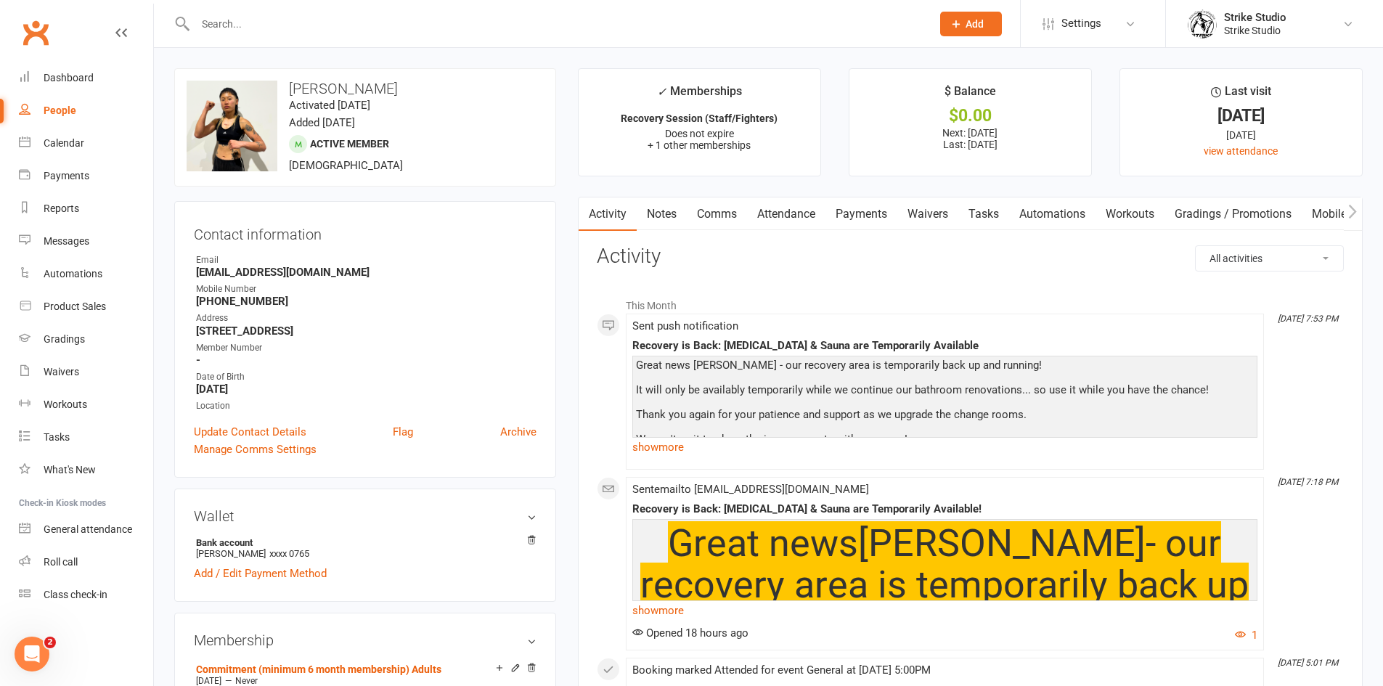
click at [844, 211] on link "Payments" at bounding box center [861, 213] width 72 height 33
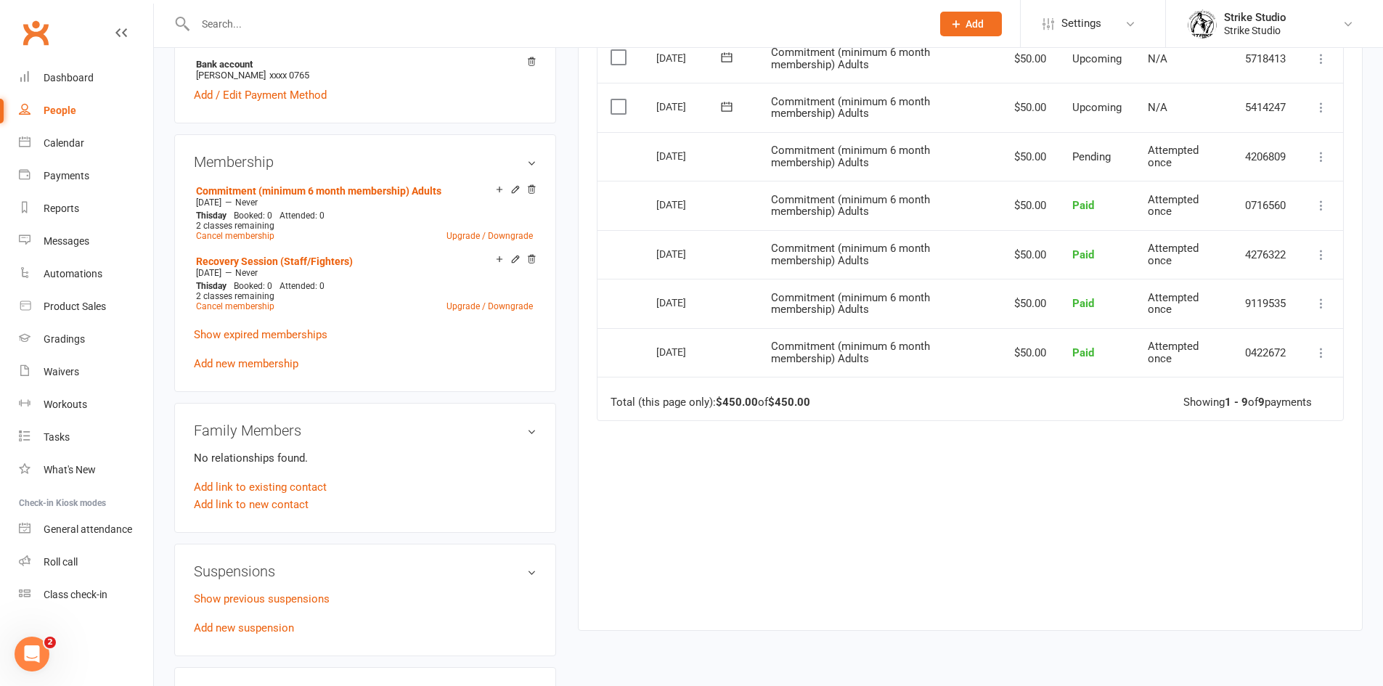
scroll to position [653, 0]
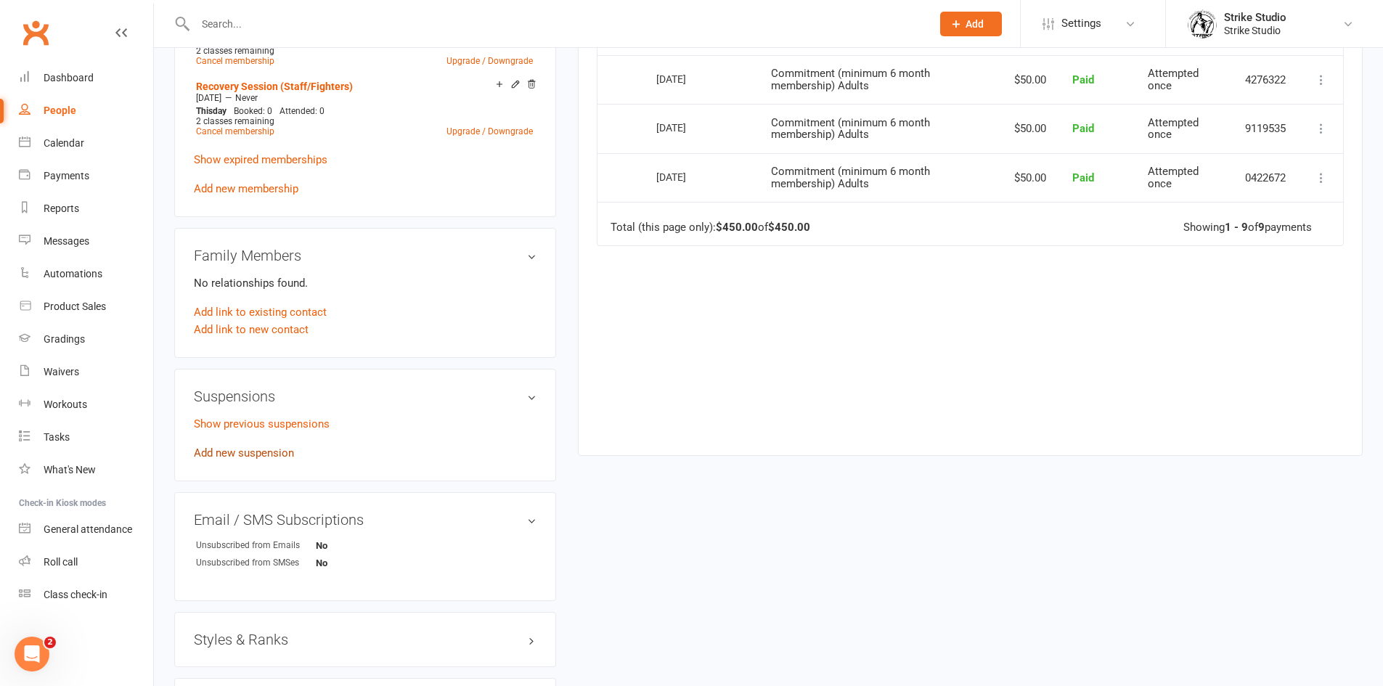
click at [262, 449] on link "Add new suspension" at bounding box center [244, 452] width 100 height 13
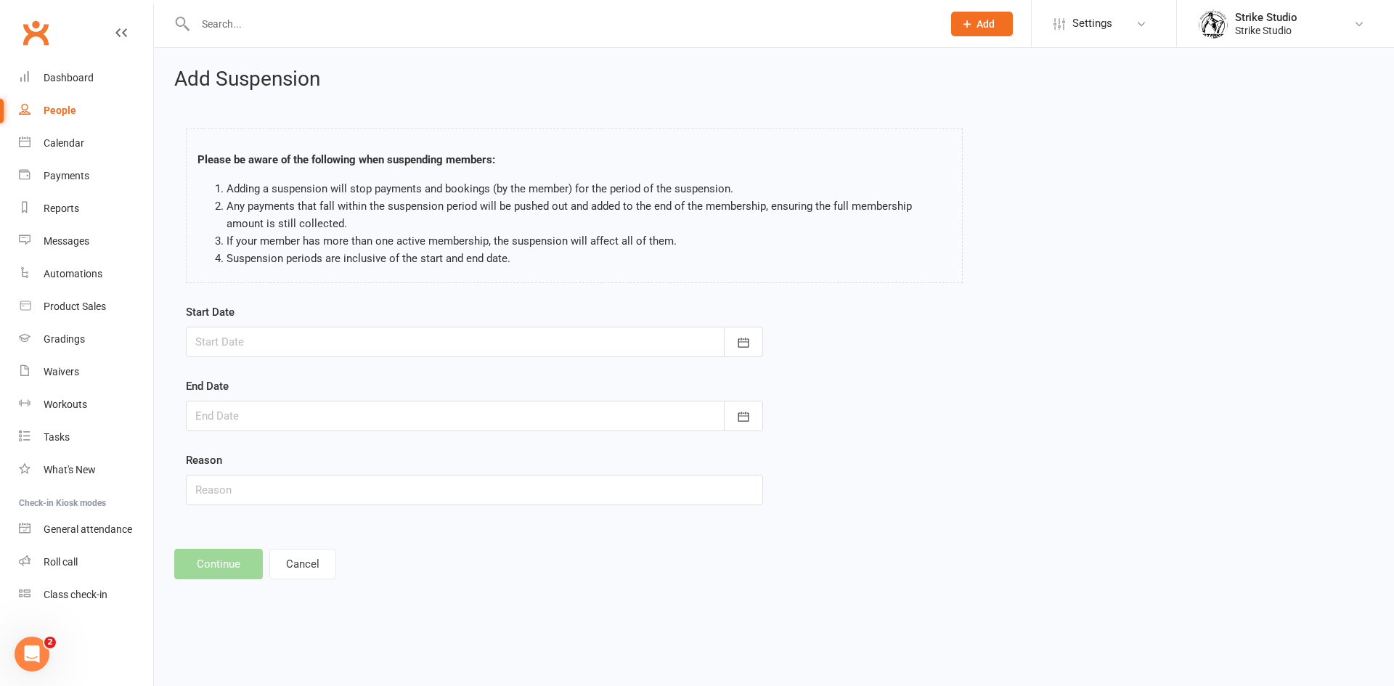
click at [280, 344] on div at bounding box center [474, 342] width 577 height 30
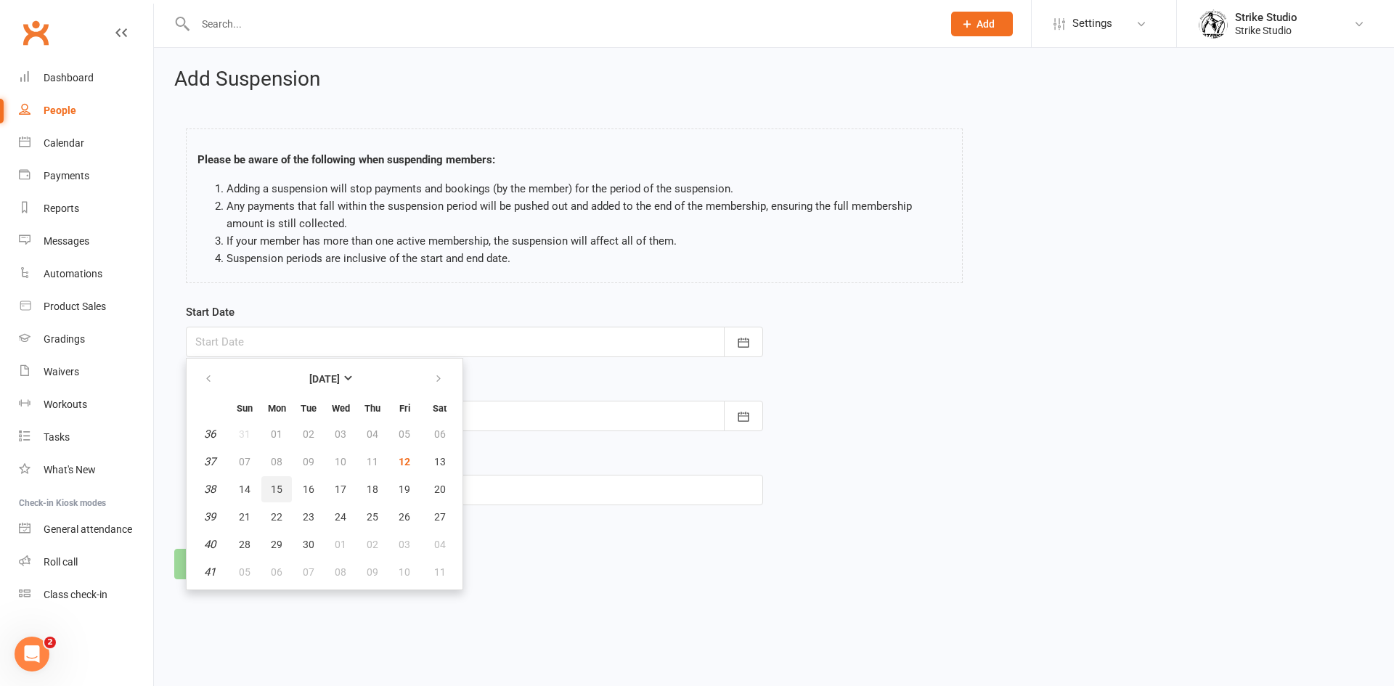
click at [283, 488] on button "15" at bounding box center [276, 489] width 30 height 26
type input "[DATE]"
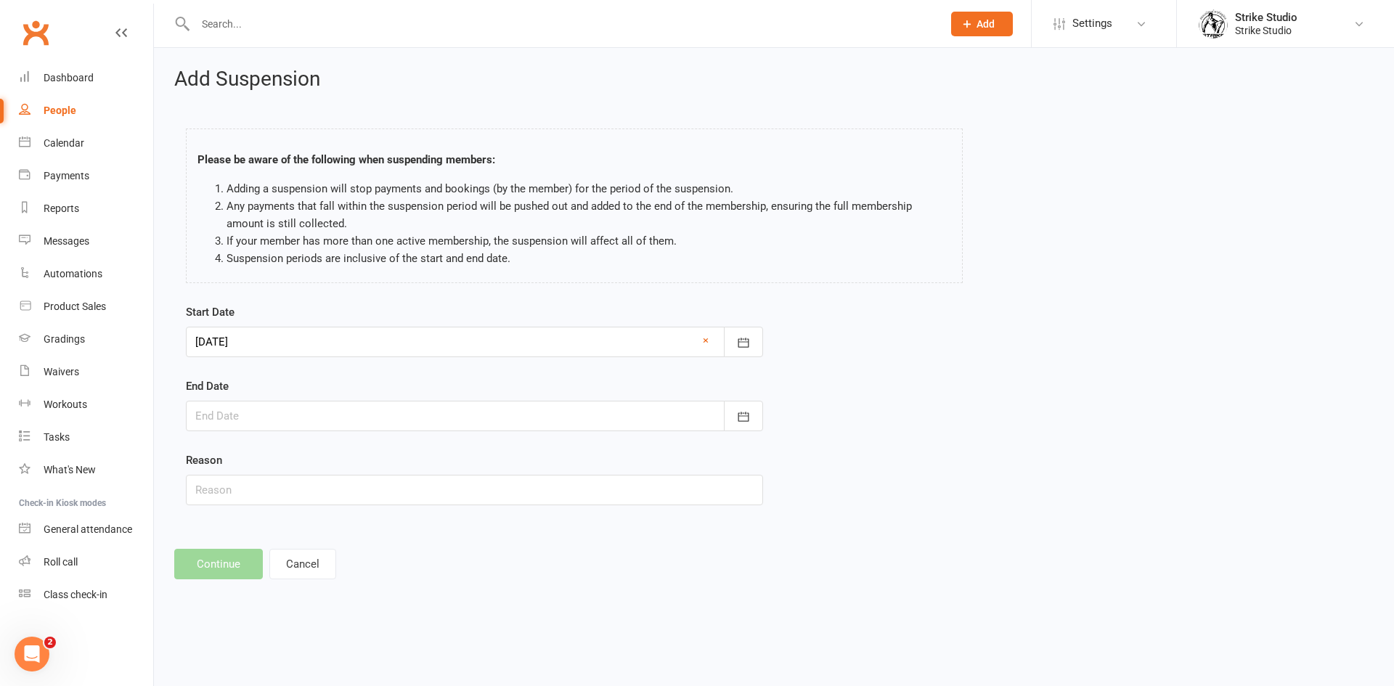
click at [266, 426] on div at bounding box center [474, 416] width 577 height 30
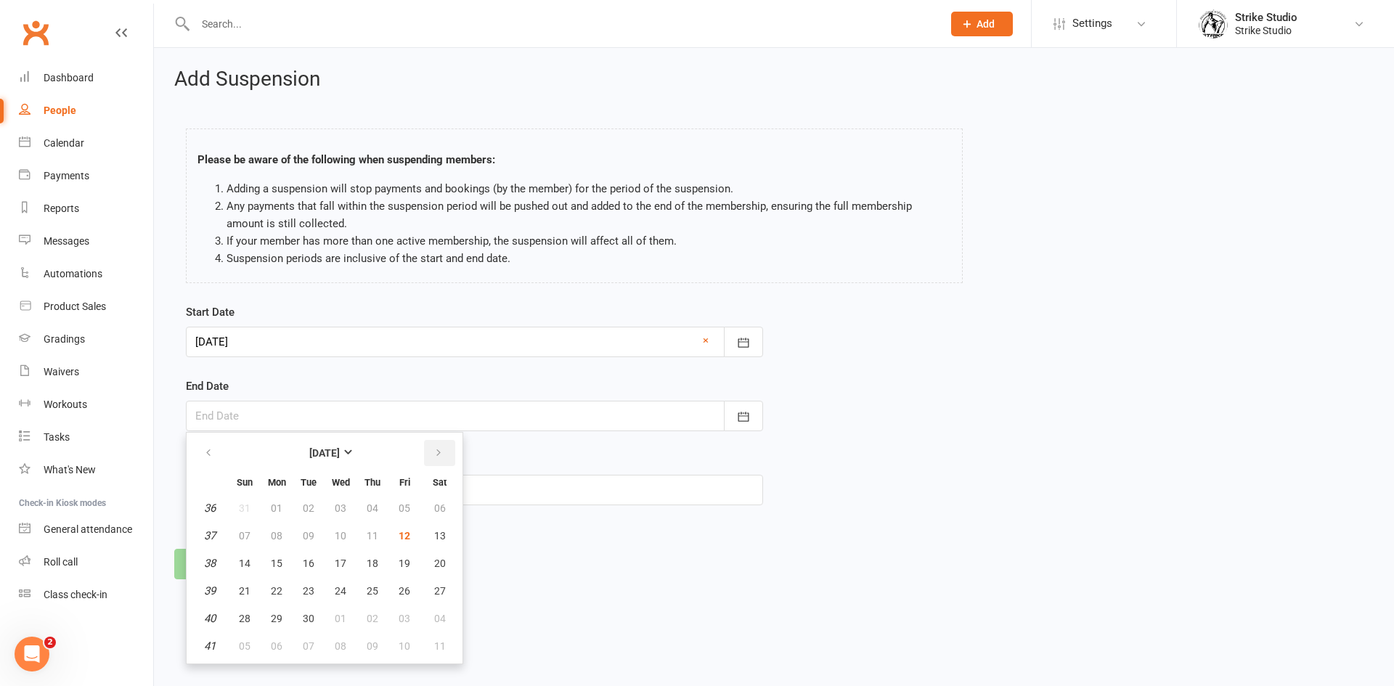
click at [433, 455] on icon "button" at bounding box center [438, 453] width 10 height 12
click at [251, 560] on button "12" at bounding box center [244, 563] width 30 height 26
type input "[DATE]"
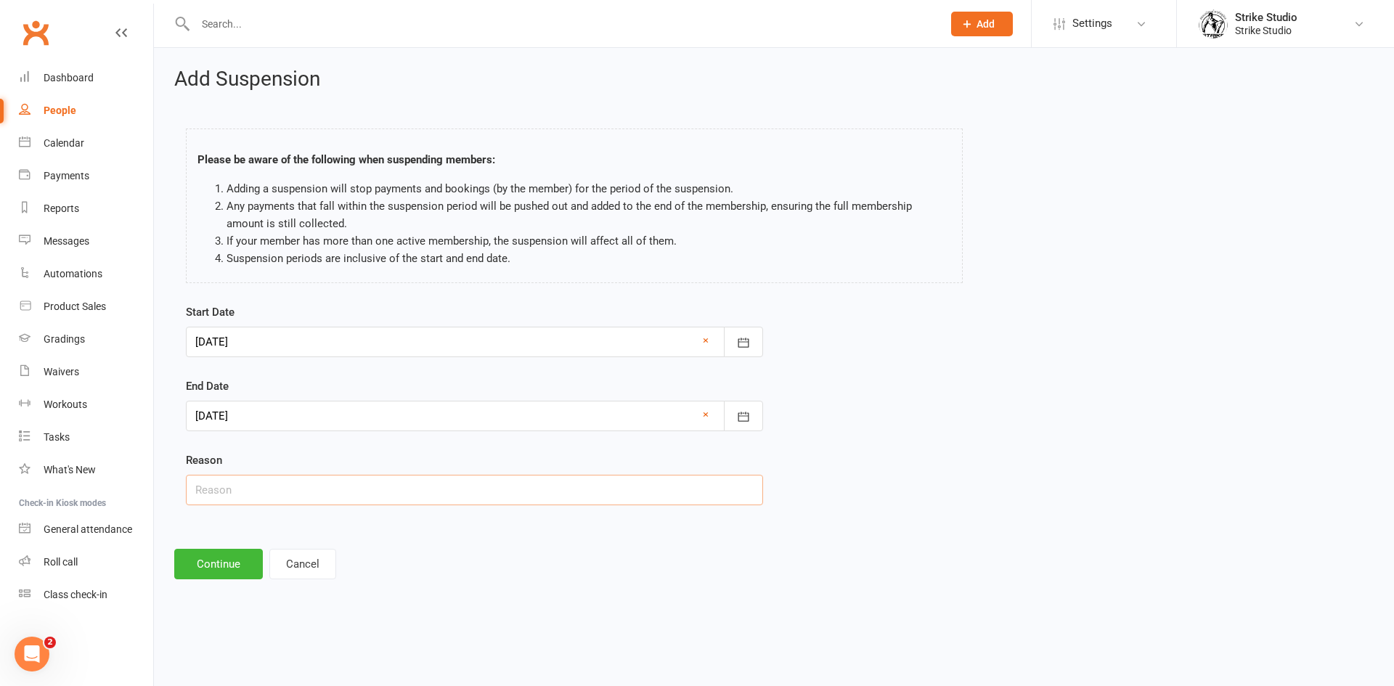
click at [252, 489] on input "text" at bounding box center [474, 490] width 577 height 30
type input "unknown"
click at [244, 560] on button "Continue" at bounding box center [218, 564] width 89 height 30
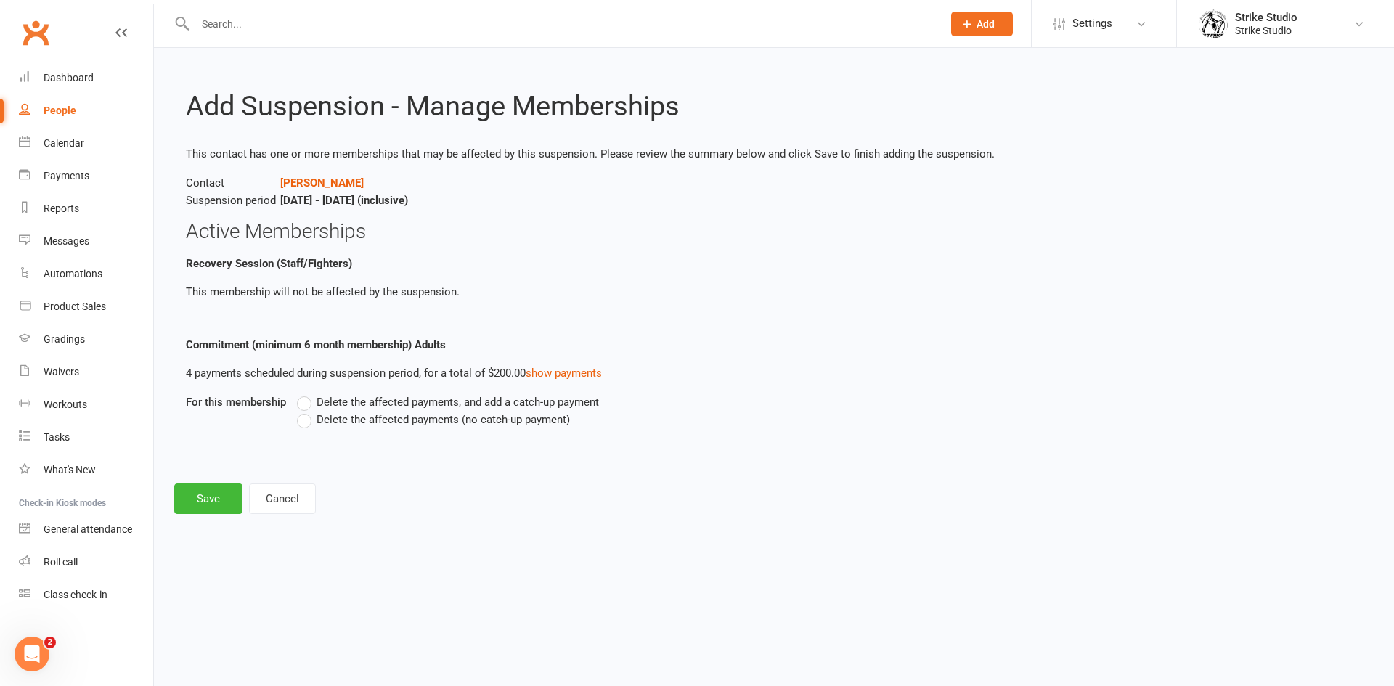
click at [308, 420] on label "Delete the affected payments (no catch-up payment)" at bounding box center [433, 419] width 273 height 17
click at [306, 411] on input "Delete the affected payments (no catch-up payment)" at bounding box center [301, 411] width 9 height 0
click at [207, 506] on button "Save" at bounding box center [208, 499] width 68 height 30
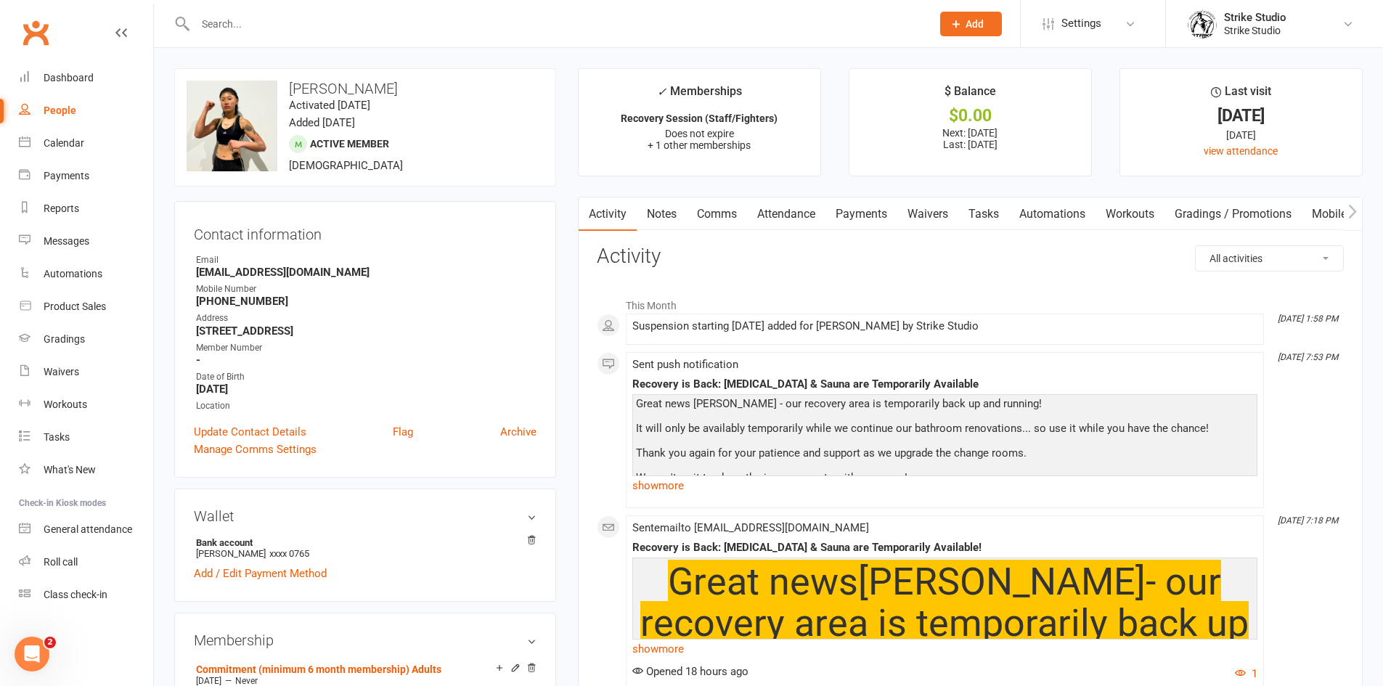
click at [685, 213] on link "Notes" at bounding box center [662, 213] width 50 height 33
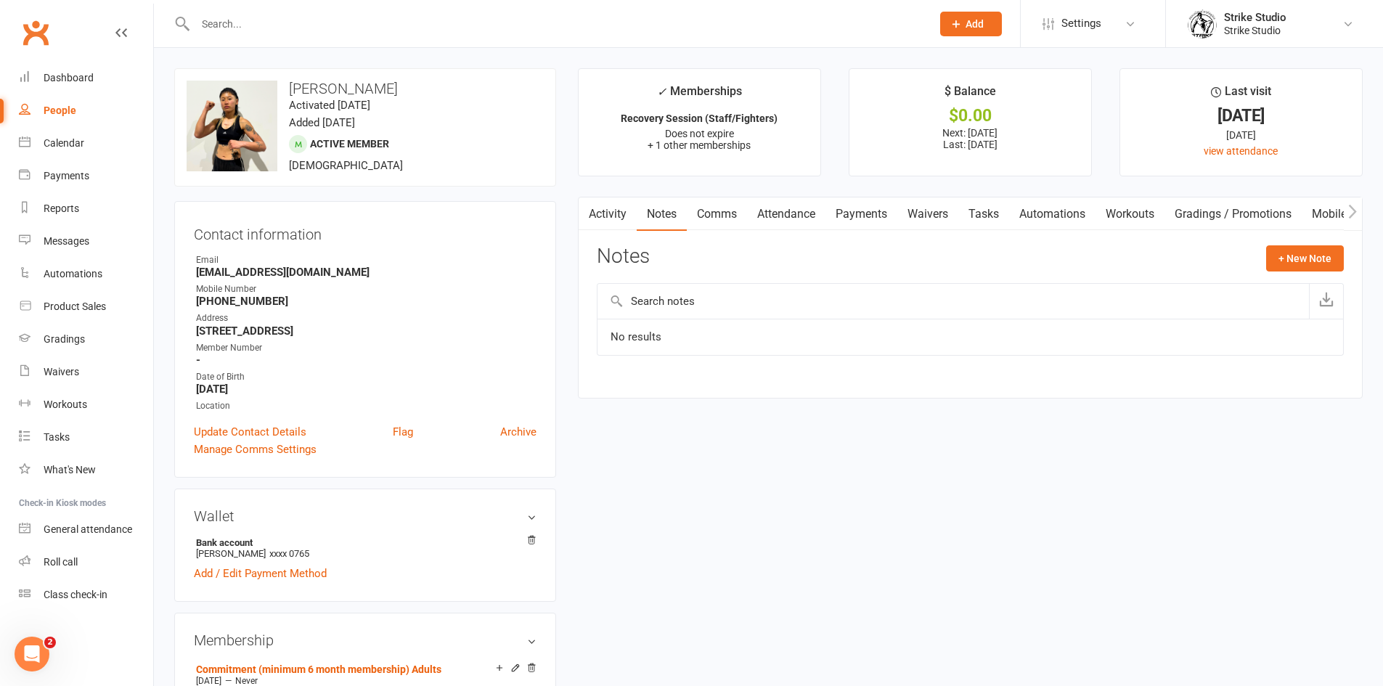
click at [606, 215] on link "Activity" at bounding box center [608, 213] width 58 height 33
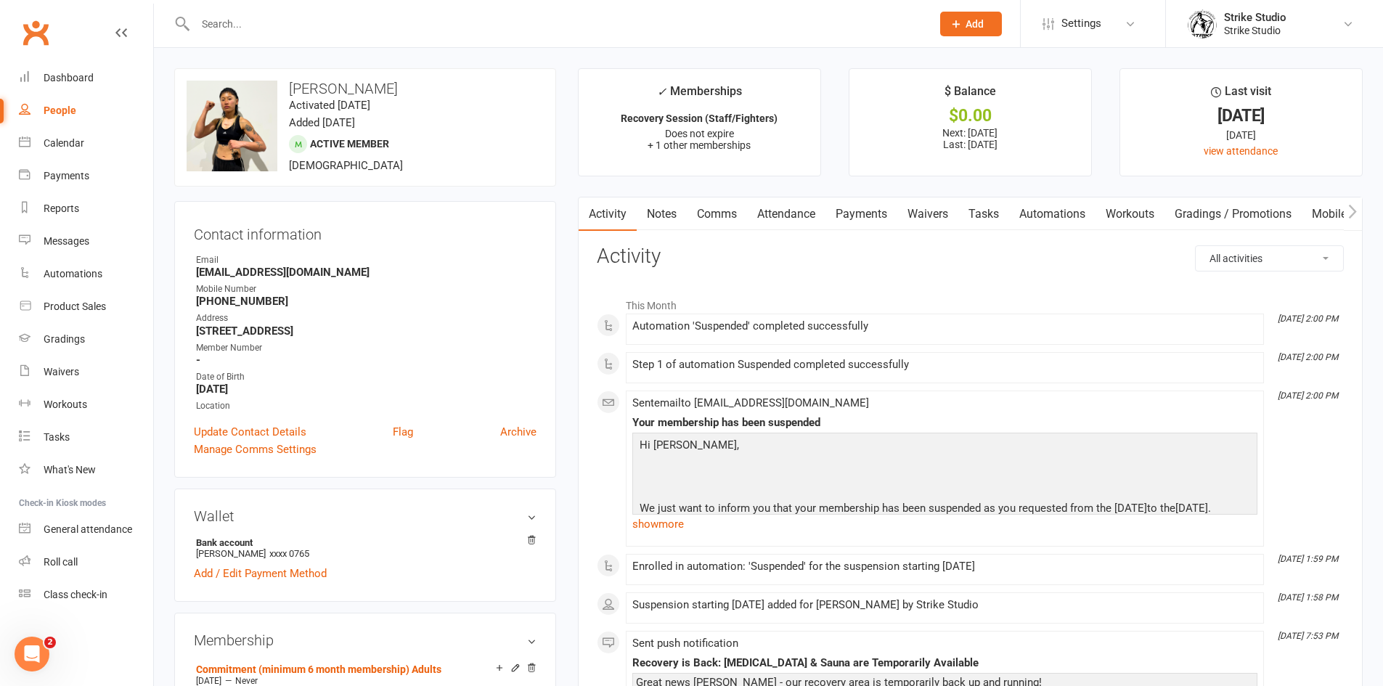
click at [571, 23] on input "text" at bounding box center [556, 24] width 730 height 20
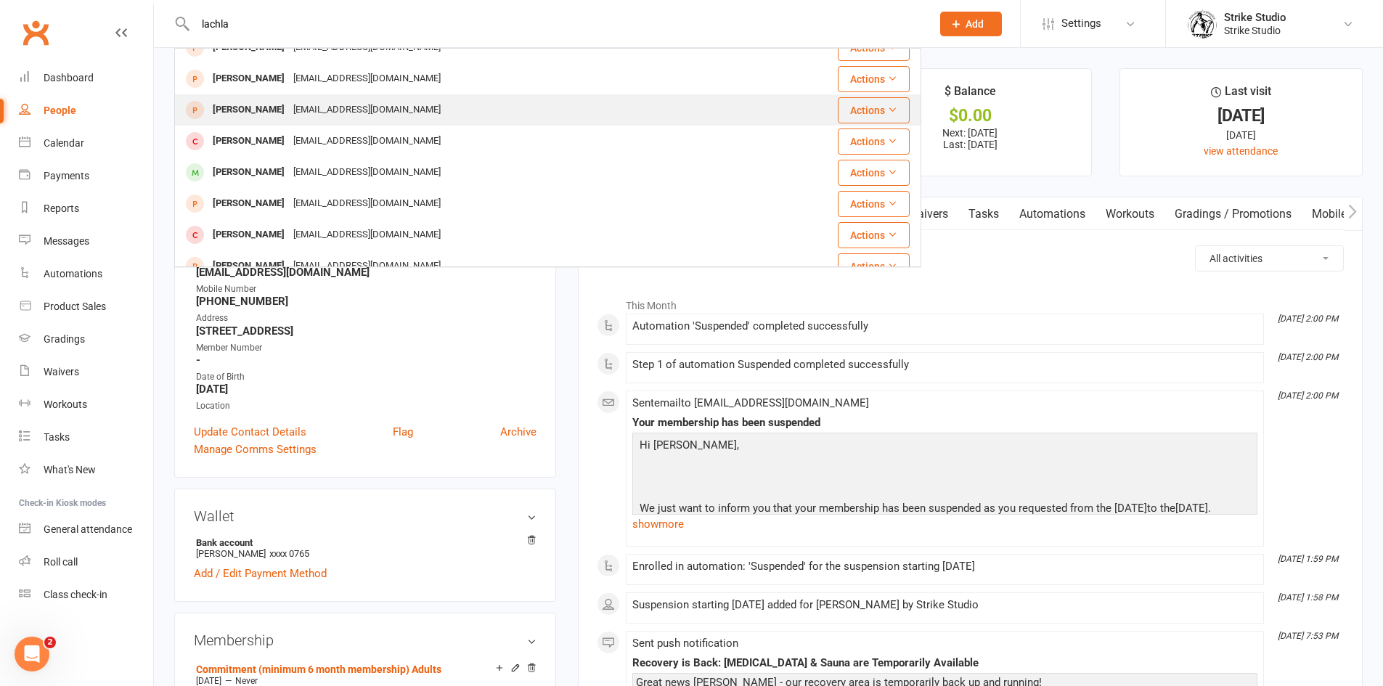
scroll to position [363, 0]
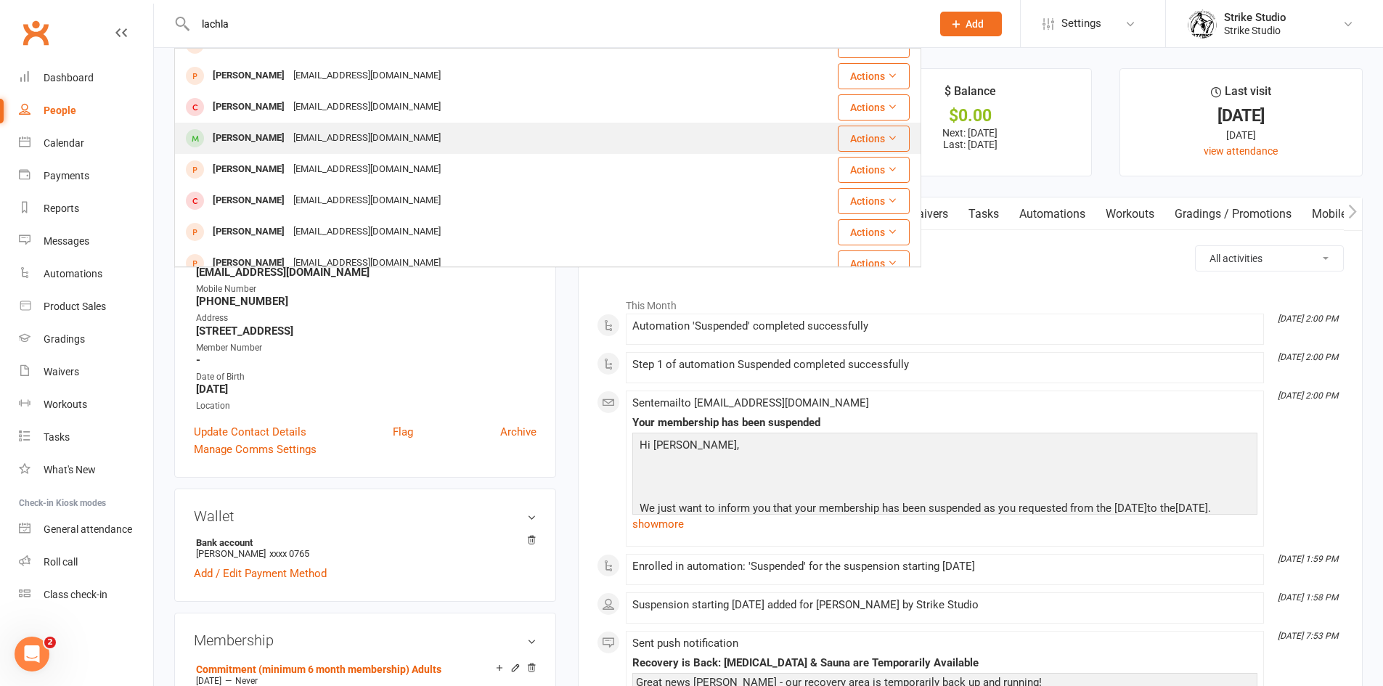
type input "lachla"
click at [329, 139] on div "[EMAIL_ADDRESS][DOMAIN_NAME]" at bounding box center [367, 138] width 156 height 21
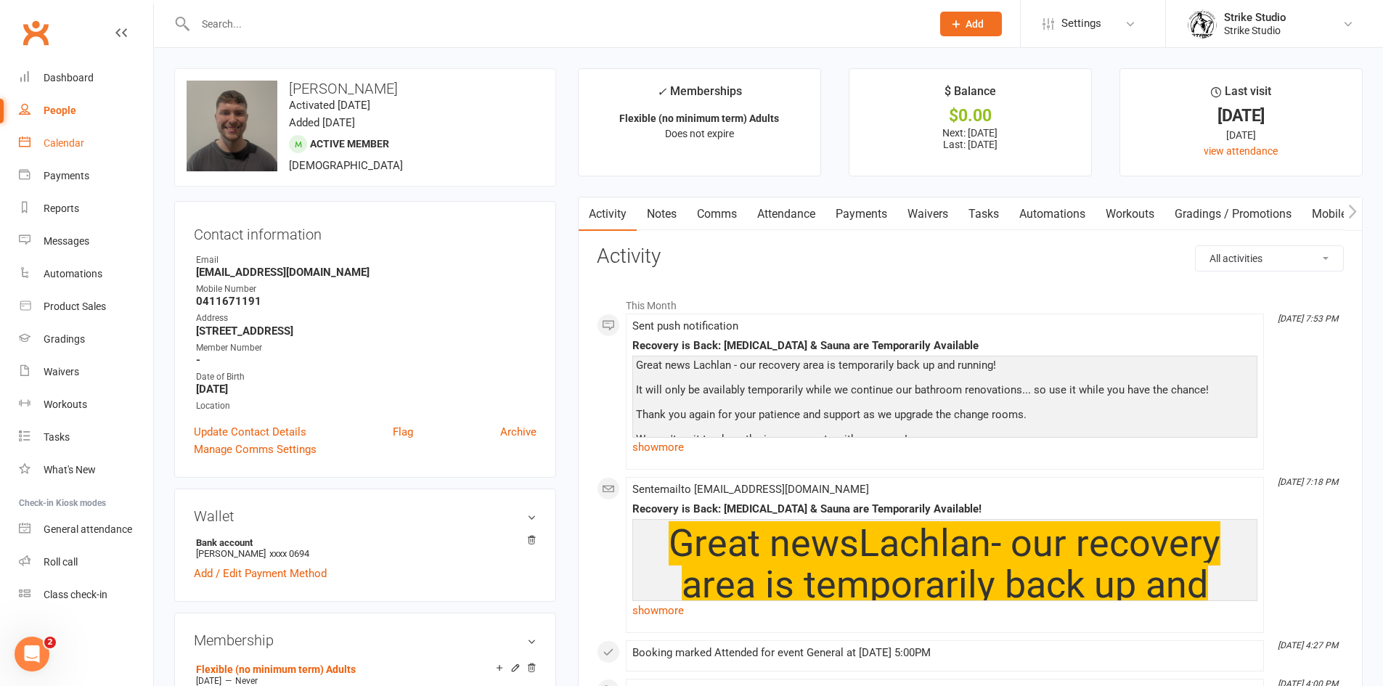
click at [78, 150] on link "Calendar" at bounding box center [86, 143] width 134 height 33
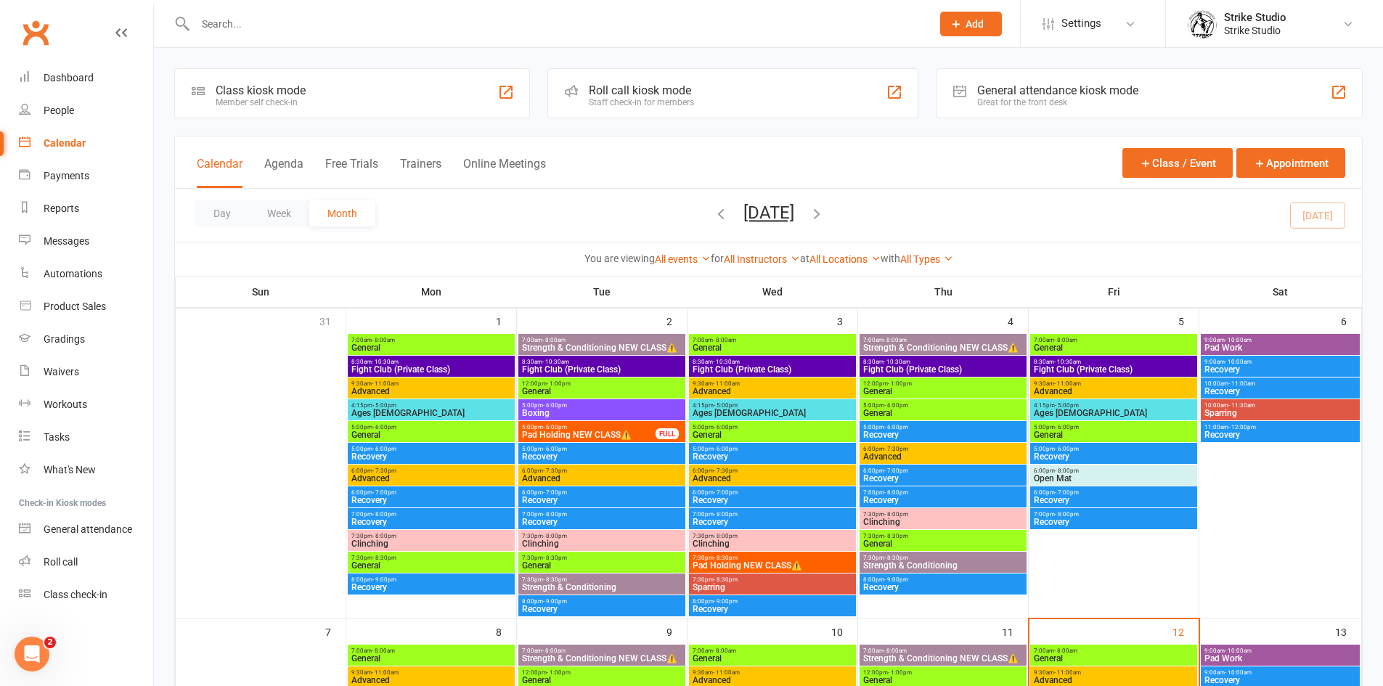
click at [1072, 653] on span "- 8:00am" at bounding box center [1065, 651] width 23 height 7
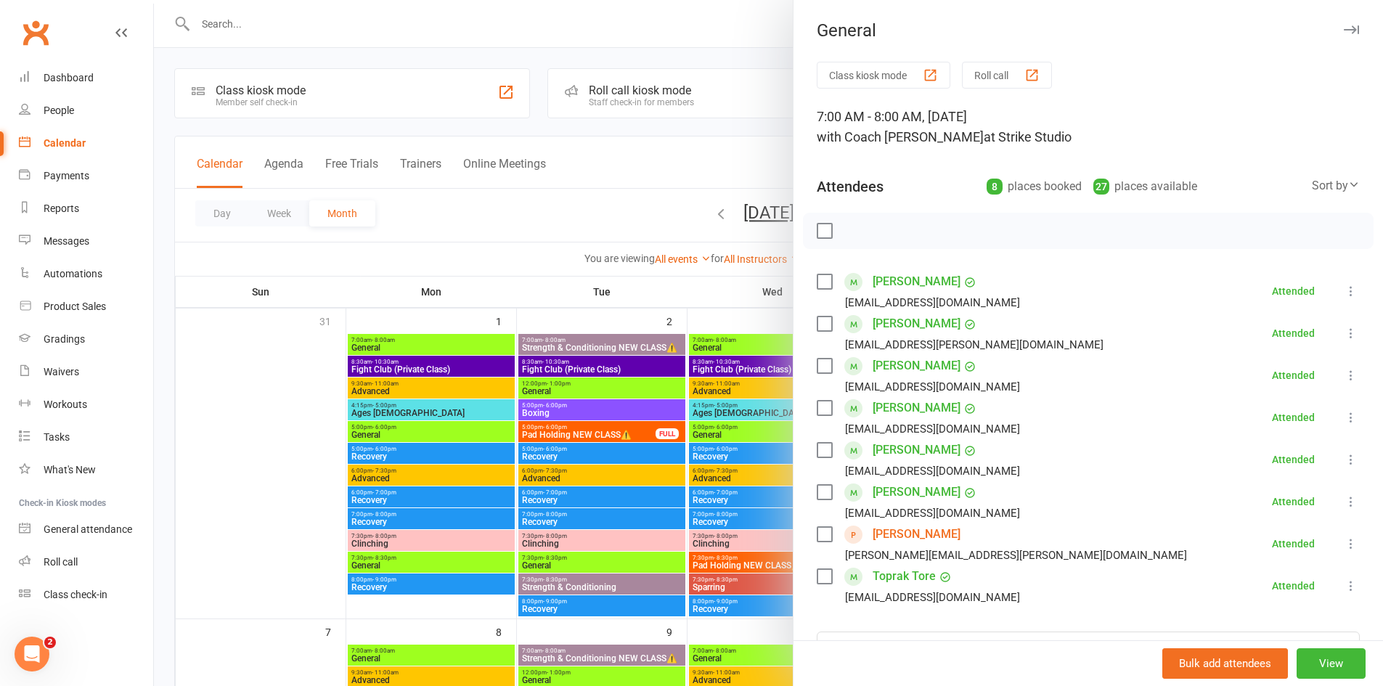
click at [947, 325] on link "[PERSON_NAME]" at bounding box center [917, 323] width 88 height 23
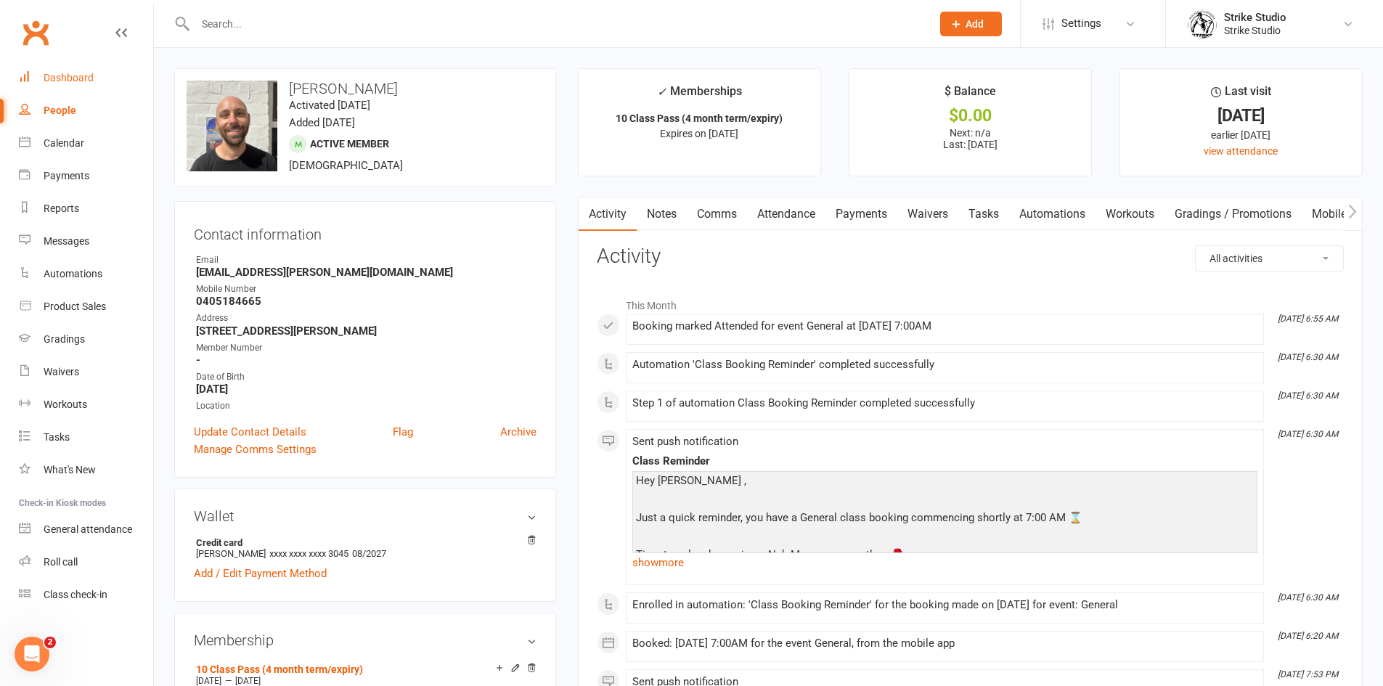
click at [78, 89] on link "Dashboard" at bounding box center [86, 78] width 134 height 33
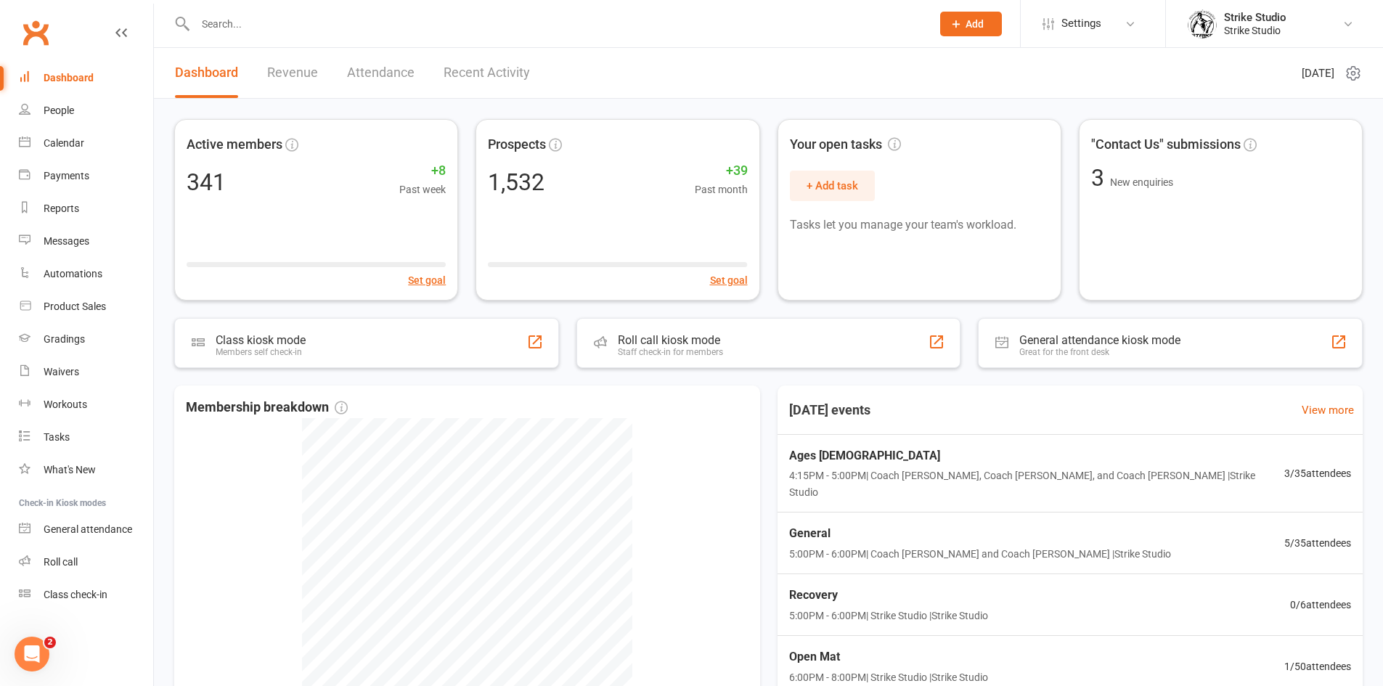
click at [249, 30] on input "text" at bounding box center [556, 24] width 730 height 20
paste input "[PERSON_NAME]"
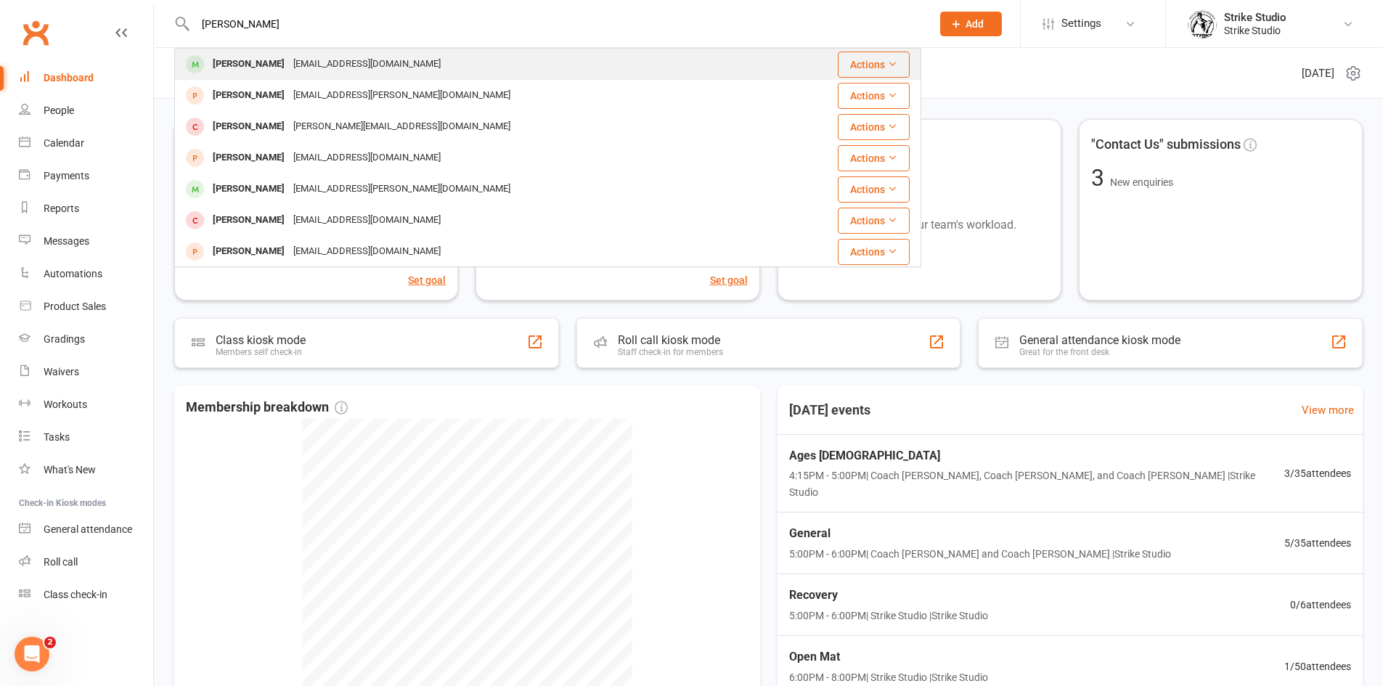
type input "[PERSON_NAME]"
click at [314, 62] on div "[EMAIL_ADDRESS][DOMAIN_NAME]" at bounding box center [367, 64] width 156 height 21
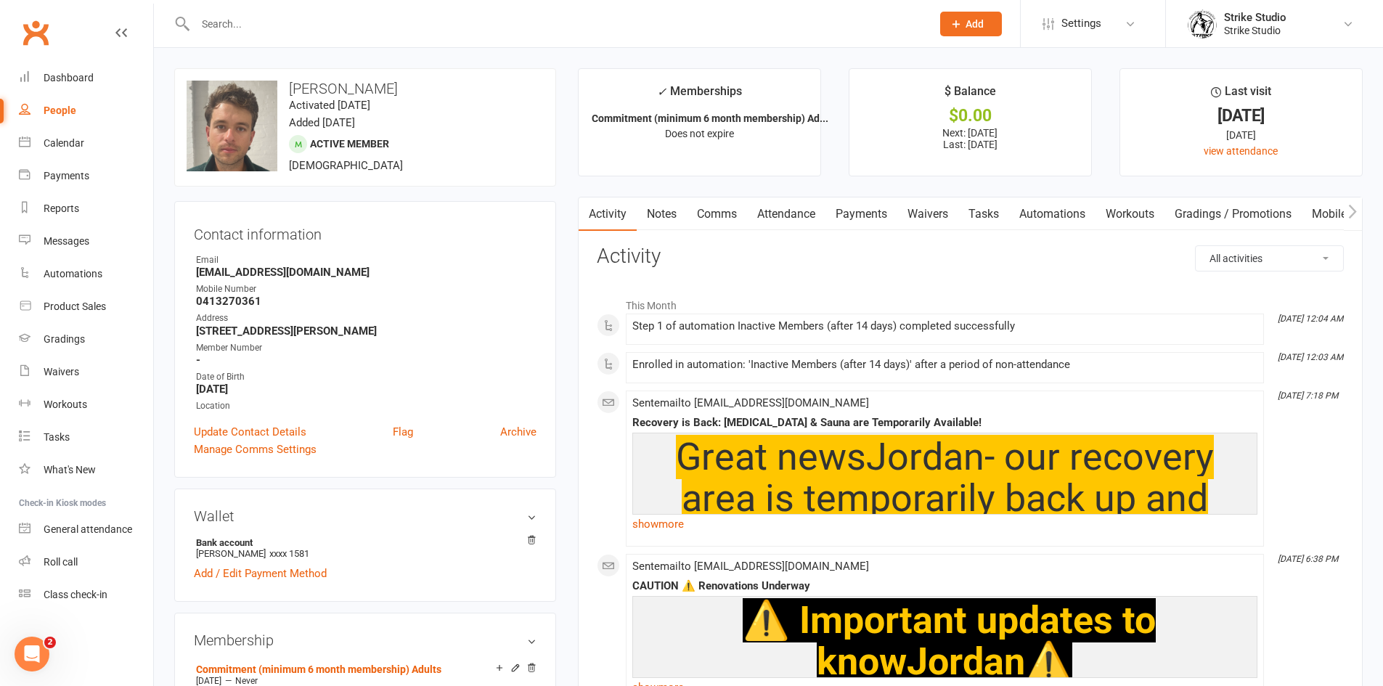
click at [862, 219] on link "Payments" at bounding box center [861, 213] width 72 height 33
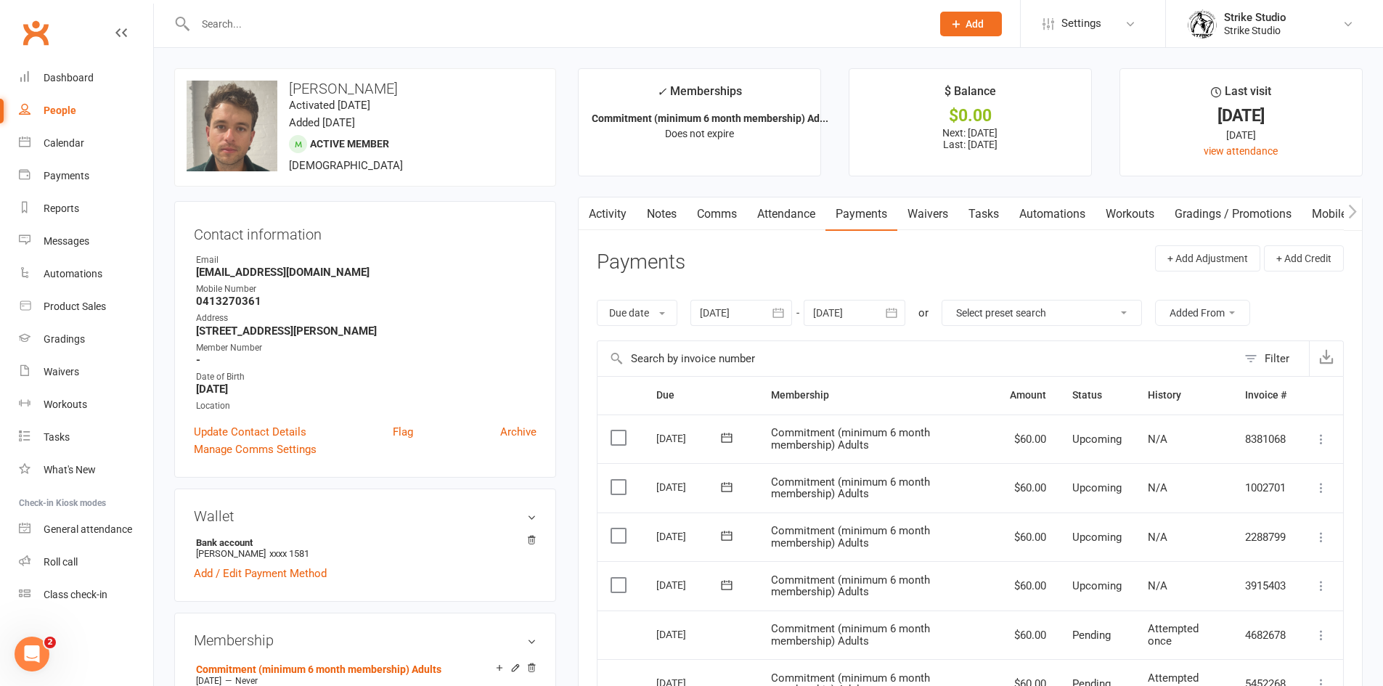
click at [234, 28] on input "text" at bounding box center [556, 24] width 730 height 20
paste input "[PERSON_NAME]"
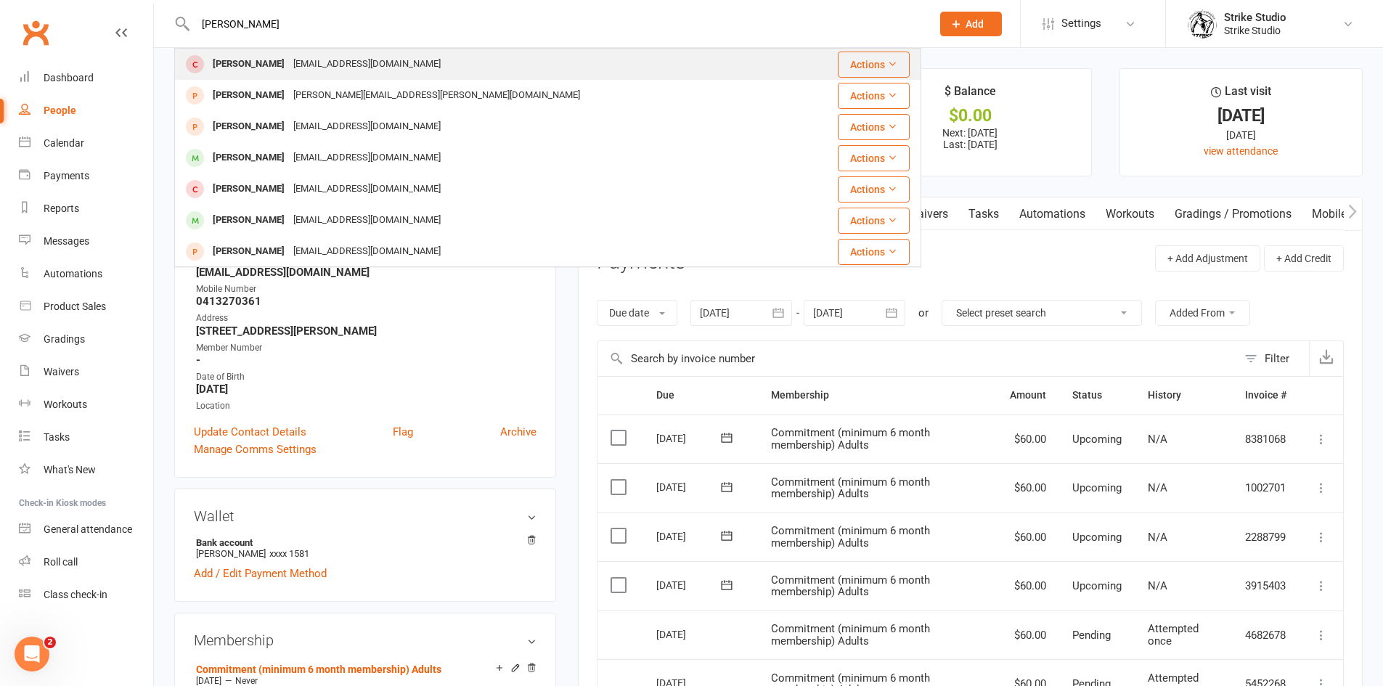
type input "[PERSON_NAME]"
click at [290, 60] on div "[EMAIL_ADDRESS][DOMAIN_NAME]" at bounding box center [367, 64] width 156 height 21
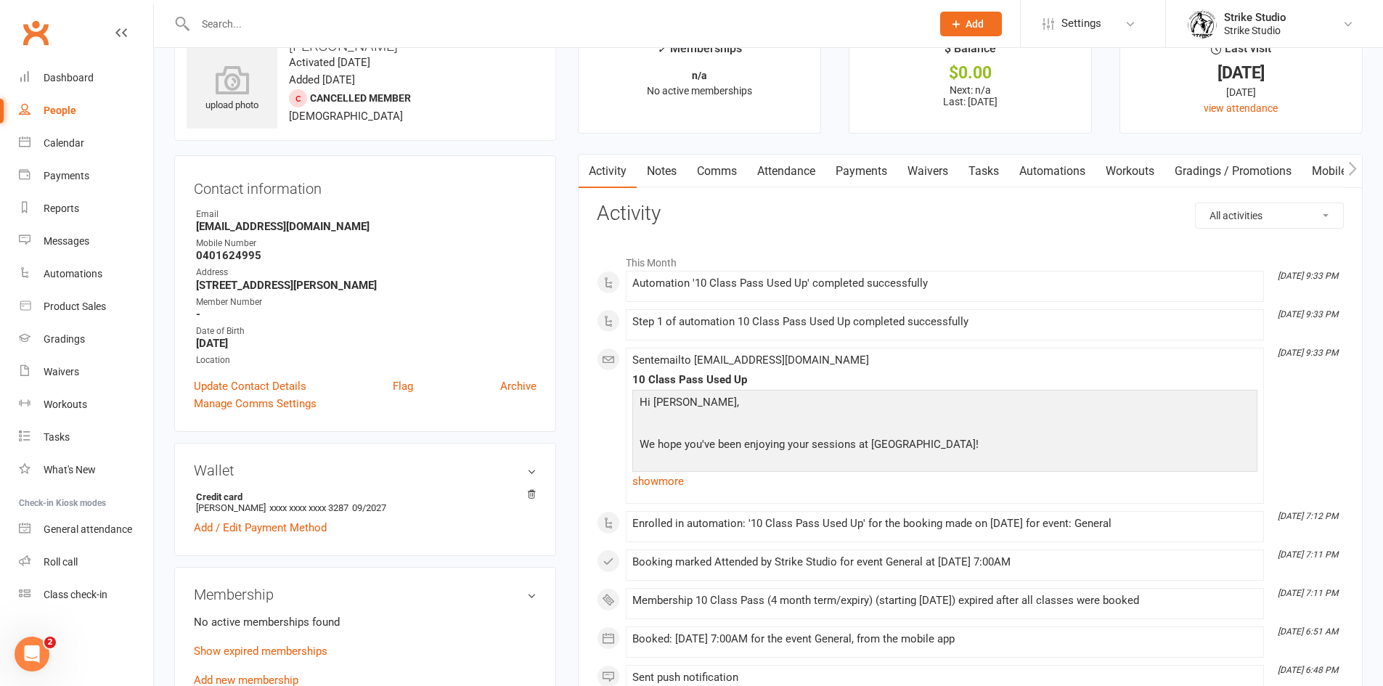
scroll to position [290, 0]
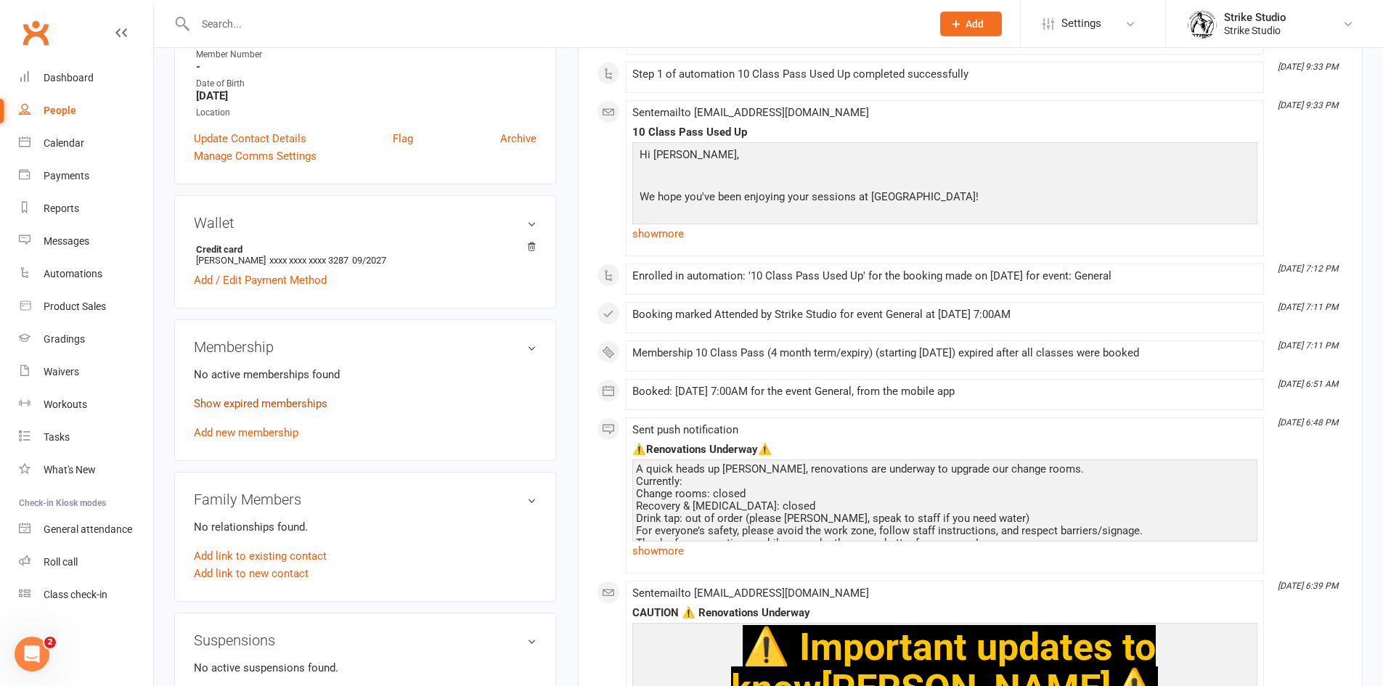
click at [286, 405] on link "Show expired memberships" at bounding box center [261, 403] width 134 height 13
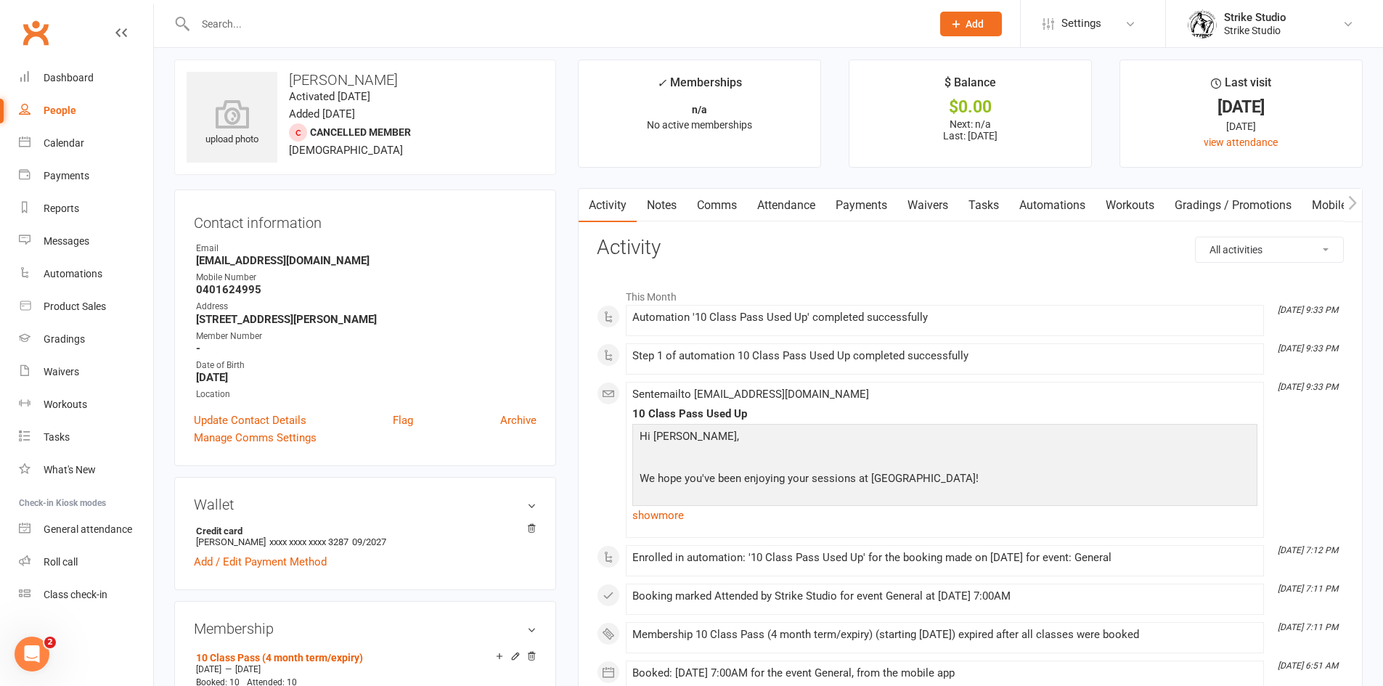
scroll to position [0, 0]
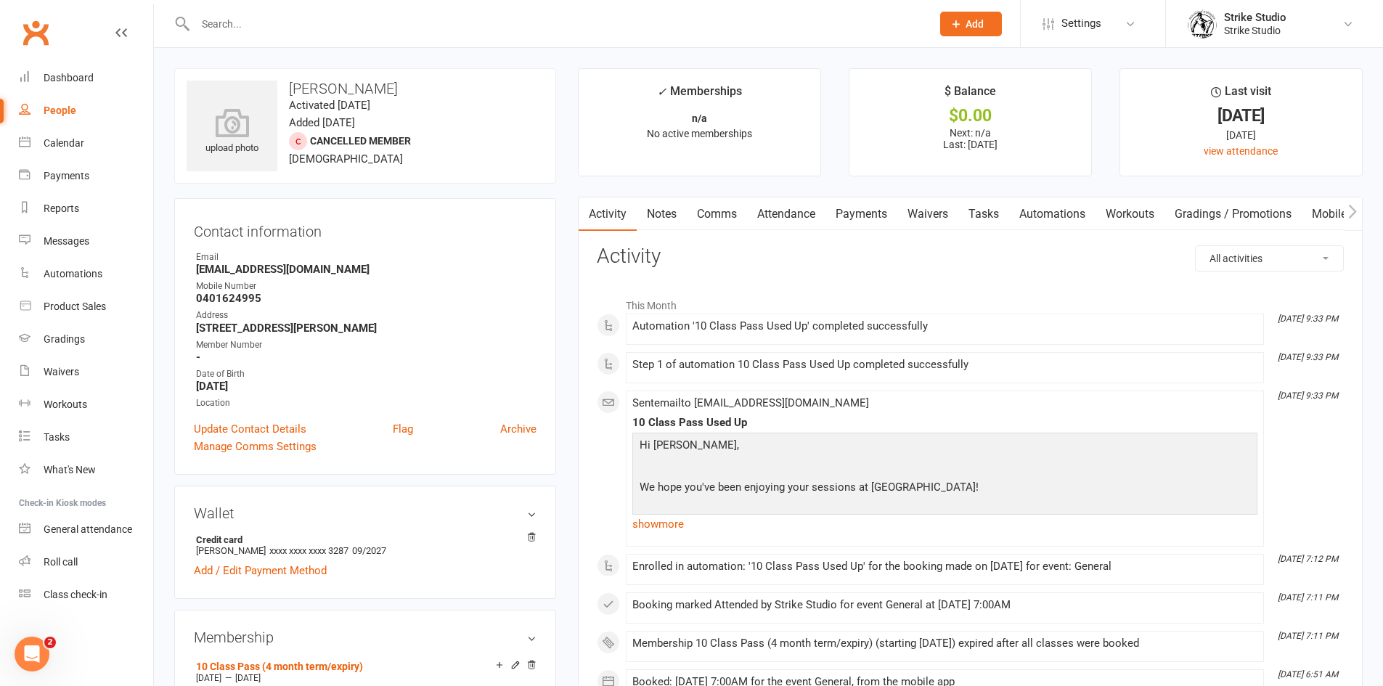
click at [229, 299] on strong "0401624995" at bounding box center [366, 298] width 340 height 13
copy strong "0401624995"
click at [245, 21] on input "text" at bounding box center [556, 24] width 730 height 20
paste input "[PERSON_NAME]"
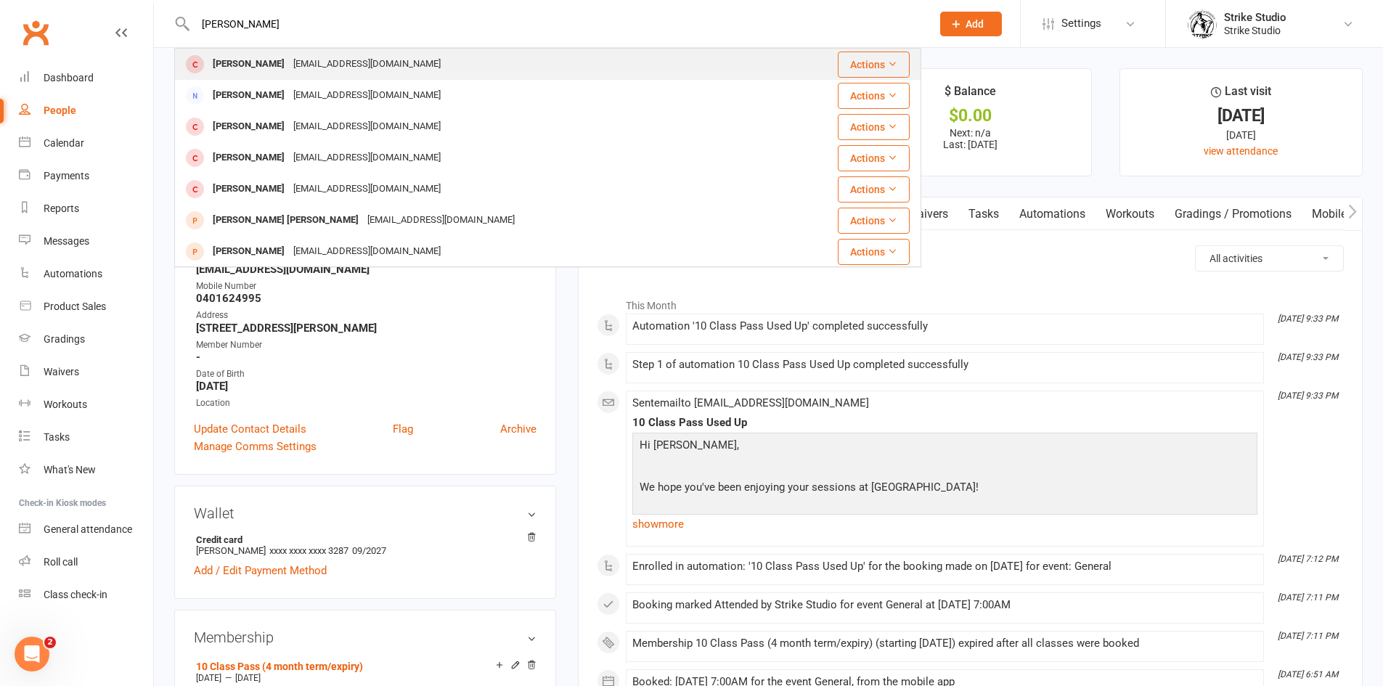
type input "[PERSON_NAME]"
click at [299, 58] on div "[EMAIL_ADDRESS][DOMAIN_NAME]" at bounding box center [367, 64] width 156 height 21
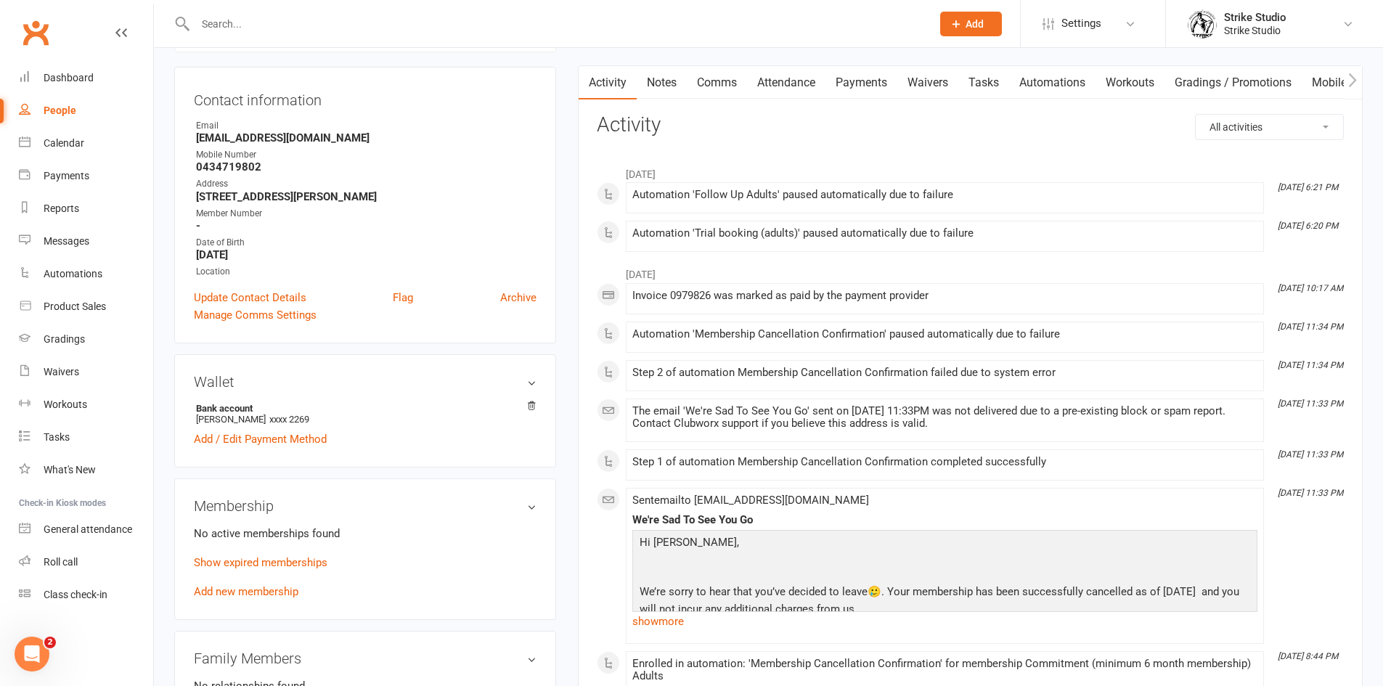
scroll to position [145, 0]
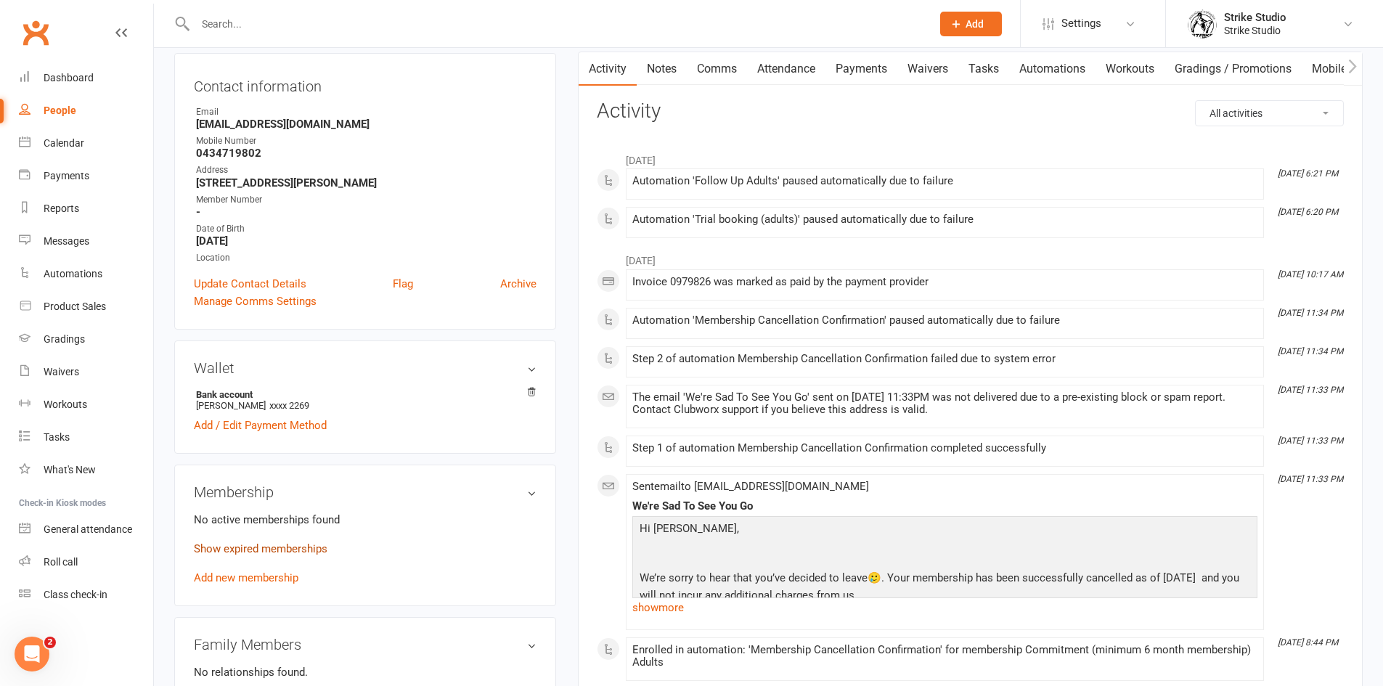
click at [274, 547] on link "Show expired memberships" at bounding box center [261, 548] width 134 height 13
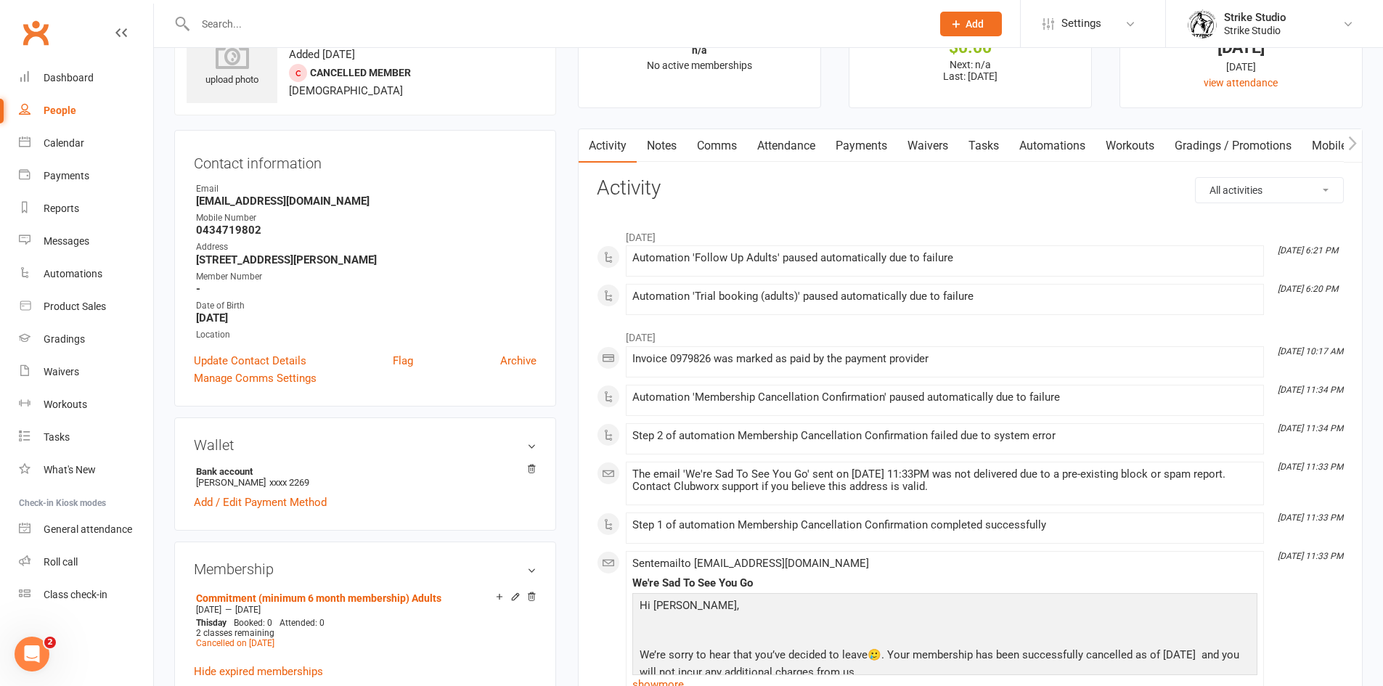
scroll to position [0, 0]
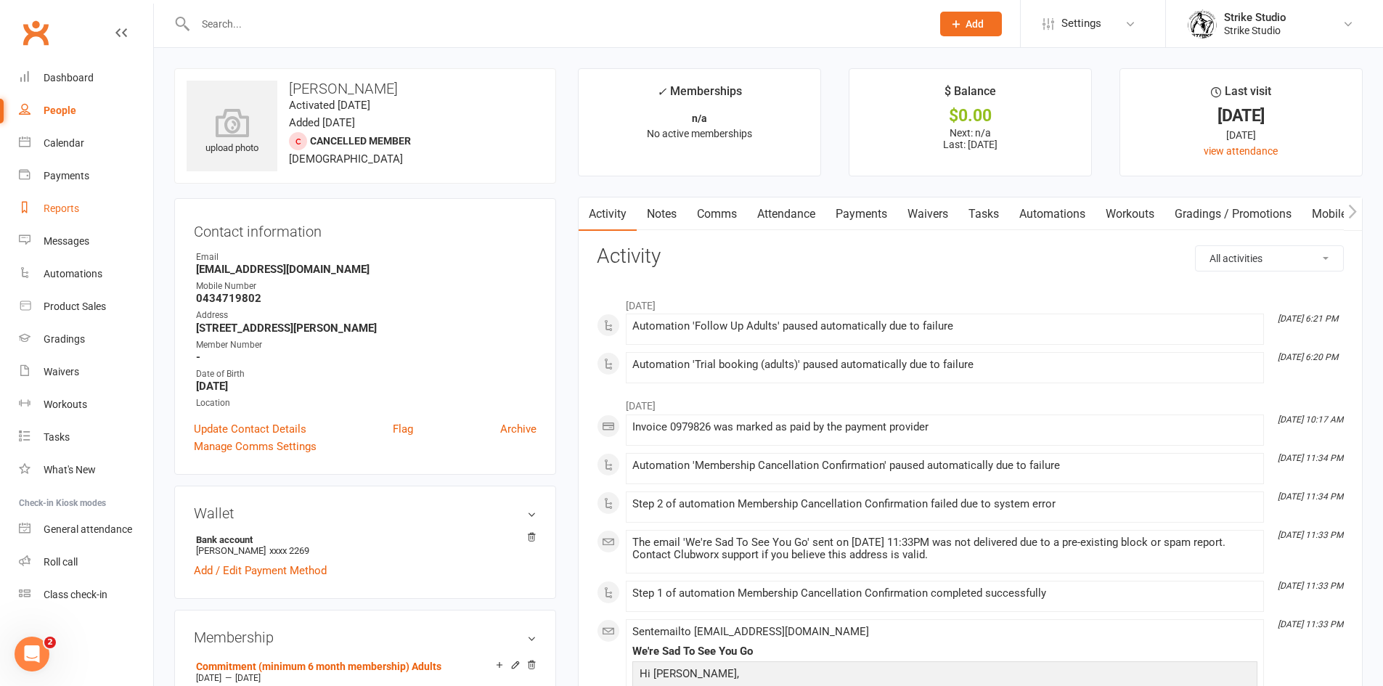
click at [76, 219] on link "Reports" at bounding box center [86, 208] width 134 height 33
select select "100"
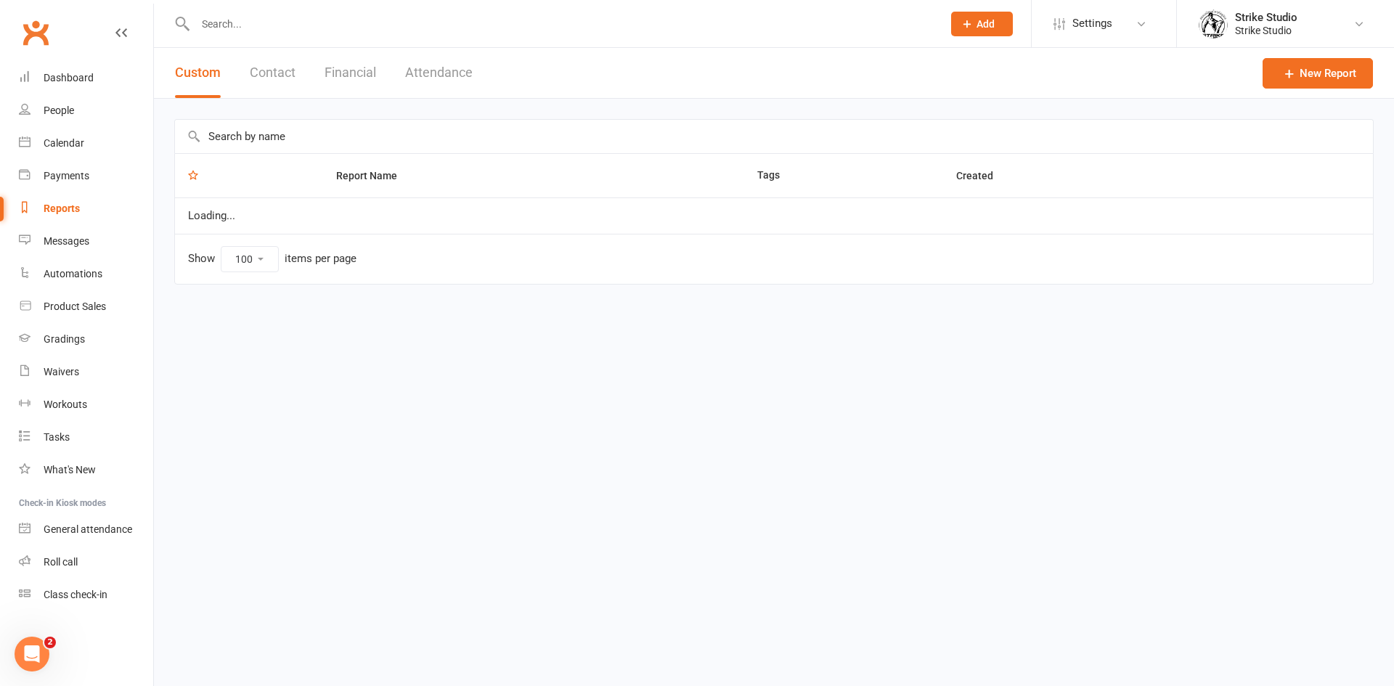
click at [296, 140] on input "text" at bounding box center [774, 136] width 1198 height 33
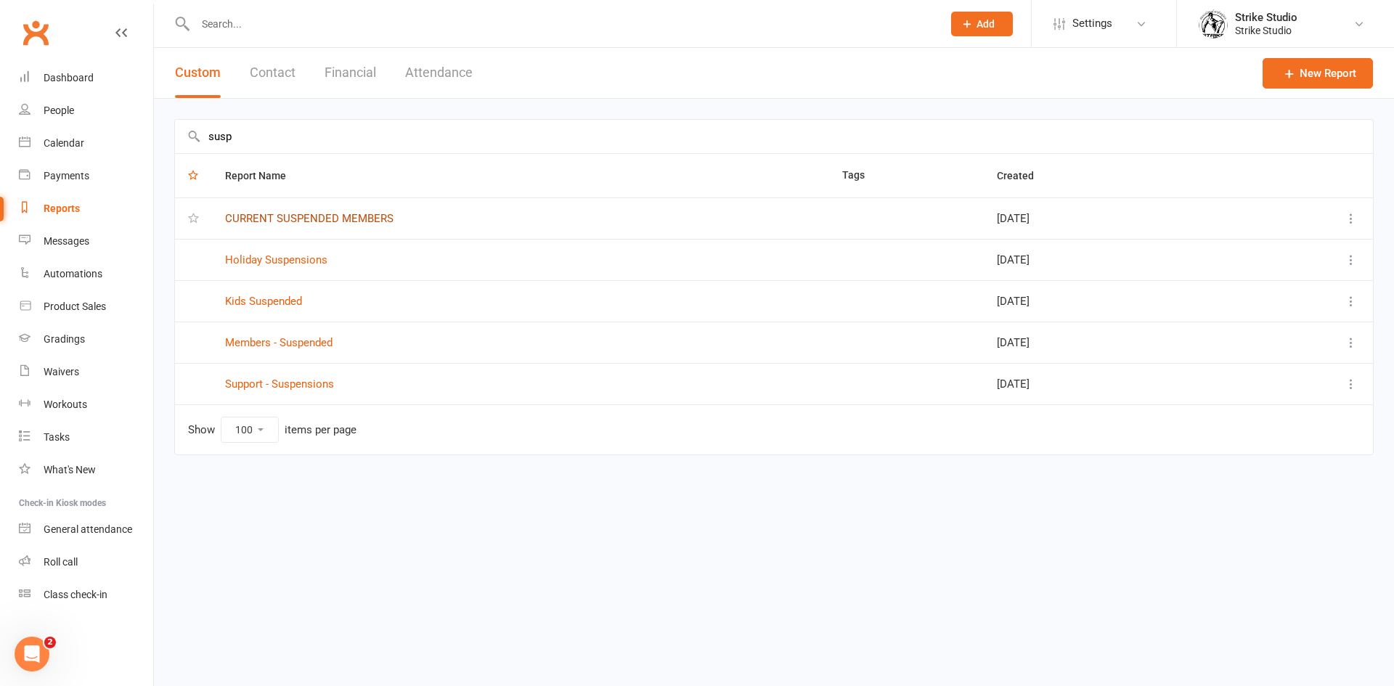
type input "susp"
click at [318, 223] on link "CURRENT SUSPENDED MEMBERS" at bounding box center [309, 218] width 168 height 13
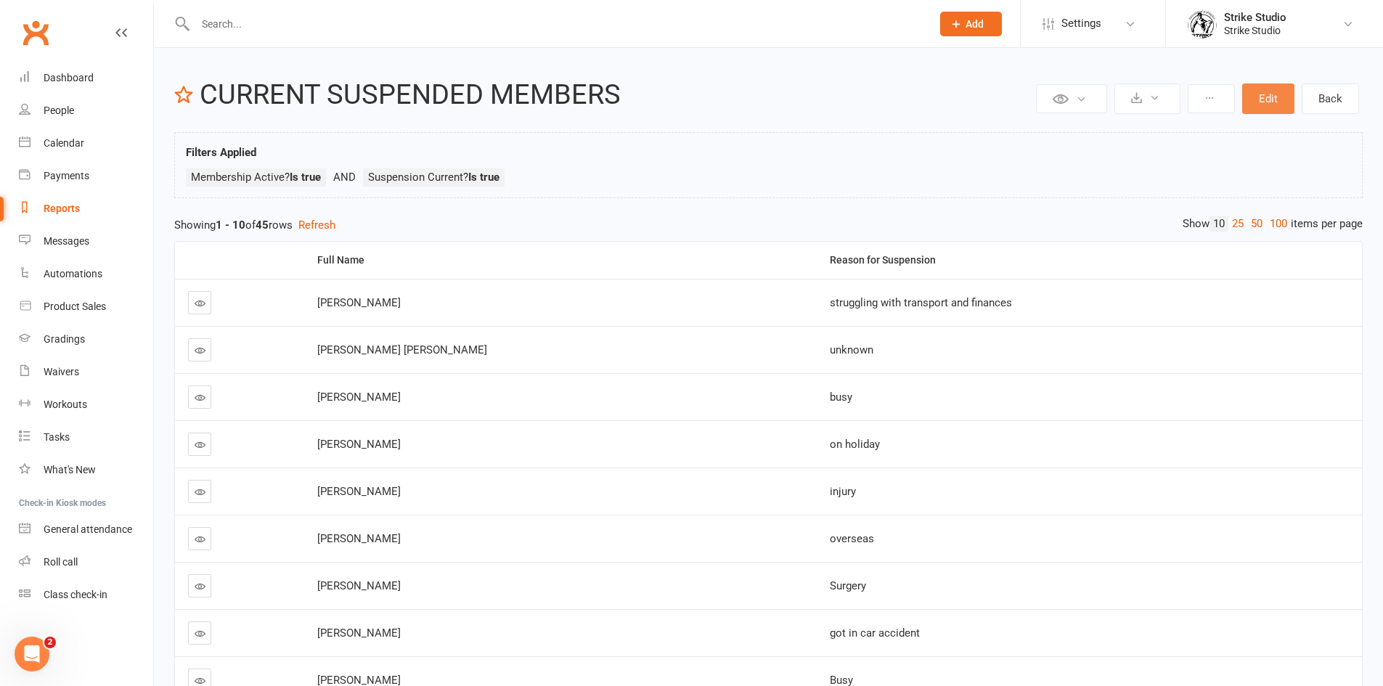
click at [1271, 103] on button "Edit" at bounding box center [1268, 98] width 52 height 30
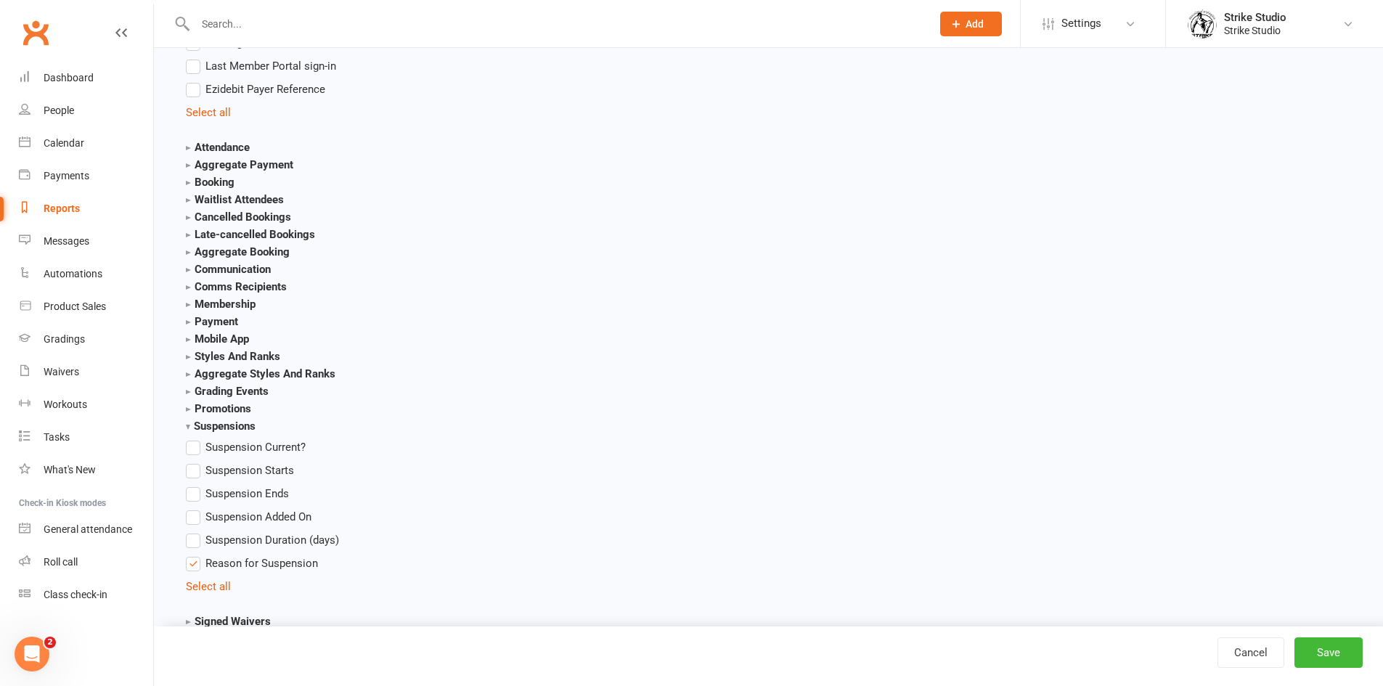
scroll to position [1670, 0]
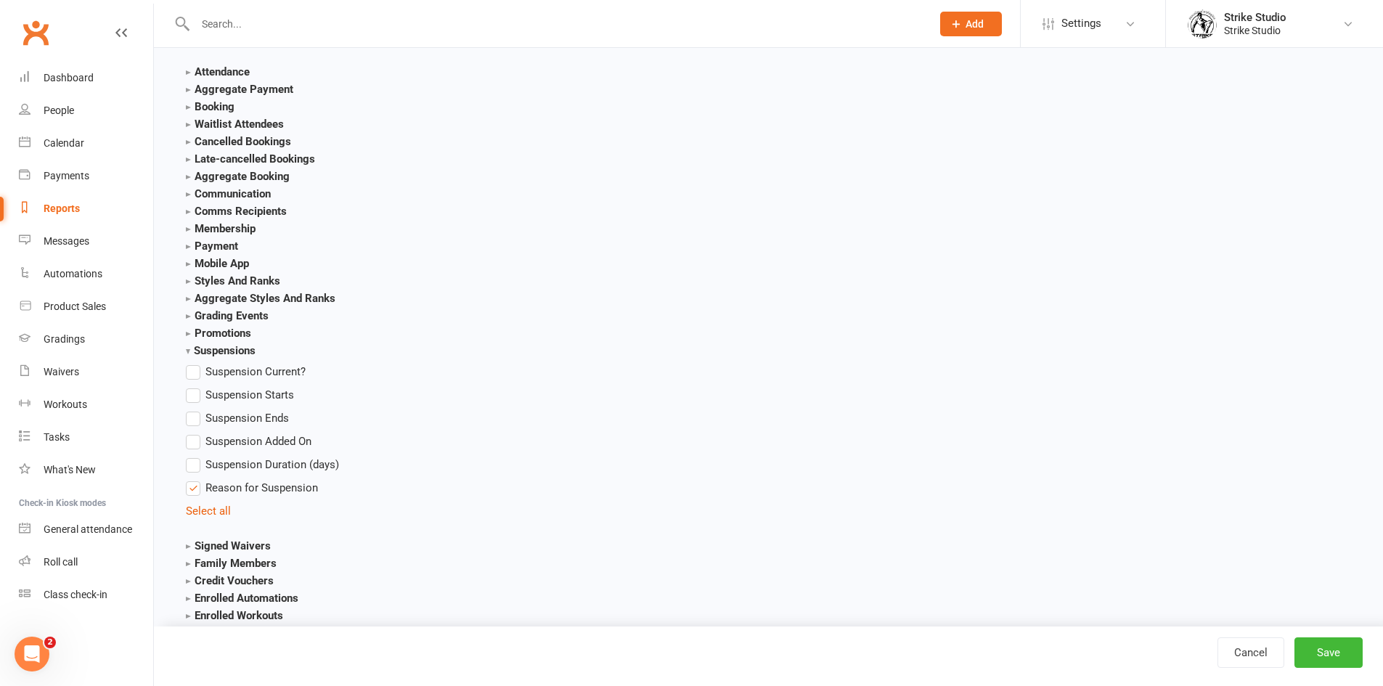
click at [192, 416] on label "Suspension Ends" at bounding box center [237, 417] width 103 height 17
click at [192, 409] on input "Suspension Ends" at bounding box center [190, 409] width 9 height 0
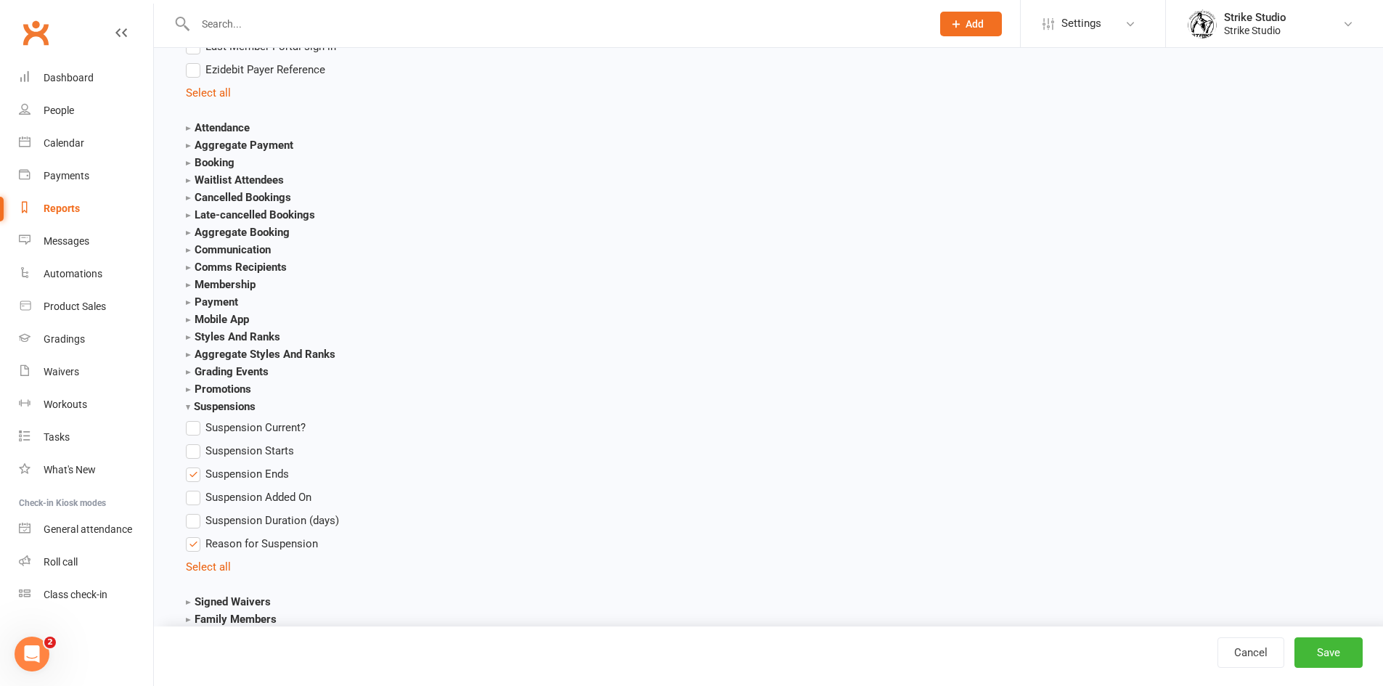
scroll to position [1603, 0]
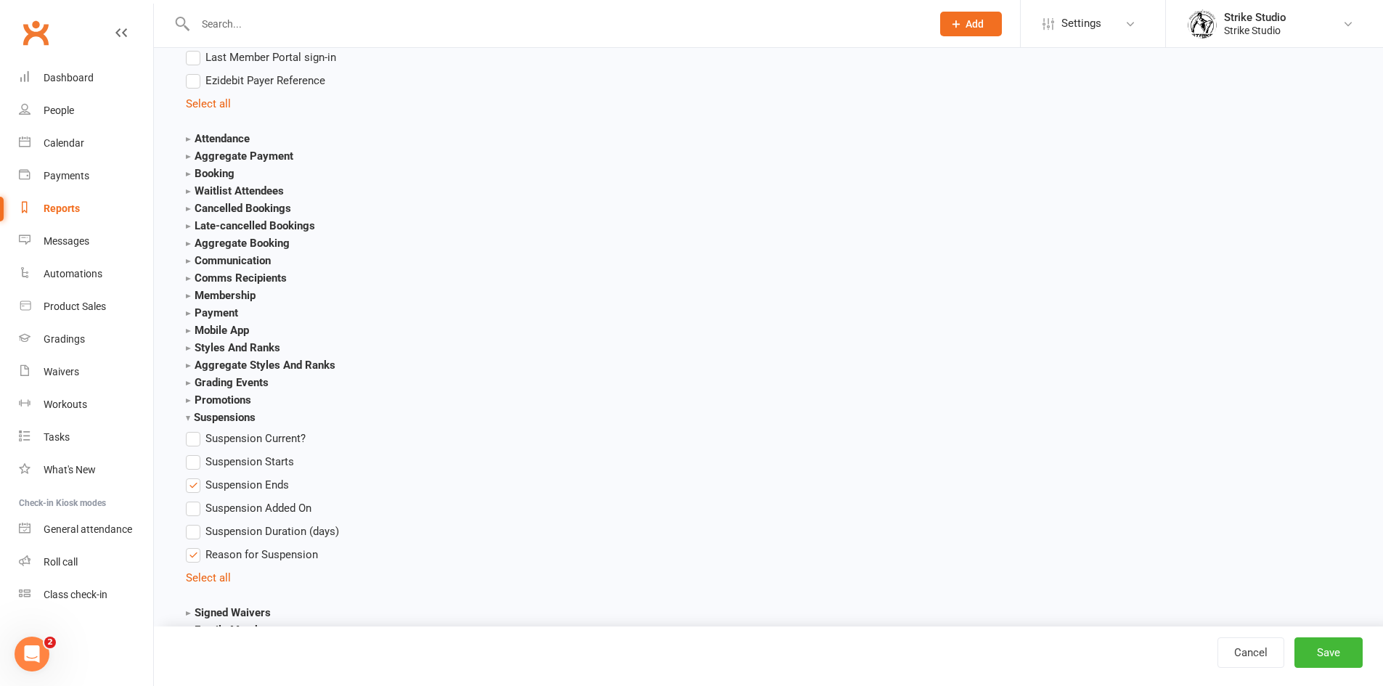
click at [190, 262] on strong "Communication" at bounding box center [228, 260] width 85 height 13
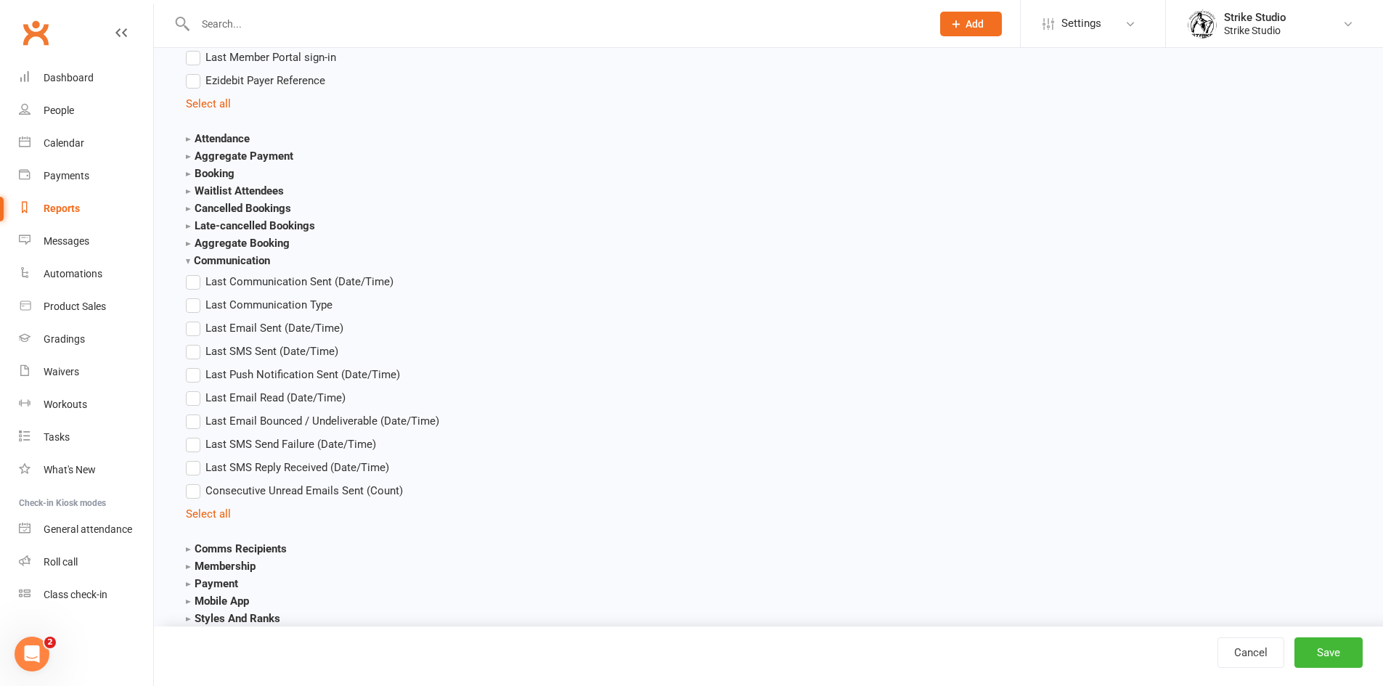
click at [190, 262] on strong "Communication" at bounding box center [228, 260] width 84 height 13
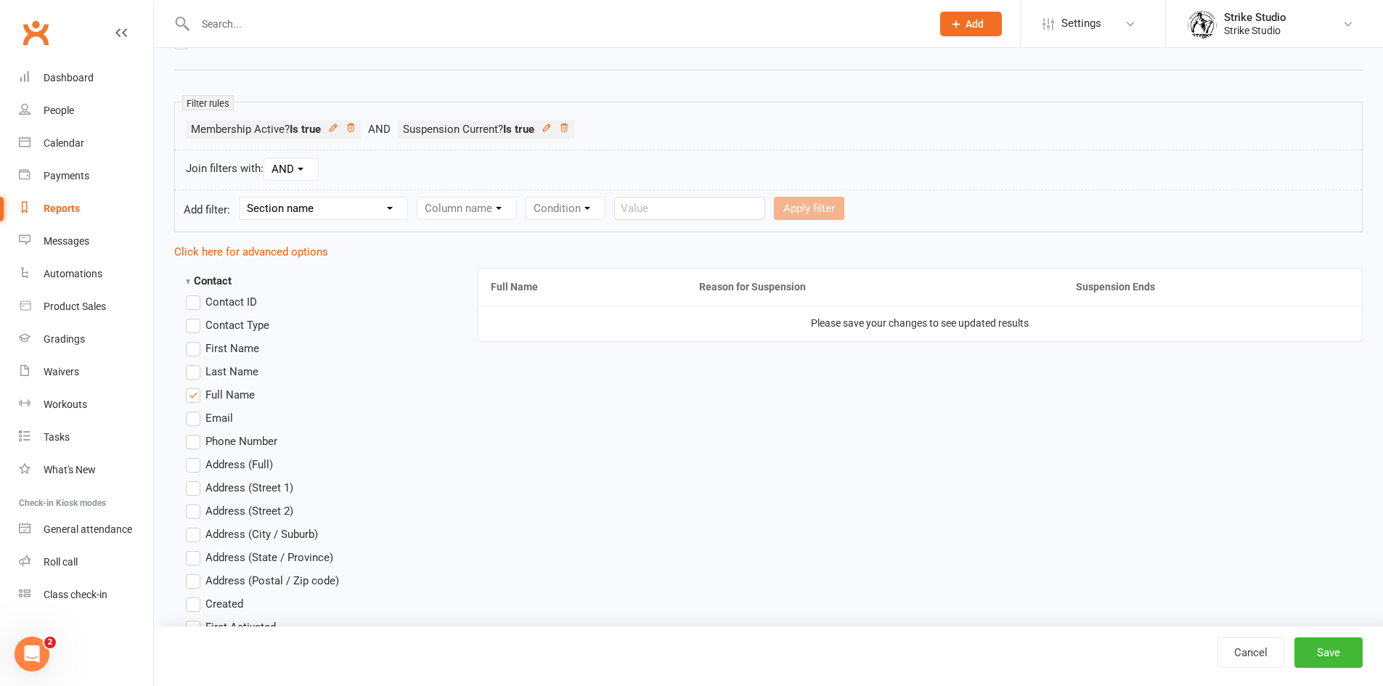
scroll to position [296, 0]
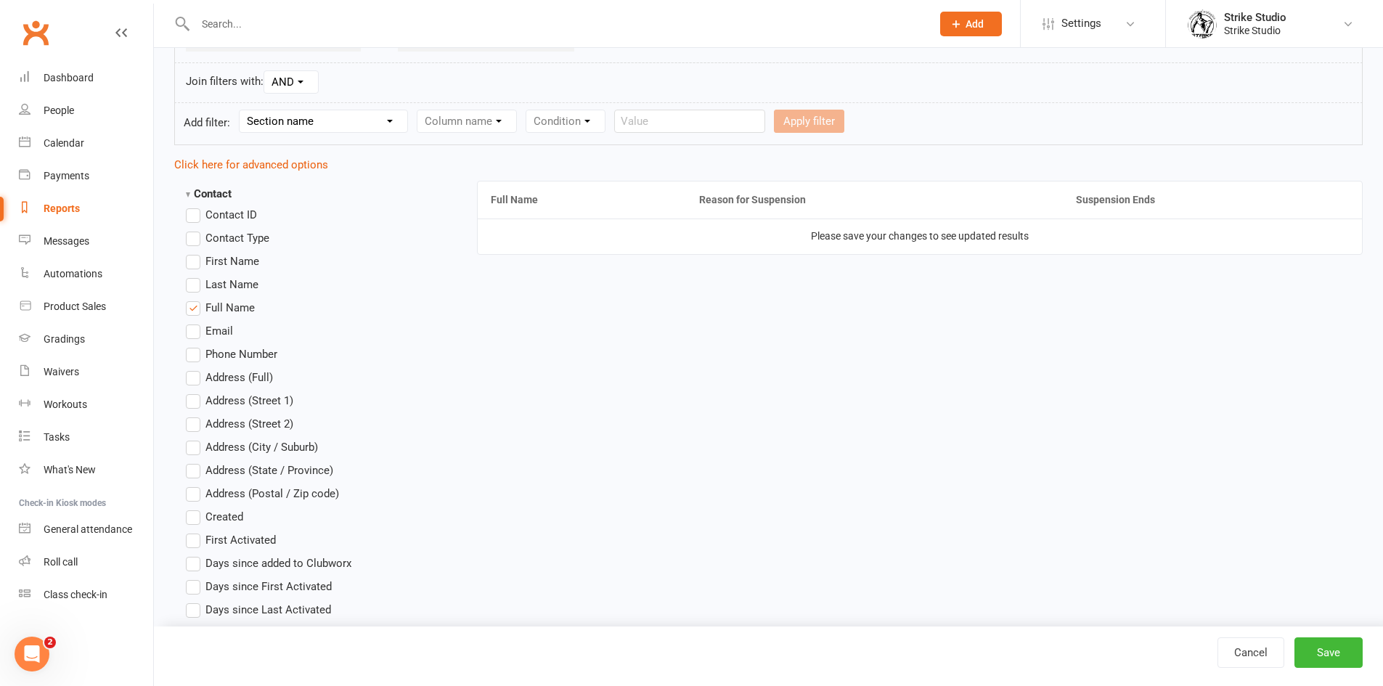
click at [199, 354] on label "Phone Number" at bounding box center [231, 354] width 91 height 17
click at [195, 346] on input "Phone Number" at bounding box center [190, 346] width 9 height 0
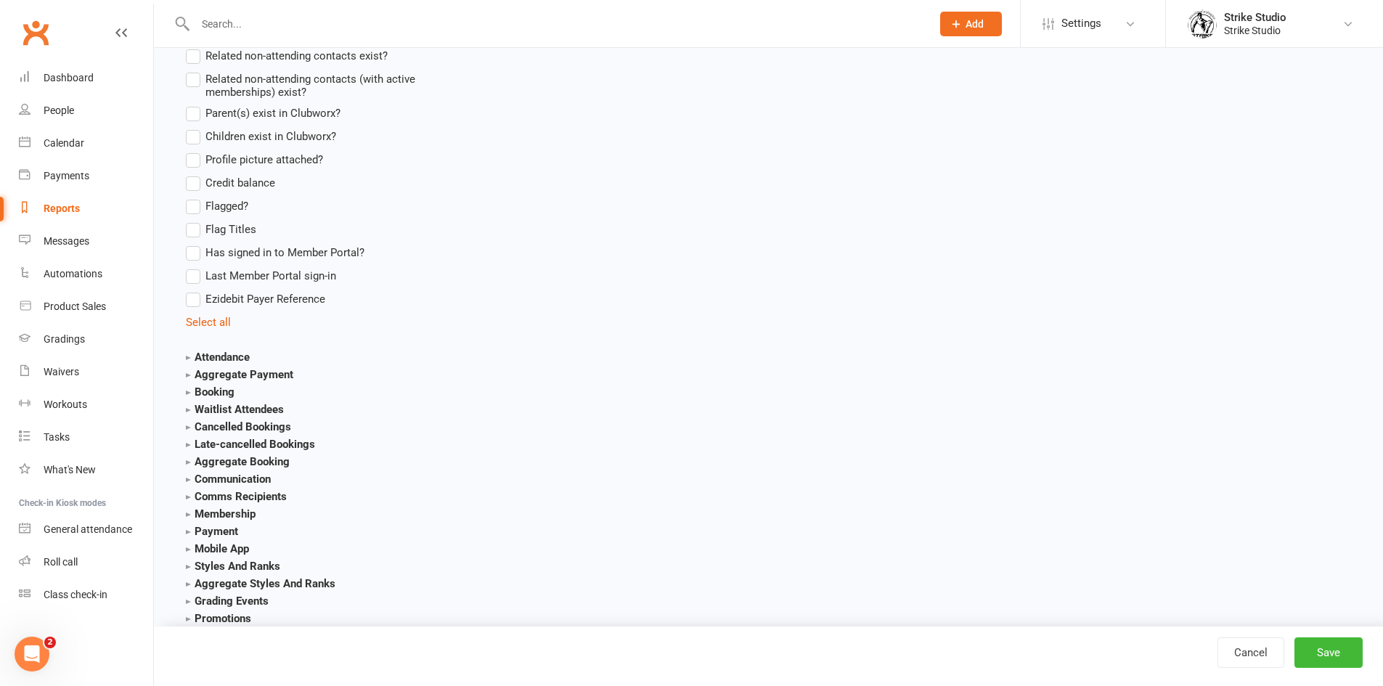
scroll to position [1385, 0]
click at [234, 515] on strong "Membership" at bounding box center [221, 513] width 70 height 13
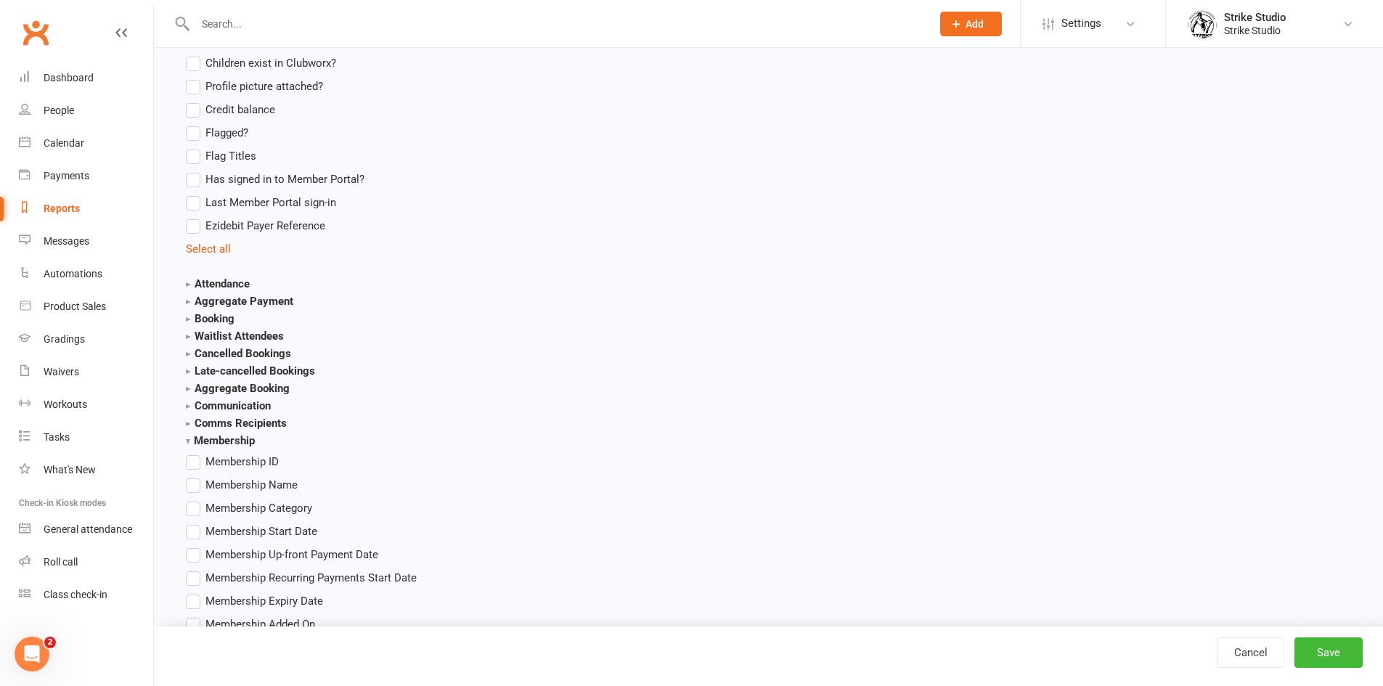
scroll to position [1603, 0]
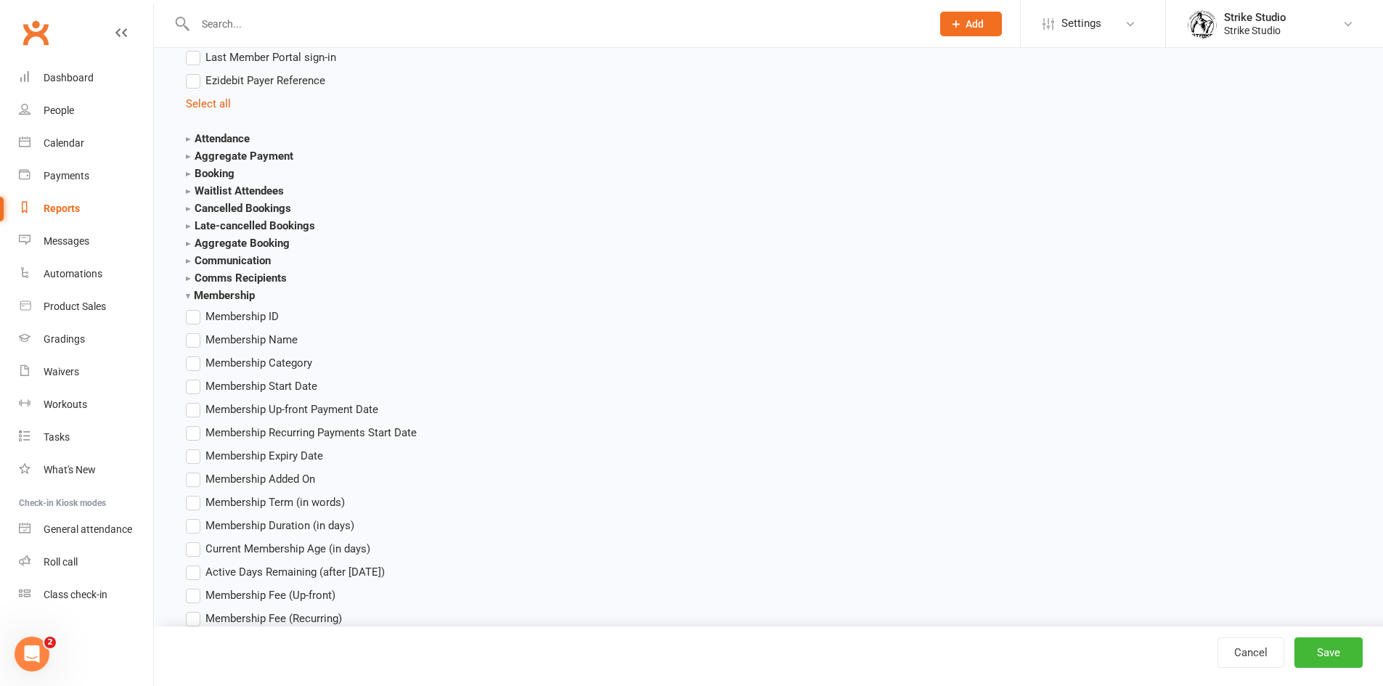
click at [197, 361] on label "Membership Category" at bounding box center [249, 362] width 126 height 17
click at [195, 354] on input "Membership Category" at bounding box center [190, 354] width 9 height 0
click at [197, 361] on label "Membership Category" at bounding box center [249, 362] width 126 height 17
click at [195, 354] on input "Membership Category" at bounding box center [190, 354] width 9 height 0
click at [196, 335] on label "Membership Name" at bounding box center [242, 339] width 112 height 17
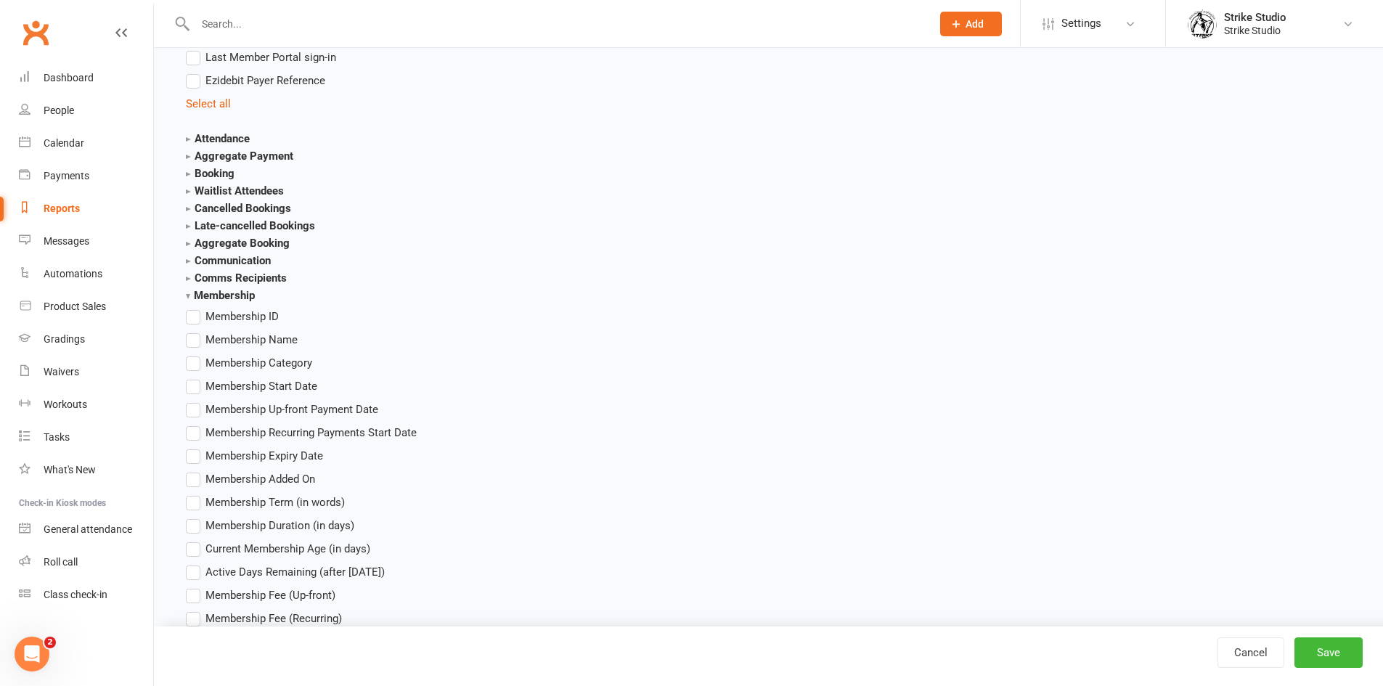
click at [195, 331] on input "Membership Name" at bounding box center [190, 331] width 9 height 0
click at [1342, 646] on button "Save" at bounding box center [1328, 652] width 68 height 30
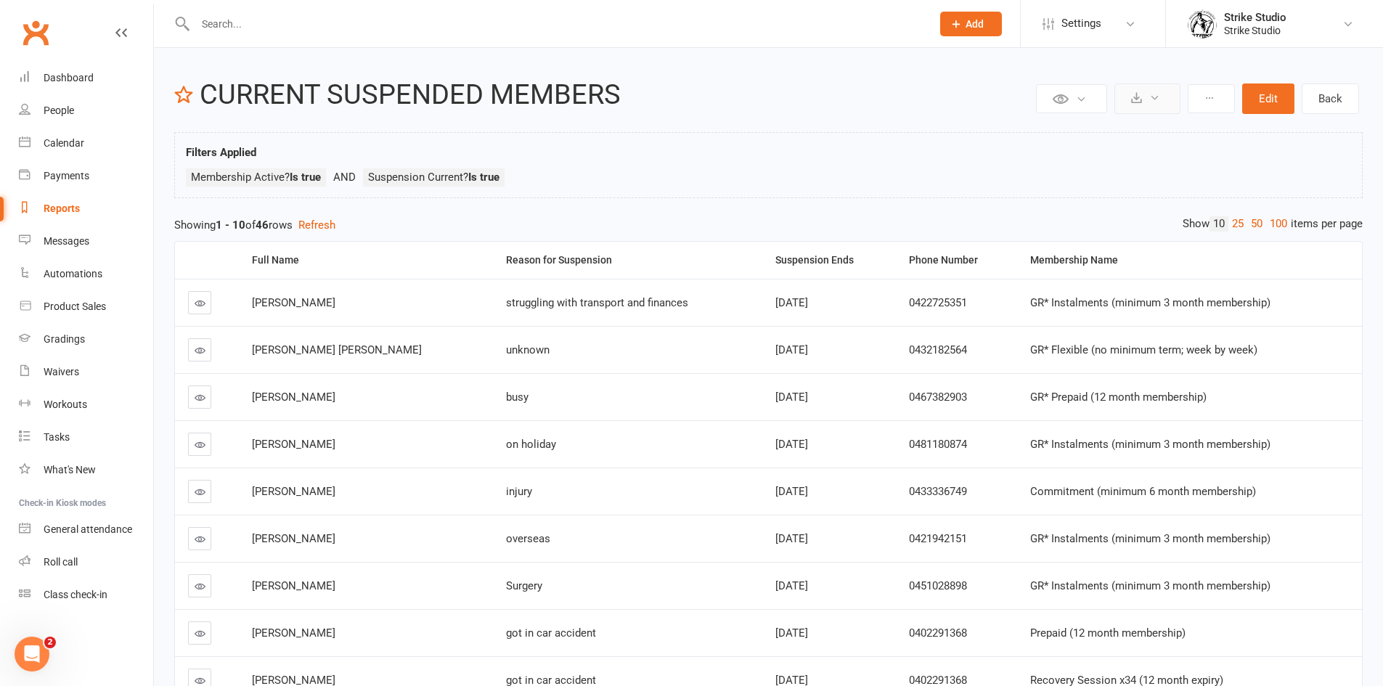
click at [1142, 94] on icon at bounding box center [1136, 97] width 11 height 11
click at [1081, 134] on link "Export to CSV" at bounding box center [1103, 133] width 152 height 29
click at [208, 21] on input "text" at bounding box center [556, 24] width 730 height 20
paste input "[DEMOGRAPHIC_DATA][PERSON_NAME]"
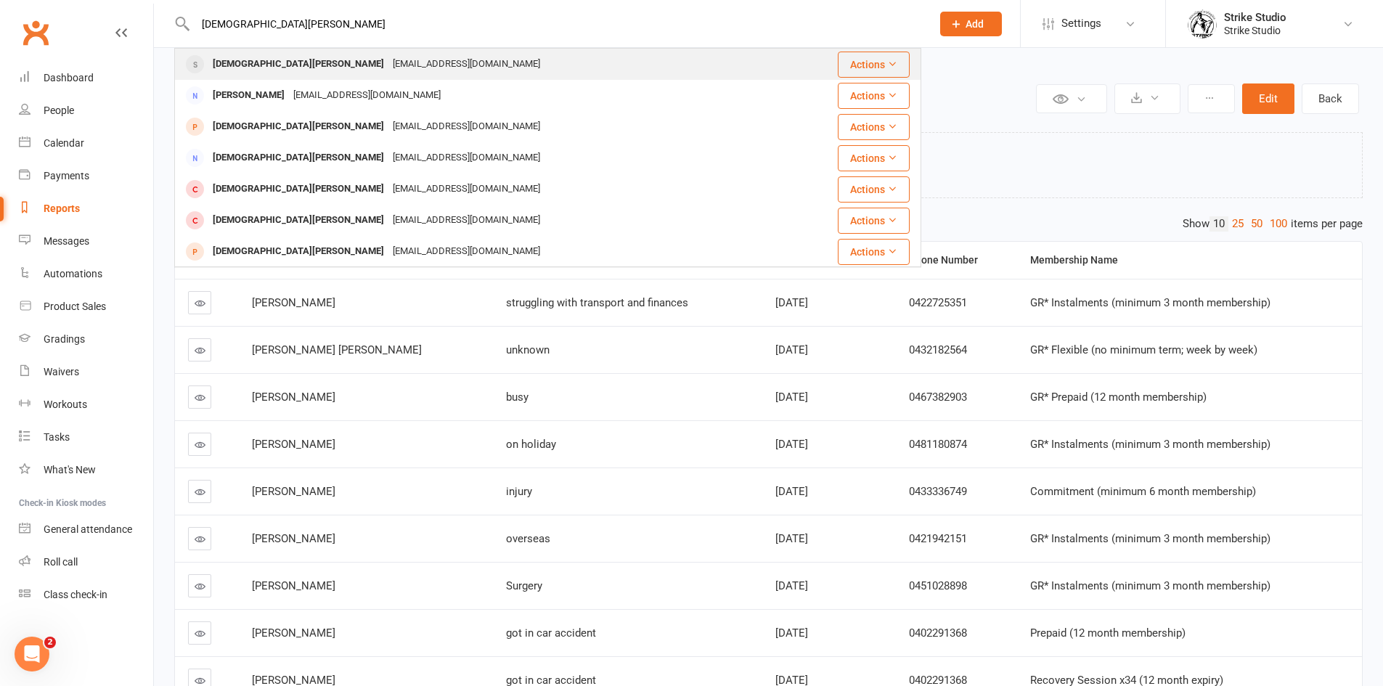
type input "[DEMOGRAPHIC_DATA][PERSON_NAME]"
click at [388, 67] on div "[EMAIL_ADDRESS][DOMAIN_NAME]" at bounding box center [466, 64] width 156 height 21
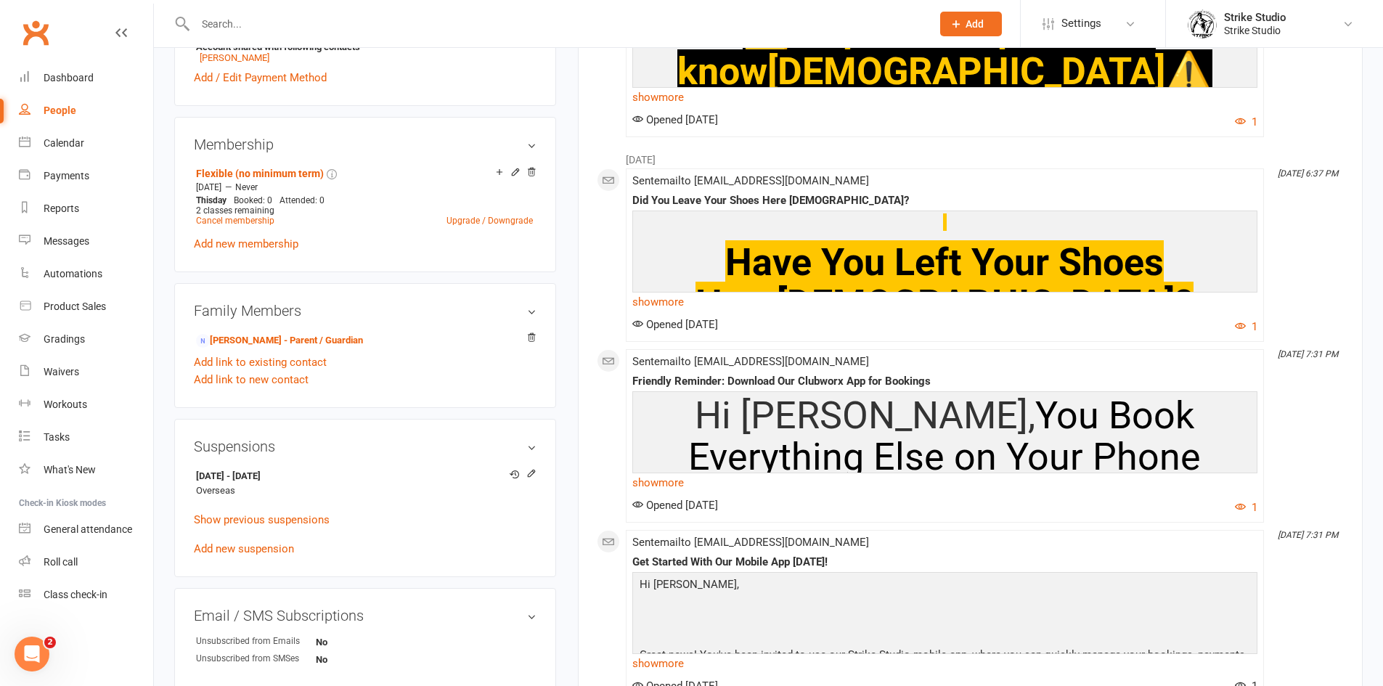
scroll to position [508, 0]
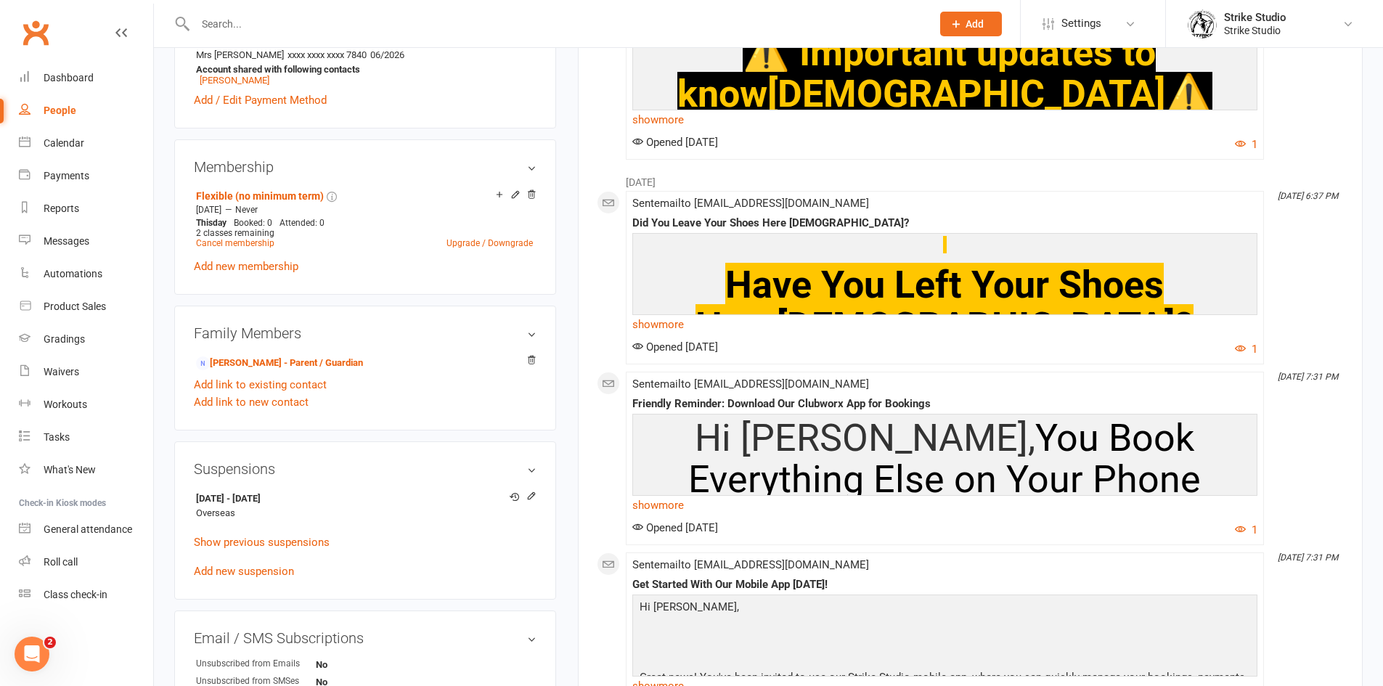
click at [269, 27] on input "text" at bounding box center [556, 24] width 730 height 20
paste input "[PERSON_NAME]"
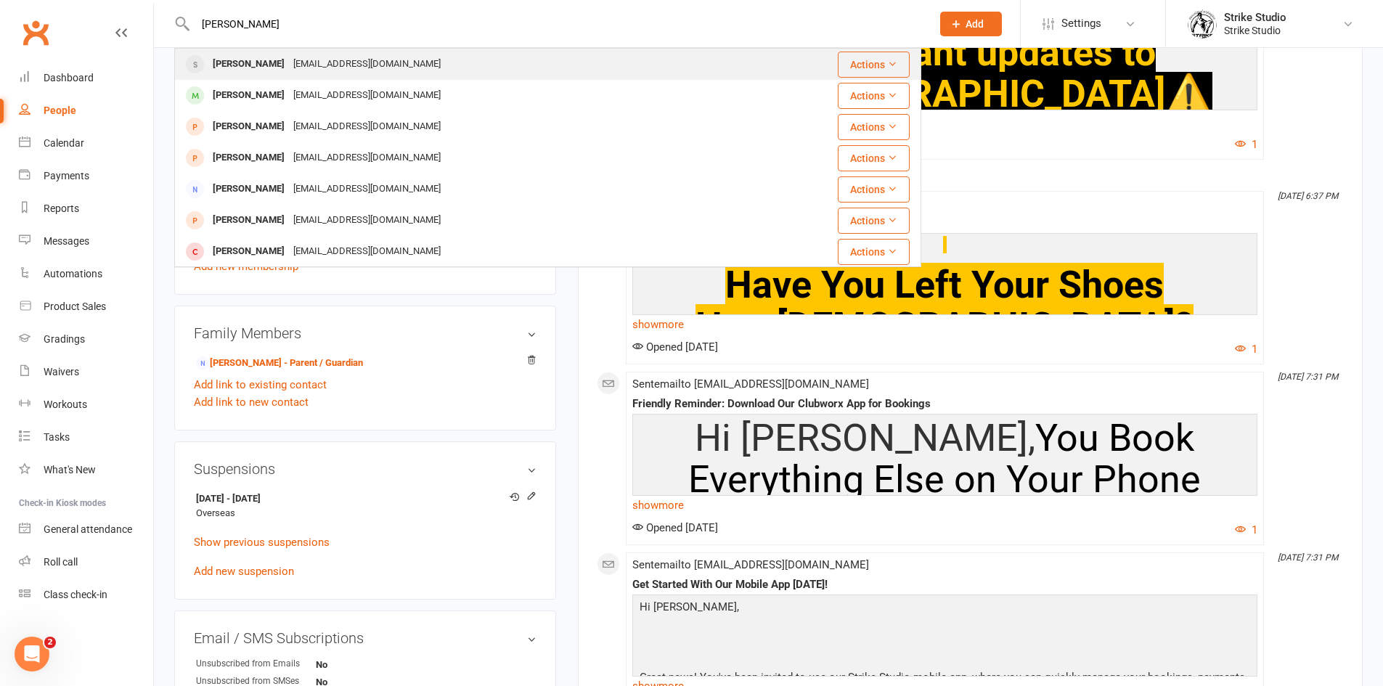
type input "[PERSON_NAME]"
click at [370, 65] on div "[EMAIL_ADDRESS][DOMAIN_NAME]" at bounding box center [367, 64] width 156 height 21
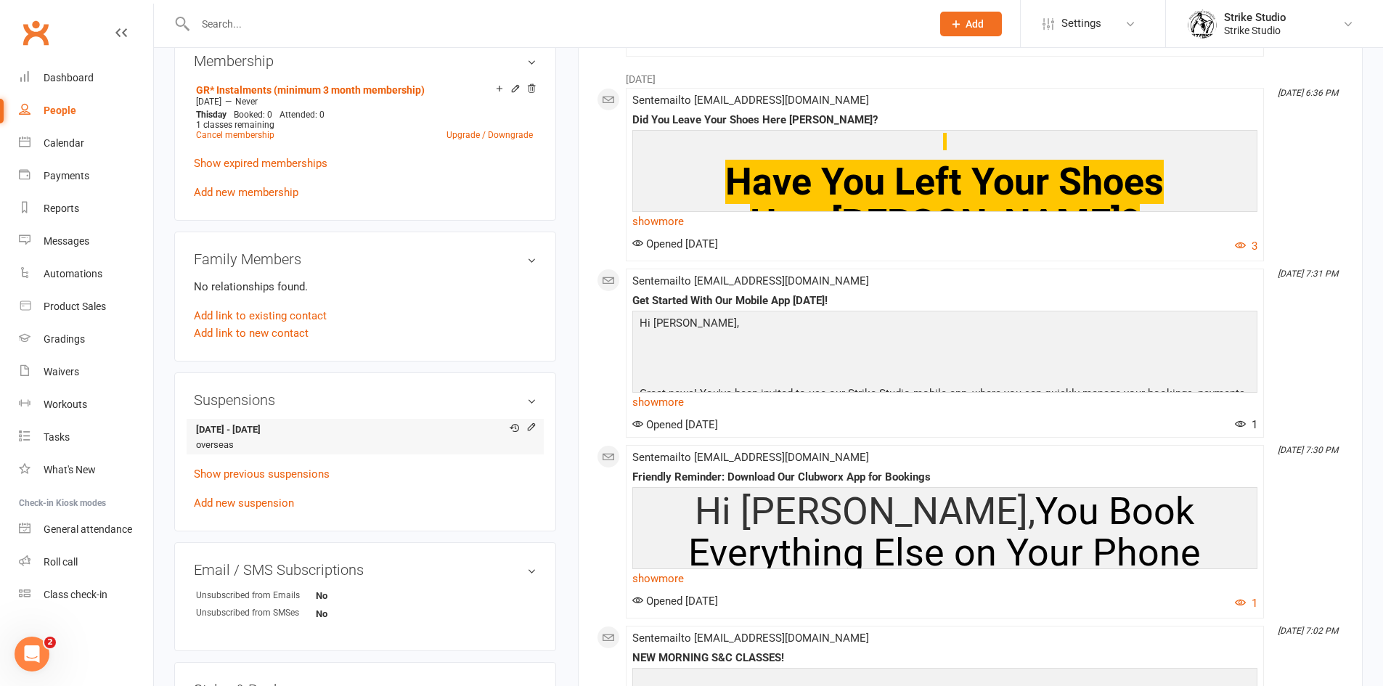
scroll to position [581, 0]
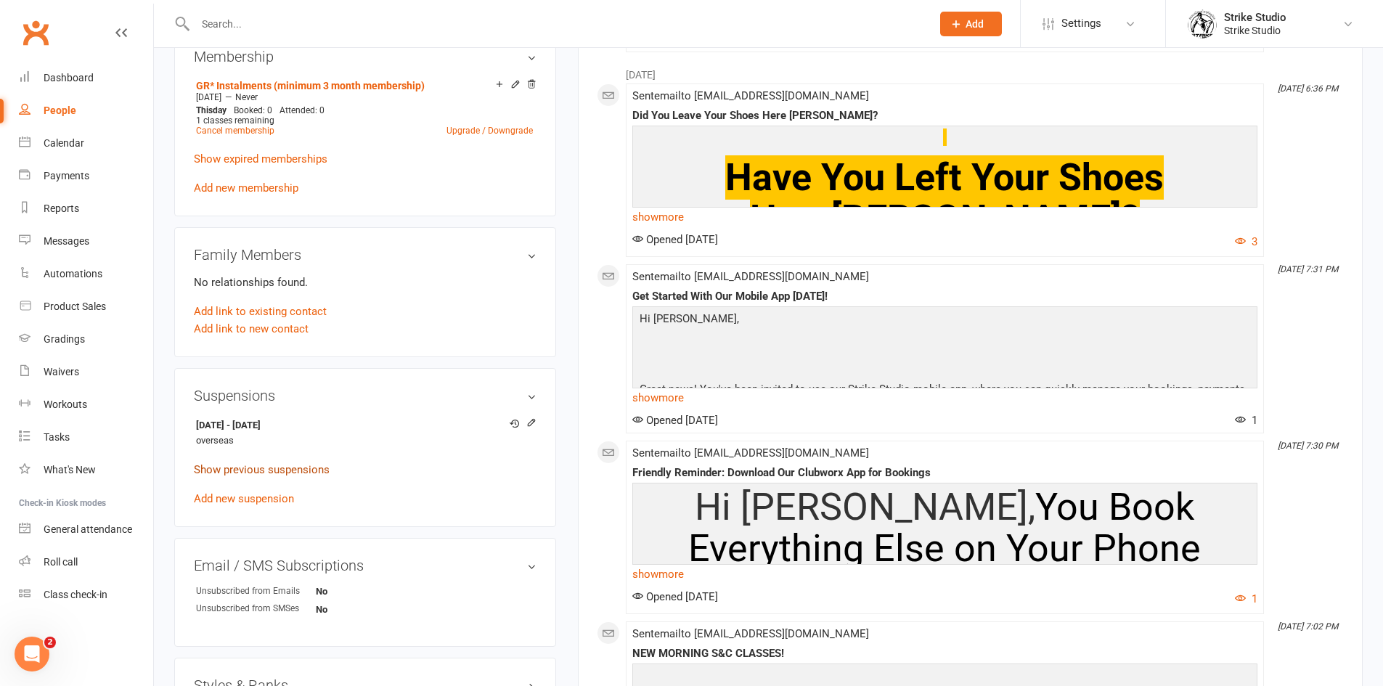
click at [266, 471] on link "Show previous suspensions" at bounding box center [262, 469] width 136 height 13
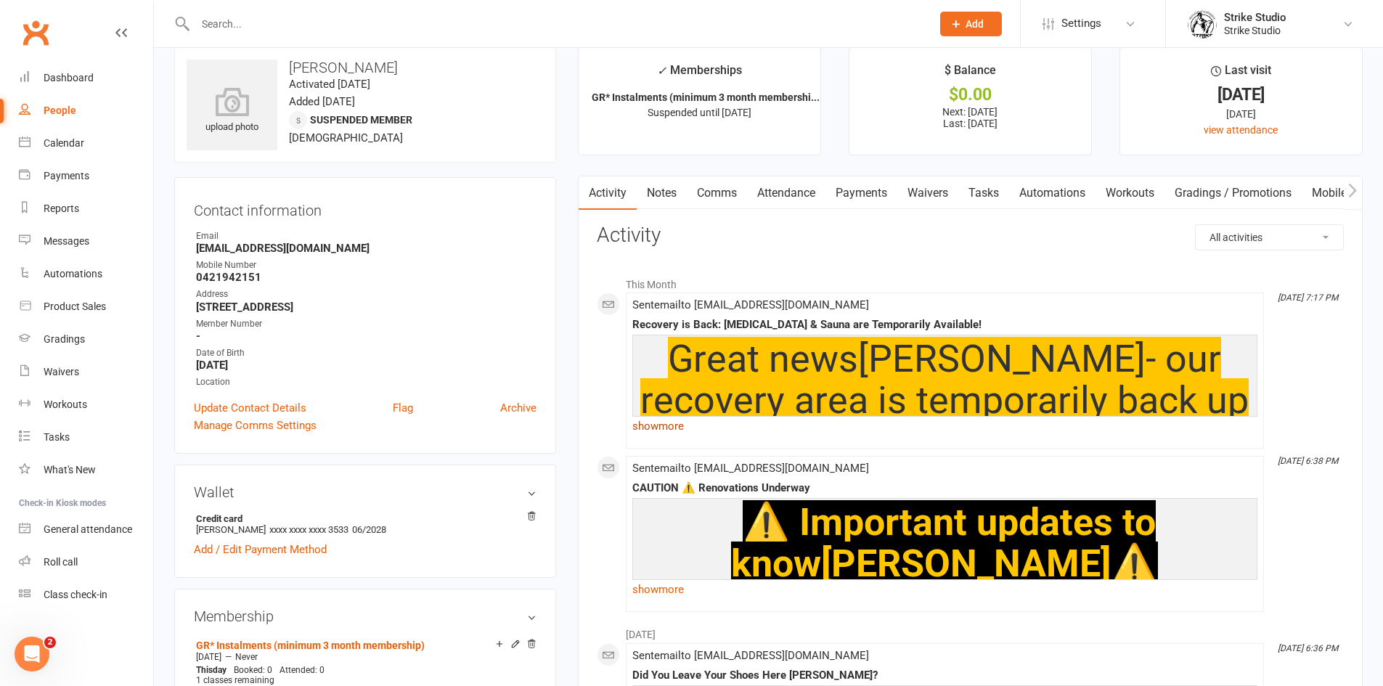
scroll to position [0, 0]
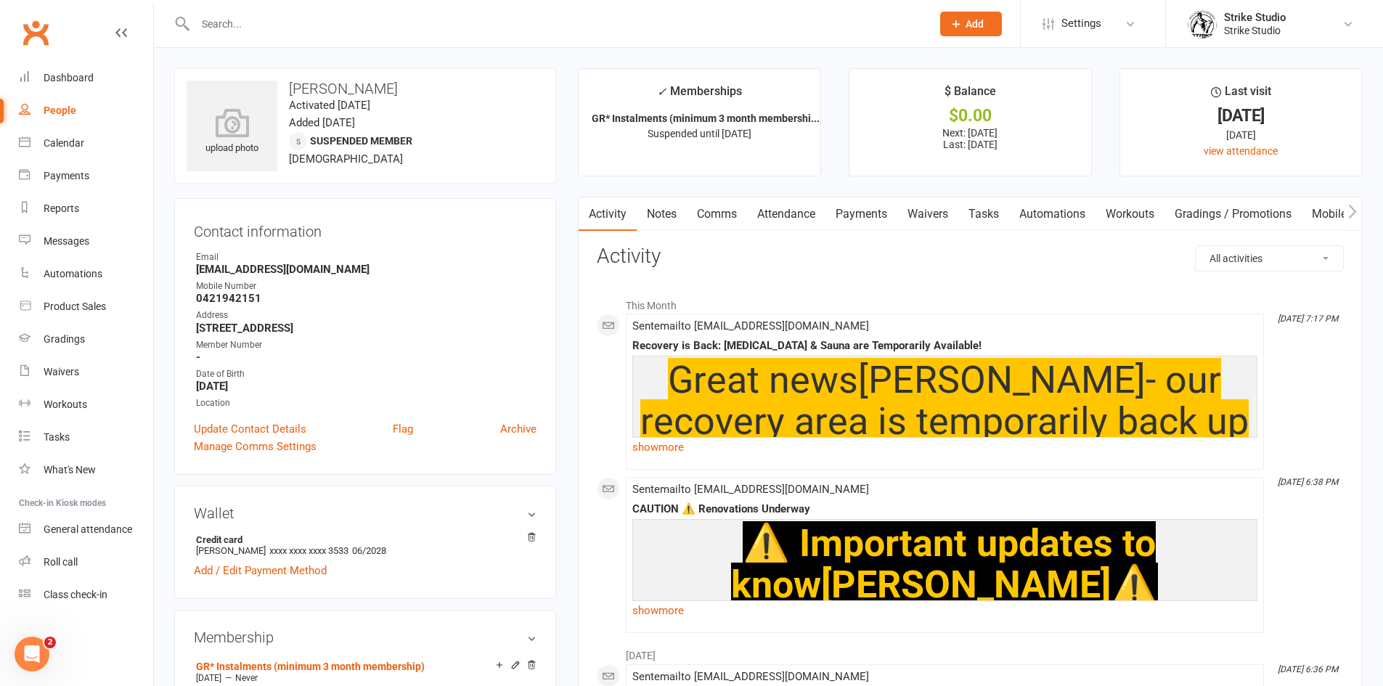
click at [857, 216] on link "Payments" at bounding box center [861, 213] width 72 height 33
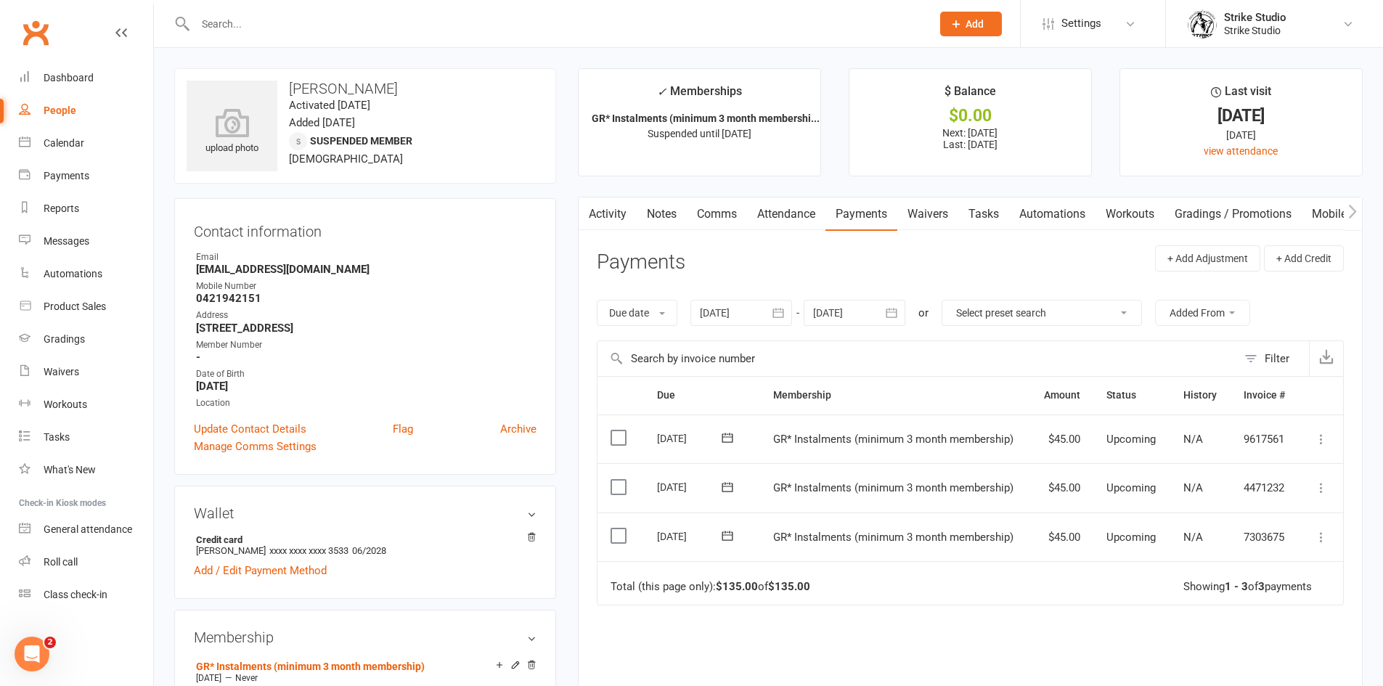
click at [289, 28] on input "text" at bounding box center [556, 24] width 730 height 20
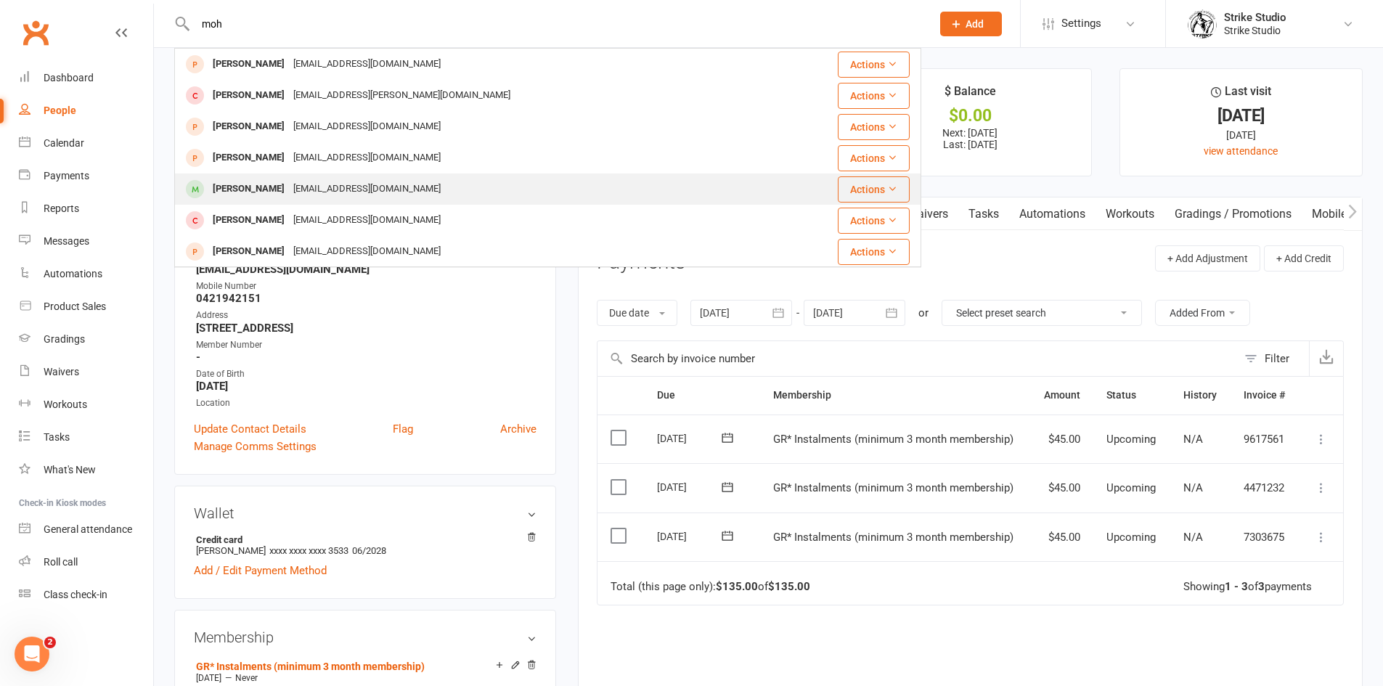
type input "moh"
click at [318, 188] on div "[EMAIL_ADDRESS][DOMAIN_NAME]" at bounding box center [367, 189] width 156 height 21
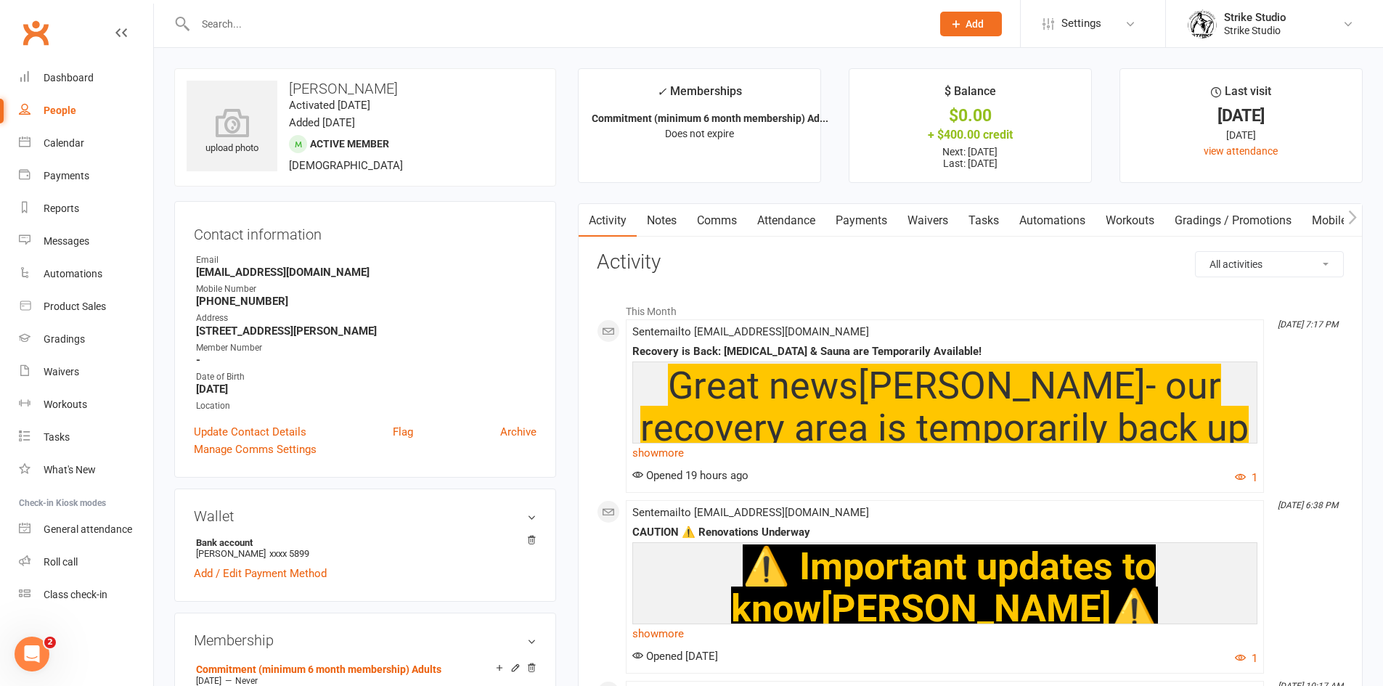
click at [862, 224] on link "Payments" at bounding box center [861, 220] width 72 height 33
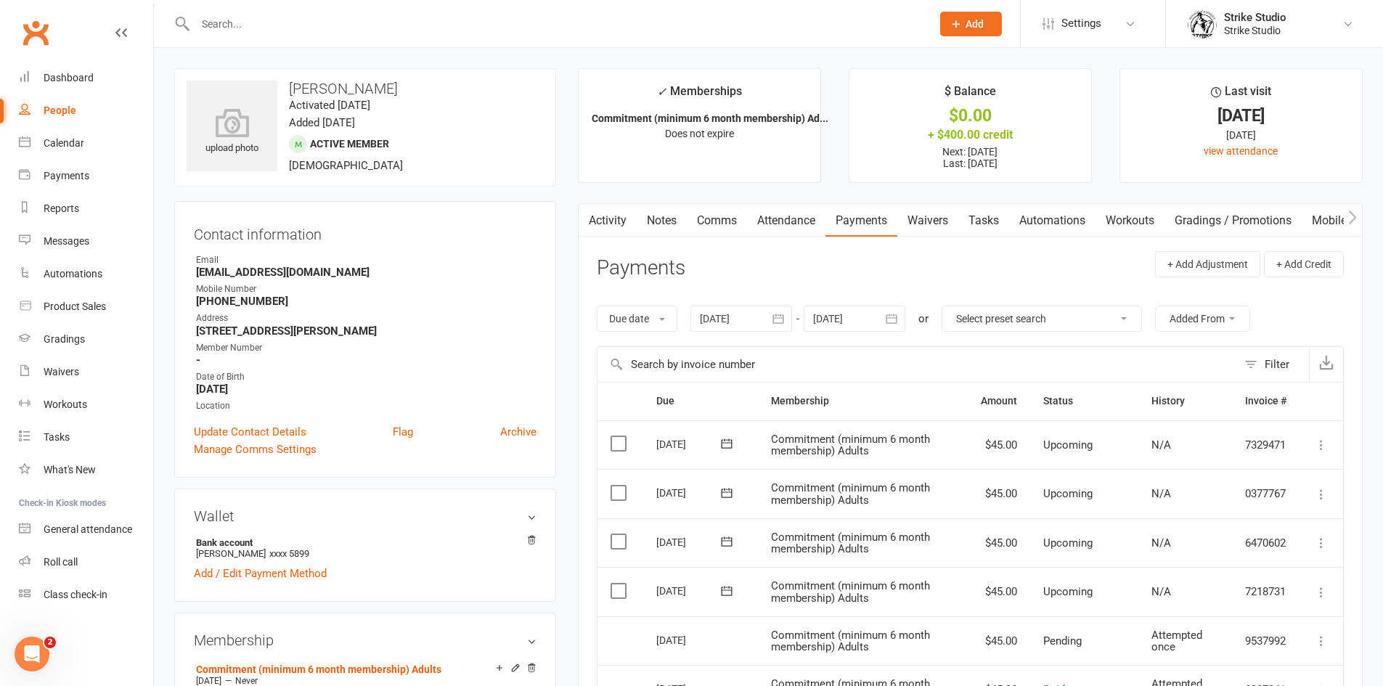
click at [606, 216] on link "Activity" at bounding box center [608, 220] width 58 height 33
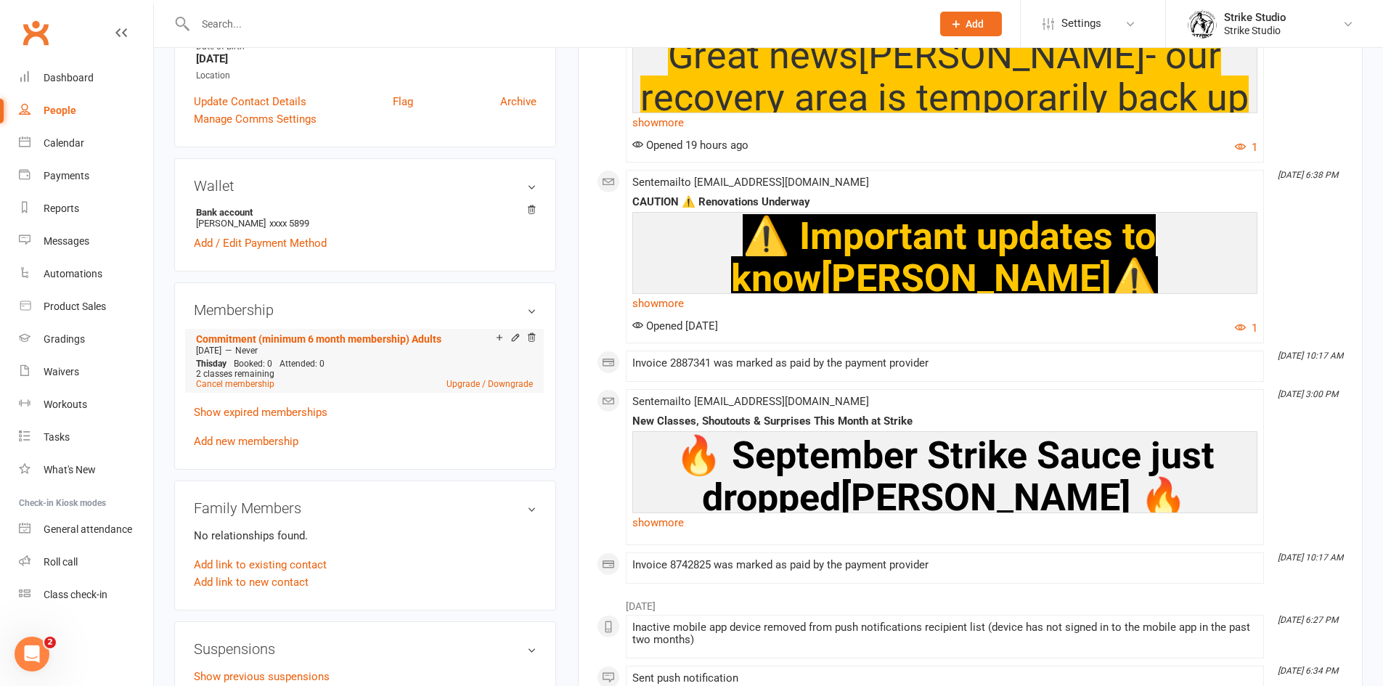
scroll to position [363, 0]
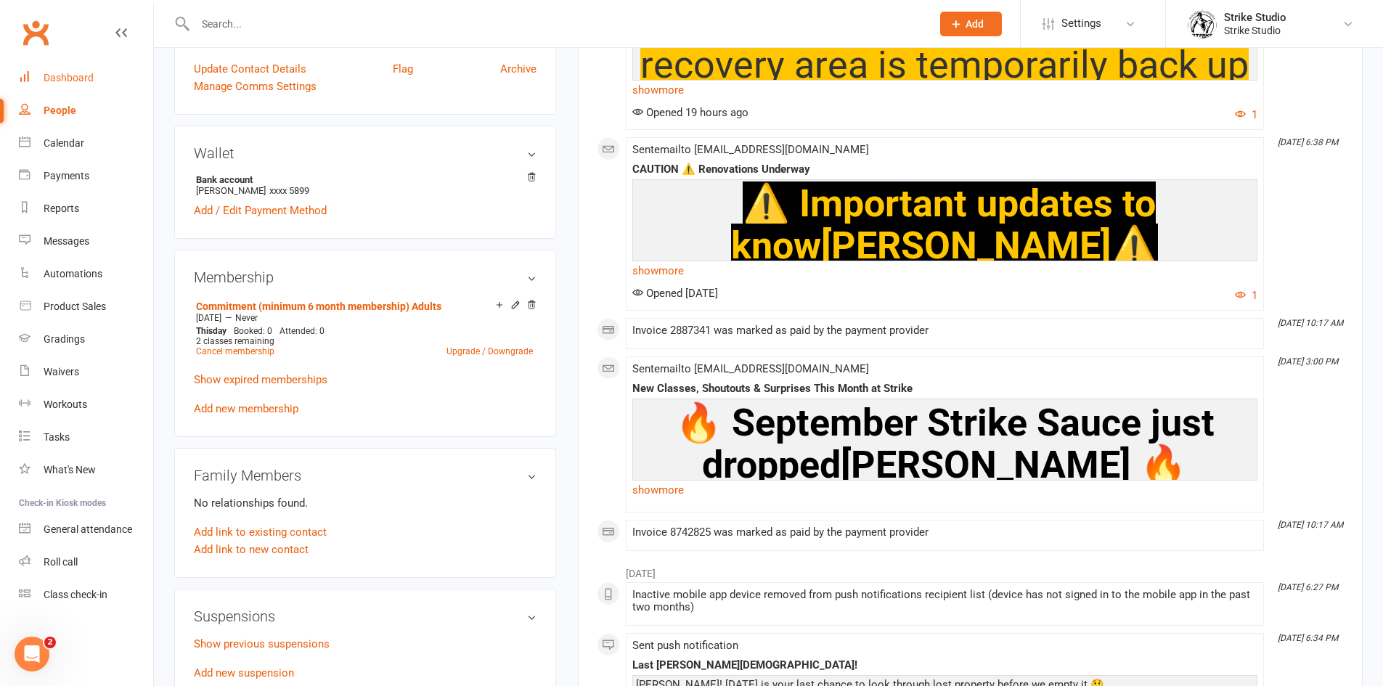
click at [88, 71] on link "Dashboard" at bounding box center [86, 78] width 134 height 33
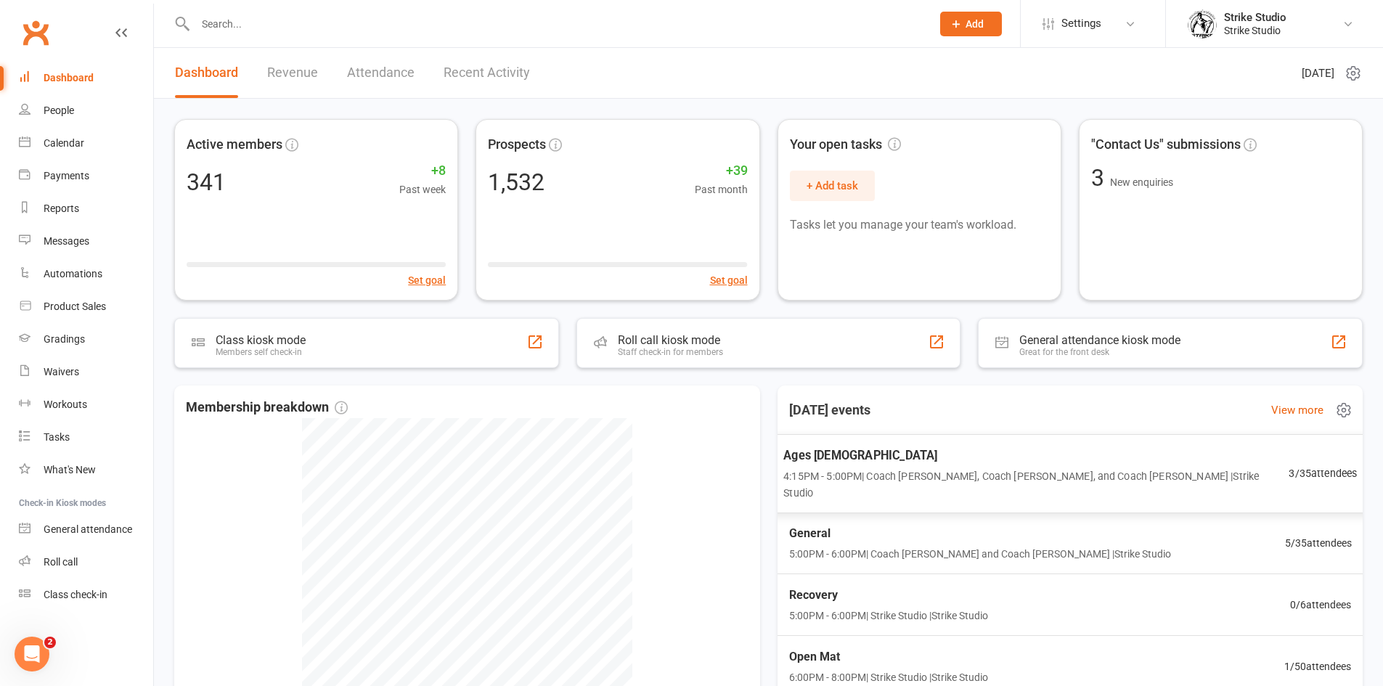
click at [966, 468] on span "4:15PM - 5:00PM | Coach [PERSON_NAME], Coach [PERSON_NAME], and Coach [PERSON_N…" at bounding box center [1035, 484] width 505 height 33
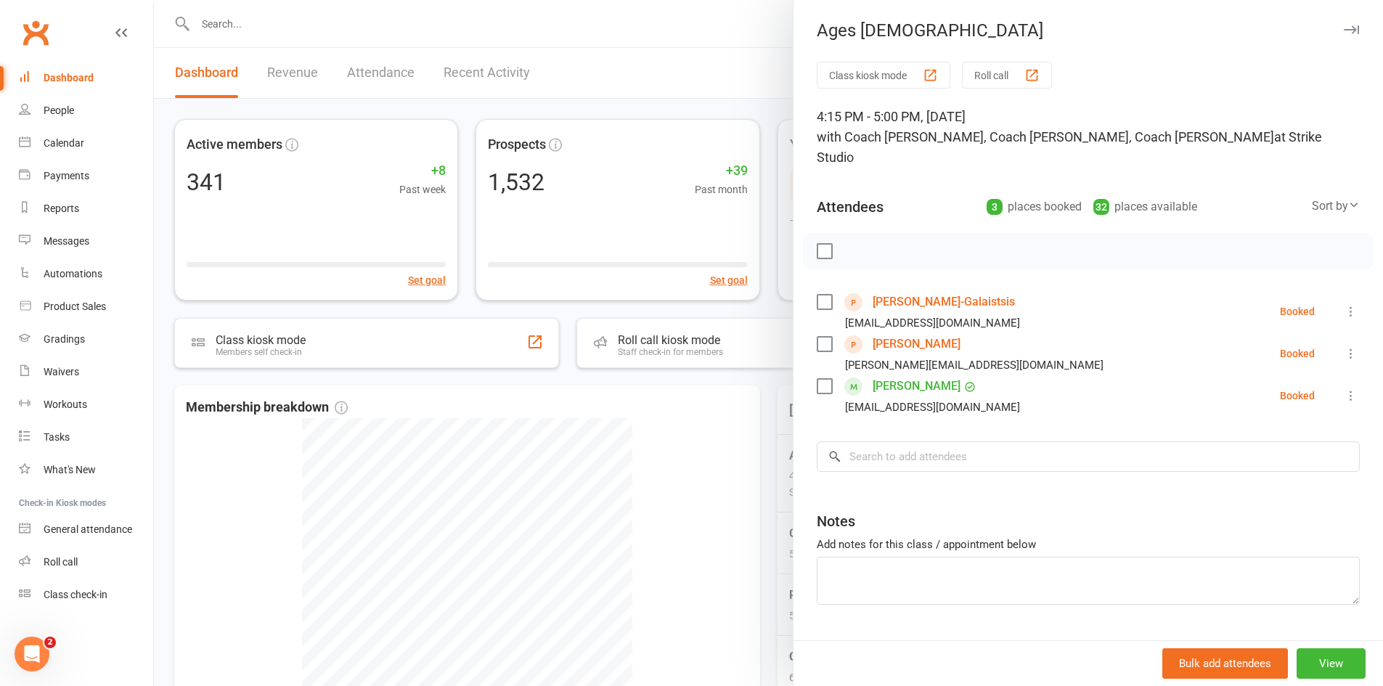
click at [238, 26] on div at bounding box center [768, 343] width 1229 height 686
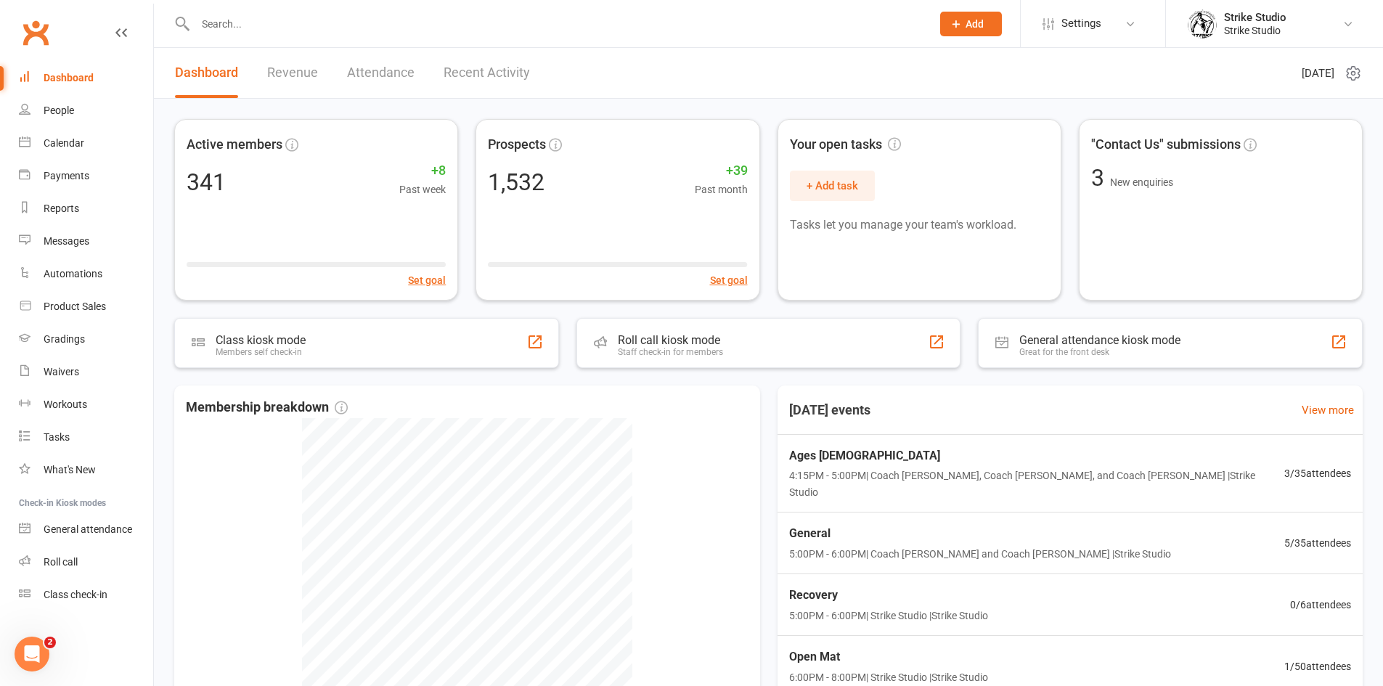
click at [240, 20] on input "text" at bounding box center [556, 24] width 730 height 20
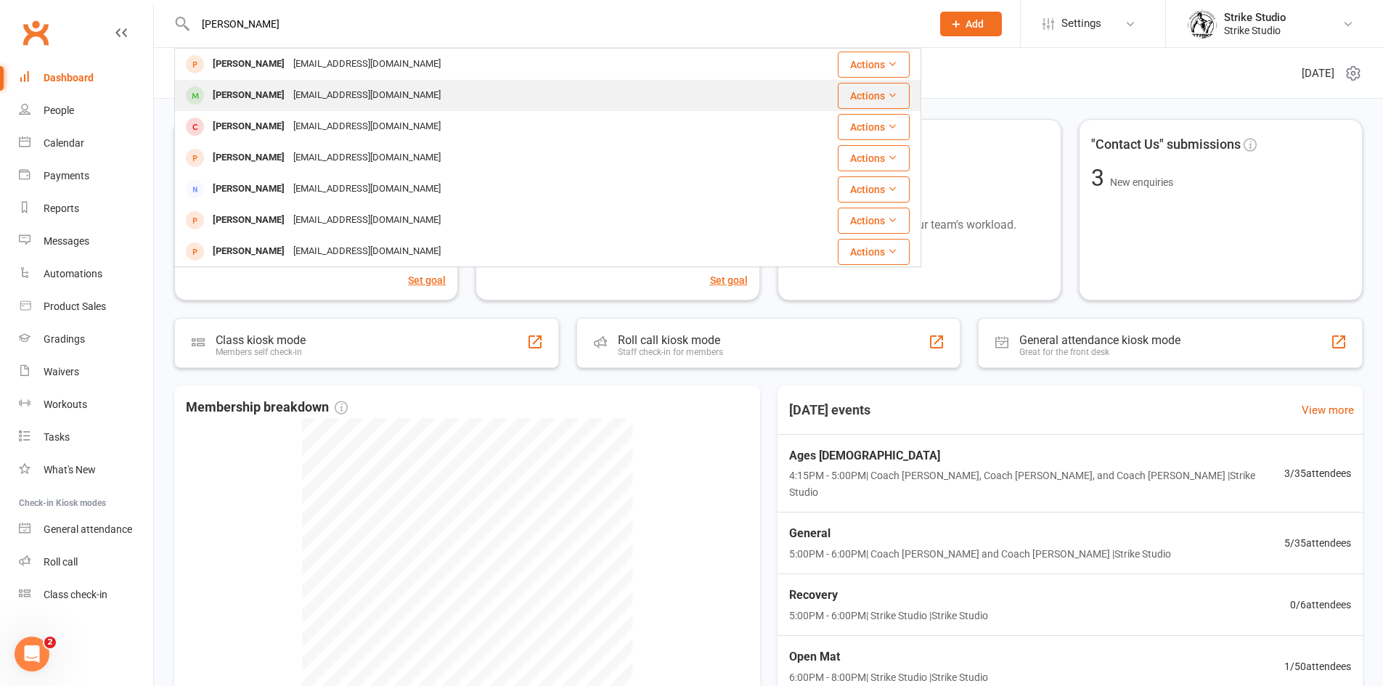
type input "[PERSON_NAME]"
click at [315, 95] on div "[EMAIL_ADDRESS][DOMAIN_NAME]" at bounding box center [367, 95] width 156 height 21
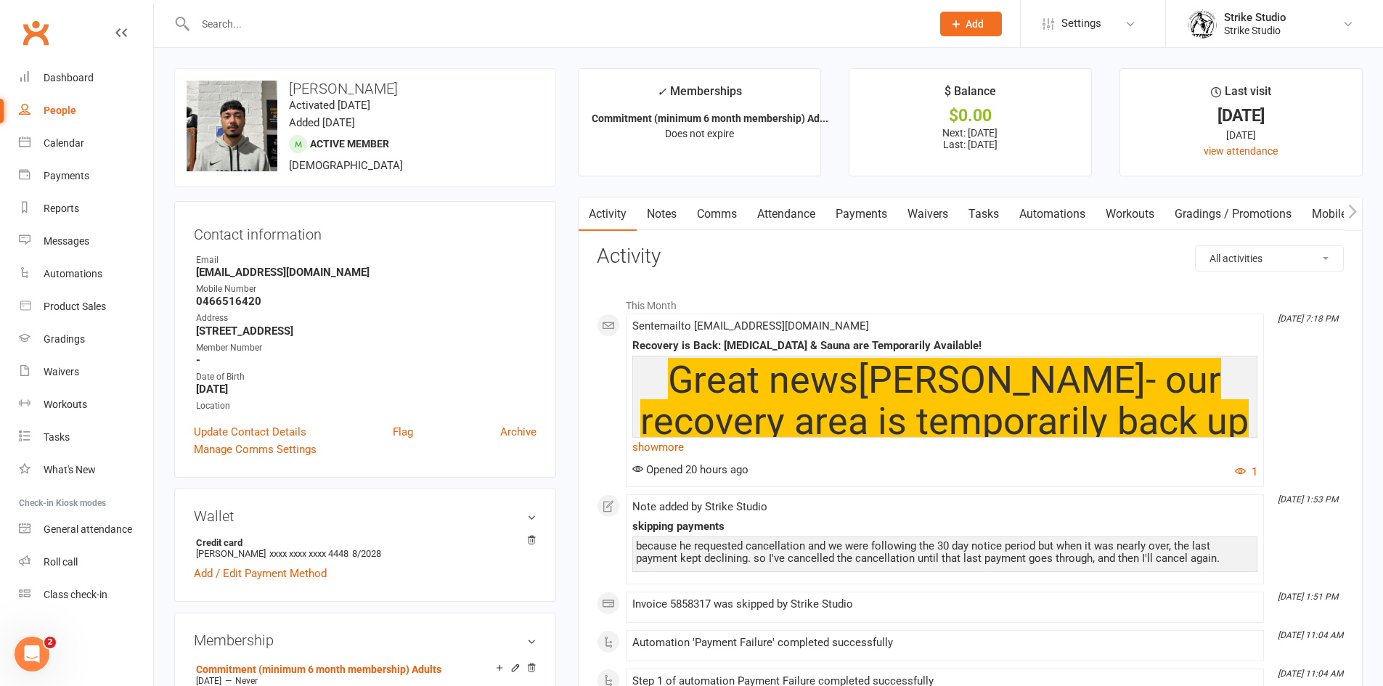
click at [873, 219] on link "Payments" at bounding box center [861, 213] width 72 height 33
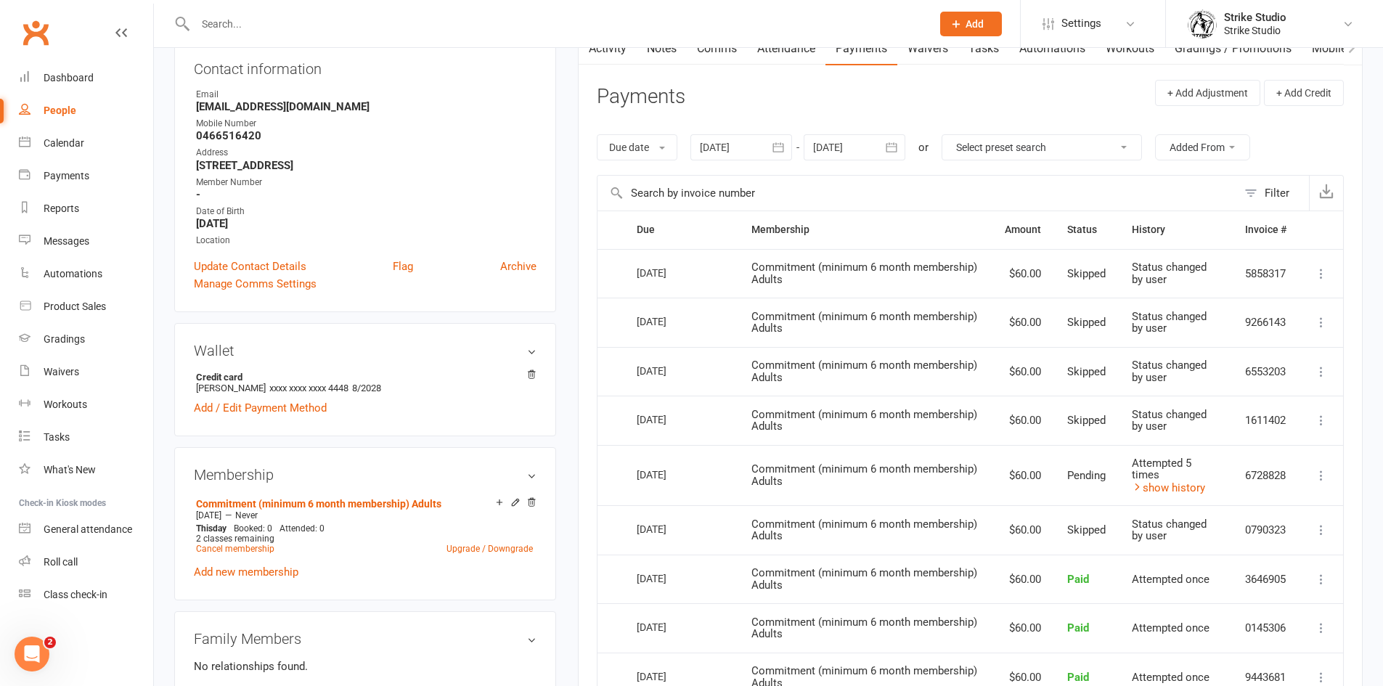
scroll to position [218, 0]
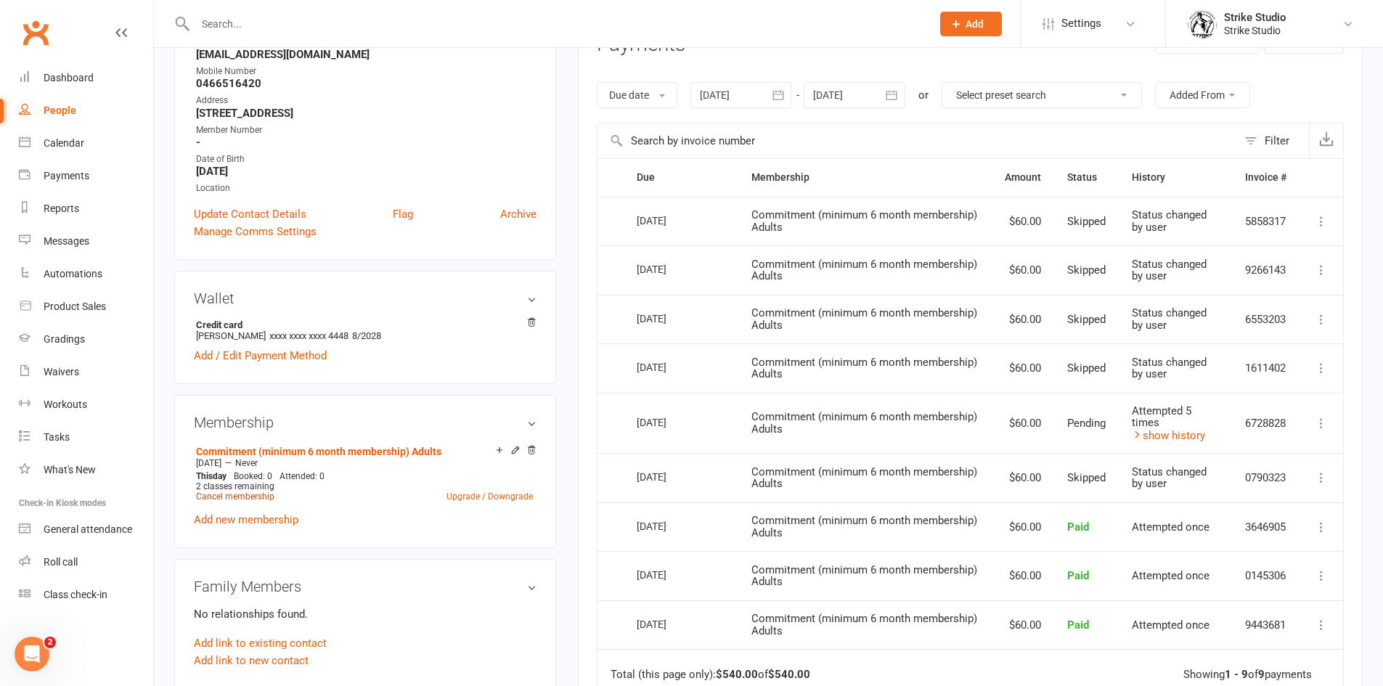
click at [252, 496] on link "Cancel membership" at bounding box center [235, 497] width 78 height 10
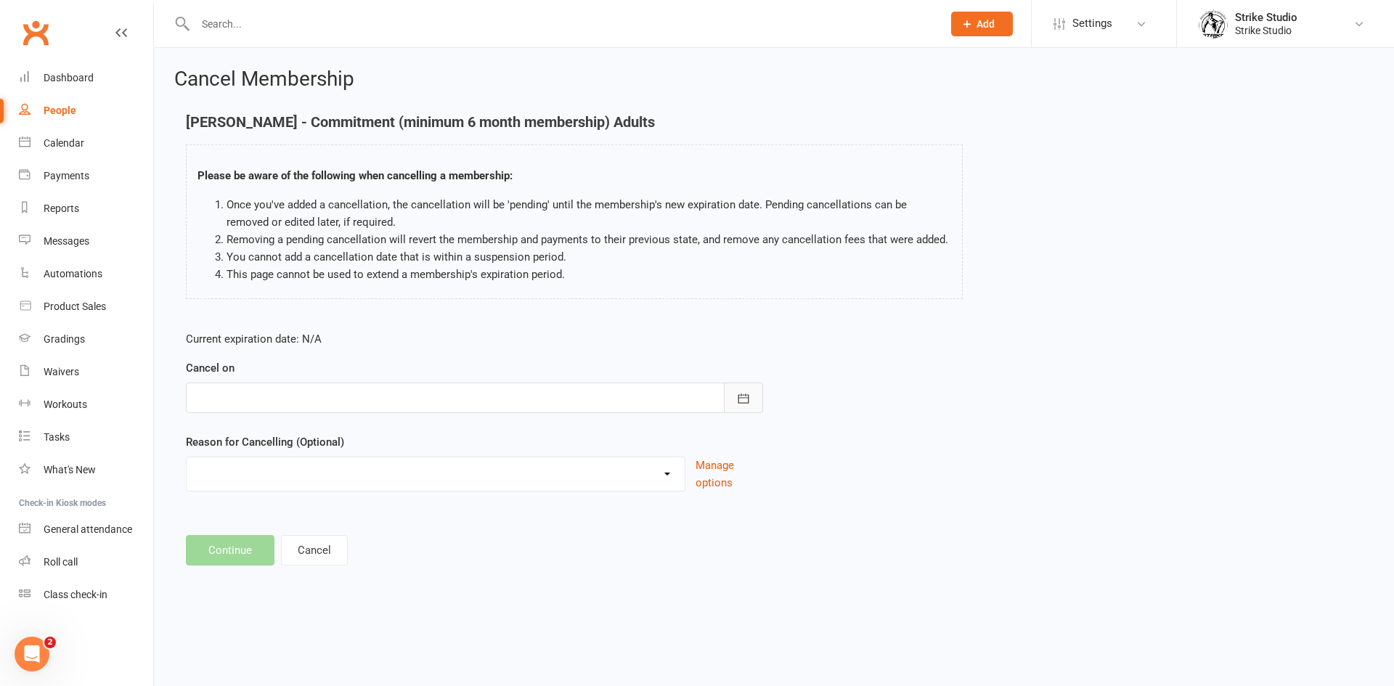
click at [748, 390] on button "button" at bounding box center [743, 398] width 39 height 30
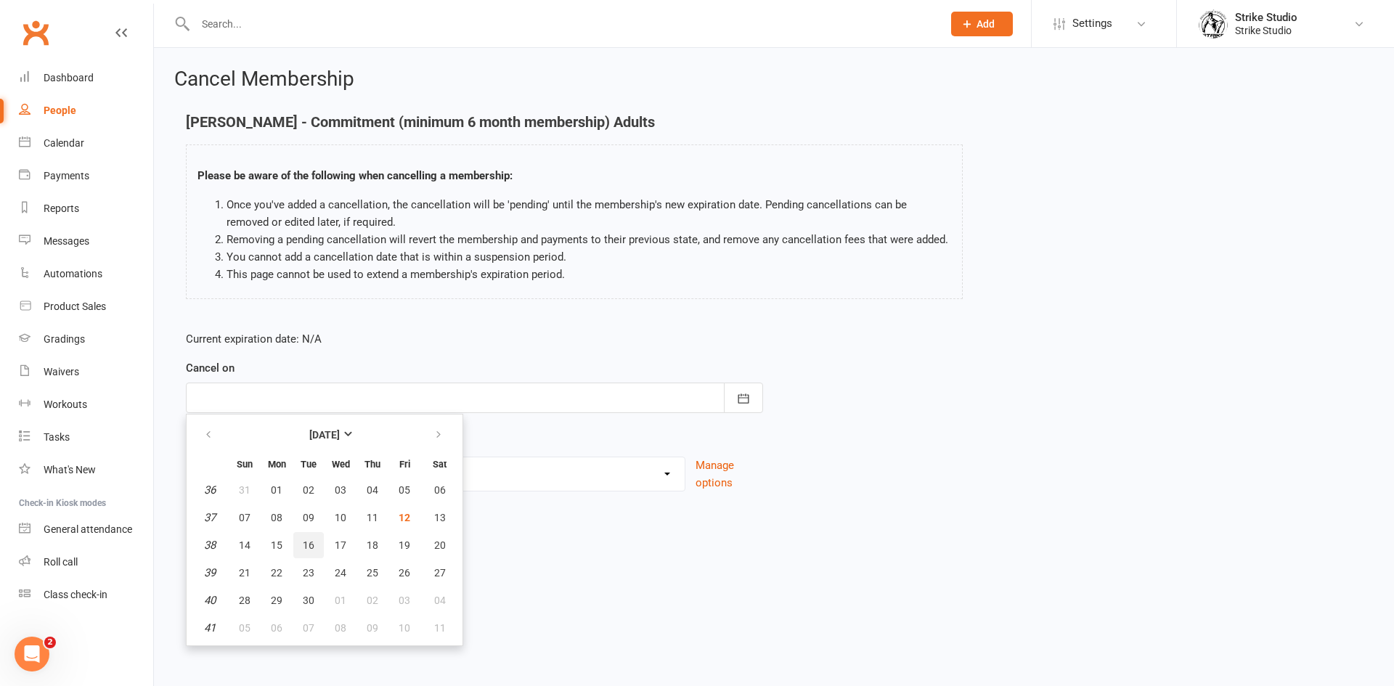
click at [304, 541] on span "16" at bounding box center [309, 545] width 12 height 12
type input "[DATE]"
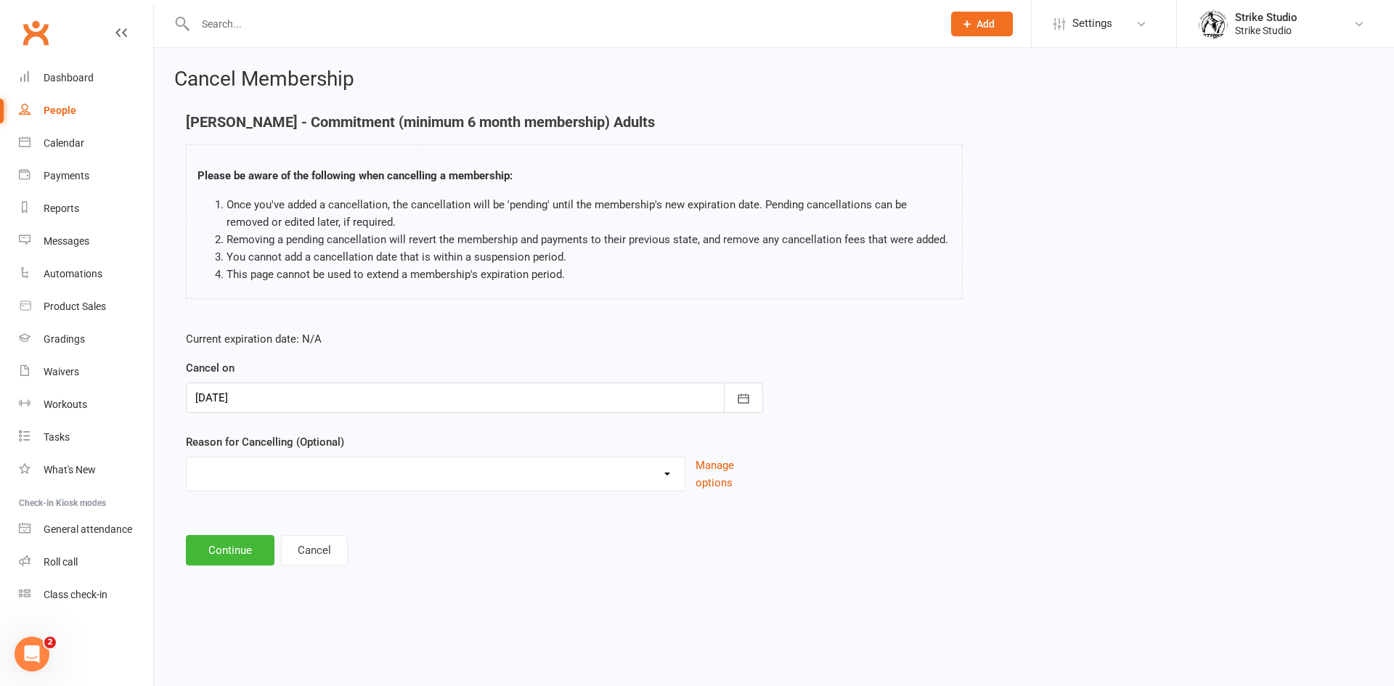
click at [276, 479] on select "Commitment Exceeded Suspension Period Failed Payments Finance Holiday Injury Mo…" at bounding box center [436, 471] width 498 height 29
select select "0"
click at [187, 457] on select "Commitment Exceeded Suspension Period Failed Payments Finance Holiday Injury Mo…" at bounding box center [436, 471] width 498 height 29
click at [230, 543] on button "Continue" at bounding box center [230, 550] width 89 height 30
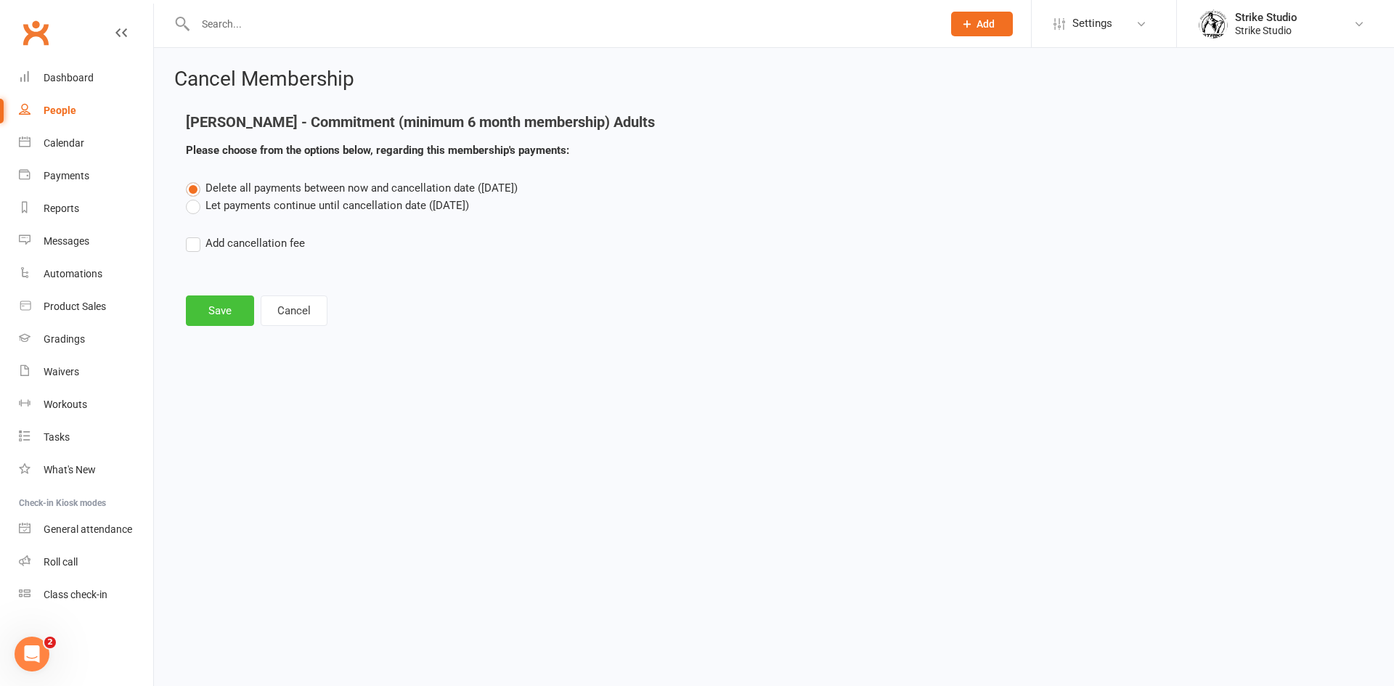
click at [222, 314] on button "Save" at bounding box center [220, 310] width 68 height 30
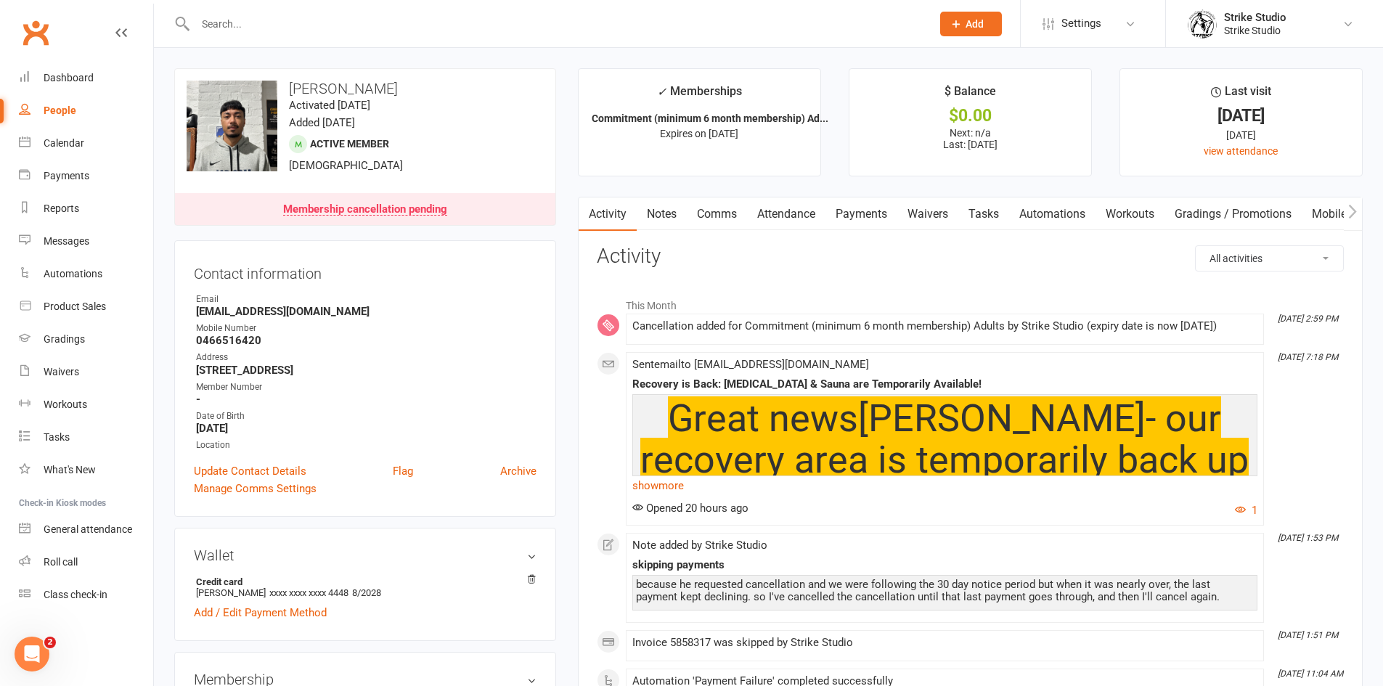
click at [420, 219] on link "Membership cancellation pending" at bounding box center [365, 209] width 380 height 32
click at [502, 91] on h3 "[PERSON_NAME]" at bounding box center [365, 89] width 357 height 16
click at [1038, 210] on link "Automations" at bounding box center [1052, 213] width 86 height 33
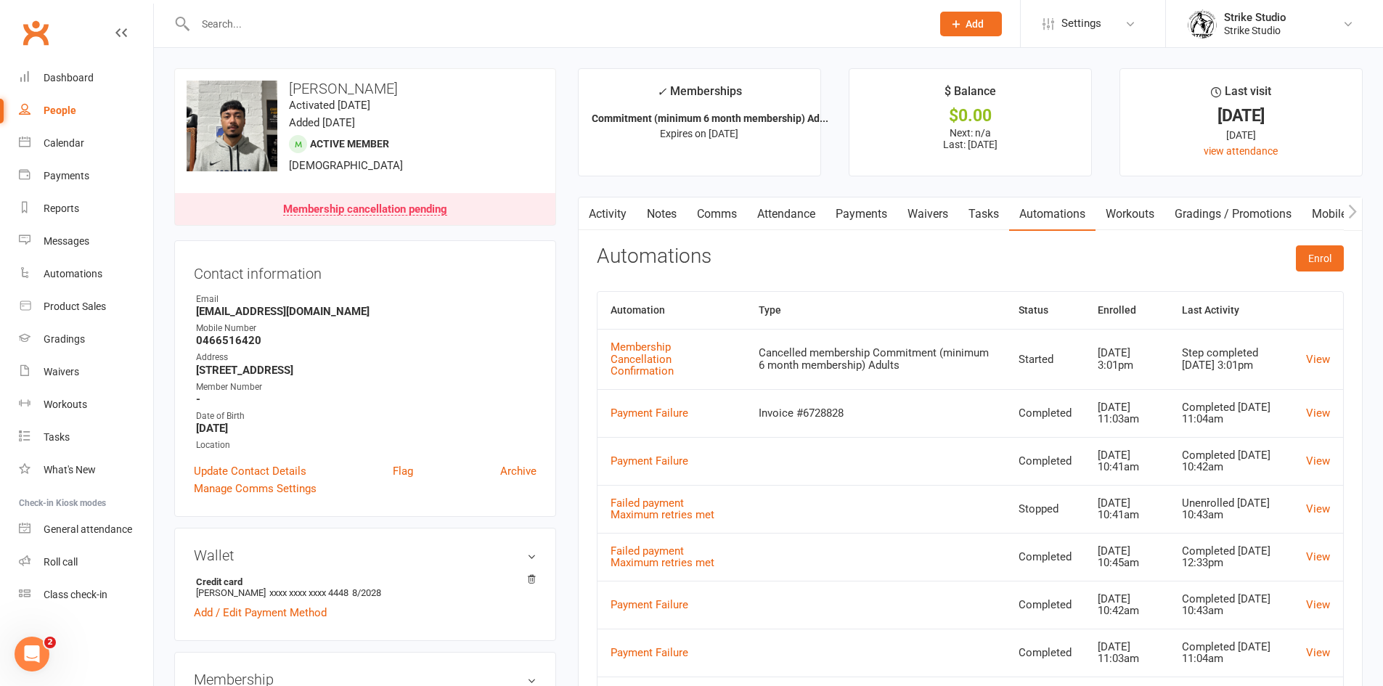
click at [1317, 360] on td "View" at bounding box center [1318, 359] width 50 height 60
click at [1319, 353] on link "View" at bounding box center [1318, 359] width 24 height 13
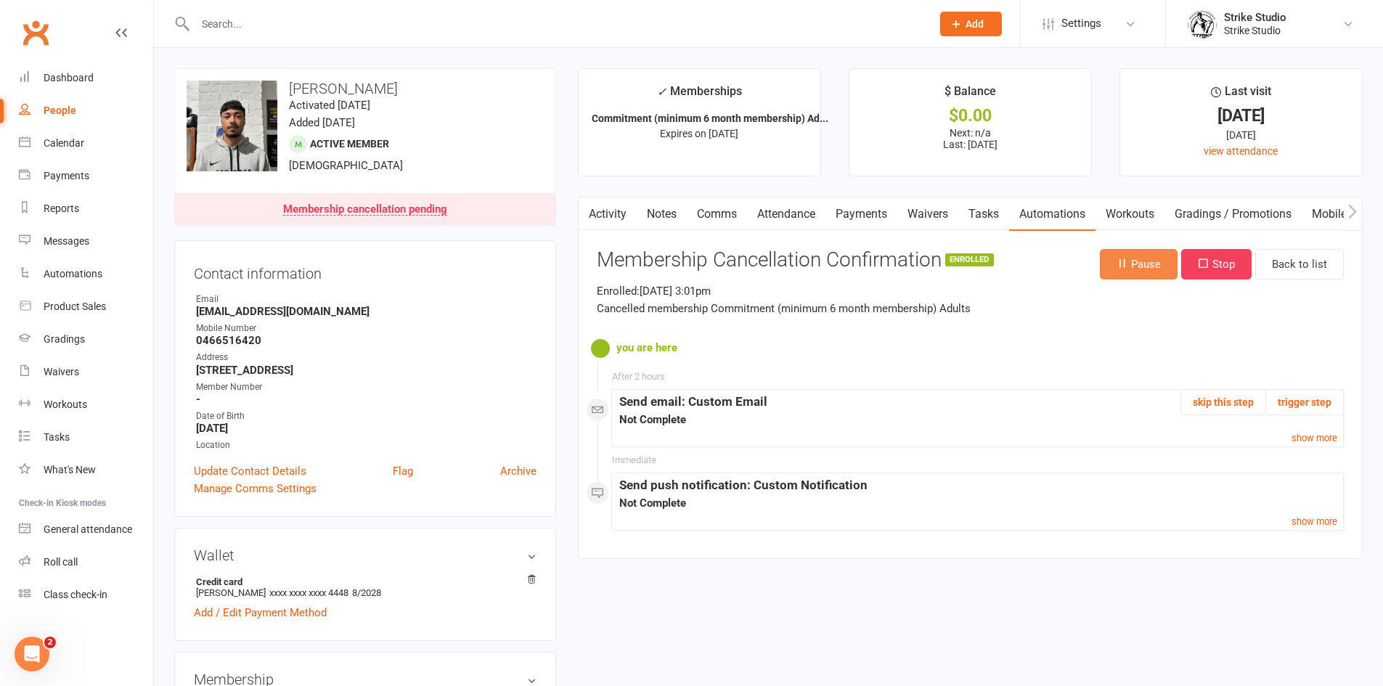
click at [1144, 270] on button "Pause" at bounding box center [1139, 264] width 78 height 30
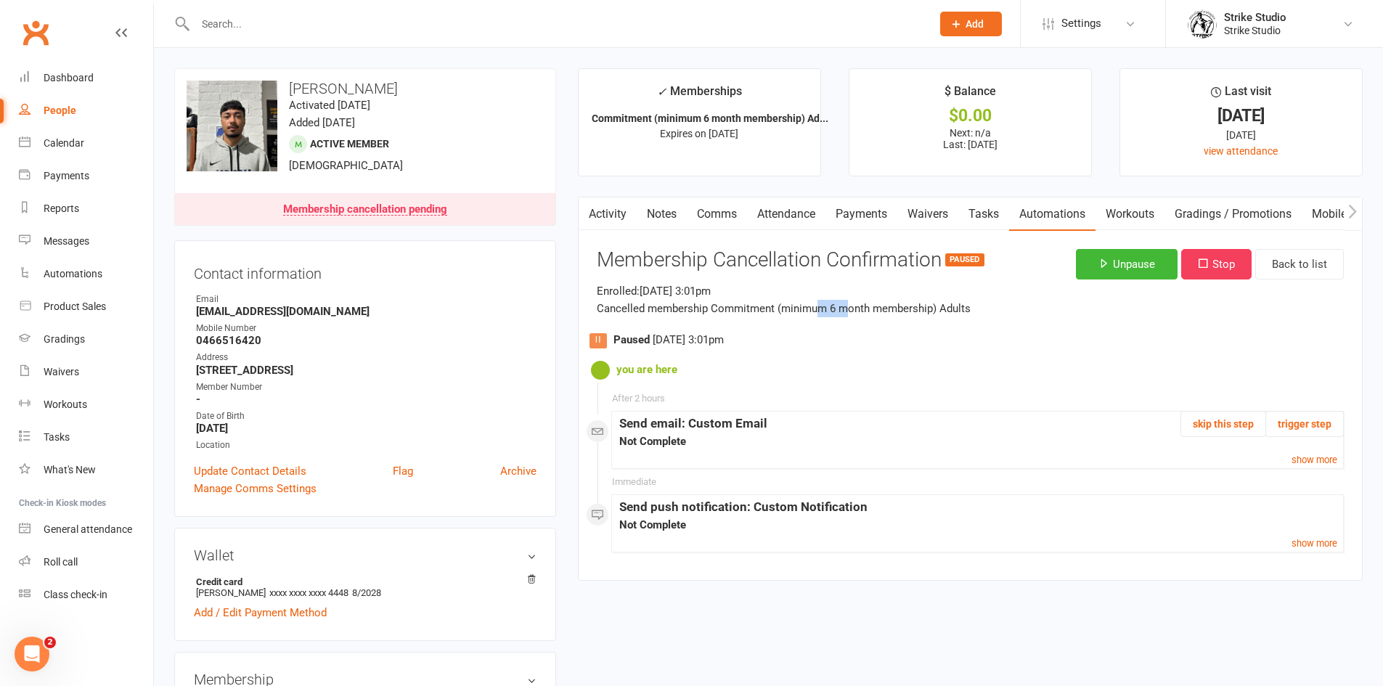
drag, startPoint x: 817, startPoint y: 307, endPoint x: 849, endPoint y: 311, distance: 32.1
click at [849, 311] on p "Enrolled: [DATE] 3:01pm Cancelled membership Commitment (minimum 6 month member…" at bounding box center [970, 299] width 747 height 35
click at [846, 310] on p "Enrolled: [DATE] 3:01pm Cancelled membership Commitment (minimum 6 month member…" at bounding box center [970, 299] width 747 height 35
drag, startPoint x: 846, startPoint y: 310, endPoint x: 819, endPoint y: 308, distance: 27.0
click at [819, 308] on p "Enrolled: [DATE] 3:01pm Cancelled membership Commitment (minimum 6 month member…" at bounding box center [970, 299] width 747 height 35
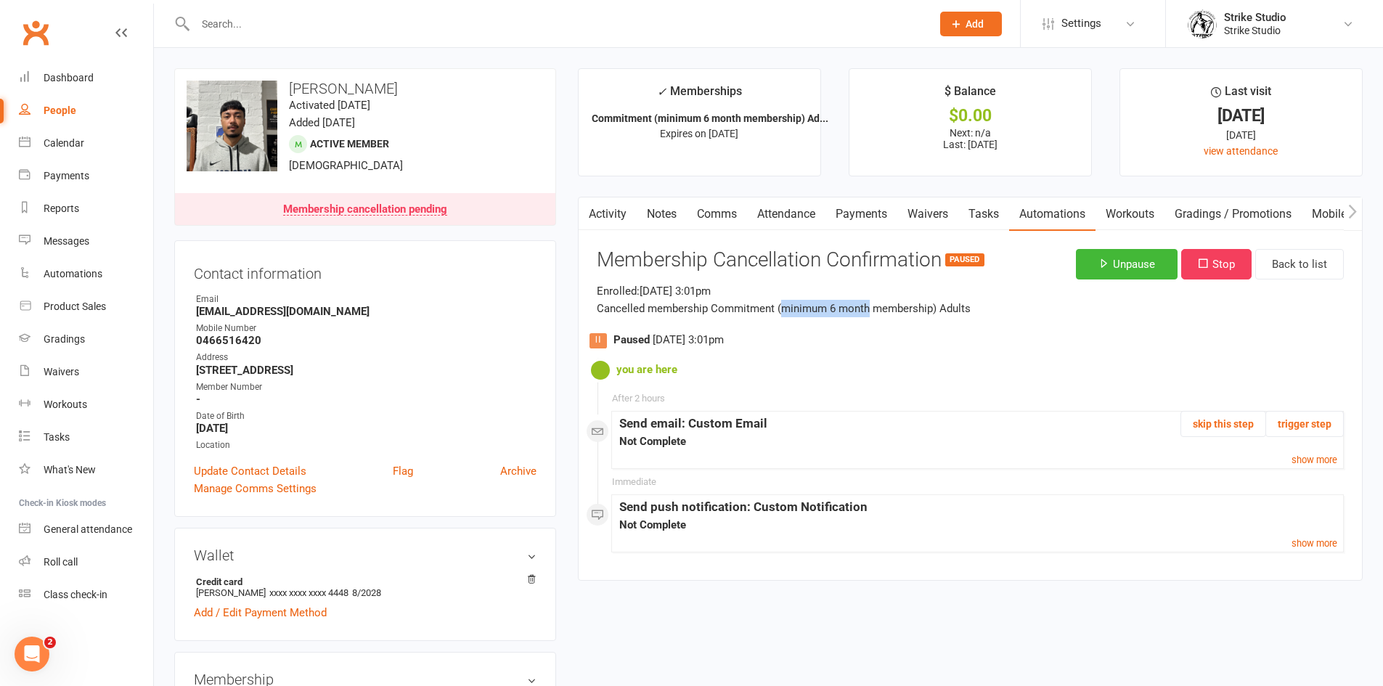
click at [819, 308] on p "Enrolled: [DATE] 3:01pm Cancelled membership Commitment (minimum 6 month member…" at bounding box center [970, 299] width 747 height 35
drag, startPoint x: 817, startPoint y: 309, endPoint x: 845, endPoint y: 309, distance: 28.3
click at [845, 309] on p "Enrolled: [DATE] 3:01pm Cancelled membership Commitment (minimum 6 month member…" at bounding box center [970, 299] width 747 height 35
click at [848, 309] on p "Enrolled: [DATE] 3:01pm Cancelled membership Commitment (minimum 6 month member…" at bounding box center [970, 299] width 747 height 35
click at [598, 221] on link "Activity" at bounding box center [608, 213] width 58 height 33
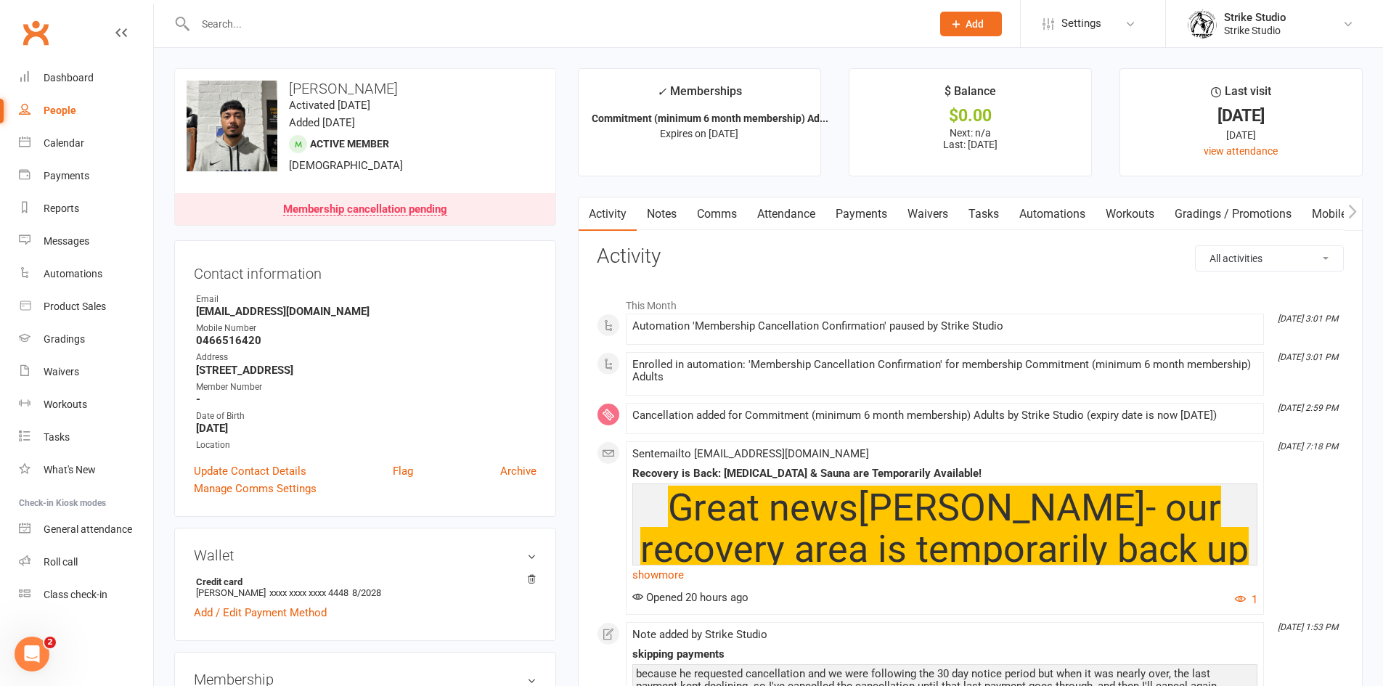
click at [1048, 213] on link "Automations" at bounding box center [1052, 213] width 86 height 33
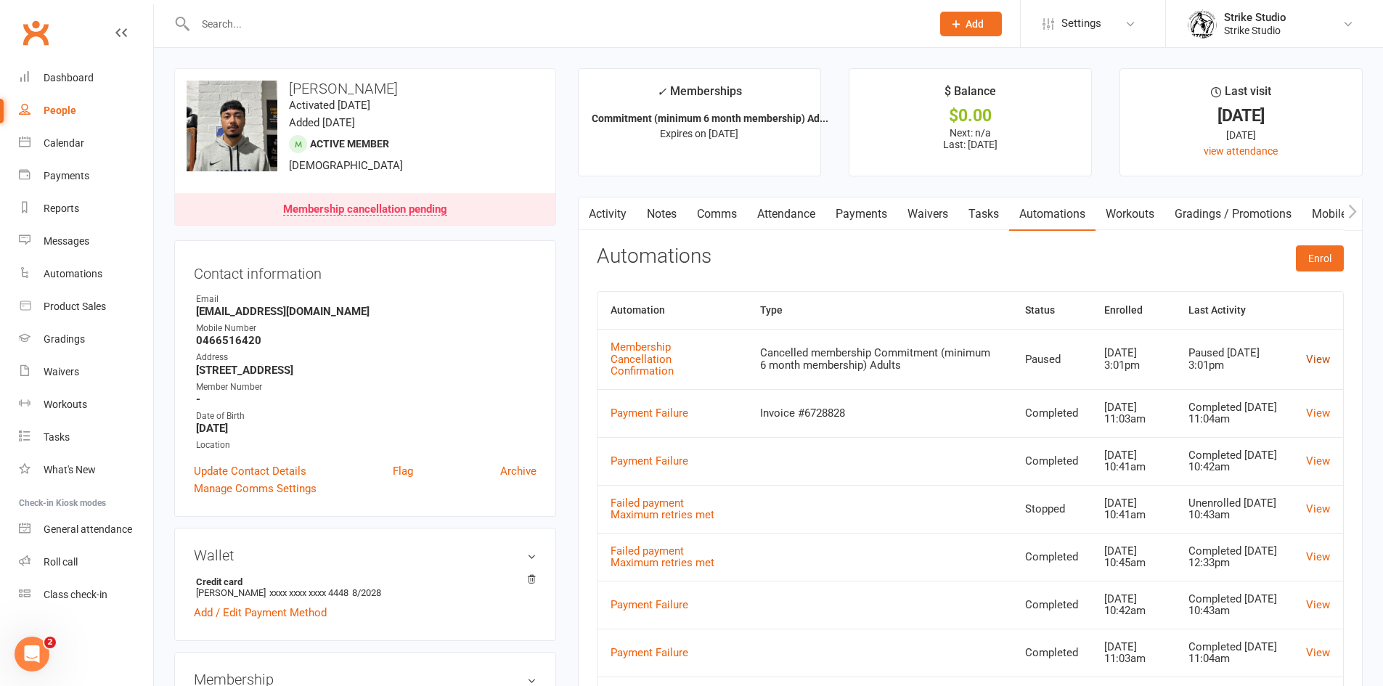
click at [1314, 353] on link "View" at bounding box center [1318, 359] width 24 height 13
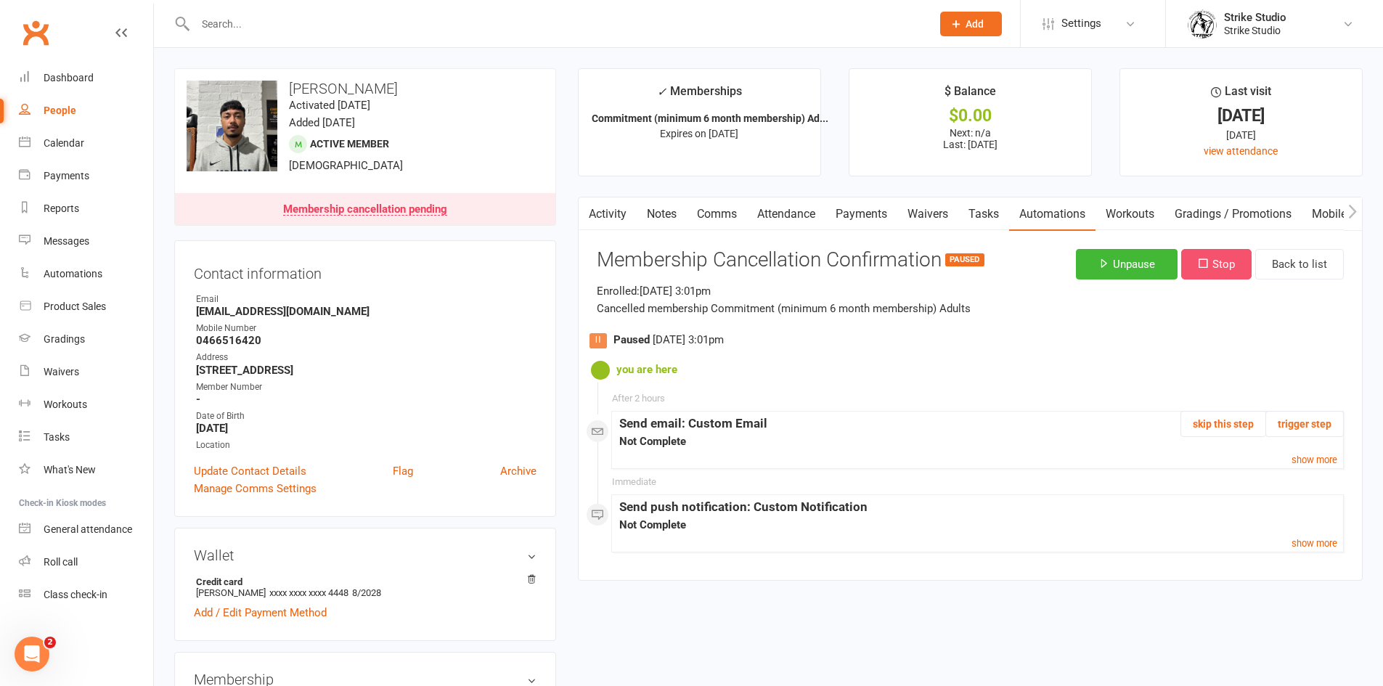
click at [1208, 268] on button "Stop" at bounding box center [1216, 264] width 70 height 30
click at [105, 79] on link "Dashboard" at bounding box center [86, 78] width 134 height 33
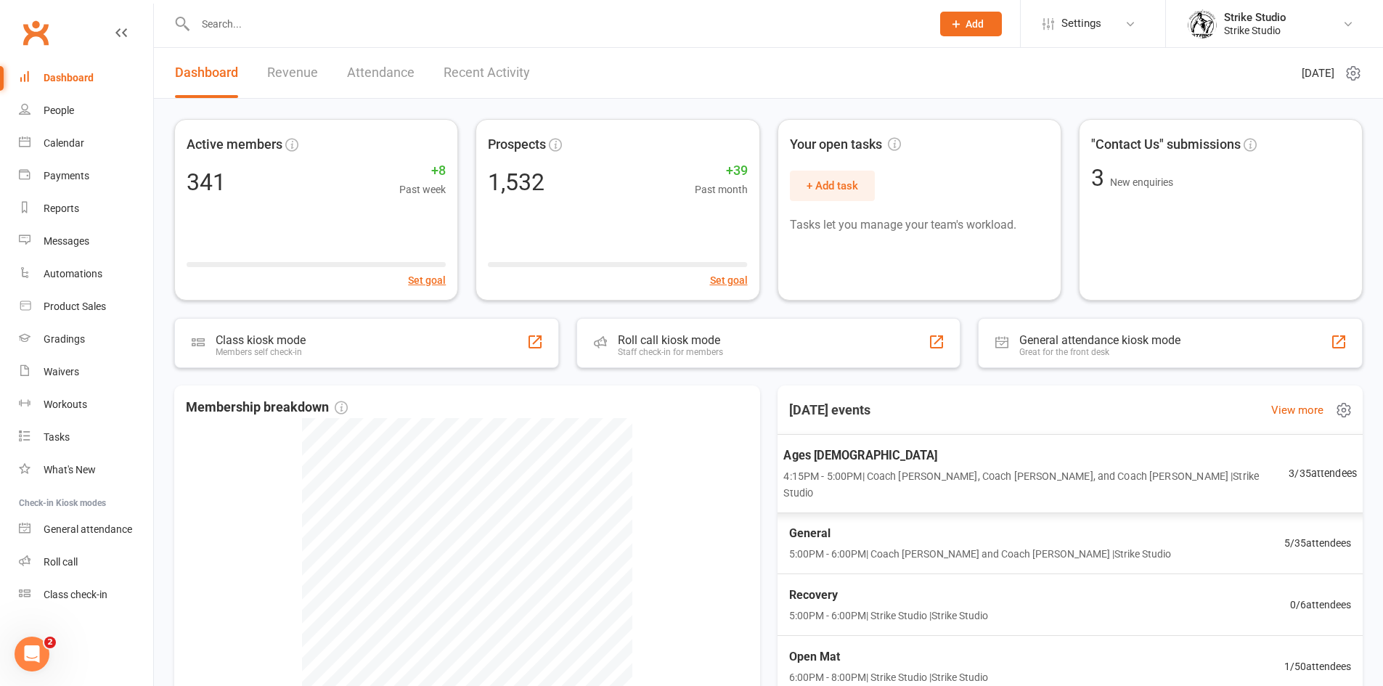
click at [861, 453] on span "Ages [DEMOGRAPHIC_DATA]" at bounding box center [1035, 455] width 505 height 19
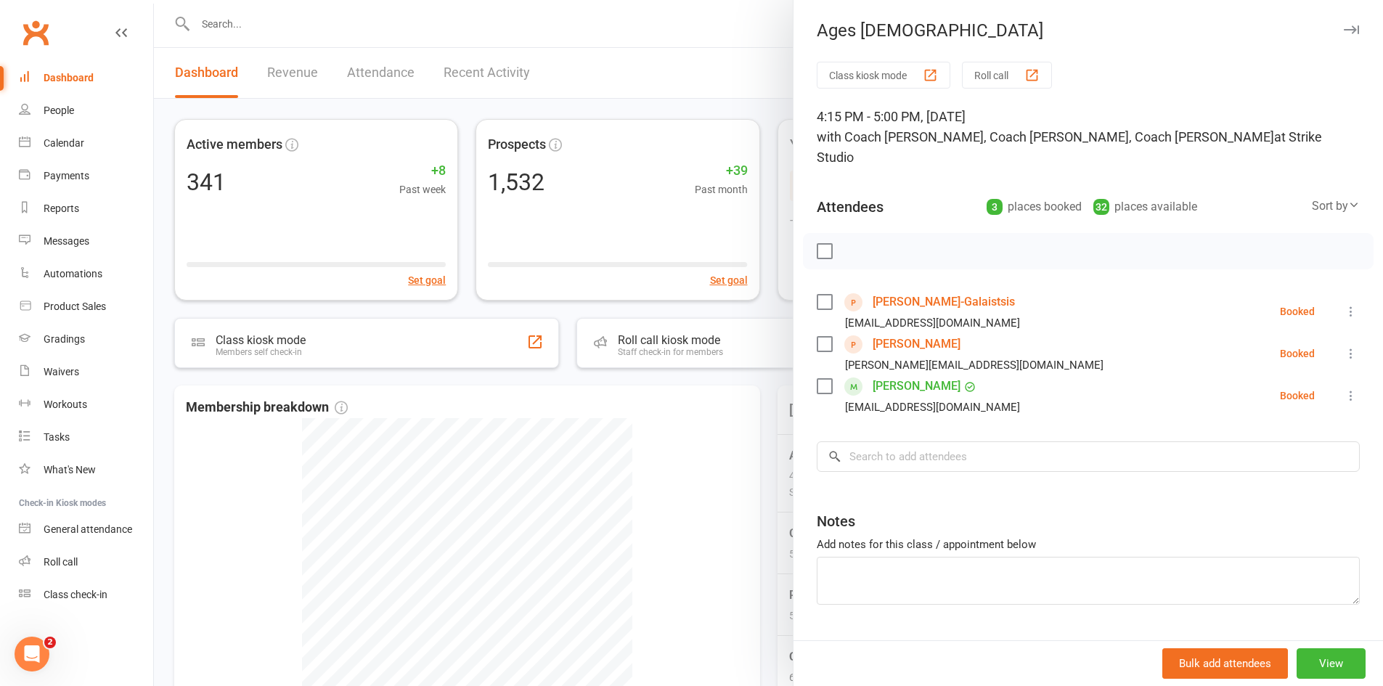
click at [709, 415] on div at bounding box center [768, 343] width 1229 height 686
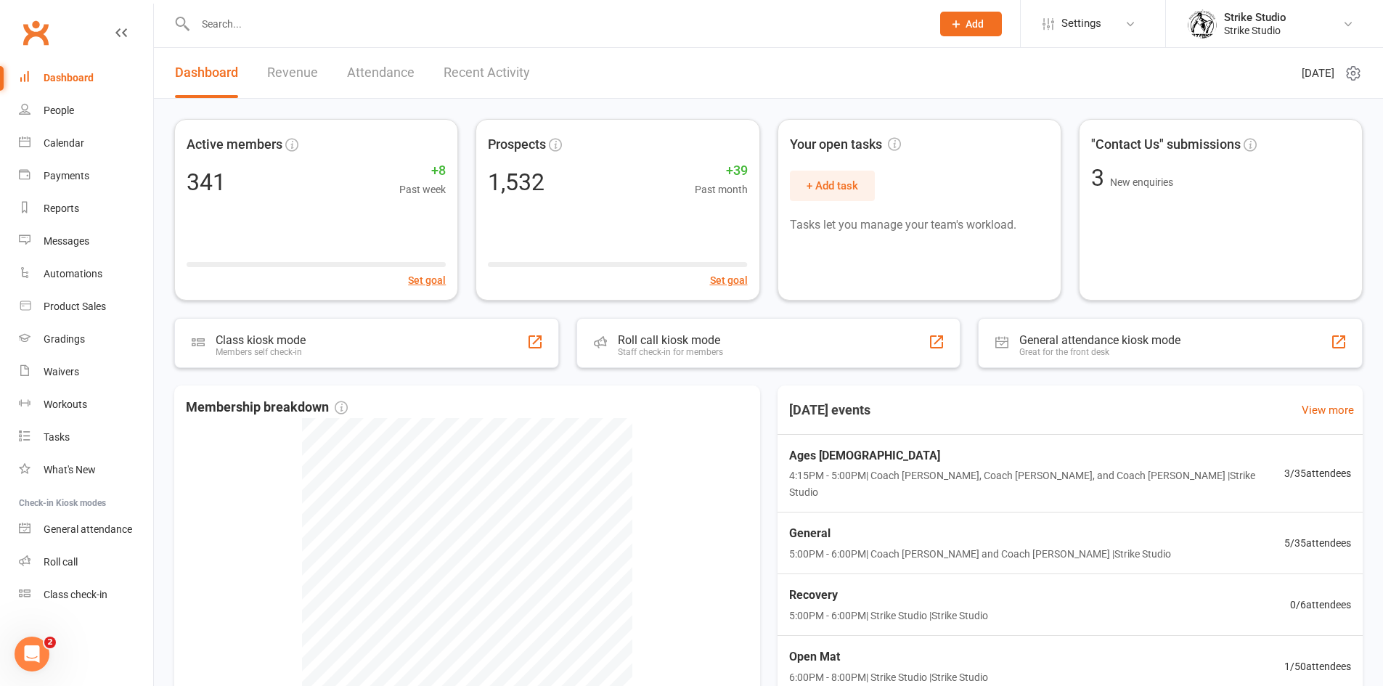
click at [359, 8] on div at bounding box center [547, 23] width 747 height 47
click at [359, 21] on input "text" at bounding box center [556, 24] width 730 height 20
paste input "[PERSON_NAME]"
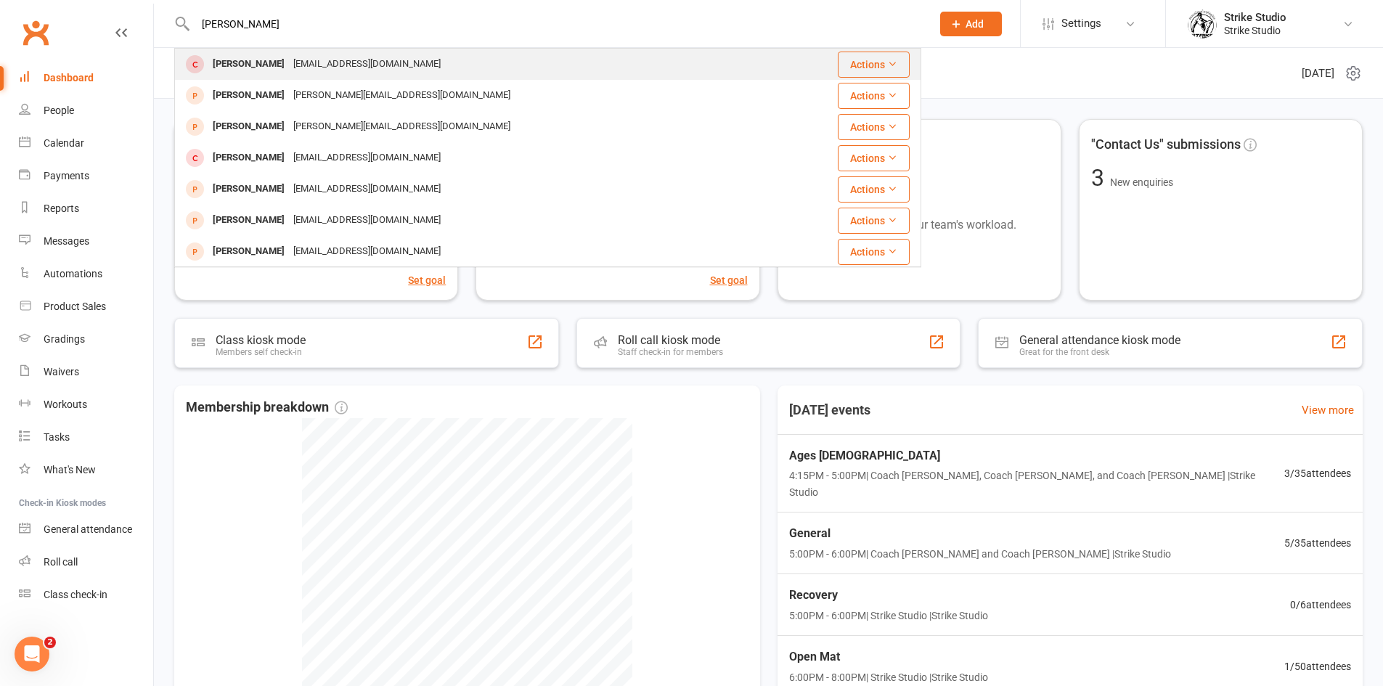
type input "[PERSON_NAME]"
click at [304, 69] on div "[EMAIL_ADDRESS][DOMAIN_NAME]" at bounding box center [367, 64] width 156 height 21
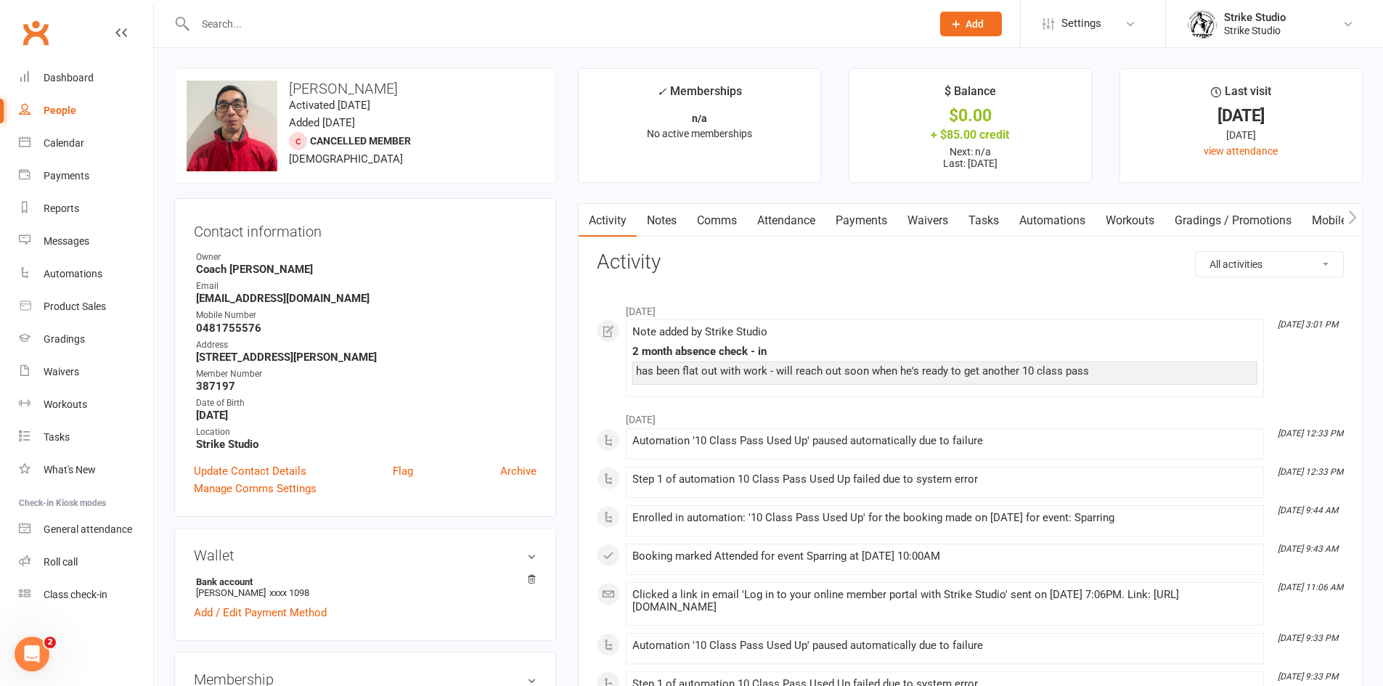
click at [222, 330] on strong "0481755576" at bounding box center [366, 328] width 340 height 13
copy strong "0481755576"
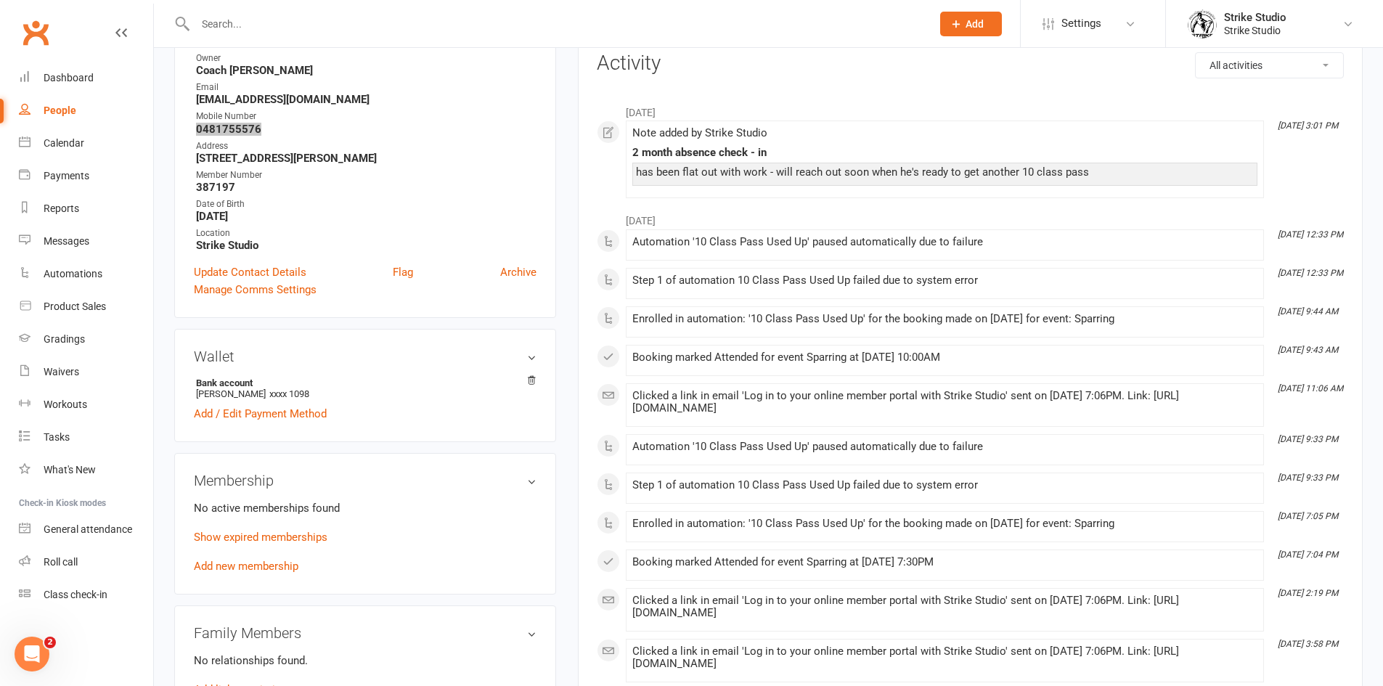
scroll to position [363, 0]
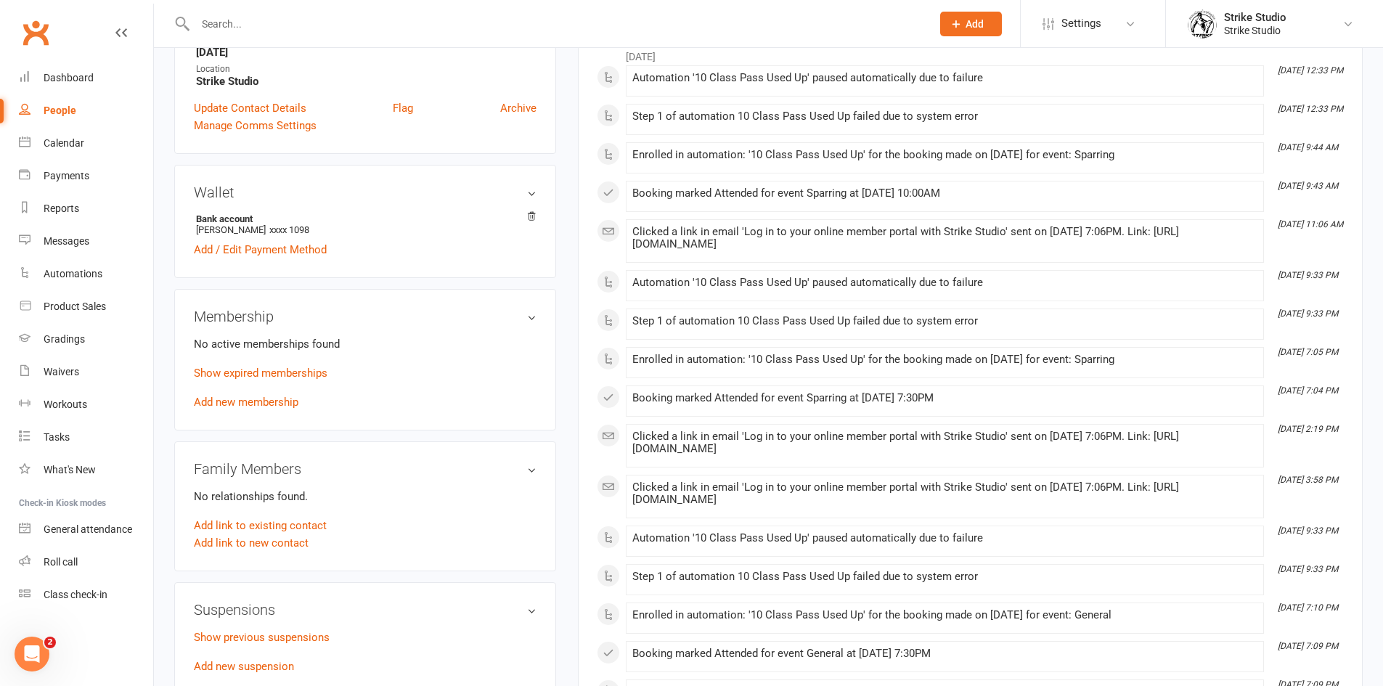
click at [361, 333] on div "Membership No active memberships found Show expired memberships Add new members…" at bounding box center [365, 360] width 382 height 142
click at [285, 373] on link "Show expired memberships" at bounding box center [261, 373] width 134 height 13
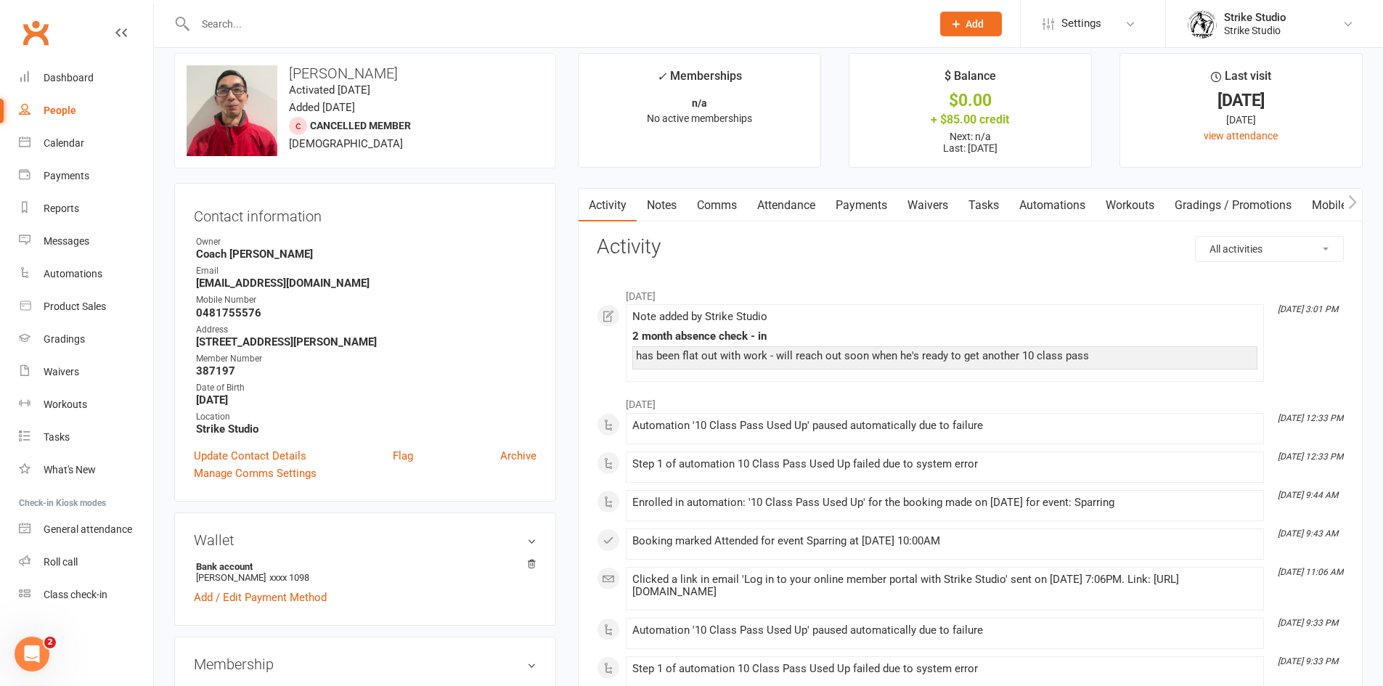
scroll to position [0, 0]
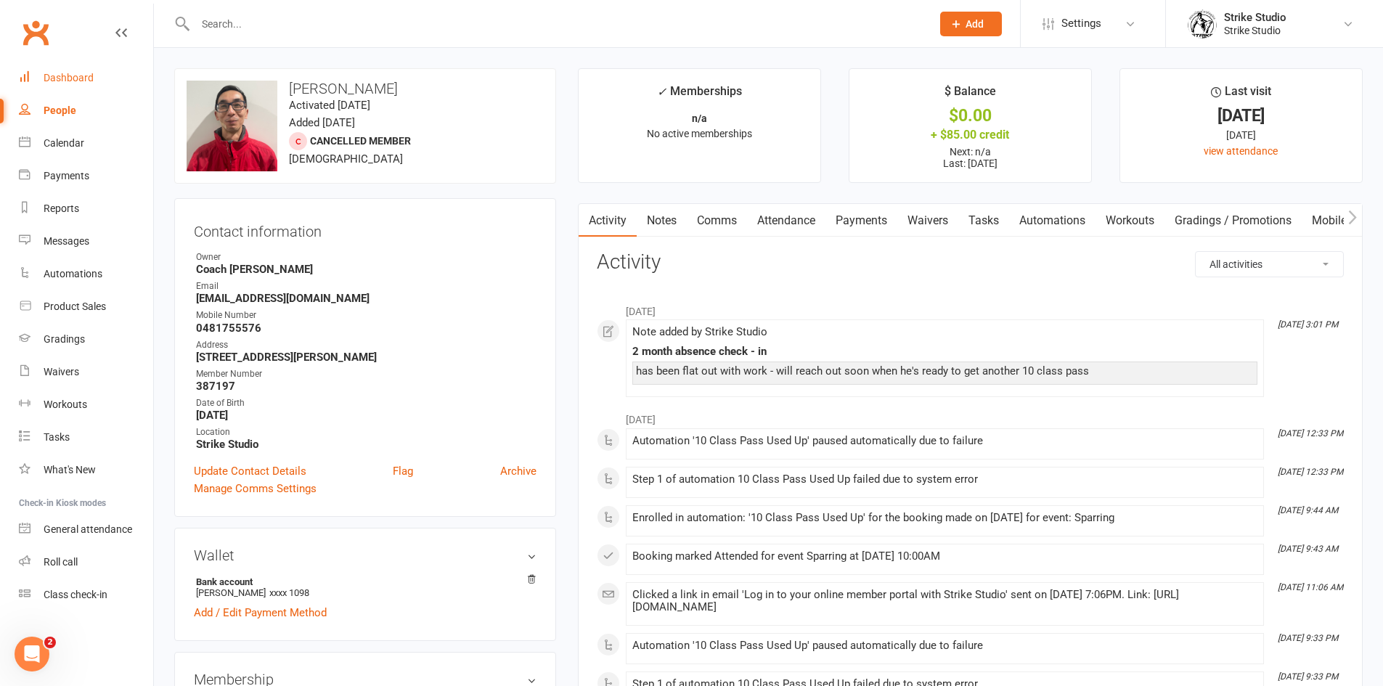
click at [80, 81] on div "Dashboard" at bounding box center [69, 78] width 50 height 12
